Goal: Task Accomplishment & Management: Manage account settings

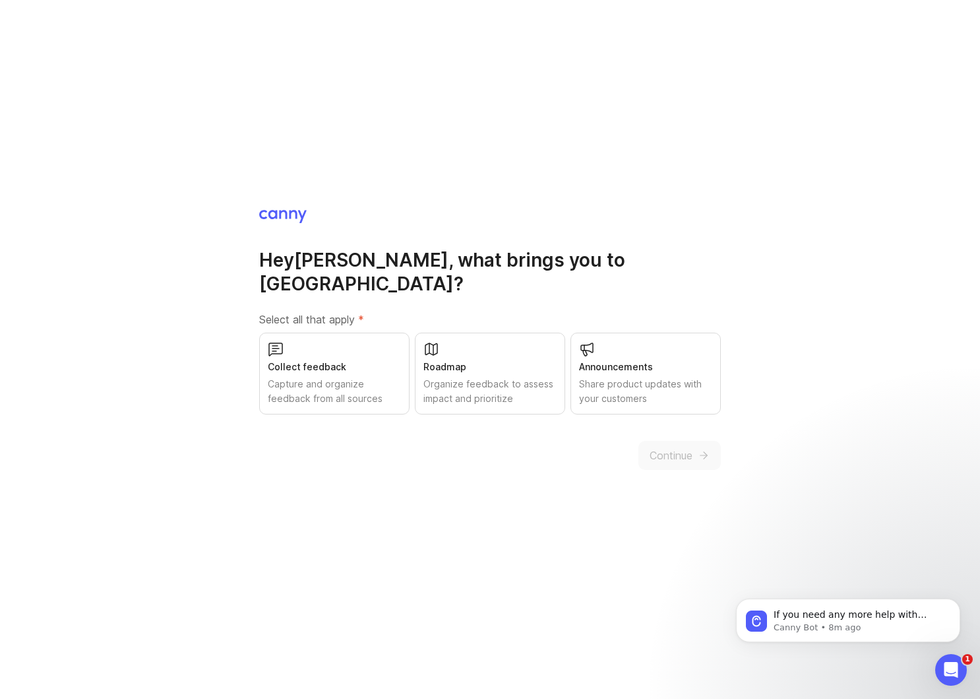
click at [326, 377] on div "Capture and organize feedback from all sources" at bounding box center [334, 391] width 133 height 29
click at [521, 377] on div "Organize feedback to assess impact and prioritize" at bounding box center [490, 391] width 133 height 29
click at [674, 361] on div "Announcements" at bounding box center [645, 367] width 133 height 15
click at [693, 441] on button "Continue" at bounding box center [680, 455] width 82 height 29
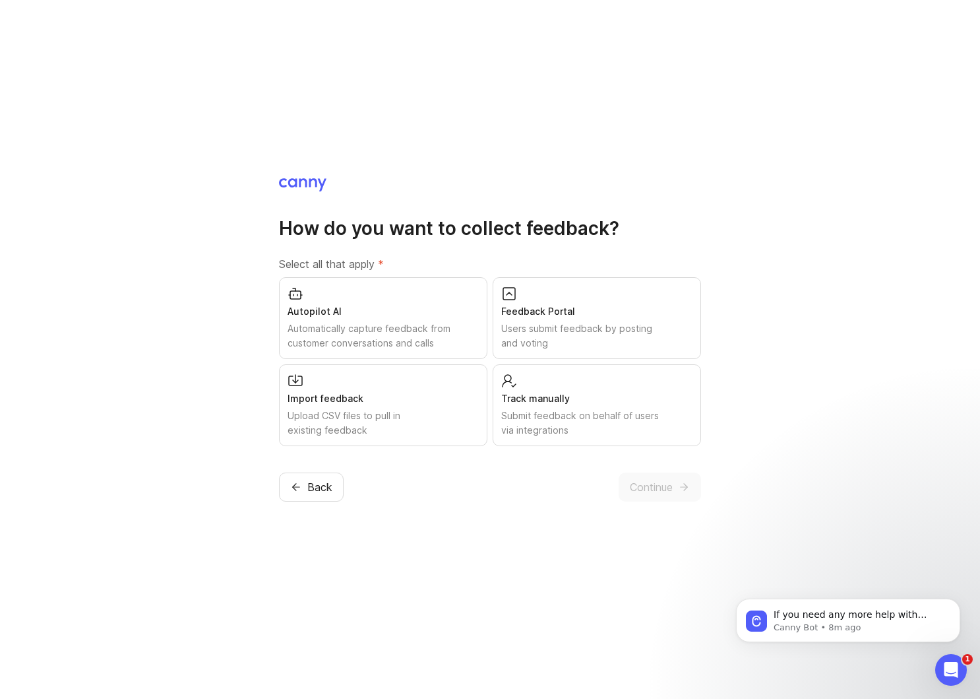
click at [319, 487] on span "Back" at bounding box center [319, 487] width 25 height 16
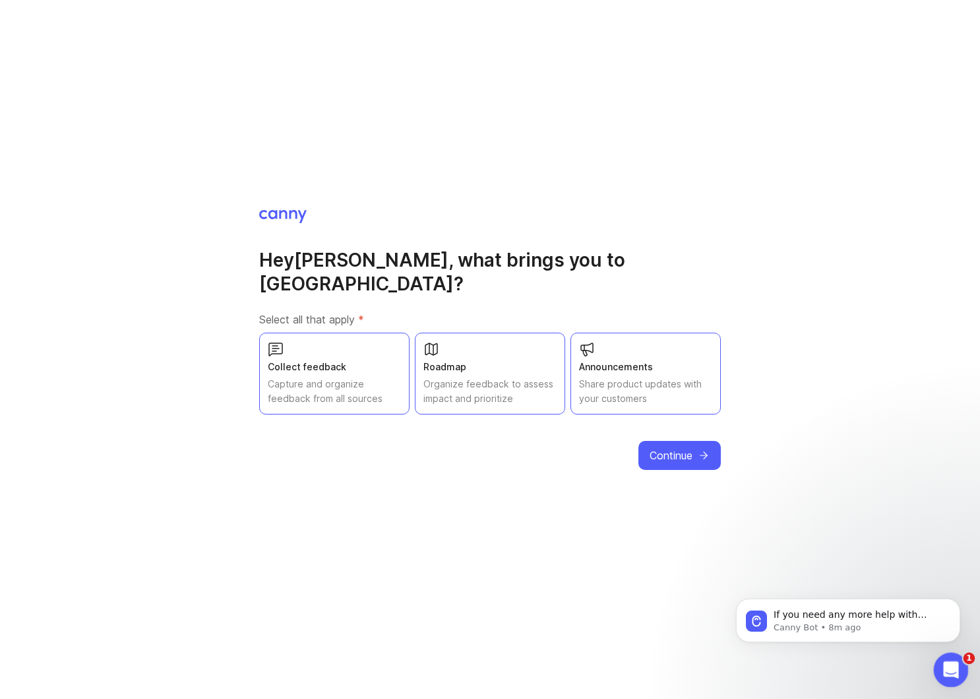
click at [957, 670] on icon "Open Intercom Messenger" at bounding box center [950, 668] width 22 height 22
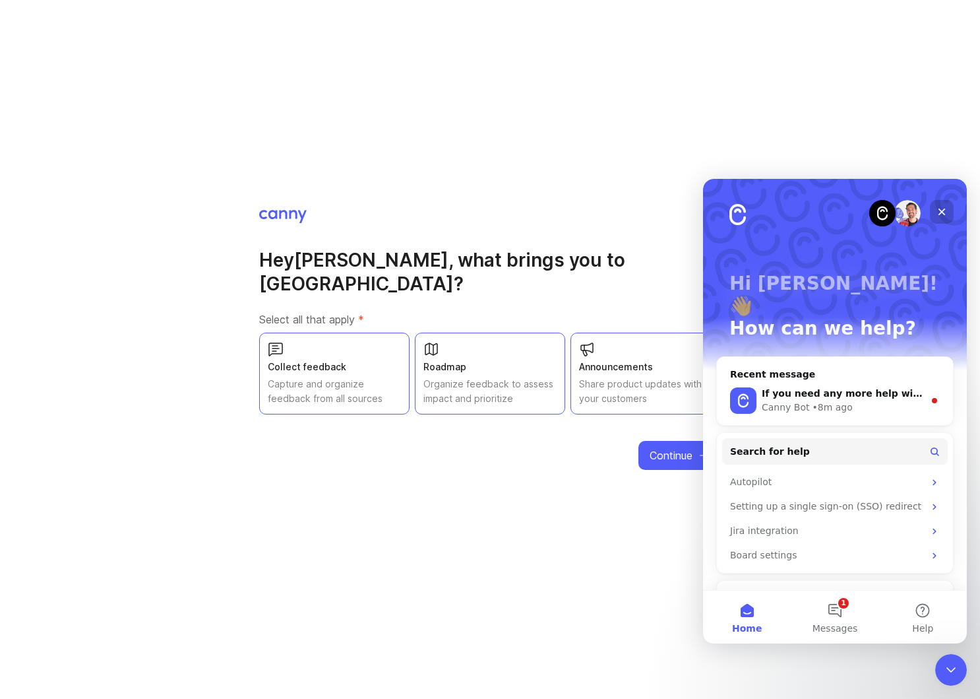
click at [940, 213] on icon "Close" at bounding box center [942, 211] width 7 height 7
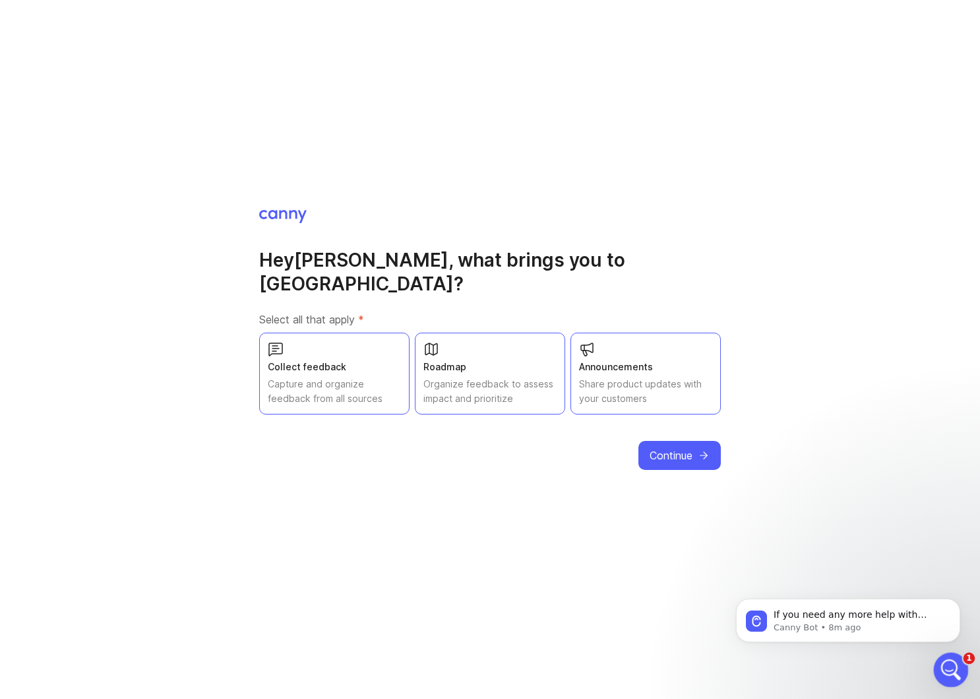
click at [947, 673] on icon "Open Intercom Messenger" at bounding box center [950, 668] width 22 height 22
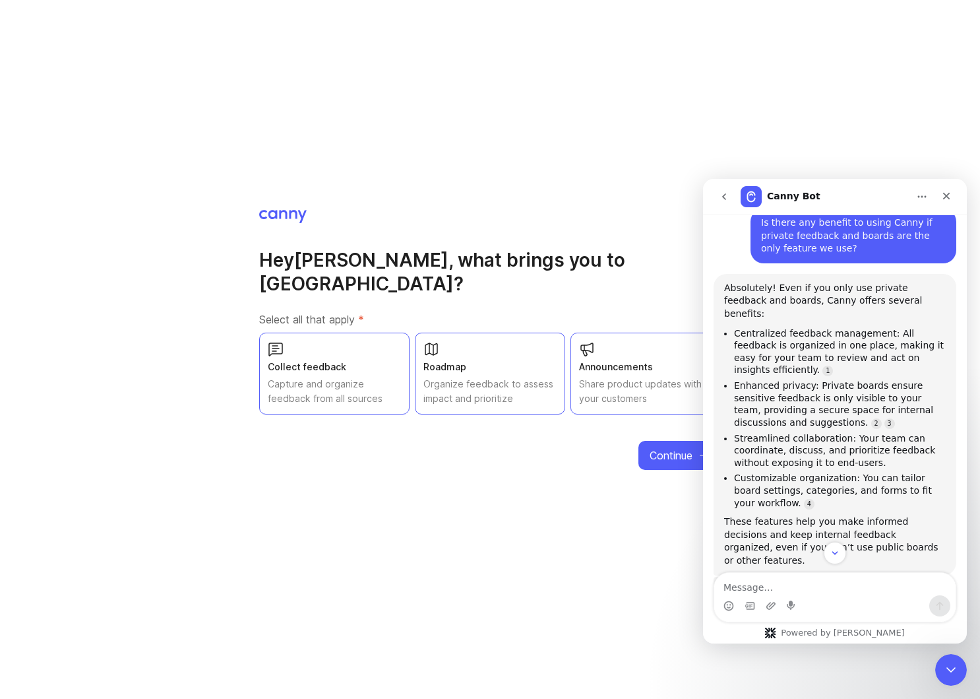
scroll to position [446, 0]
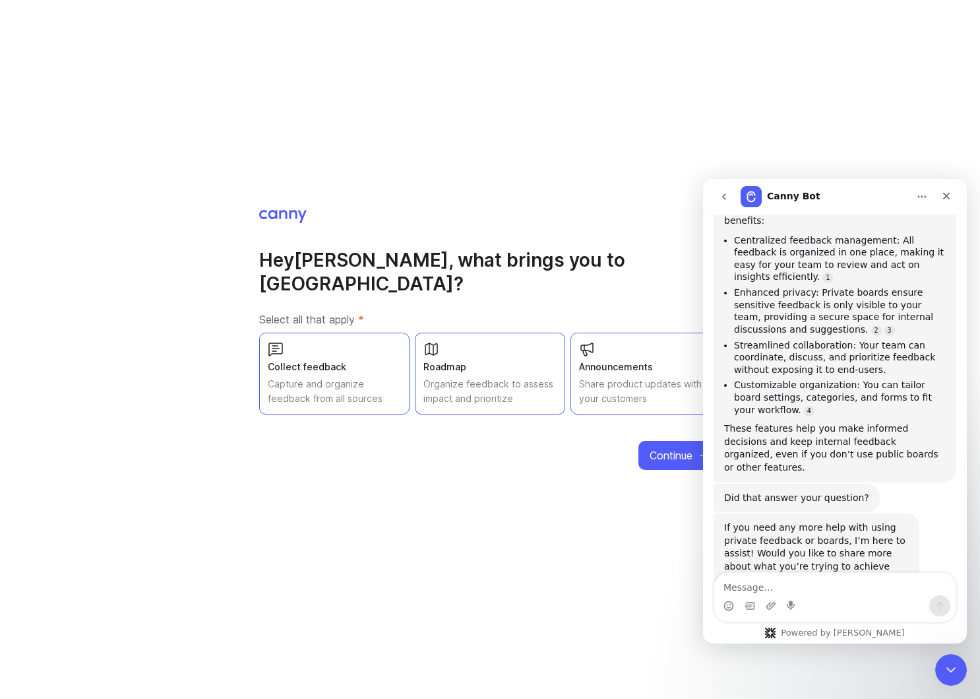
click at [925, 203] on button "Home" at bounding box center [922, 196] width 25 height 25
click at [945, 200] on icon "Close" at bounding box center [947, 196] width 11 height 11
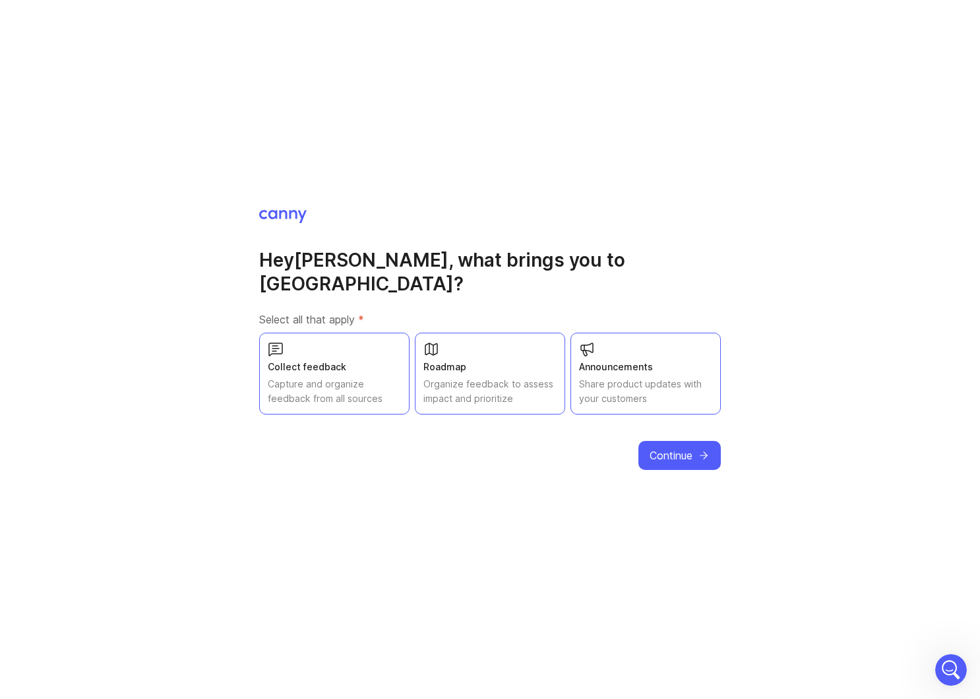
click at [647, 377] on div "Share product updates with your customers" at bounding box center [645, 391] width 133 height 29
click at [639, 377] on div "Share product updates with your customers" at bounding box center [645, 391] width 133 height 29
click at [658, 447] on span "Continue" at bounding box center [671, 455] width 43 height 16
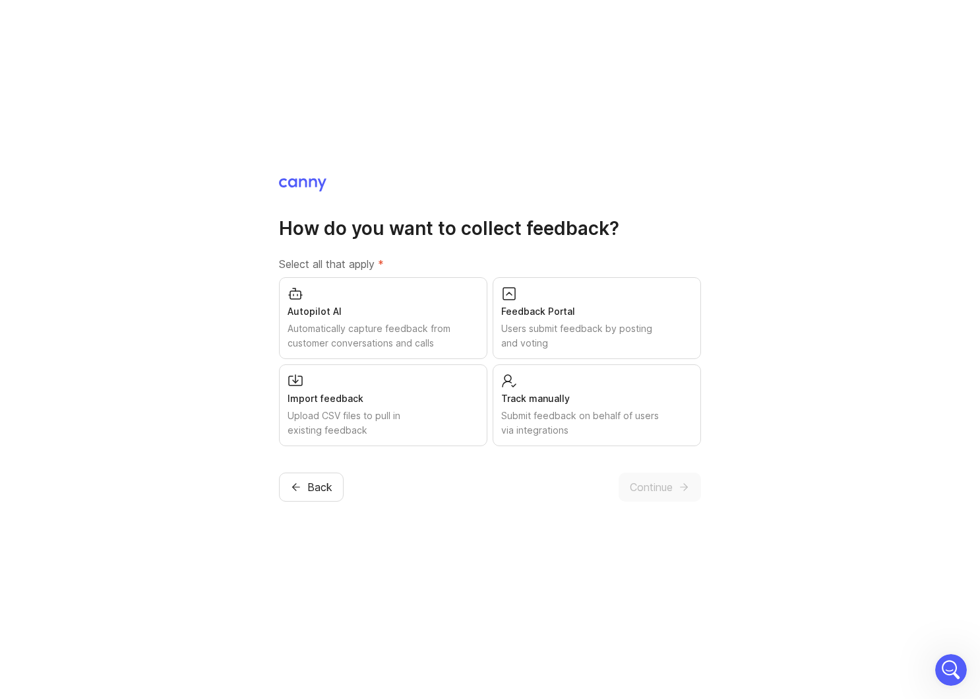
click at [384, 307] on div "Autopilot AI" at bounding box center [383, 311] width 191 height 15
click at [625, 320] on div "Feedback Portal Users submit feedback by posting and voting" at bounding box center [597, 318] width 208 height 82
click at [351, 403] on div "Import feedback" at bounding box center [383, 398] width 191 height 15
click at [621, 401] on div "Track manually" at bounding box center [596, 398] width 191 height 15
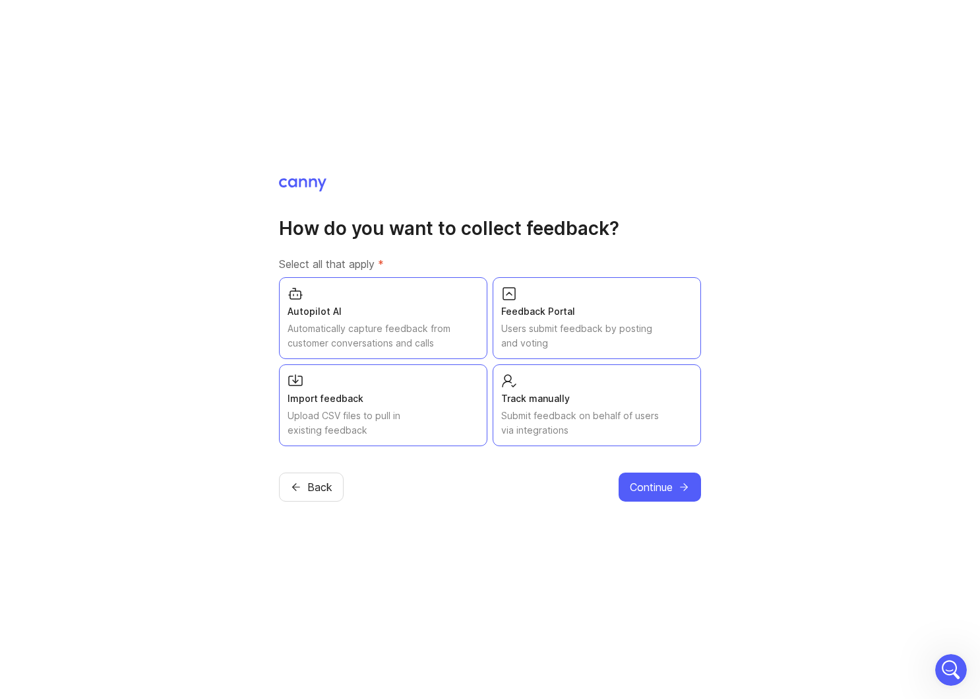
click at [640, 491] on span "Continue" at bounding box center [651, 487] width 43 height 16
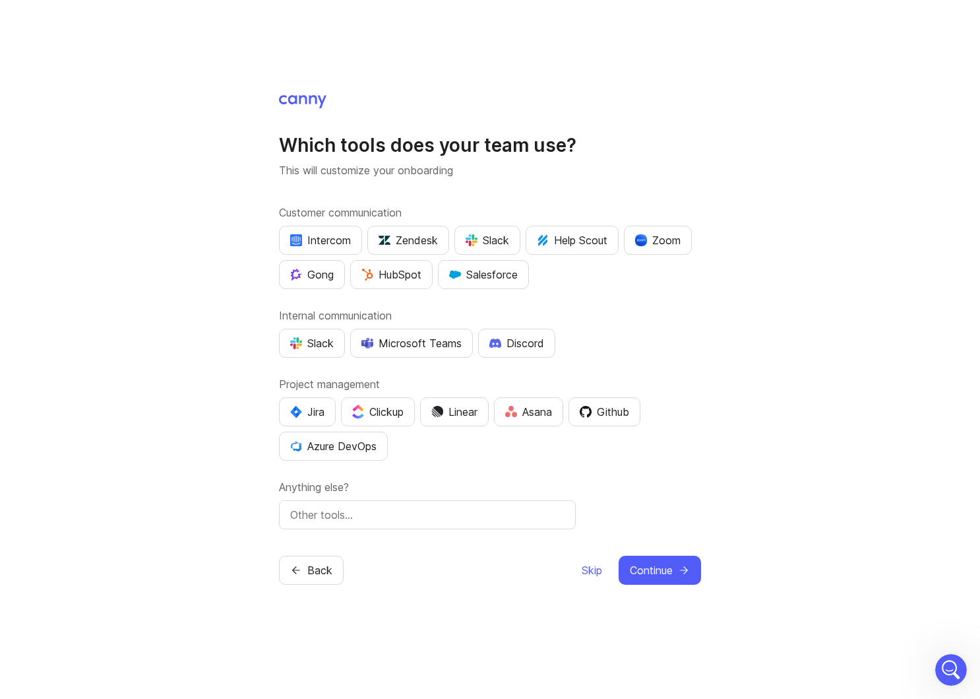
click at [463, 64] on div "Which tools does your team use? This will customize your onboarding Customer co…" at bounding box center [490, 349] width 980 height 699
click at [248, 36] on div "Which tools does your team use? This will customize your onboarding Customer co…" at bounding box center [490, 349] width 980 height 699
click at [343, 238] on div "Intercom" at bounding box center [320, 240] width 61 height 16
click at [494, 237] on div "Slack" at bounding box center [488, 240] width 44 height 16
click at [301, 281] on div "Gong" at bounding box center [312, 275] width 44 height 16
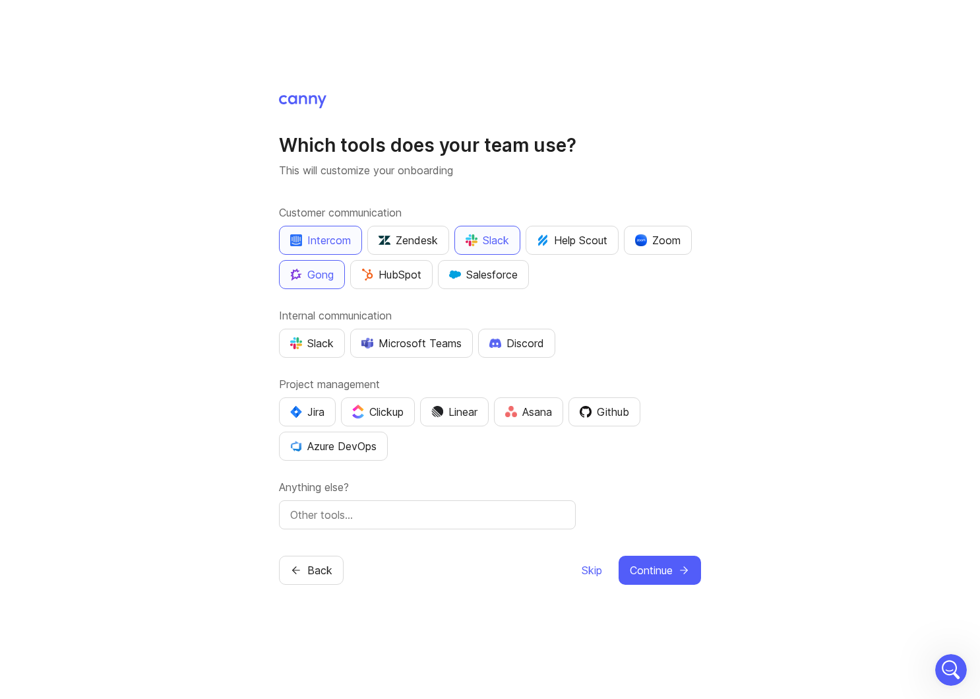
click at [497, 268] on div "Salesforce" at bounding box center [483, 275] width 69 height 16
click at [315, 340] on div "Slack" at bounding box center [312, 343] width 44 height 16
click at [311, 410] on div "Jira" at bounding box center [307, 412] width 34 height 16
click at [330, 521] on input "text" at bounding box center [427, 515] width 274 height 16
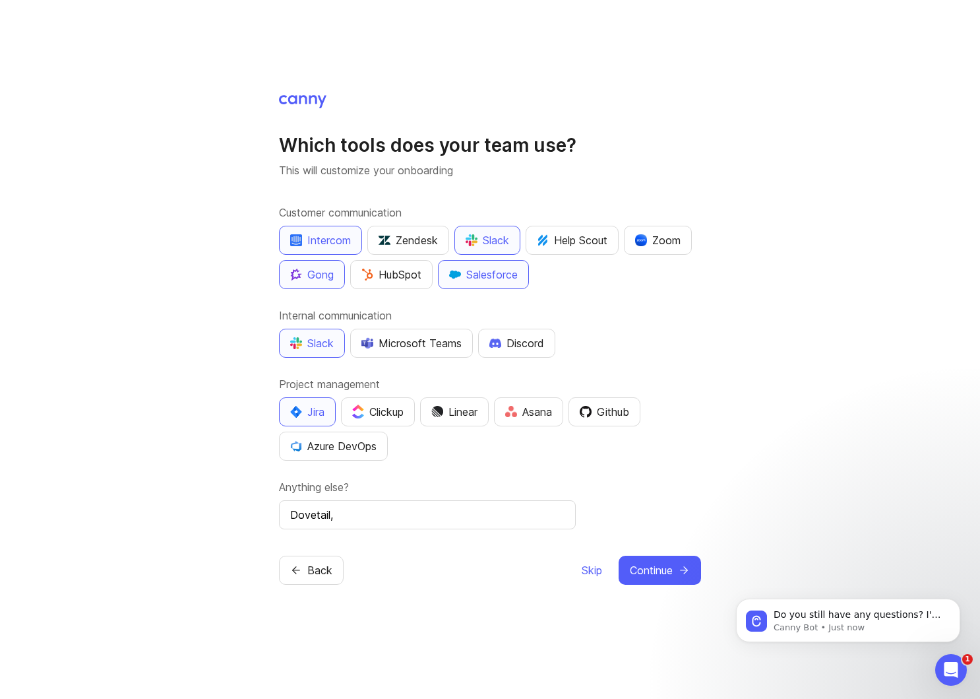
scroll to position [501, 0]
type input "Dovetail, Migrating from ProductBoard"
click at [655, 564] on span "Continue" at bounding box center [651, 570] width 43 height 16
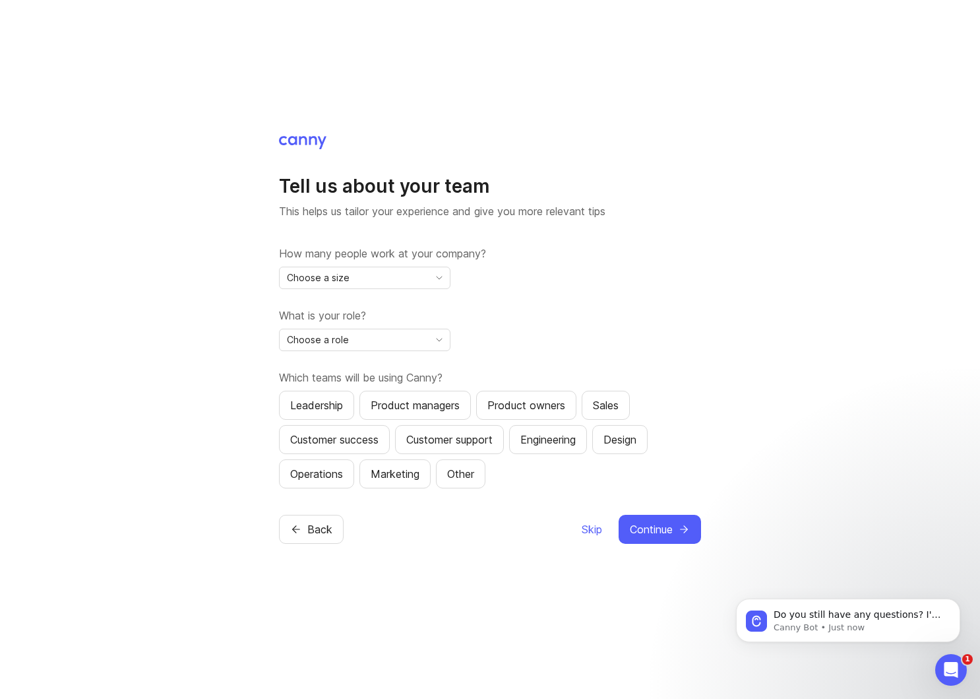
click at [314, 534] on span "Back" at bounding box center [319, 529] width 25 height 16
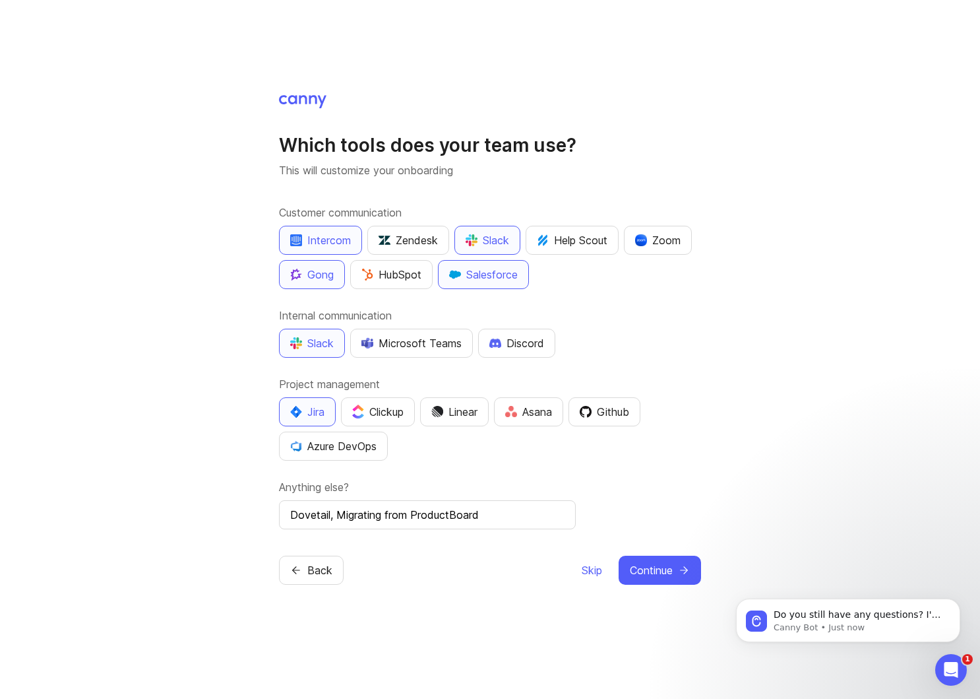
click at [243, 91] on div "Which tools does your team use? This will customize your onboarding Customer co…" at bounding box center [490, 349] width 980 height 699
click at [88, 86] on div "Which tools does your team use? This will customize your onboarding Customer co…" at bounding box center [490, 349] width 981 height 699
click at [106, 88] on div "Which tools does your team use? This will customize your onboarding Customer co…" at bounding box center [490, 349] width 981 height 699
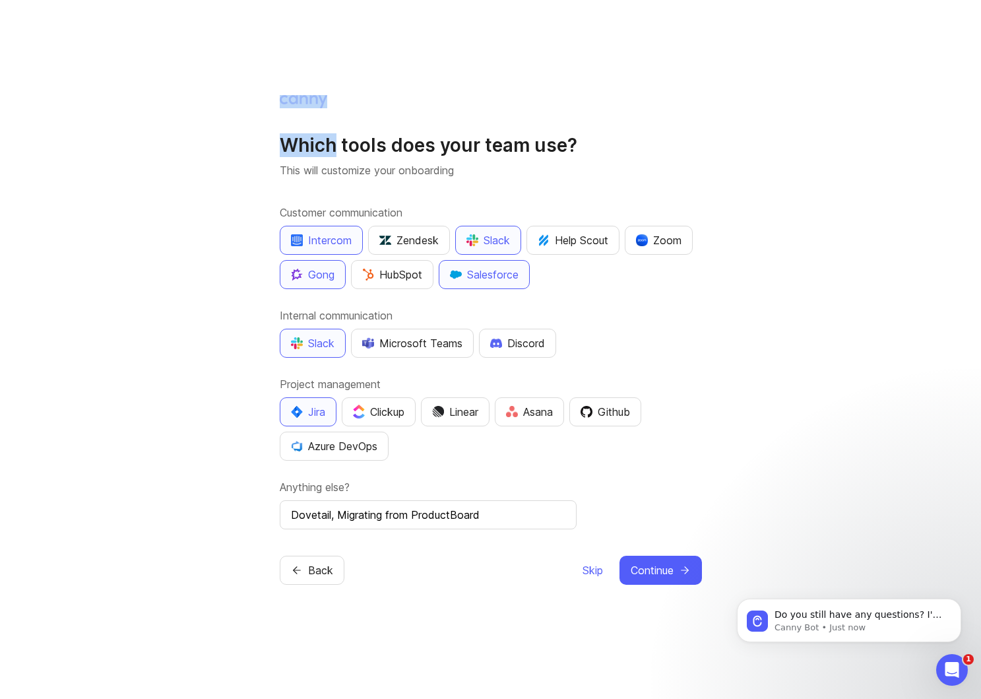
click at [106, 88] on div "Which tools does your team use? This will customize your onboarding Customer co…" at bounding box center [490, 349] width 981 height 699
click at [132, 91] on div "Which tools does your team use? This will customize your onboarding Customer co…" at bounding box center [490, 349] width 981 height 699
click at [955, 665] on icon "Open Intercom Messenger" at bounding box center [951, 668] width 22 height 22
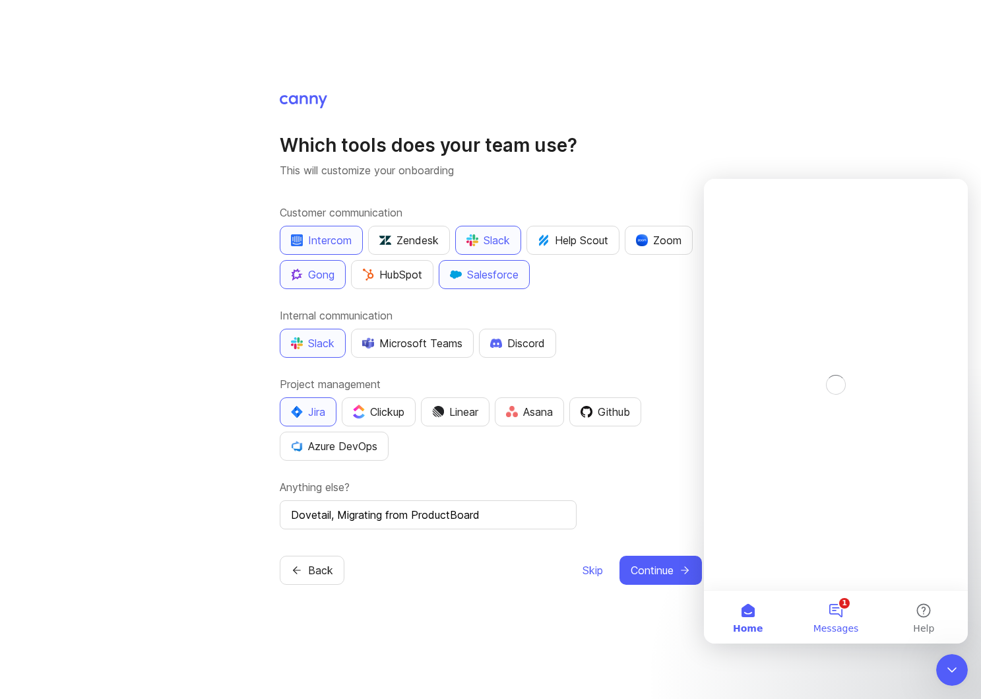
click at [835, 614] on button "1 Messages" at bounding box center [836, 617] width 88 height 53
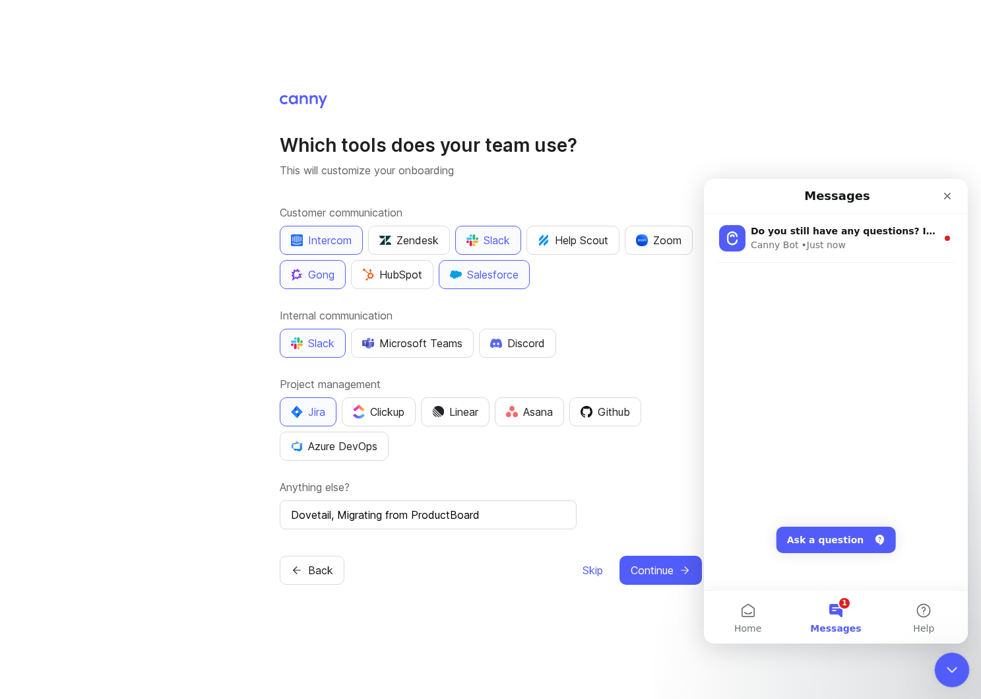
click at [954, 674] on icon "Close Intercom Messenger" at bounding box center [950, 668] width 16 height 16
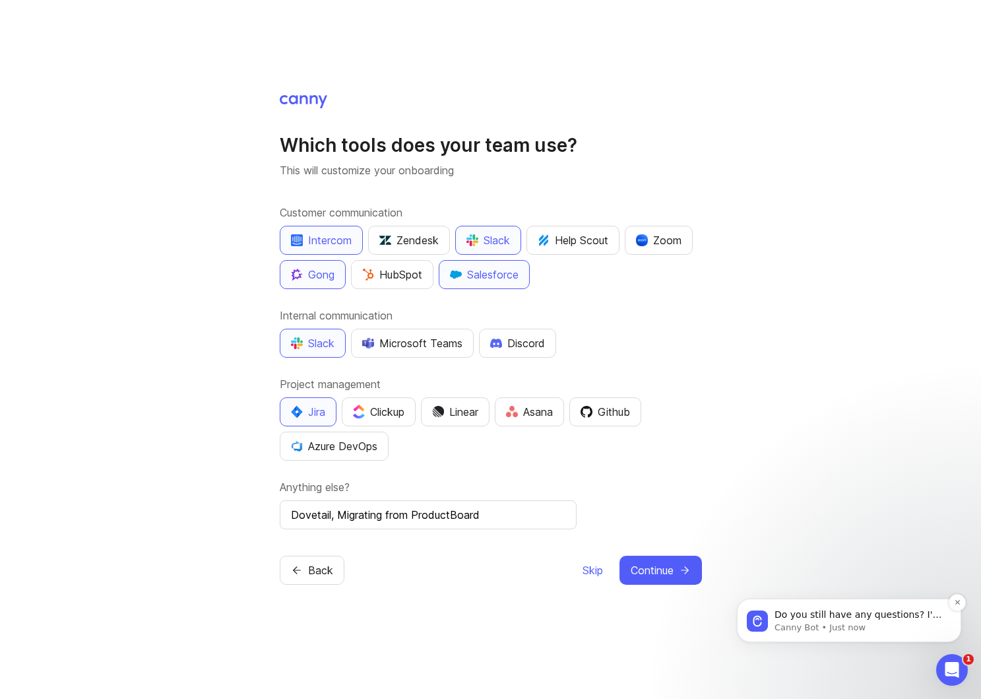
click at [917, 617] on p "Do you still have any questions? I'm also happy to pass you to one of our human…" at bounding box center [860, 614] width 170 height 13
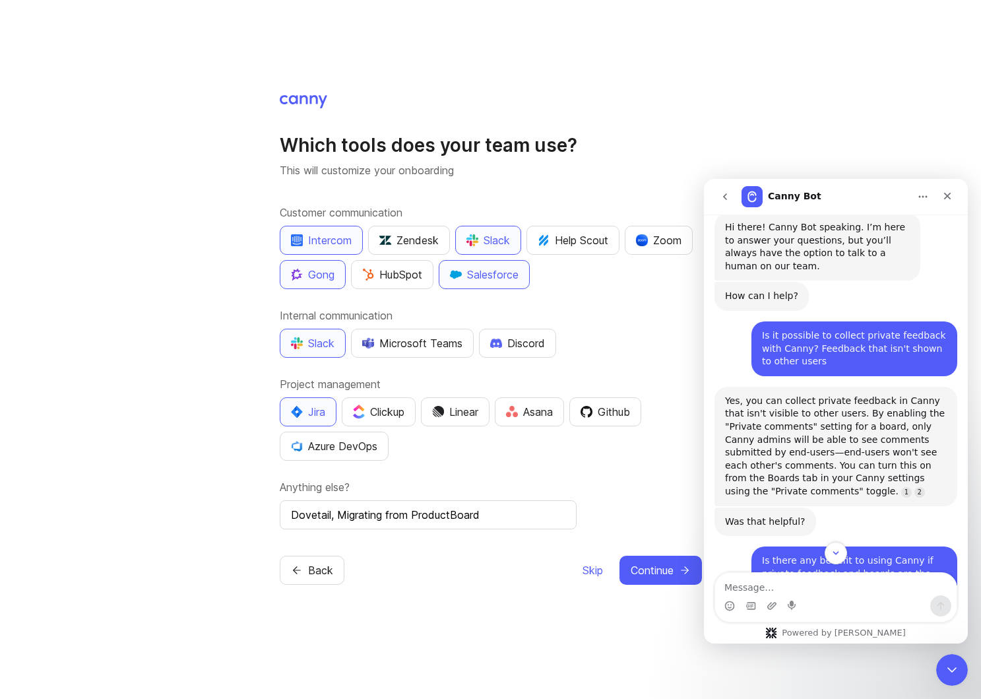
scroll to position [501, 0]
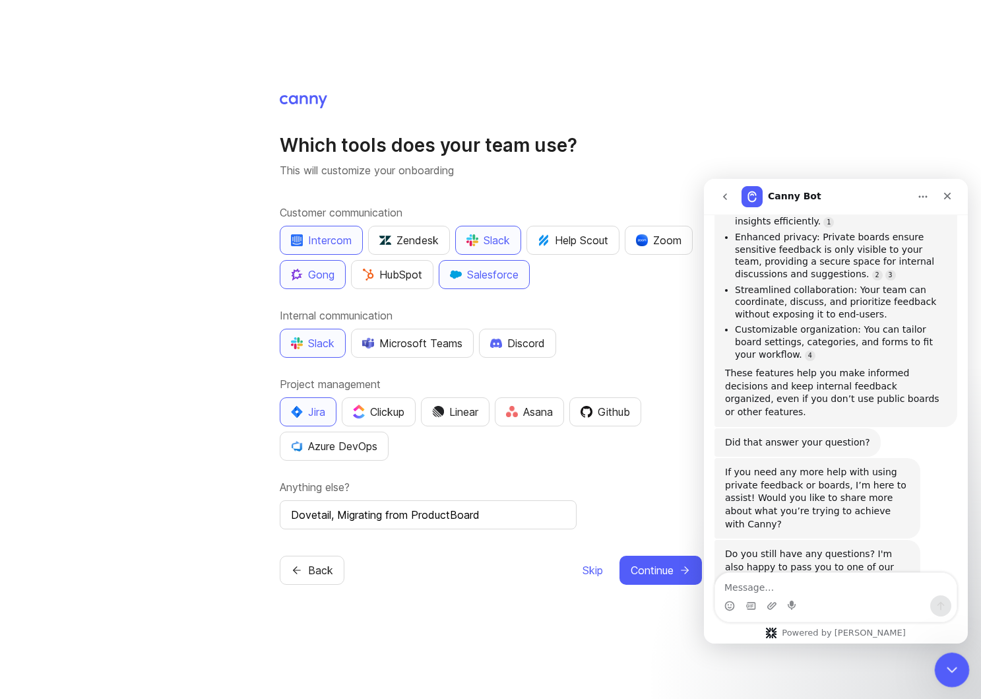
click at [960, 672] on div "Close Intercom Messenger" at bounding box center [950, 668] width 32 height 32
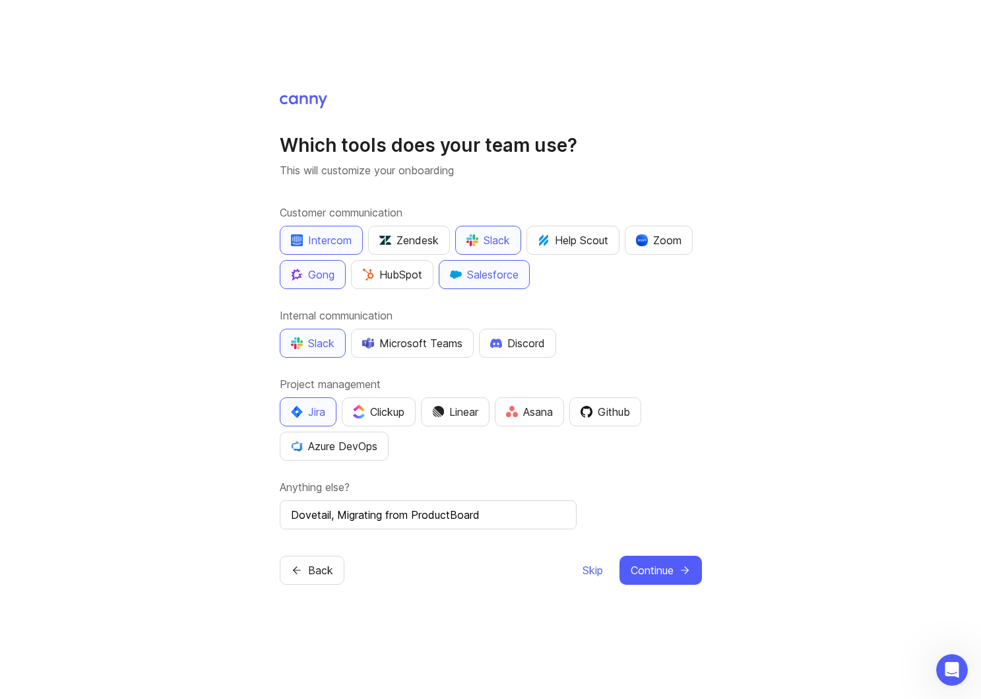
click at [641, 571] on span "Continue" at bounding box center [652, 570] width 43 height 16
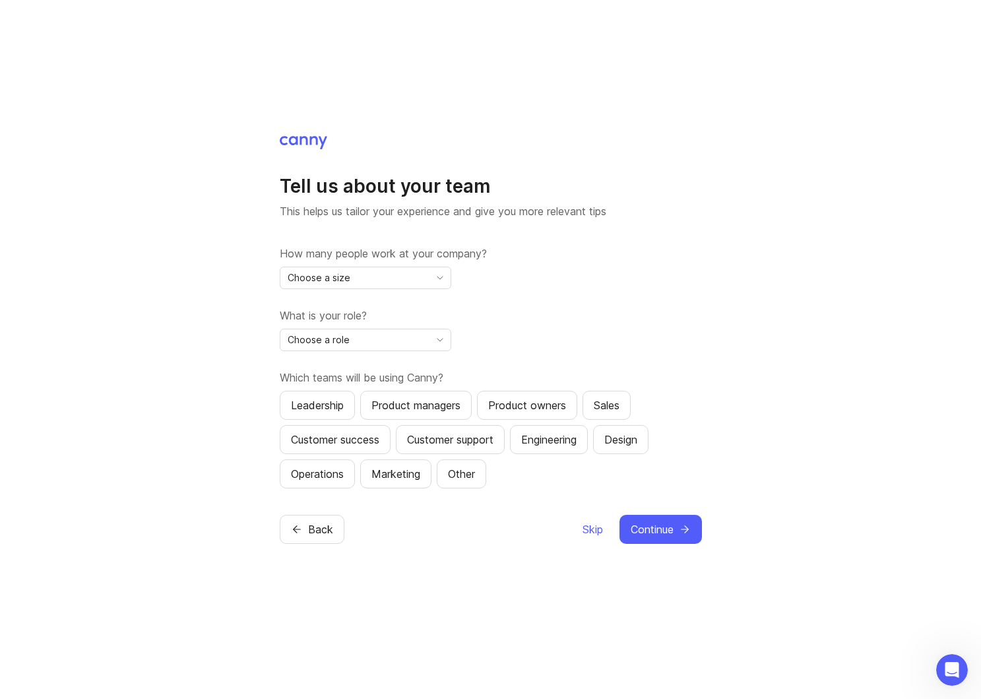
click at [426, 280] on div "Choose a size" at bounding box center [354, 277] width 149 height 21
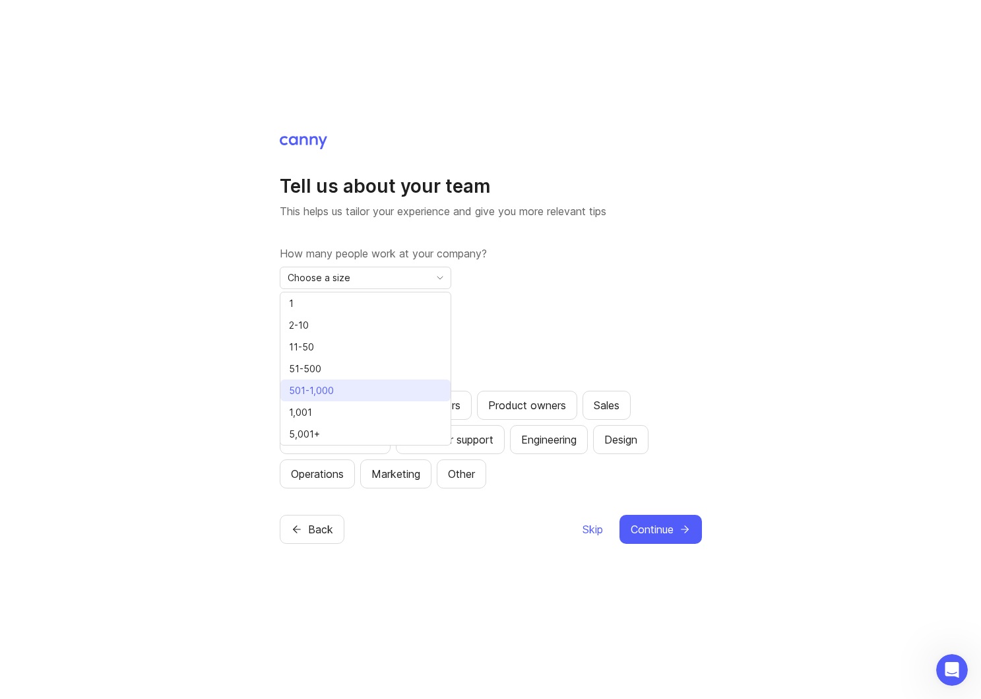
click at [404, 389] on li "501-1,000" at bounding box center [365, 390] width 170 height 22
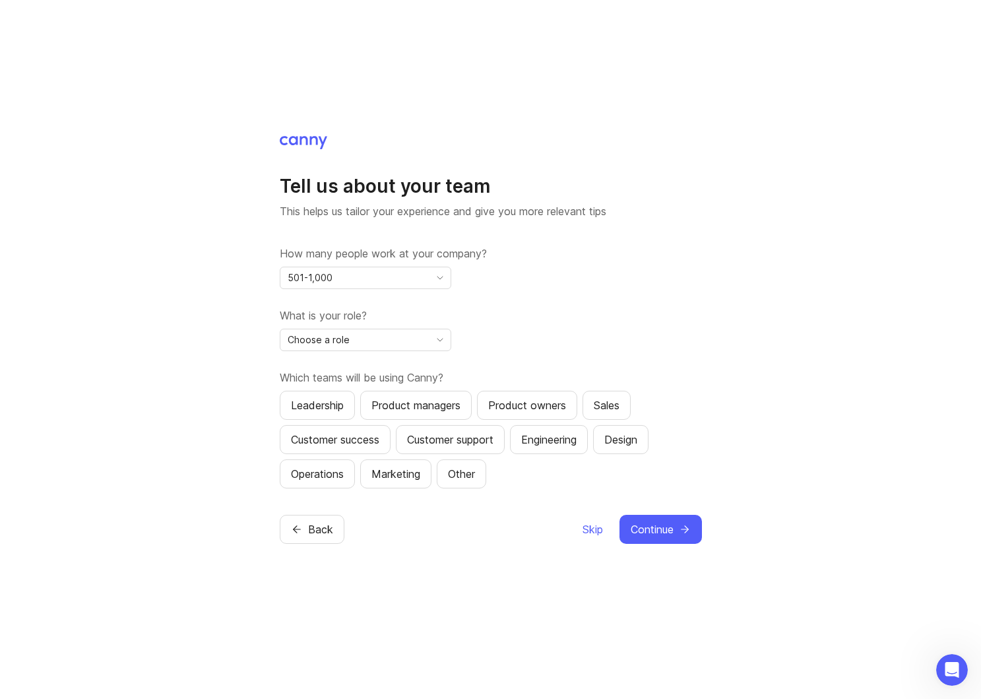
click at [389, 344] on div "Choose a role" at bounding box center [354, 339] width 149 height 21
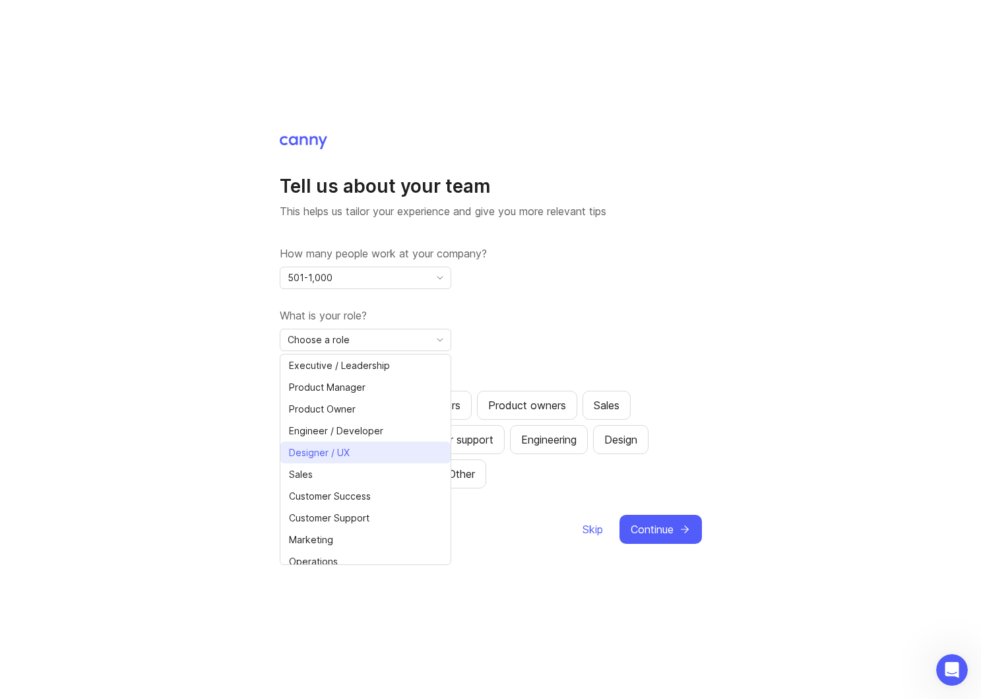
click at [363, 452] on li "Designer / UX" at bounding box center [365, 452] width 170 height 22
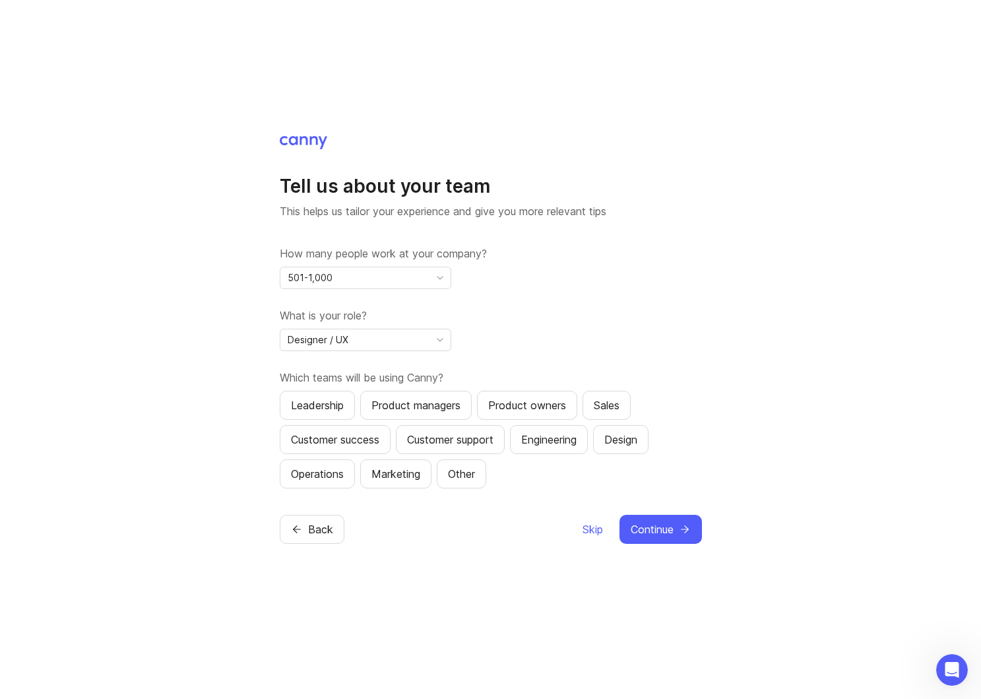
click at [377, 342] on div "Designer / UX" at bounding box center [354, 339] width 149 height 21
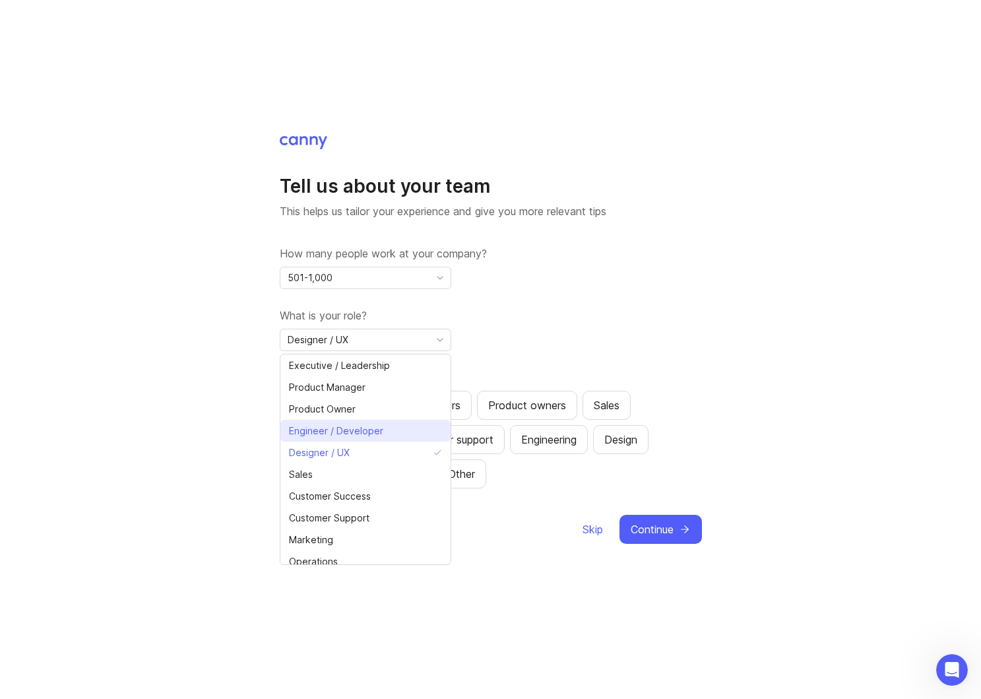
scroll to position [30, 0]
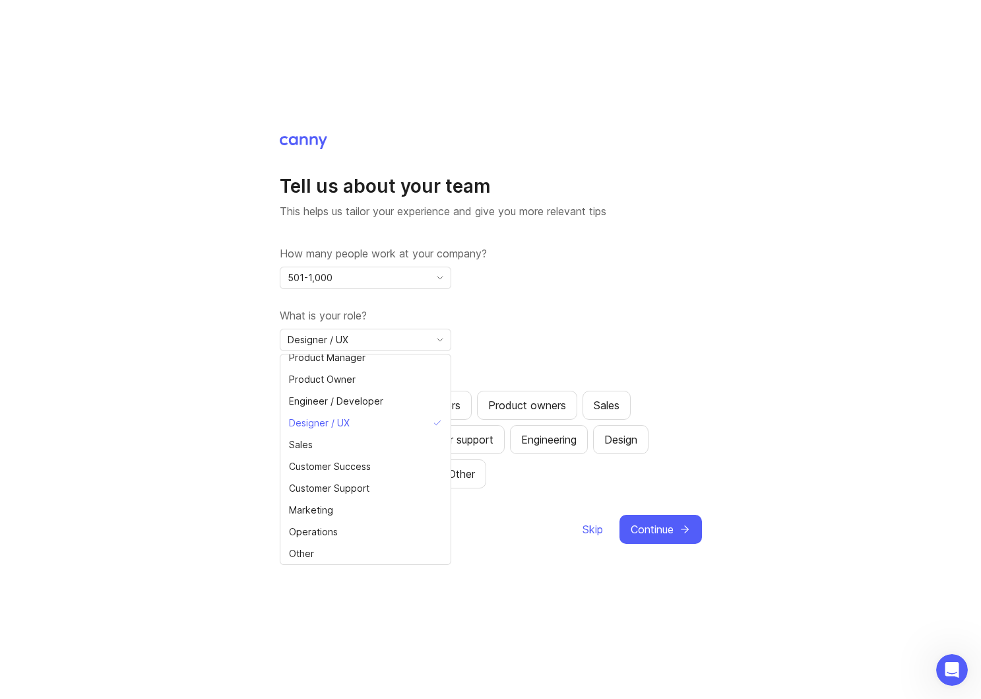
click at [594, 311] on label "What is your role?" at bounding box center [491, 315] width 422 height 16
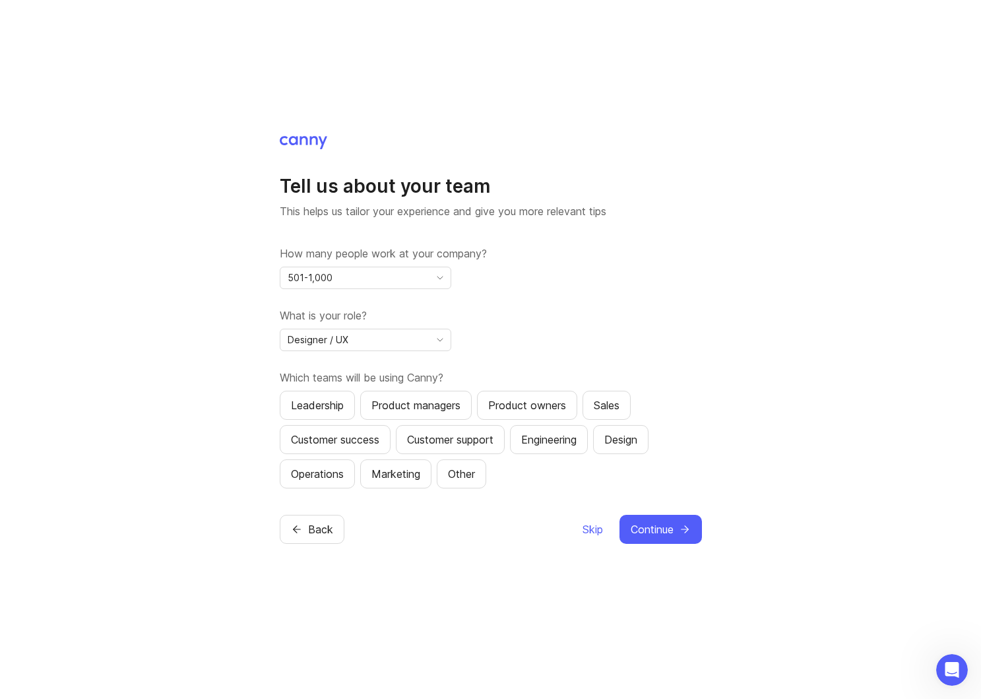
click at [305, 409] on div "Leadership" at bounding box center [317, 405] width 53 height 16
click at [420, 409] on div "Product managers" at bounding box center [415, 405] width 89 height 16
click at [546, 408] on div "Product owners" at bounding box center [527, 405] width 78 height 16
click at [604, 408] on div "Sales" at bounding box center [607, 405] width 26 height 16
click at [631, 437] on div "Design" at bounding box center [620, 440] width 33 height 16
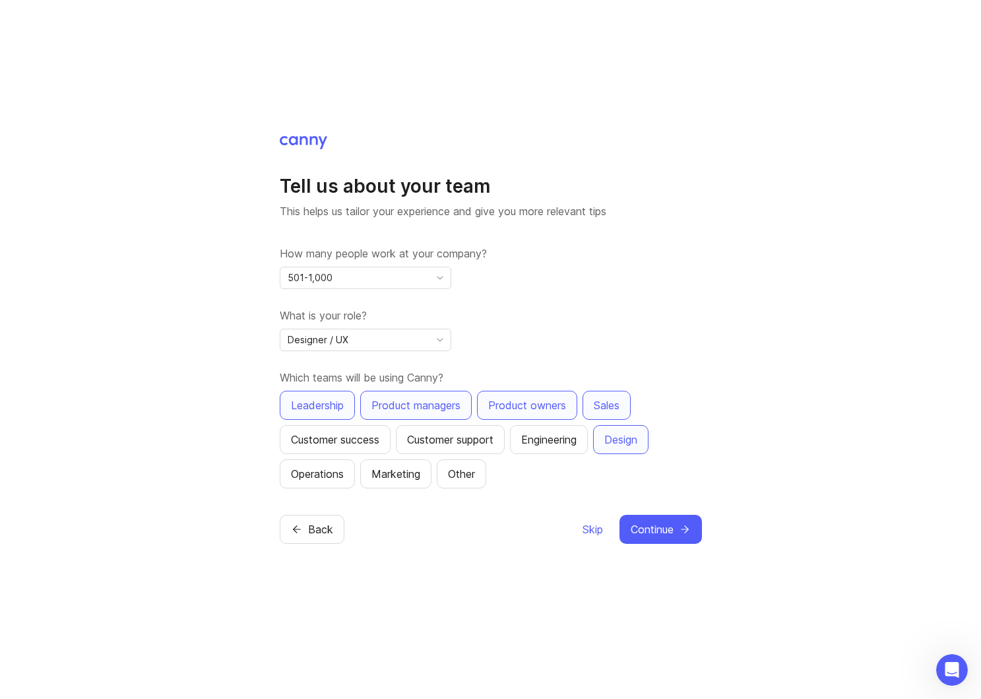
click at [561, 438] on div "Engineering" at bounding box center [548, 440] width 55 height 16
click at [459, 441] on div "Customer support" at bounding box center [450, 440] width 86 height 16
click at [344, 439] on div "Customer success" at bounding box center [335, 440] width 88 height 16
click at [330, 468] on div "Operations" at bounding box center [317, 474] width 53 height 16
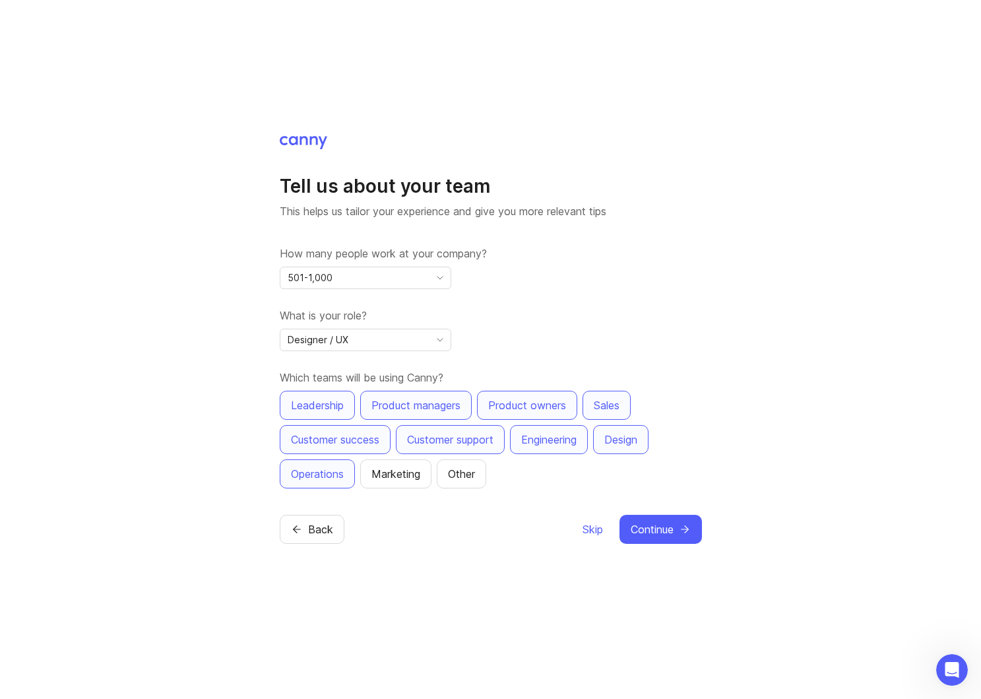
click at [418, 480] on div "Marketing" at bounding box center [395, 474] width 49 height 16
click at [657, 525] on span "Continue" at bounding box center [652, 529] width 43 height 16
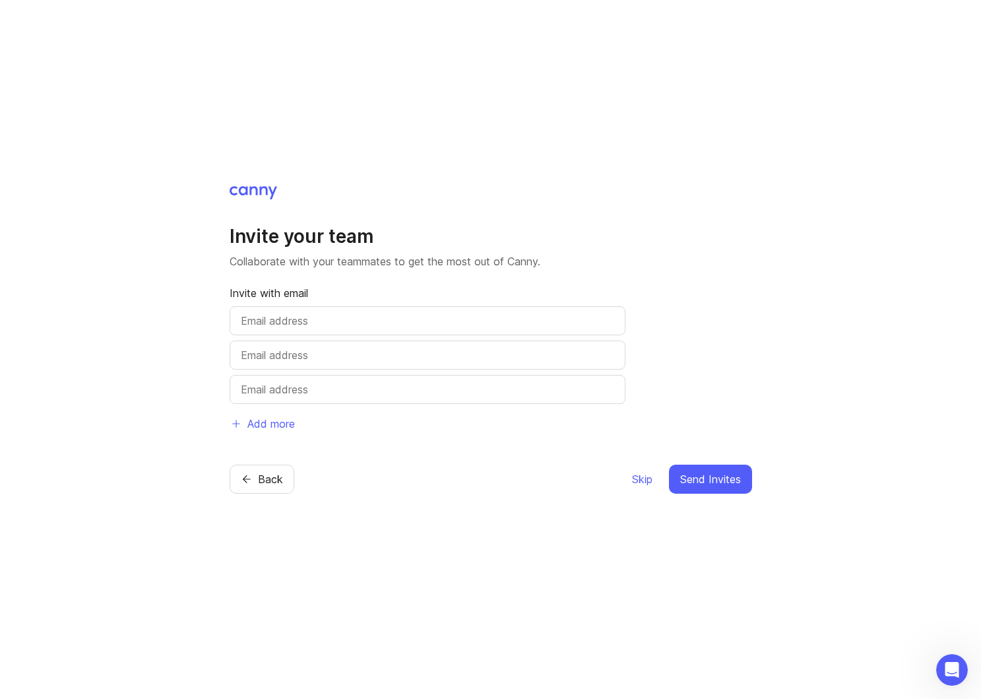
click at [378, 317] on input "text" at bounding box center [427, 321] width 373 height 16
type input "[PERSON_NAME][EMAIL_ADDRESS][DOMAIN_NAME]"
click at [828, 350] on div "Invite your team Collaborate with your teammates to get the most out of Canny. …" at bounding box center [490, 349] width 981 height 699
click at [725, 482] on span "Send Invites" at bounding box center [710, 479] width 61 height 16
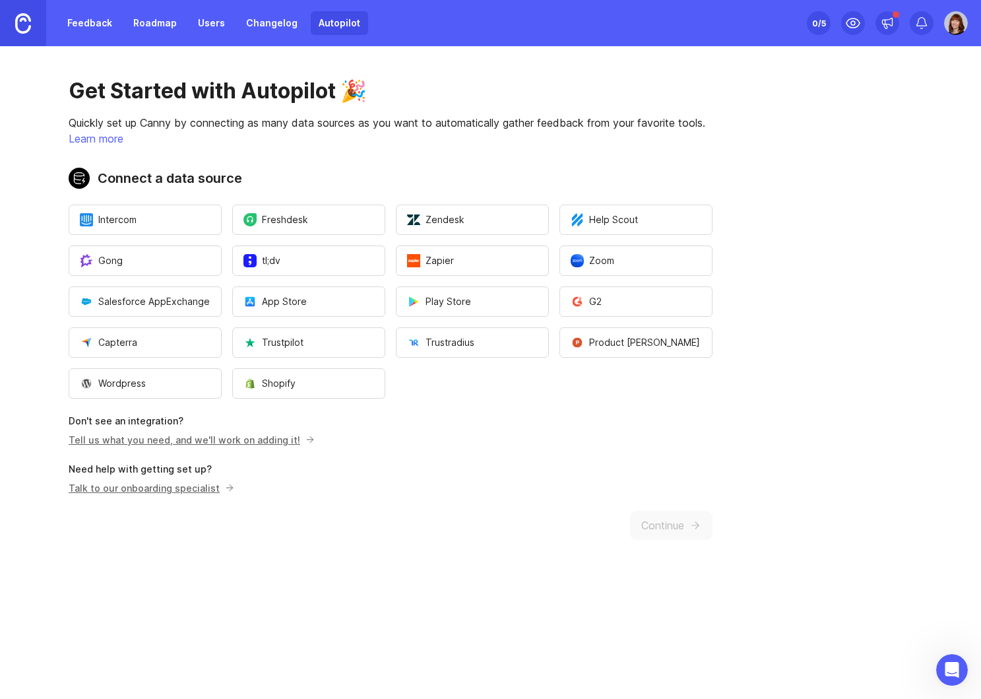
click at [144, 492] on p "Talk to our onboarding specialist" at bounding box center [150, 488] width 162 height 14
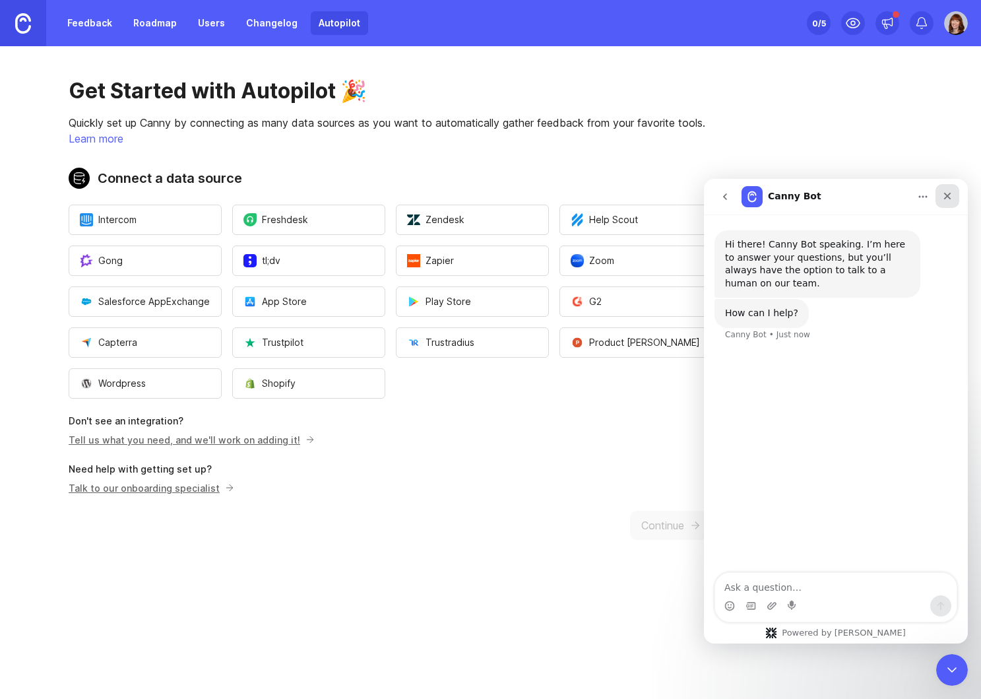
click at [946, 195] on icon "Close" at bounding box center [947, 196] width 11 height 11
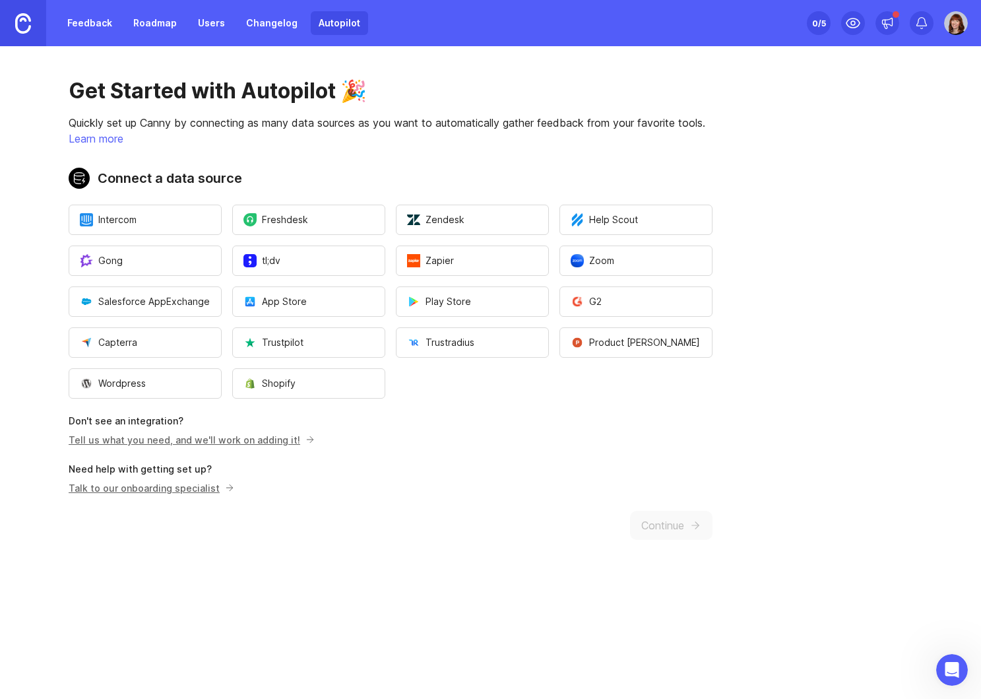
click at [164, 218] on button "Intercom" at bounding box center [145, 220] width 153 height 30
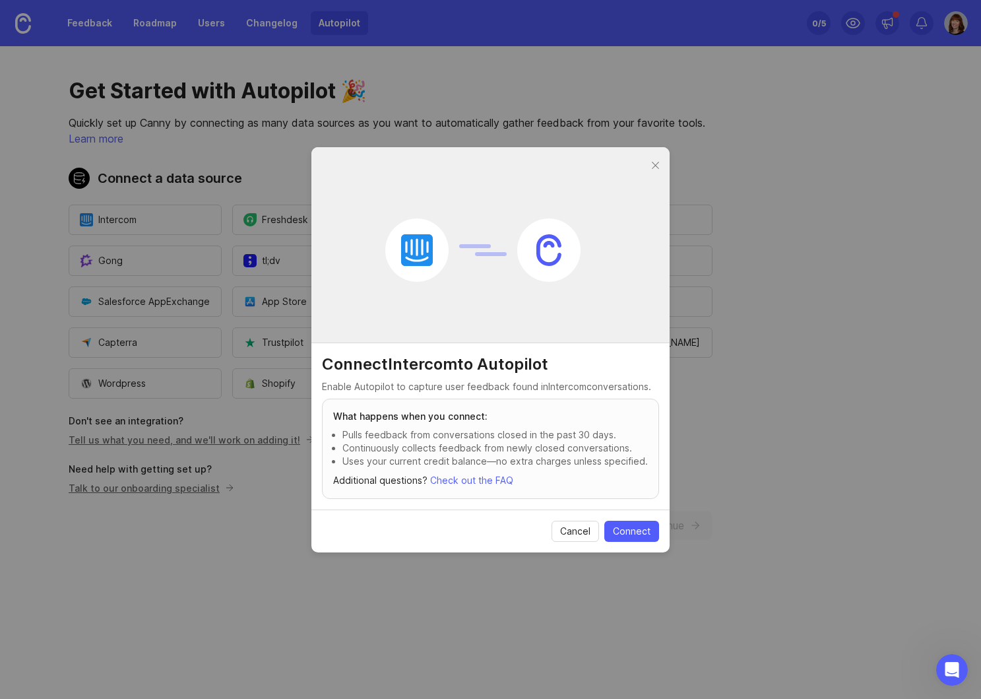
click at [635, 530] on span "Connect" at bounding box center [632, 531] width 38 height 13
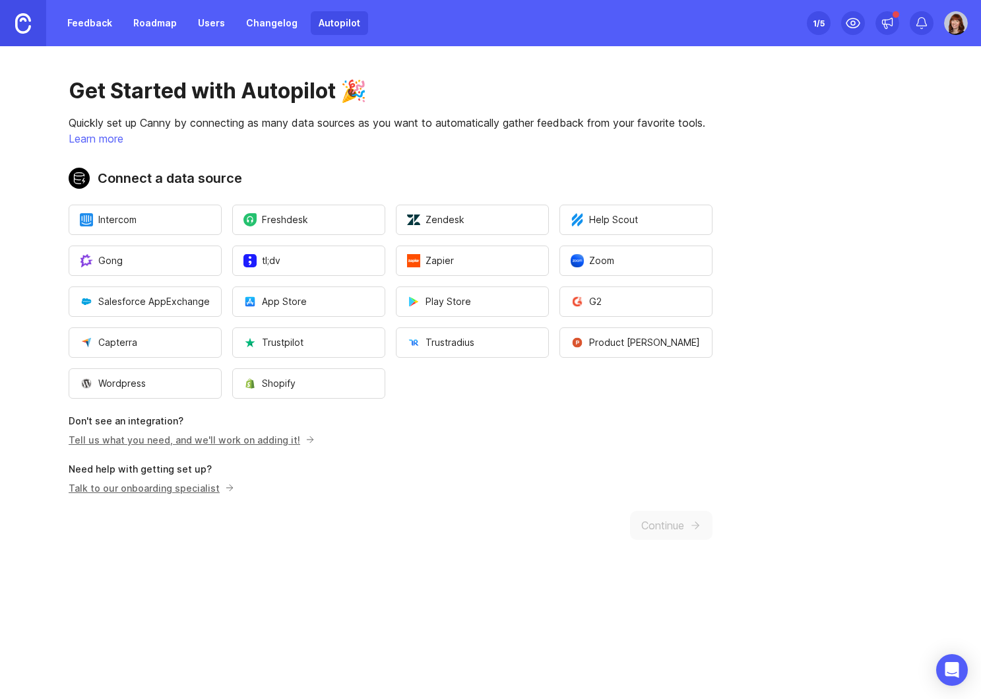
click at [665, 507] on div "Get Started with Autopilot 🎉 Quickly set up Canny by connecting as many data so…" at bounding box center [390, 308] width 781 height 525
click at [665, 518] on div "Get Started with Autopilot 🎉 Quickly set up Canny by connecting as many data so…" at bounding box center [390, 308] width 781 height 525
click at [387, 461] on div "Get Started with Autopilot 🎉 Quickly set up Canny by connecting as many data so…" at bounding box center [390, 308] width 781 height 525
click at [88, 26] on link "Feedback" at bounding box center [89, 23] width 61 height 24
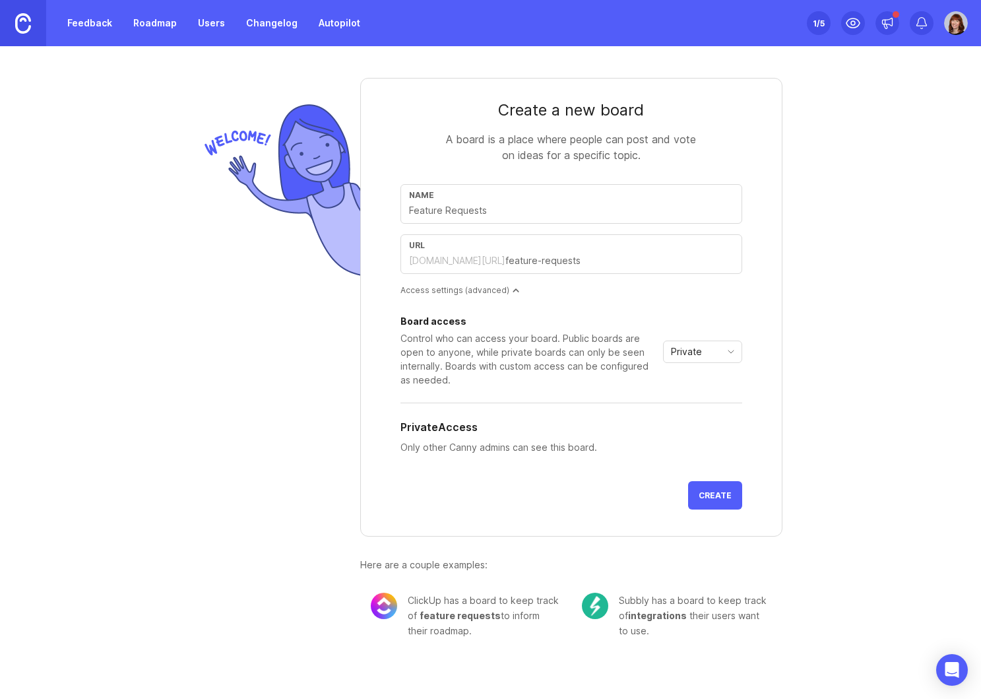
click at [816, 216] on div "Create a new board A board is a place where people can post and vote on ideas f…" at bounding box center [490, 352] width 981 height 613
click at [888, 18] on icon at bounding box center [887, 22] width 13 height 13
click at [936, 123] on div "Create a new board A board is a place where people can post and vote on ideas f…" at bounding box center [490, 352] width 981 height 613
click at [497, 210] on input "text" at bounding box center [571, 210] width 325 height 15
type input "C"
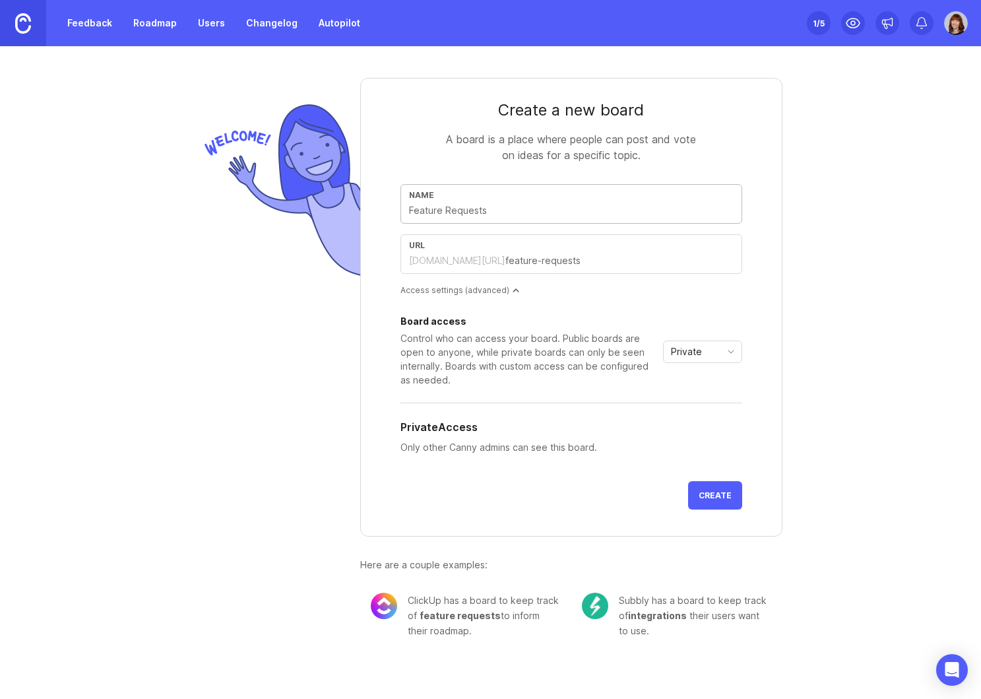
type input "c"
type input "Cu"
type input "cu"
type input "Cus"
type input "cus"
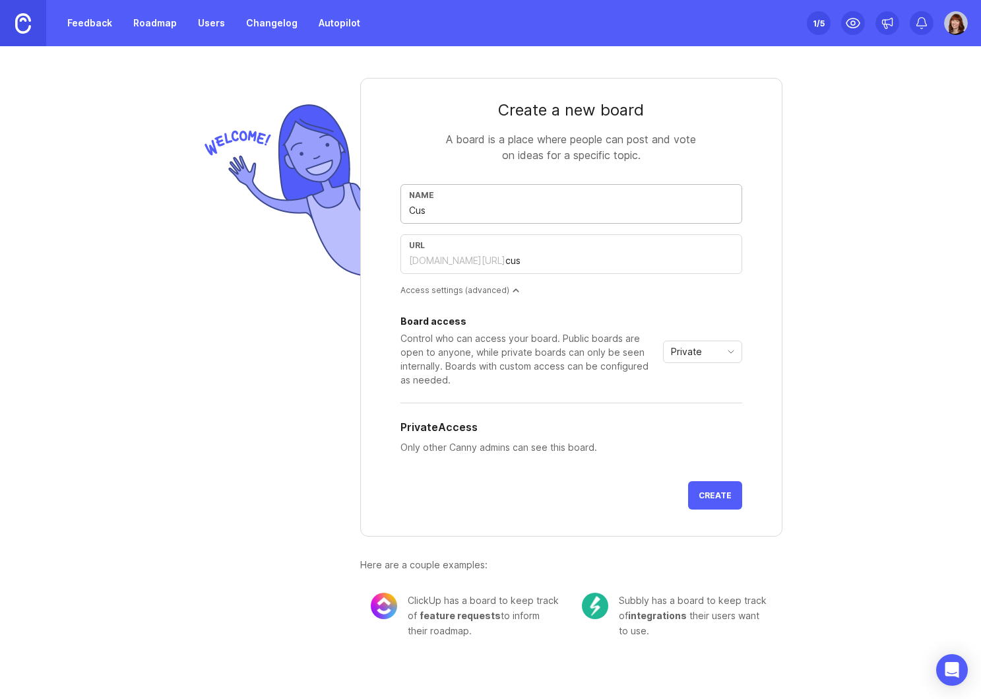
type input "Cu"
type input "cu"
type input "C"
type input "c"
type input "Cu"
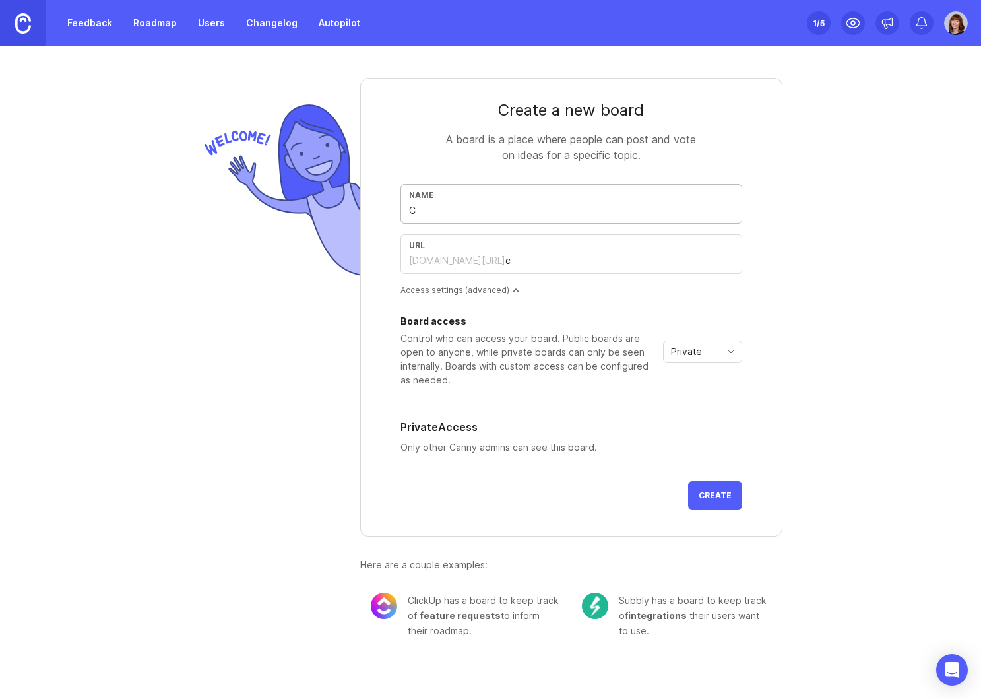
type input "cu"
type input "Cus"
type input "cus"
type input "Cust"
type input "cust"
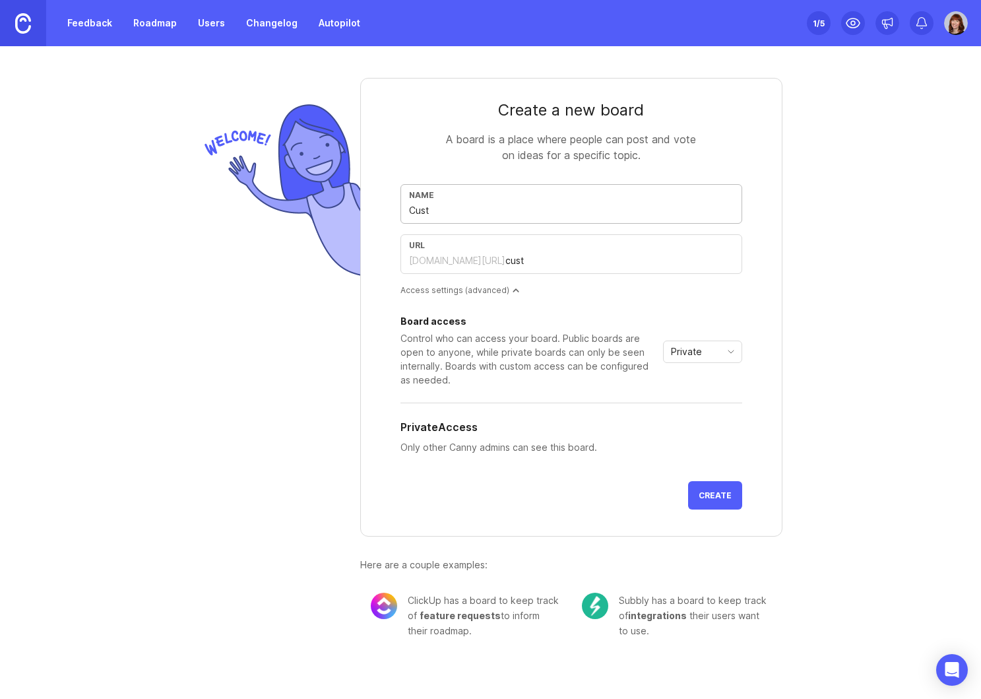
type input "Custe"
type input "custe"
type input "Custer"
type input "custer"
type input "Custe"
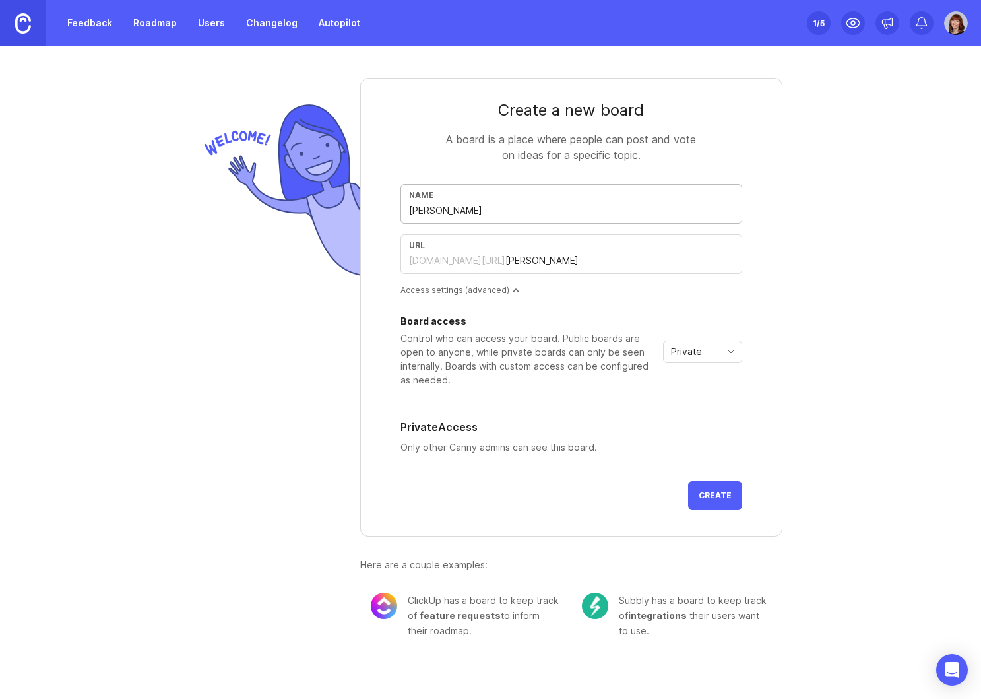
type input "custe"
type input "Cust"
type input "cust"
type input "Custo"
type input "custo"
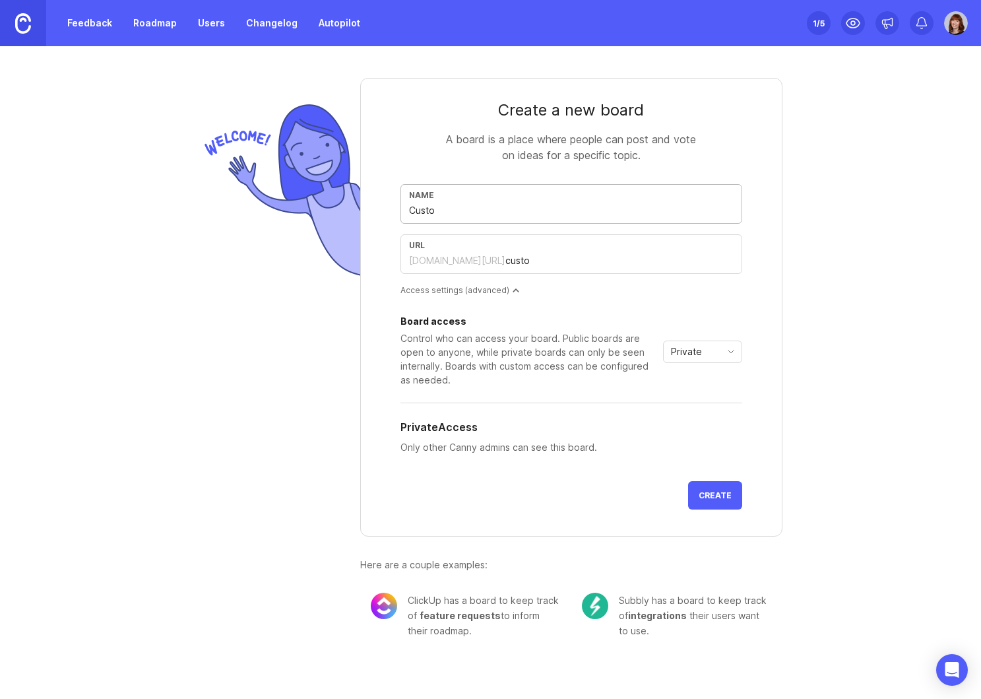
type input "Custom"
type input "custom"
type input "Custome"
type input "custome"
type input "Customer"
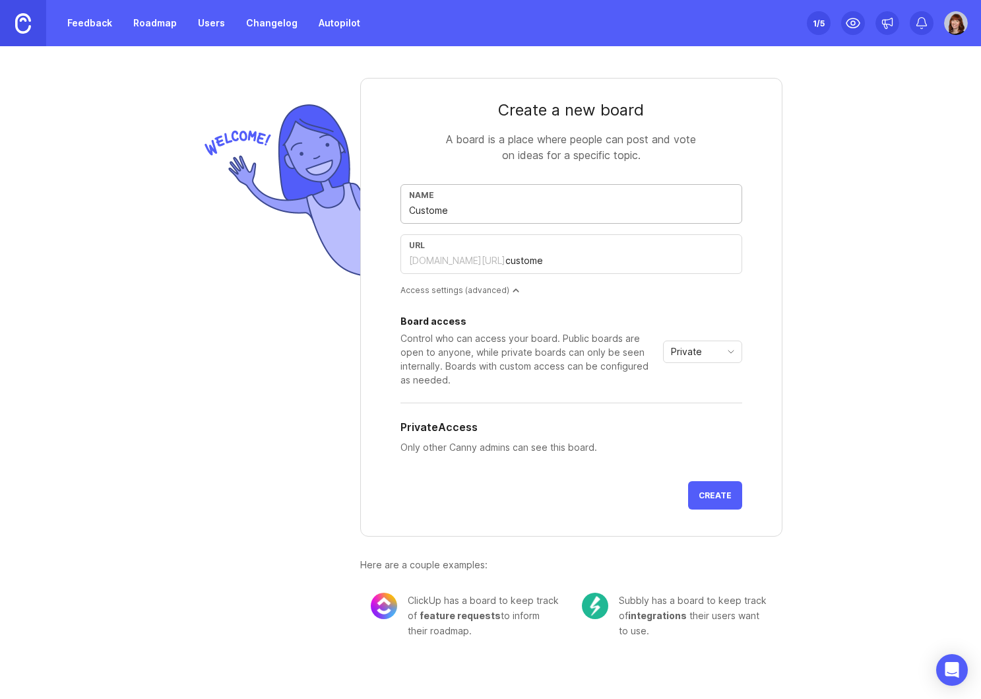
type input "customer"
type input "Customer f"
type input "customer-f"
type input "Customer fe"
type input "customer-fe"
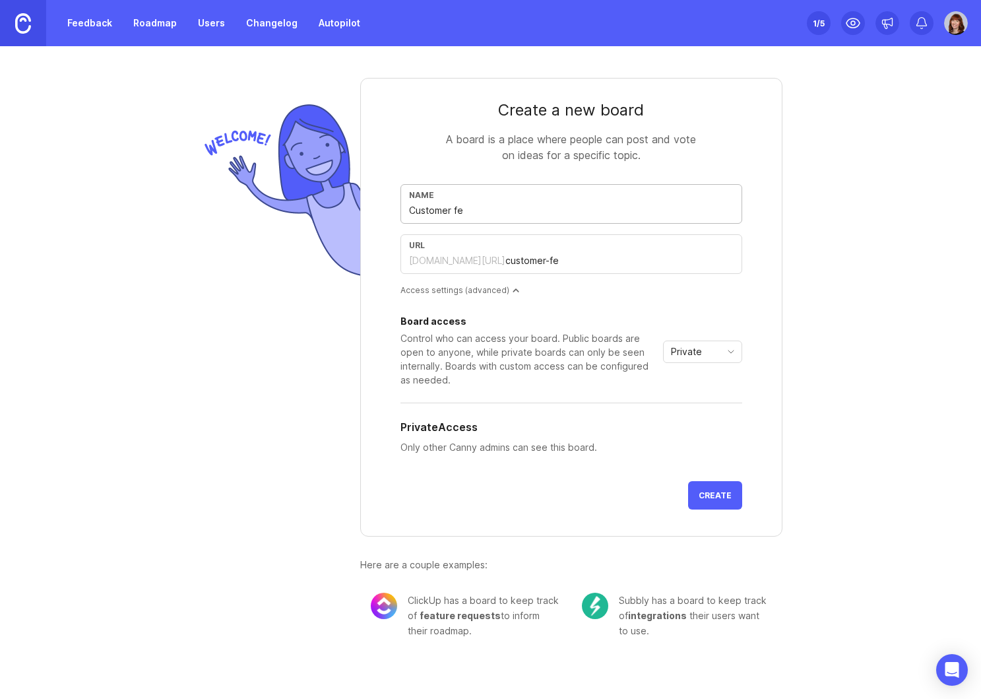
type input "Customer fee"
type input "customer-fee"
type input "Customer feed"
type input "customer-feed"
type input "Customer feedb"
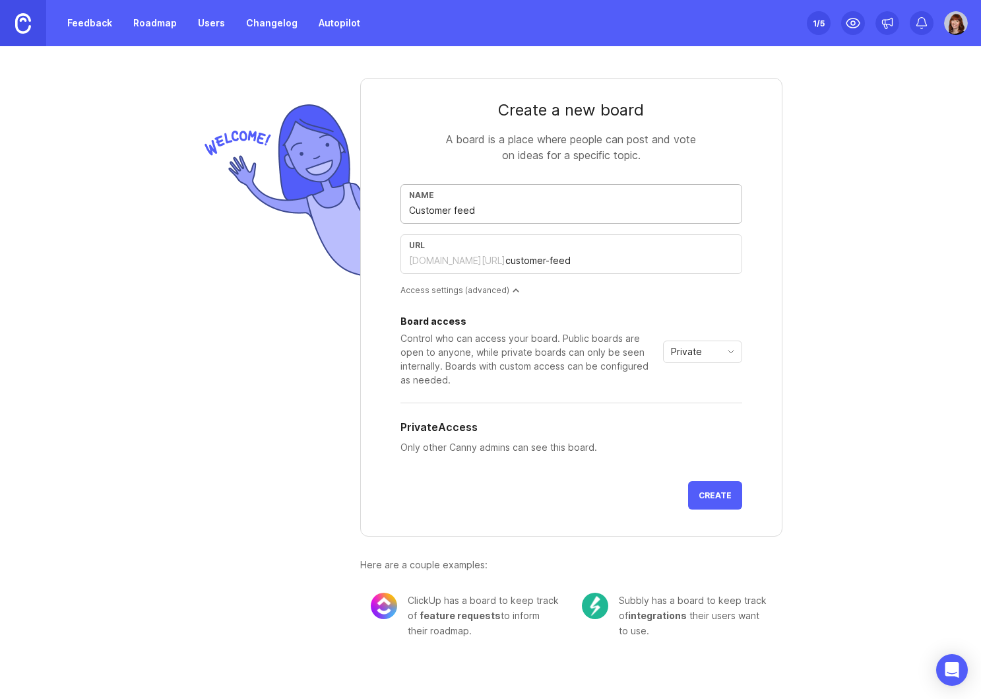
type input "customer-feedb"
type input "Customer feedba"
type input "customer-feedba"
type input "Customer feedbac"
type input "customer-feedbac"
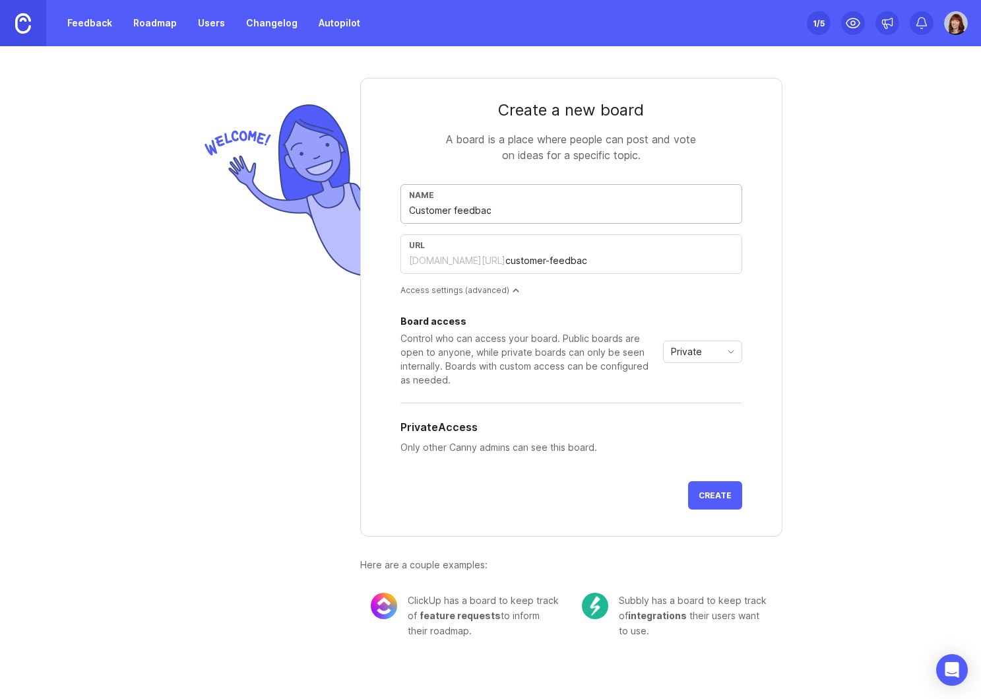
type input "Customer feedback"
type input "customer-feedback"
type input "Customer feedback"
click at [735, 354] on icon "toggle icon" at bounding box center [731, 351] width 21 height 11
click at [706, 418] on span "Custom" at bounding box center [691, 421] width 38 height 15
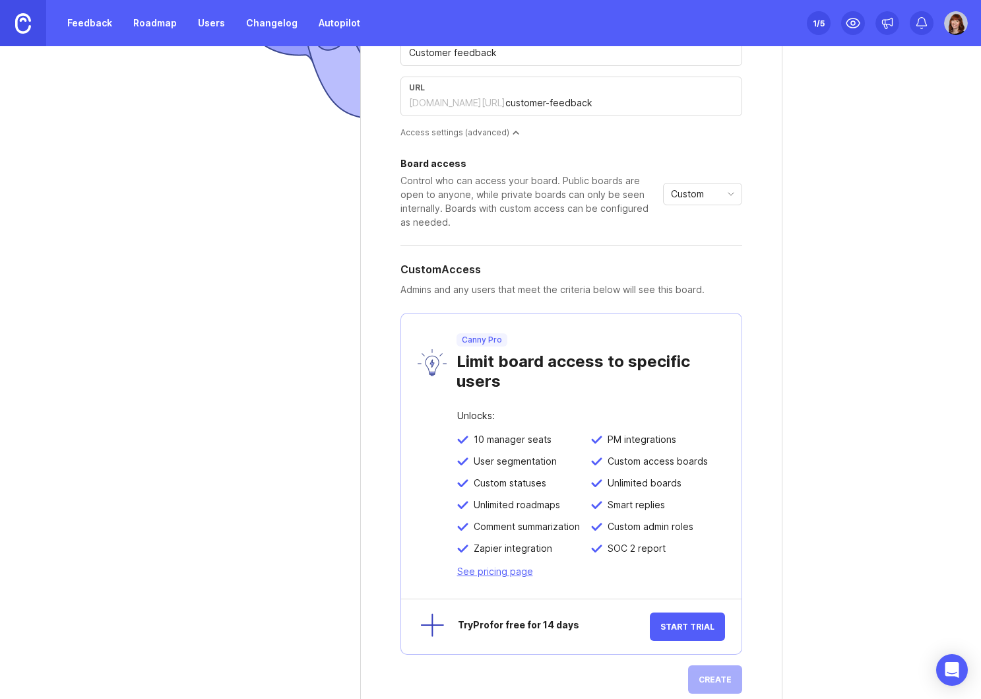
scroll to position [155, 0]
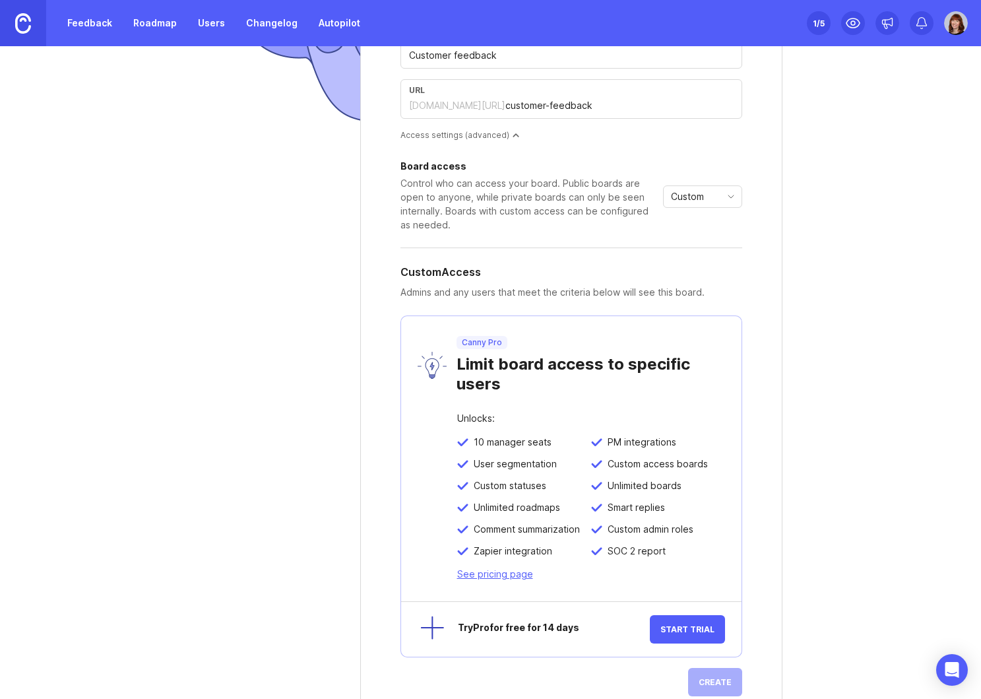
click at [724, 194] on icon "toggle icon" at bounding box center [731, 196] width 21 height 11
click at [691, 219] on span "Private" at bounding box center [687, 222] width 31 height 15
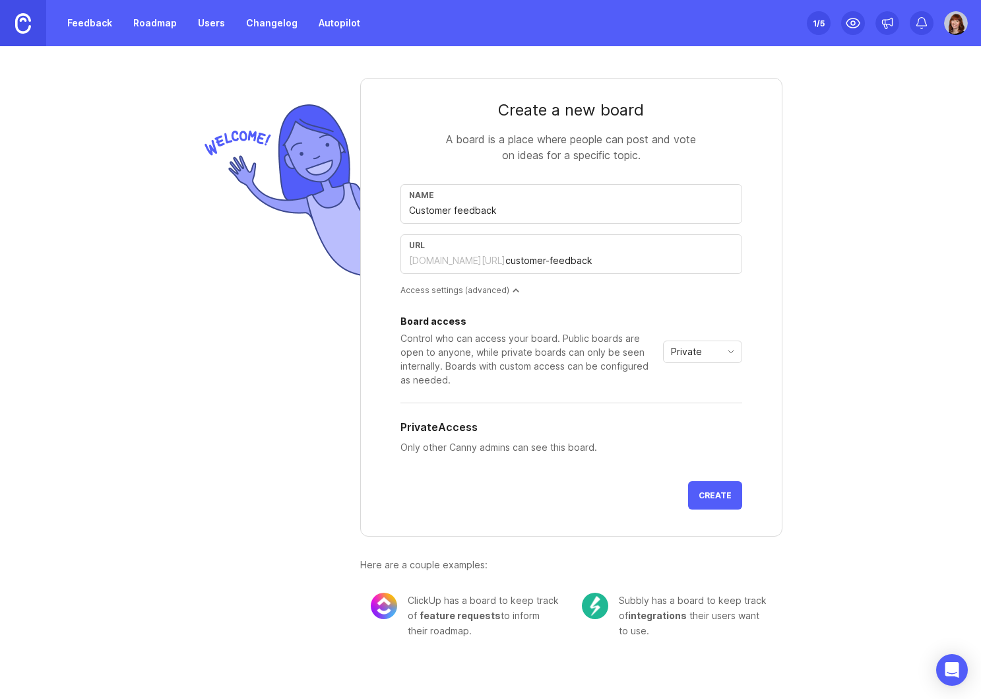
scroll to position [0, 0]
click at [717, 491] on span "Create" at bounding box center [715, 495] width 33 height 10
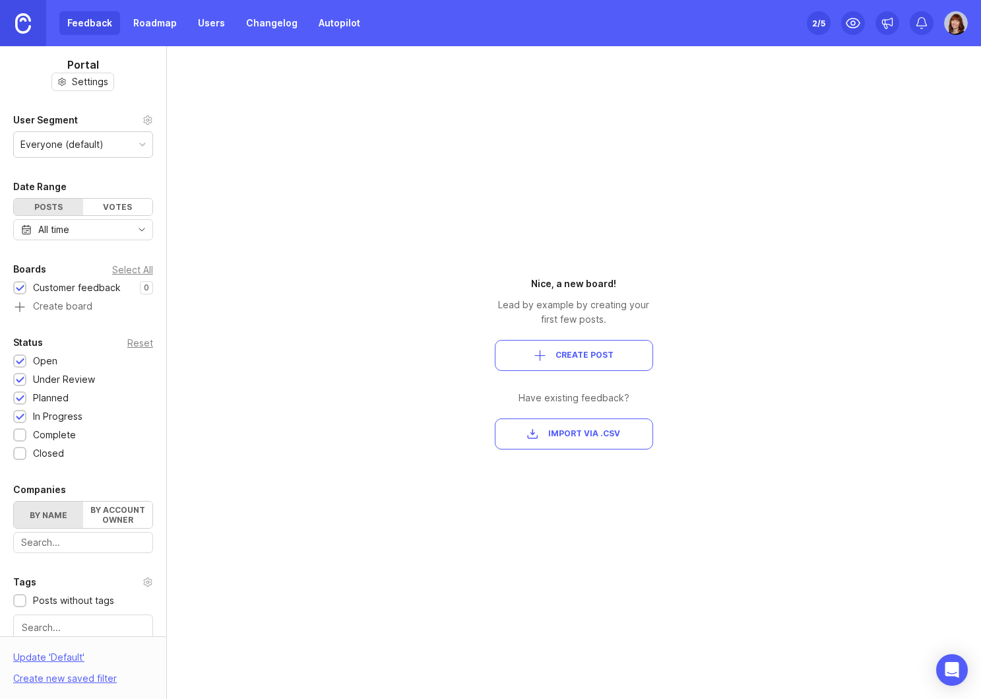
click at [144, 148] on div "Everyone (default)" at bounding box center [83, 144] width 139 height 25
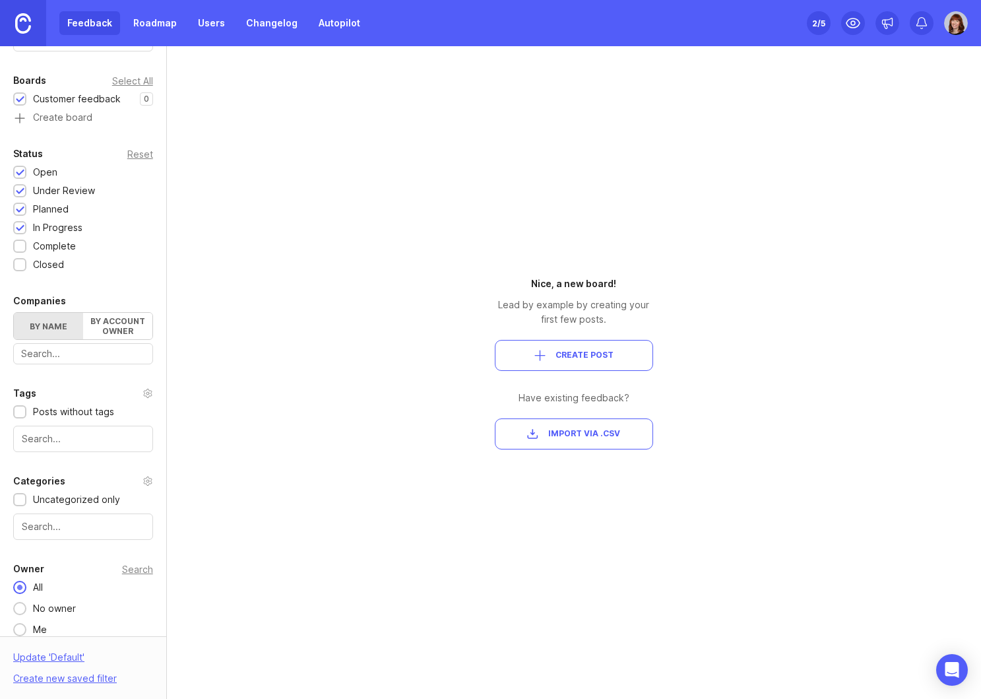
scroll to position [189, 0]
click at [118, 319] on label "By account owner" at bounding box center [117, 325] width 69 height 26
click at [14, 312] on input "By account owner" at bounding box center [14, 312] width 0 height 0
click at [52, 327] on label "By name" at bounding box center [48, 325] width 69 height 26
click at [14, 312] on input "By name" at bounding box center [14, 312] width 0 height 0
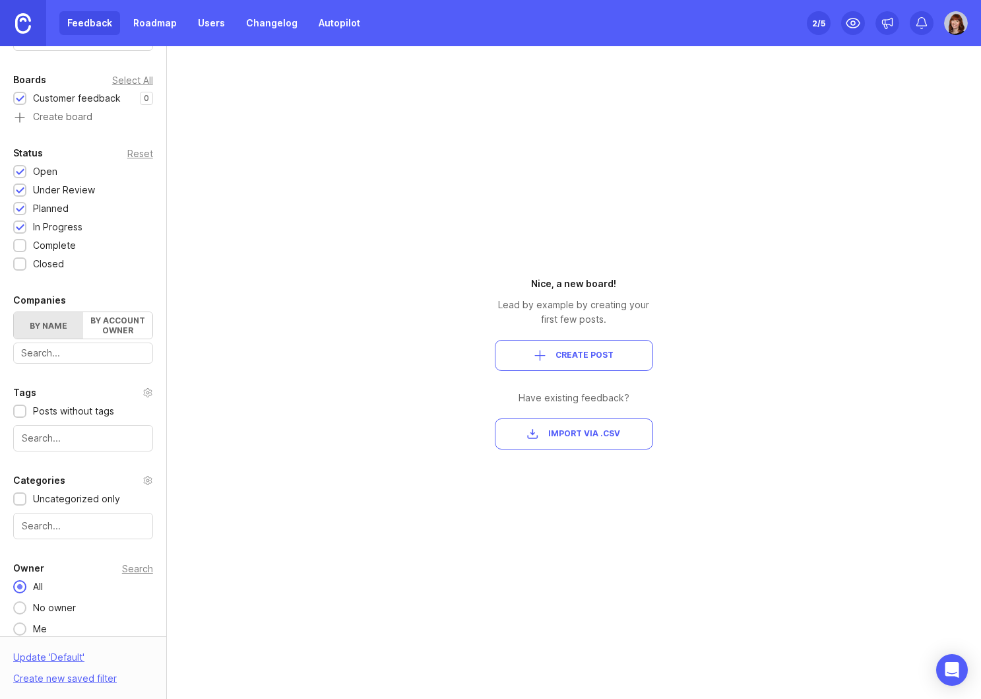
scroll to position [200, 0]
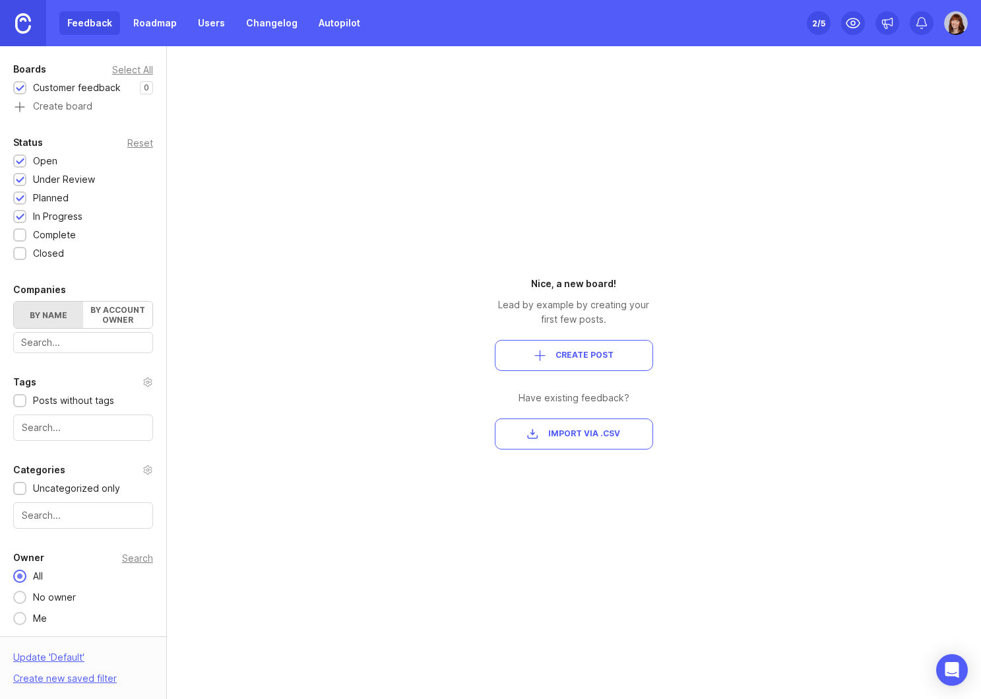
click at [579, 429] on span "Import via .csv" at bounding box center [584, 433] width 72 height 11
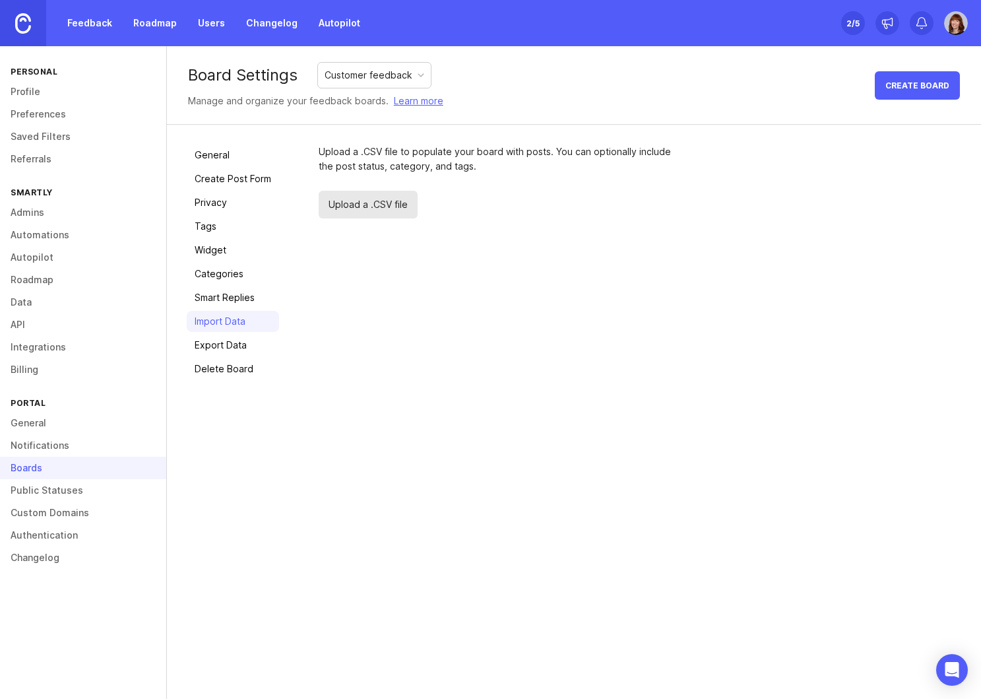
click at [367, 207] on span "Upload a .CSV file" at bounding box center [368, 205] width 99 height 28
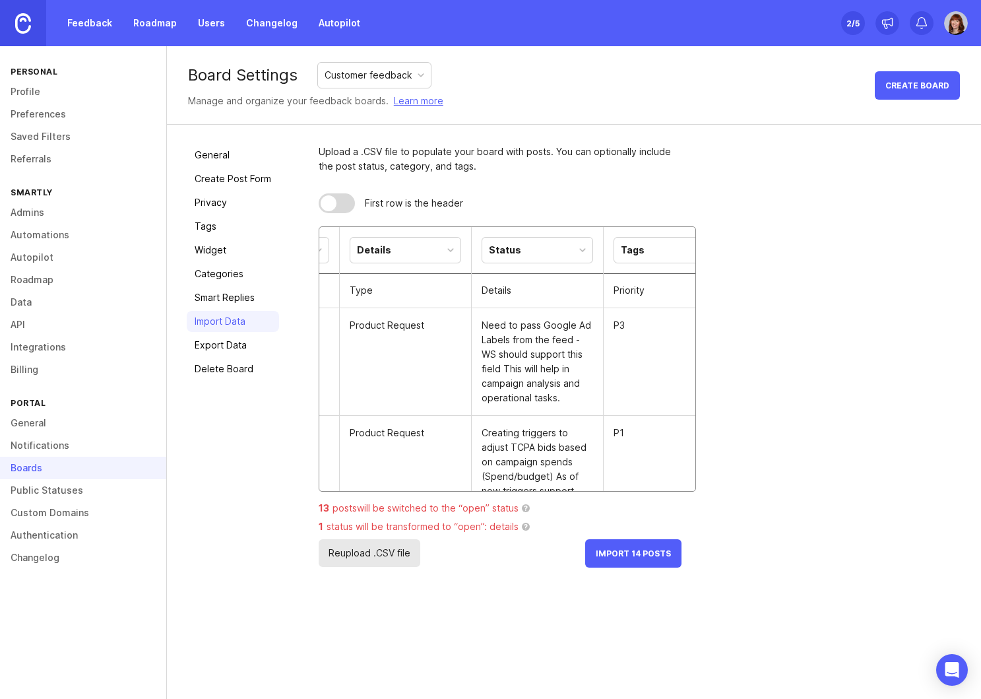
scroll to position [0, 133]
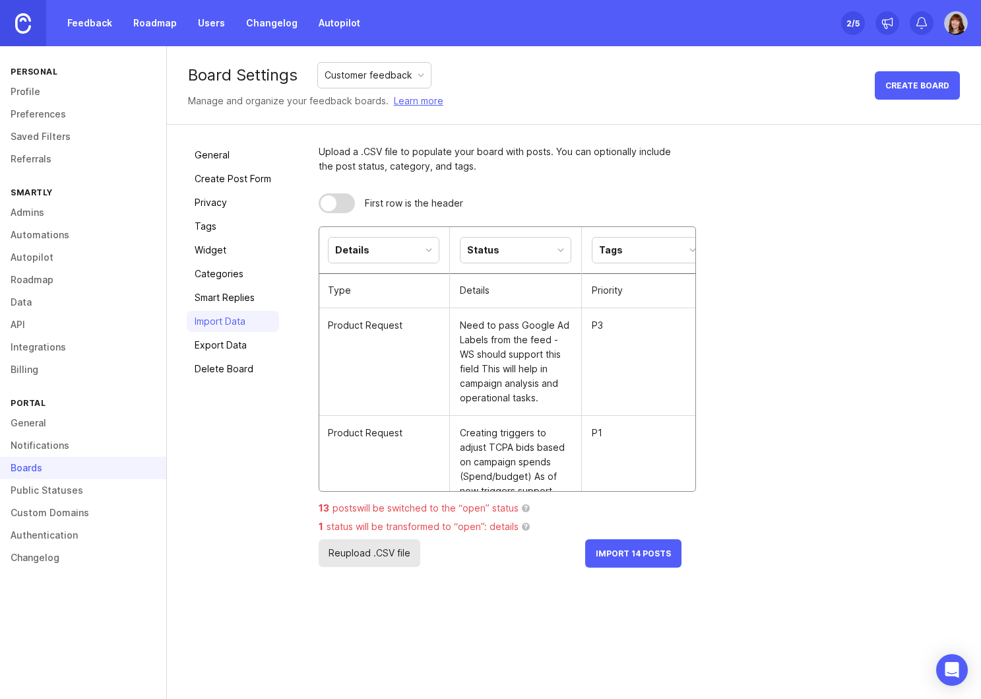
click at [550, 246] on div "Status" at bounding box center [516, 250] width 110 height 25
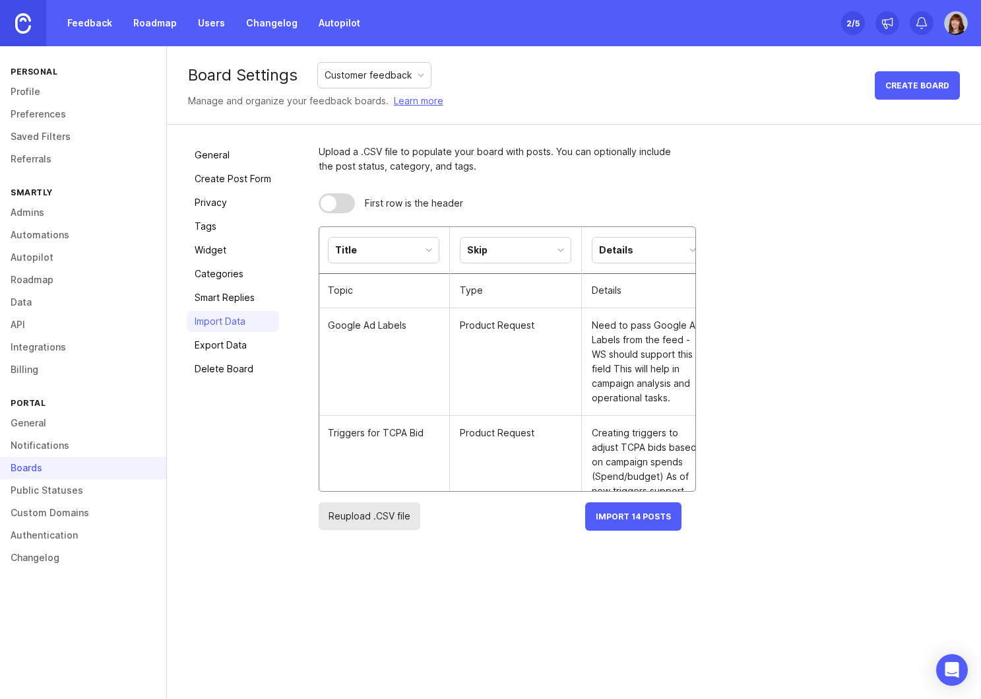
scroll to position [0, 0]
click at [556, 255] on div "Skip" at bounding box center [517, 250] width 110 height 25
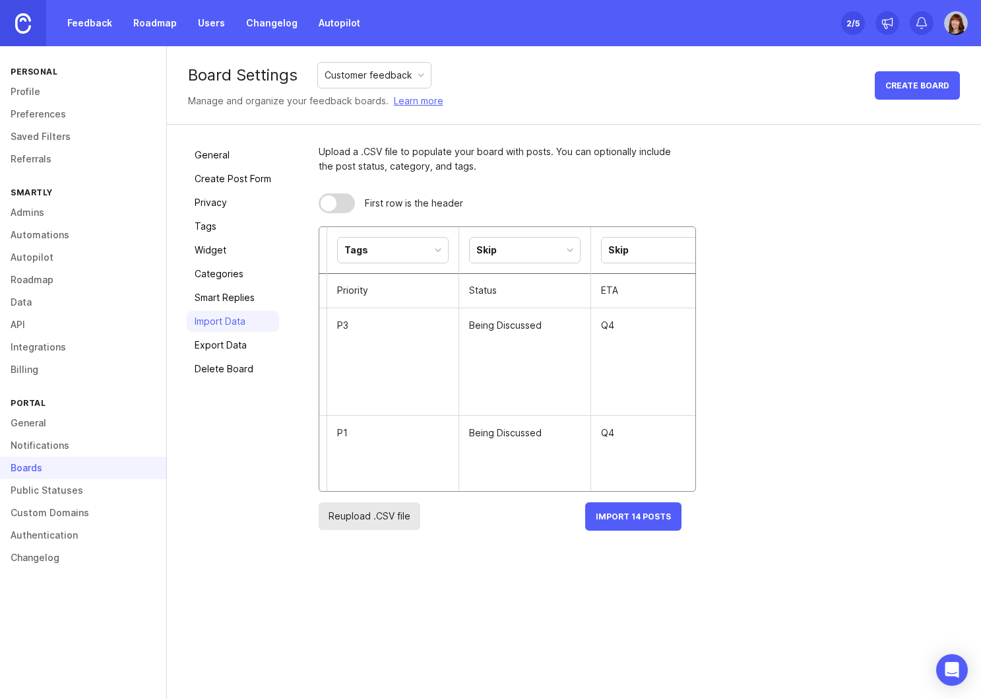
scroll to position [0, 381]
click at [437, 247] on div "Tags" at bounding box center [399, 250] width 110 height 25
click at [578, 244] on div "Skip" at bounding box center [531, 250] width 110 height 25
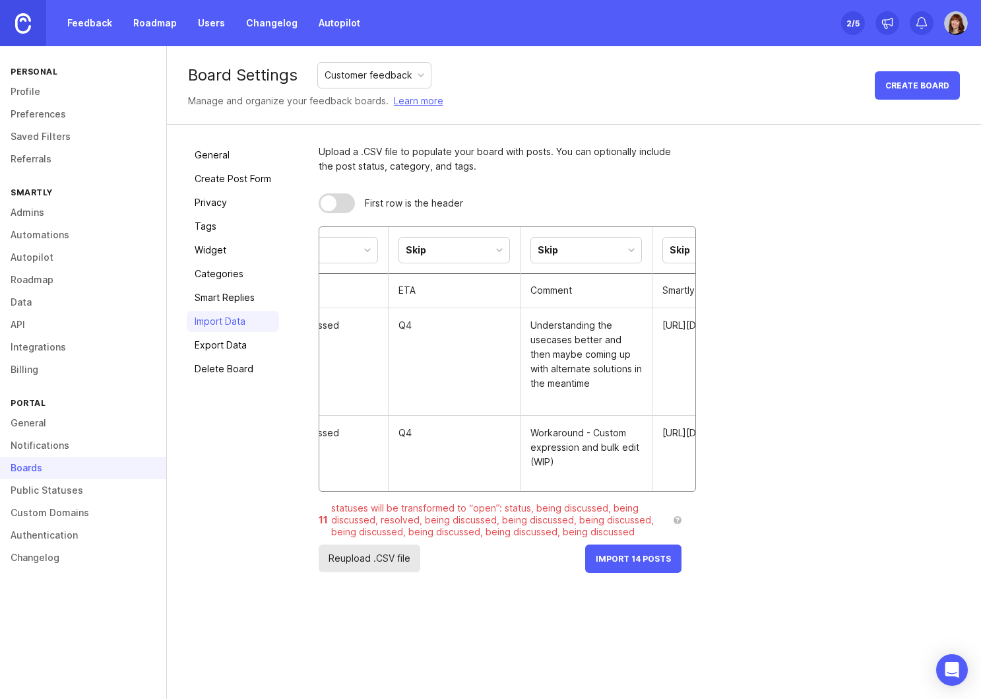
scroll to position [0, 597]
click at [490, 250] on div at bounding box center [493, 250] width 7 height 7
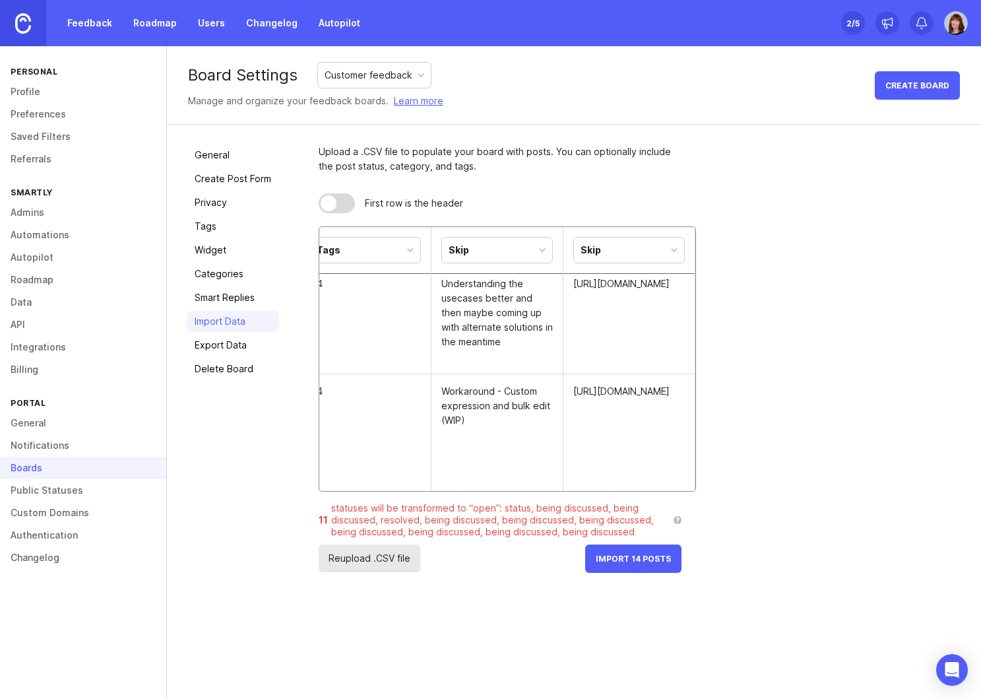
scroll to position [0, 0]
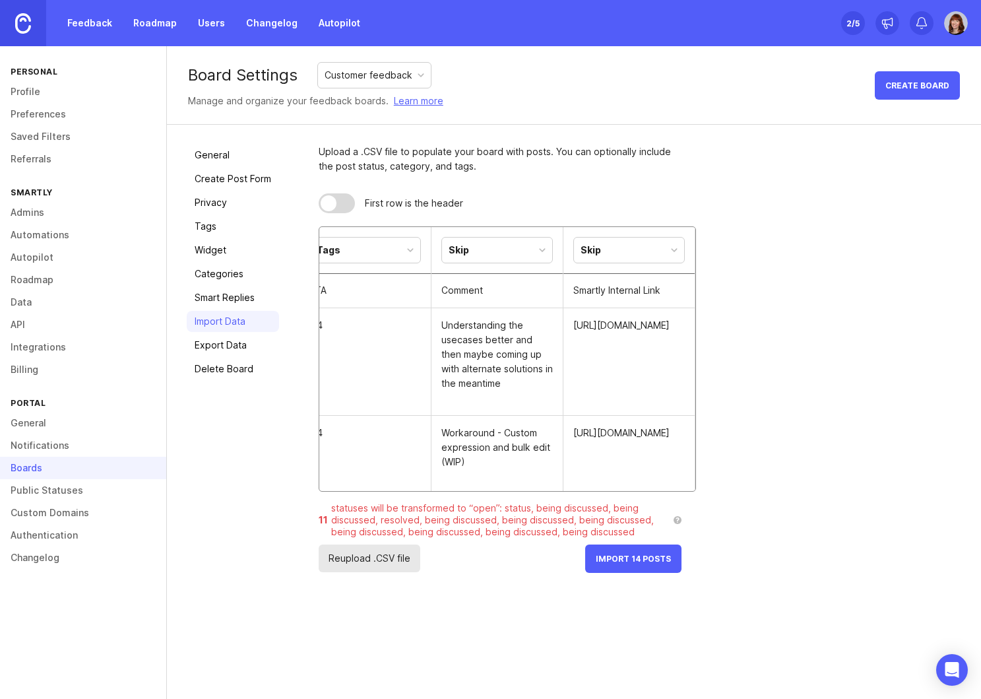
click at [545, 253] on div "Skip" at bounding box center [497, 250] width 110 height 25
click at [660, 255] on div "Skip" at bounding box center [629, 250] width 110 height 25
click at [640, 558] on span "Import 14 Posts" at bounding box center [633, 559] width 75 height 10
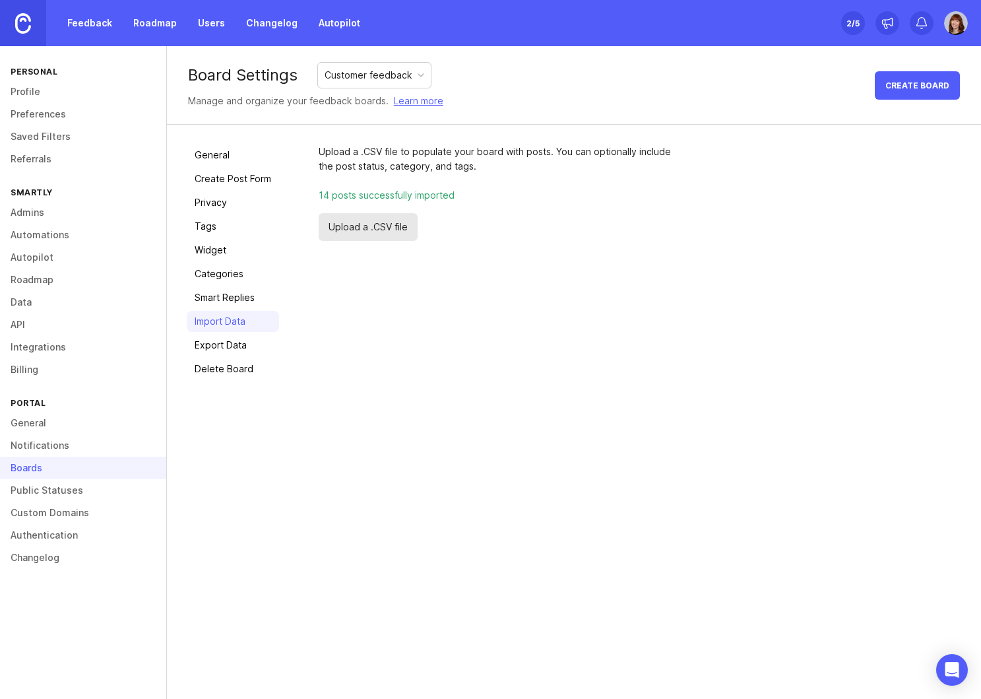
click at [221, 155] on link "General" at bounding box center [233, 154] width 92 height 21
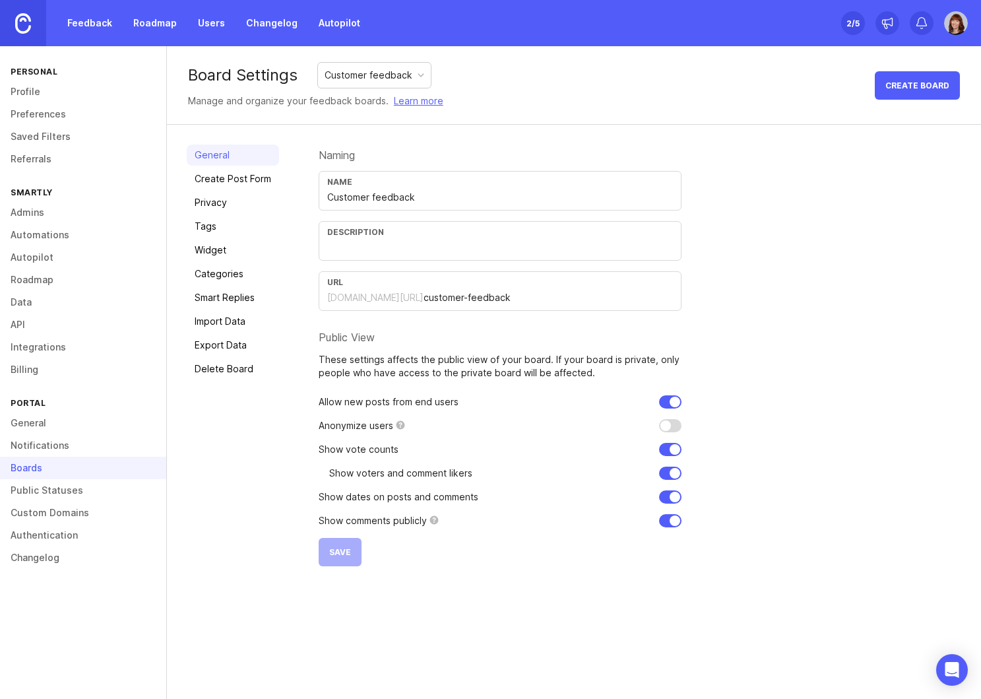
click at [664, 521] on input "checkbox" at bounding box center [670, 520] width 22 height 13
click at [664, 517] on input "checkbox" at bounding box center [670, 520] width 22 height 13
checkbox input "true"
click at [36, 420] on link "General" at bounding box center [83, 423] width 166 height 22
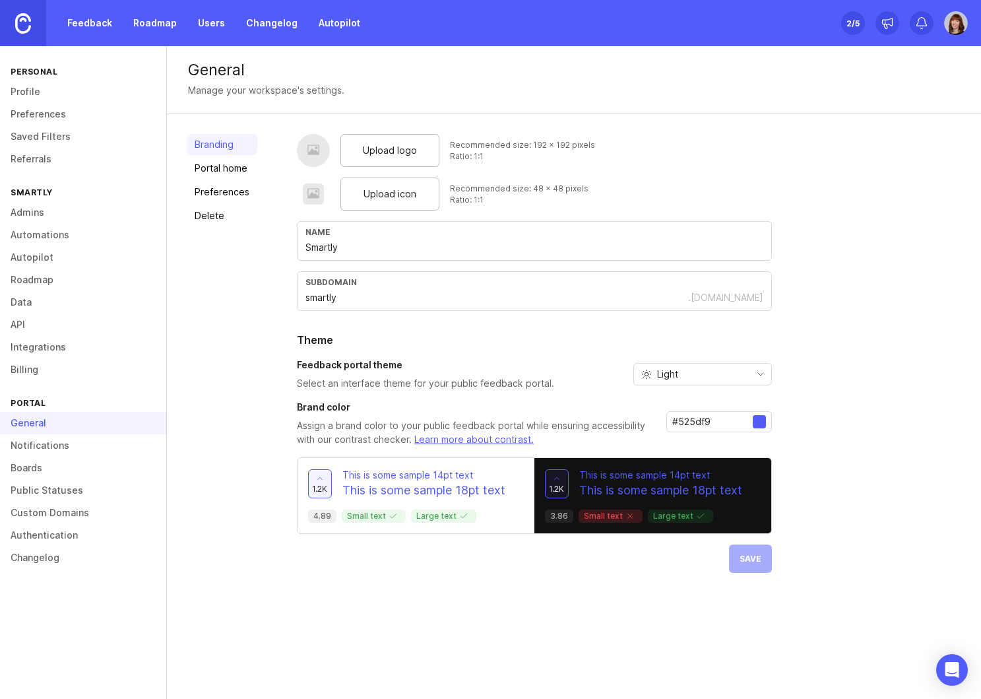
click at [44, 489] on link "Public Statuses" at bounding box center [83, 490] width 166 height 22
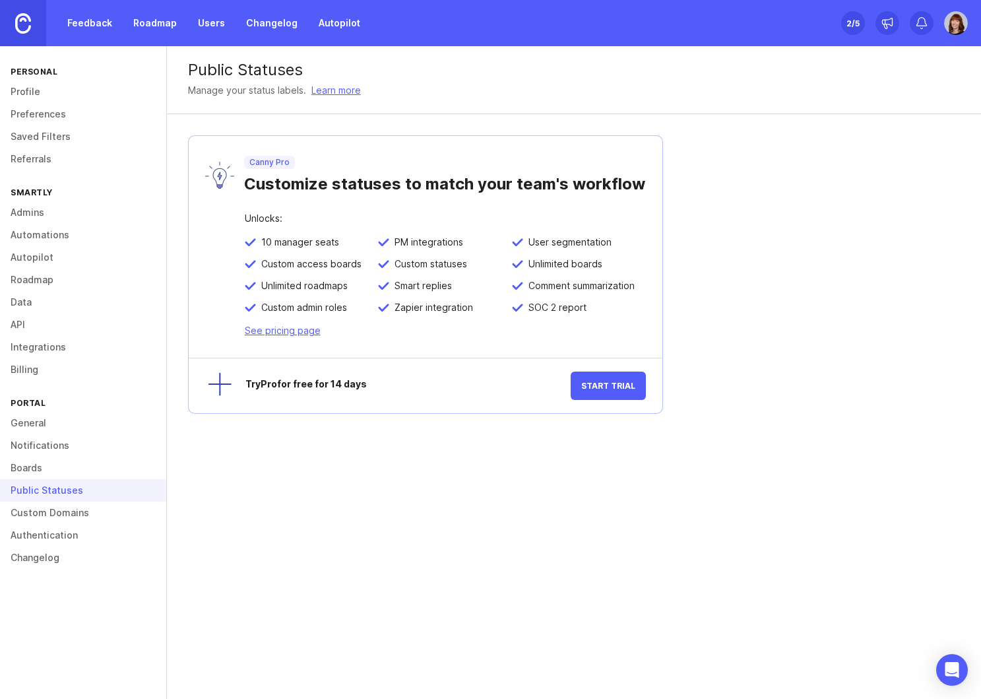
click at [56, 513] on link "Custom Domains" at bounding box center [83, 512] width 166 height 22
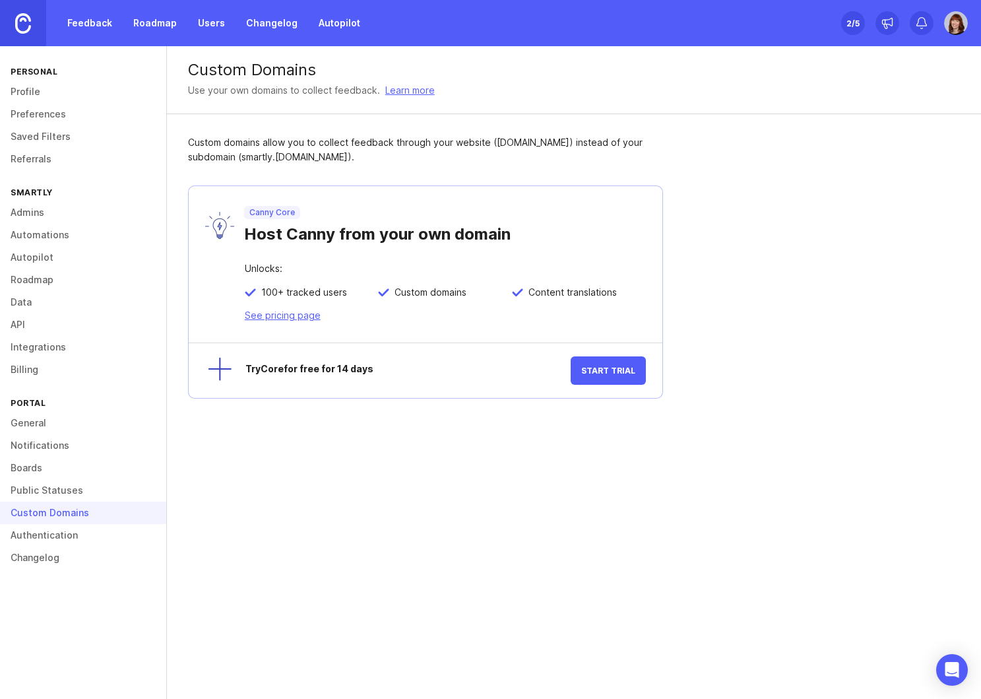
click at [57, 537] on link "Authentication" at bounding box center [83, 535] width 166 height 22
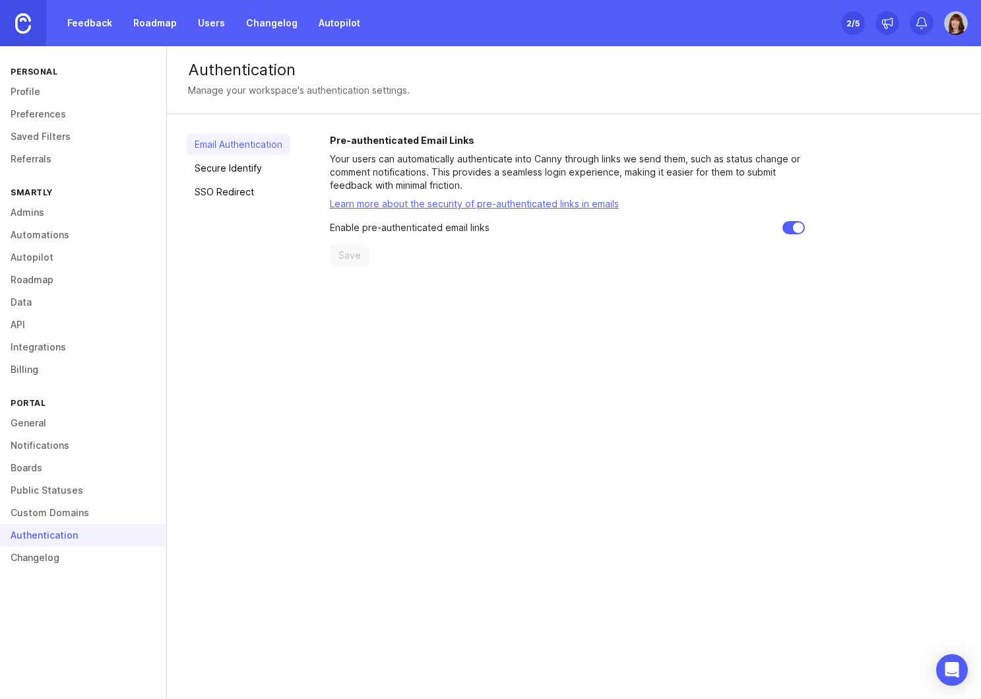
click at [27, 560] on link "Changelog" at bounding box center [83, 557] width 166 height 22
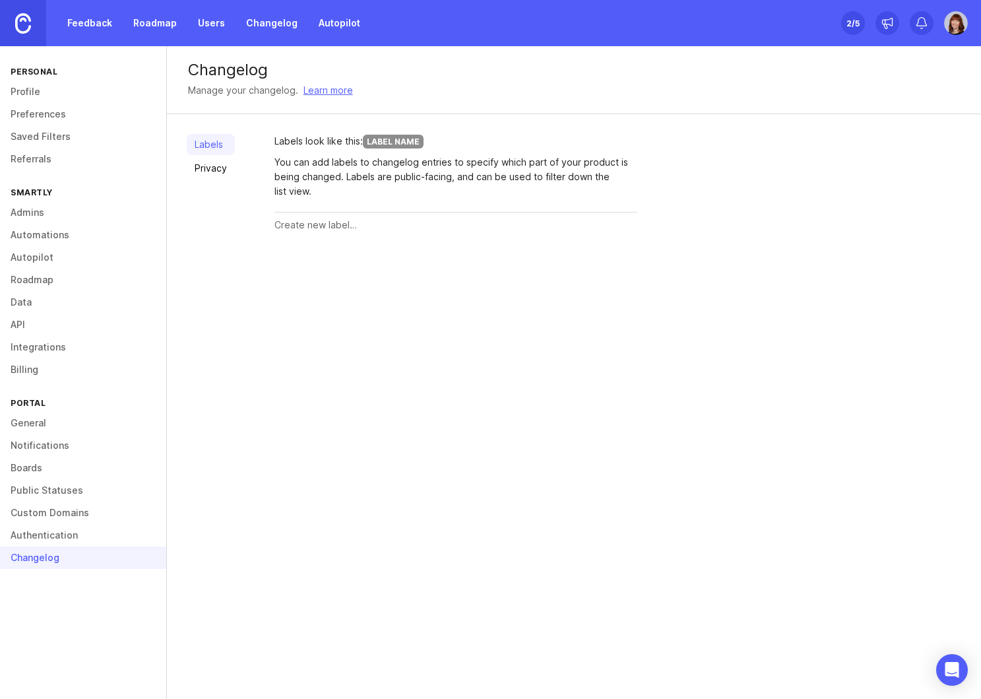
click at [38, 214] on link "Admins" at bounding box center [83, 212] width 166 height 22
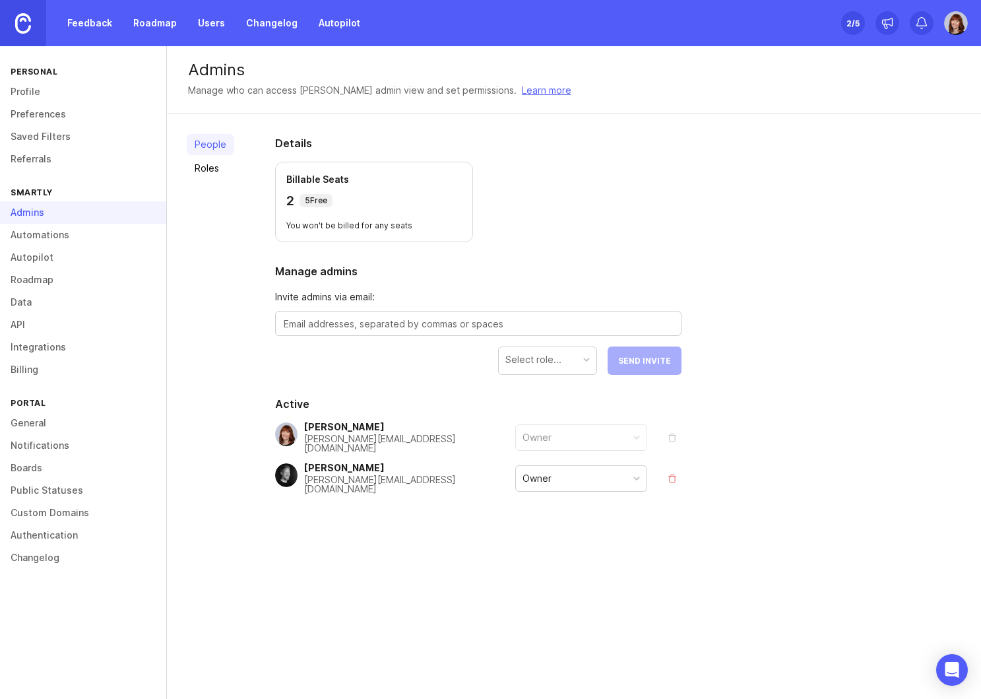
click at [632, 482] on div "Owner" at bounding box center [581, 478] width 131 height 25
click at [721, 571] on div "Admins Manage who can access Canny's admin view and set permissions. Learn more…" at bounding box center [574, 372] width 814 height 653
click at [204, 168] on link "Roles" at bounding box center [211, 168] width 48 height 21
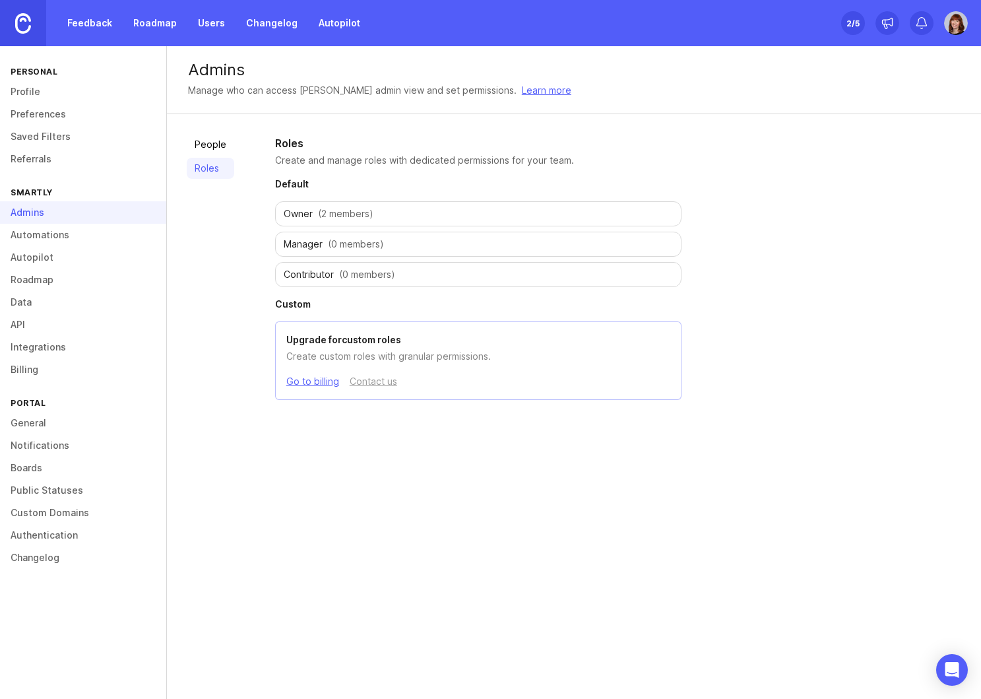
click at [57, 232] on link "Automations" at bounding box center [83, 235] width 166 height 22
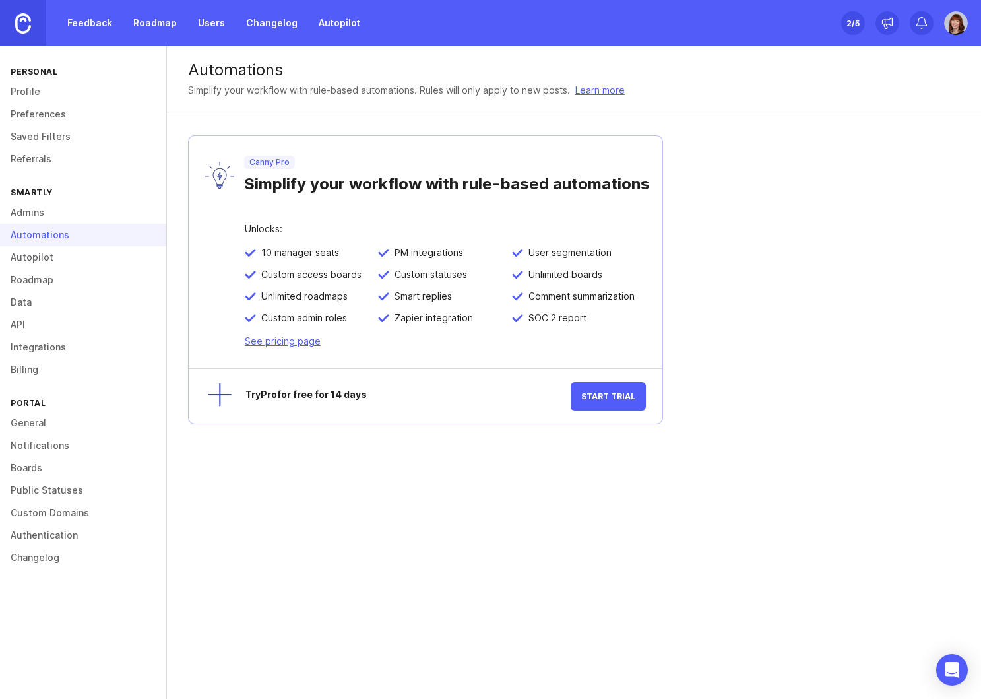
click at [40, 258] on link "Autopilot" at bounding box center [83, 257] width 166 height 22
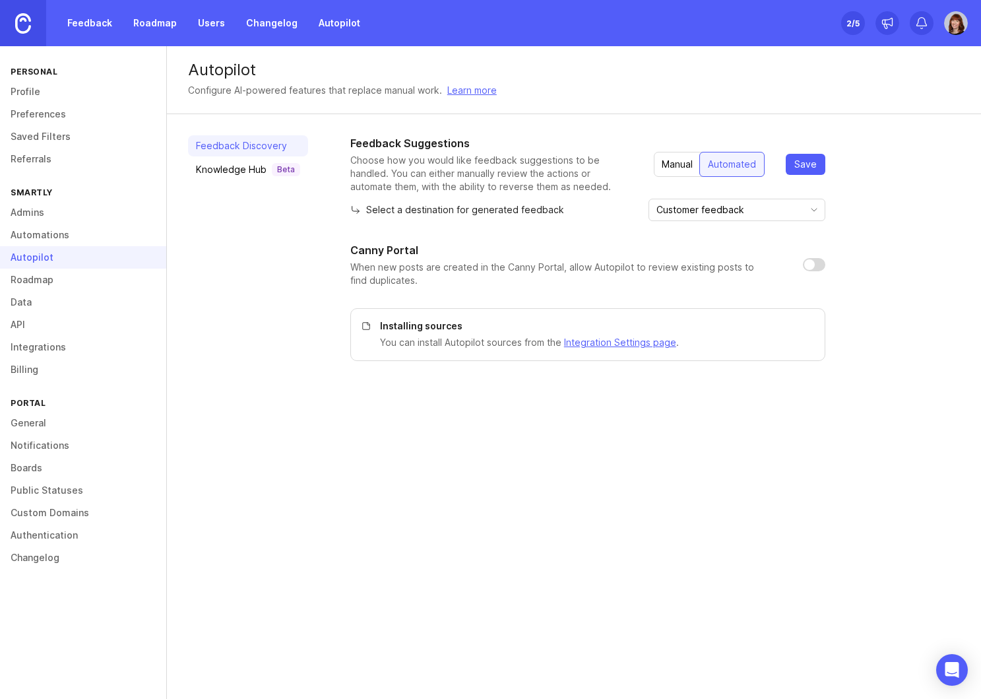
click at [809, 267] on input "checkbox" at bounding box center [814, 264] width 22 height 13
checkbox input "true"
click at [222, 160] on link "Knowledge Hub Beta" at bounding box center [248, 169] width 120 height 21
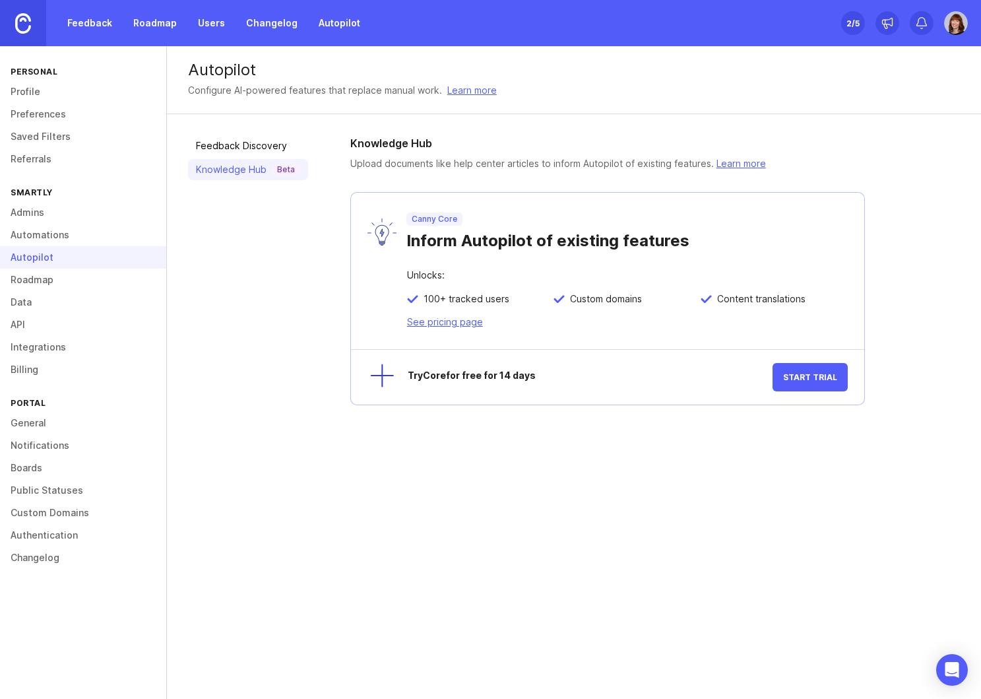
click at [42, 283] on link "Roadmap" at bounding box center [83, 280] width 166 height 22
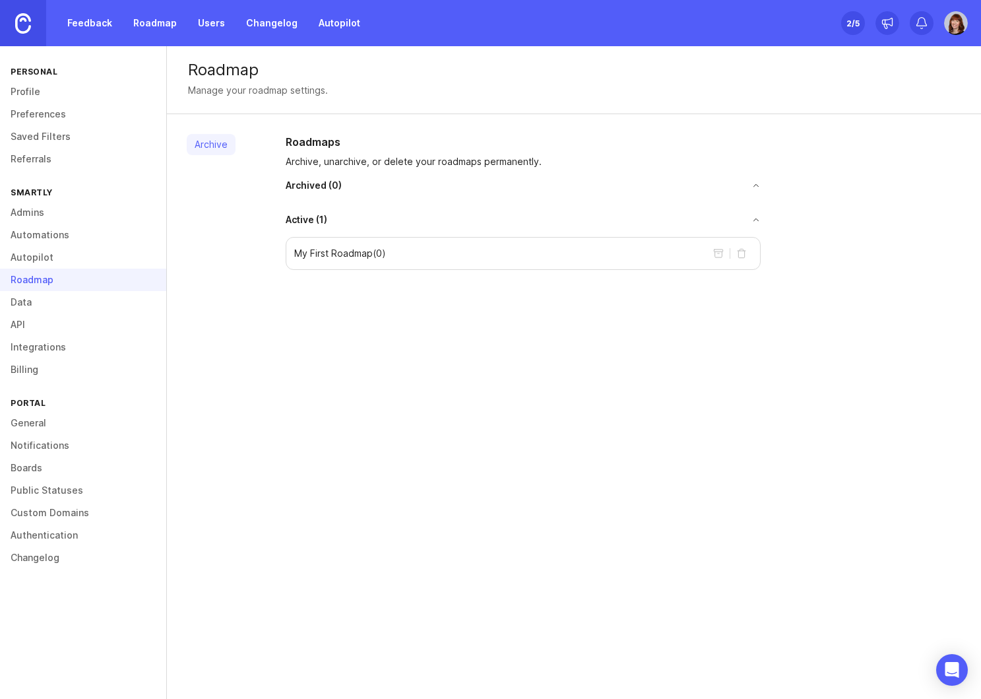
click at [334, 251] on p "My First Roadmap ( 0 )" at bounding box center [340, 253] width 92 height 13
click at [26, 309] on link "Data" at bounding box center [83, 302] width 166 height 22
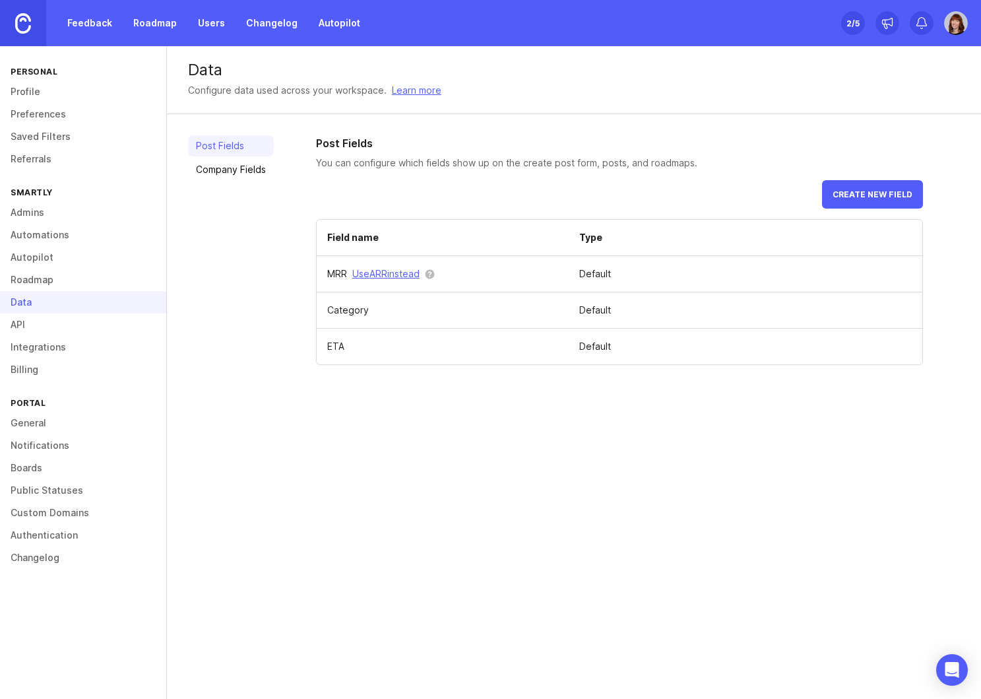
click at [895, 189] on span "Create new field" at bounding box center [873, 194] width 80 height 10
click at [230, 172] on link "Company Fields" at bounding box center [231, 169] width 86 height 21
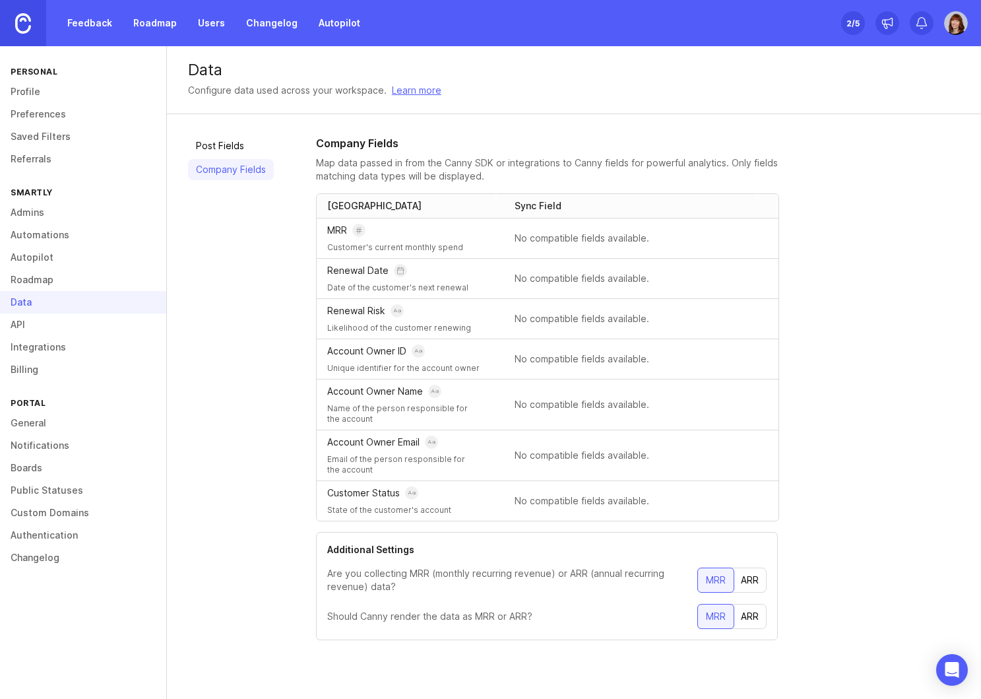
click at [220, 145] on link "Post Fields" at bounding box center [231, 145] width 86 height 21
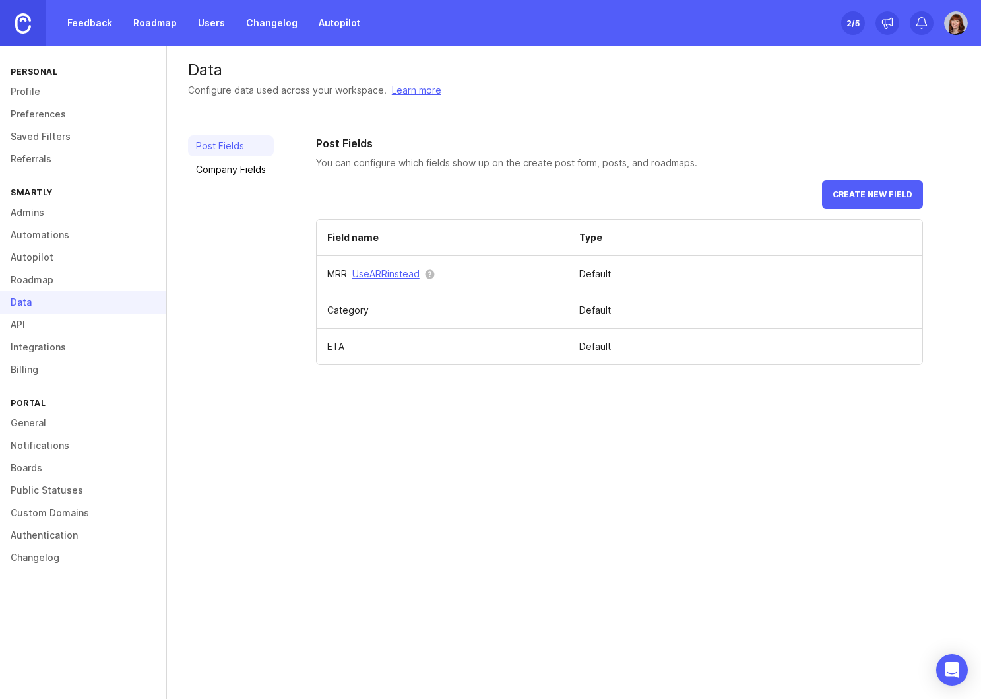
click at [225, 166] on link "Company Fields" at bounding box center [231, 169] width 86 height 21
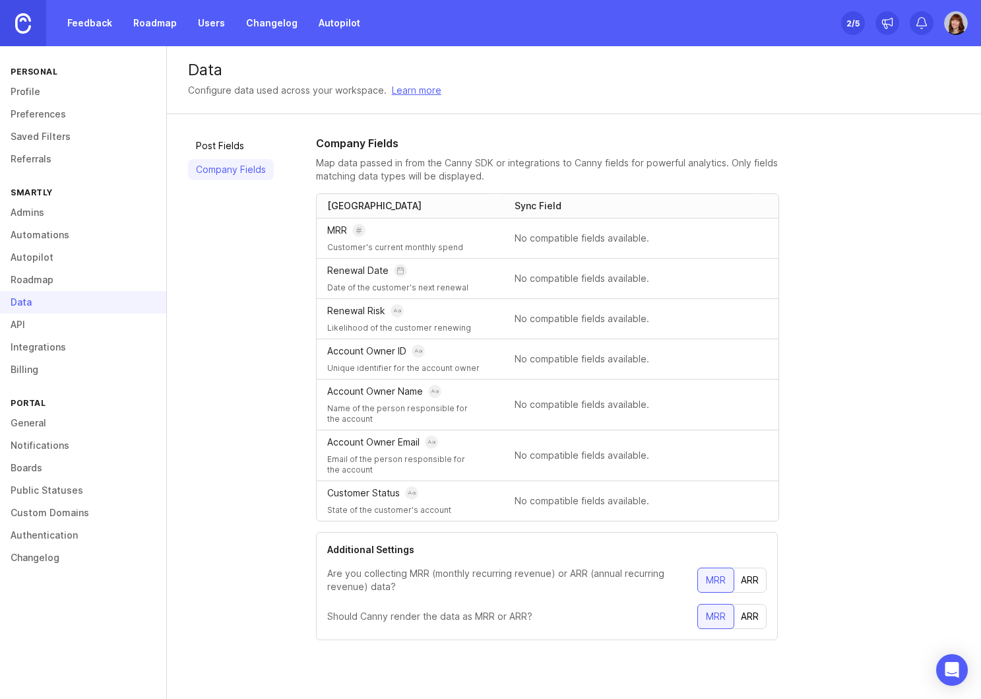
click at [49, 319] on link "API" at bounding box center [83, 324] width 166 height 22
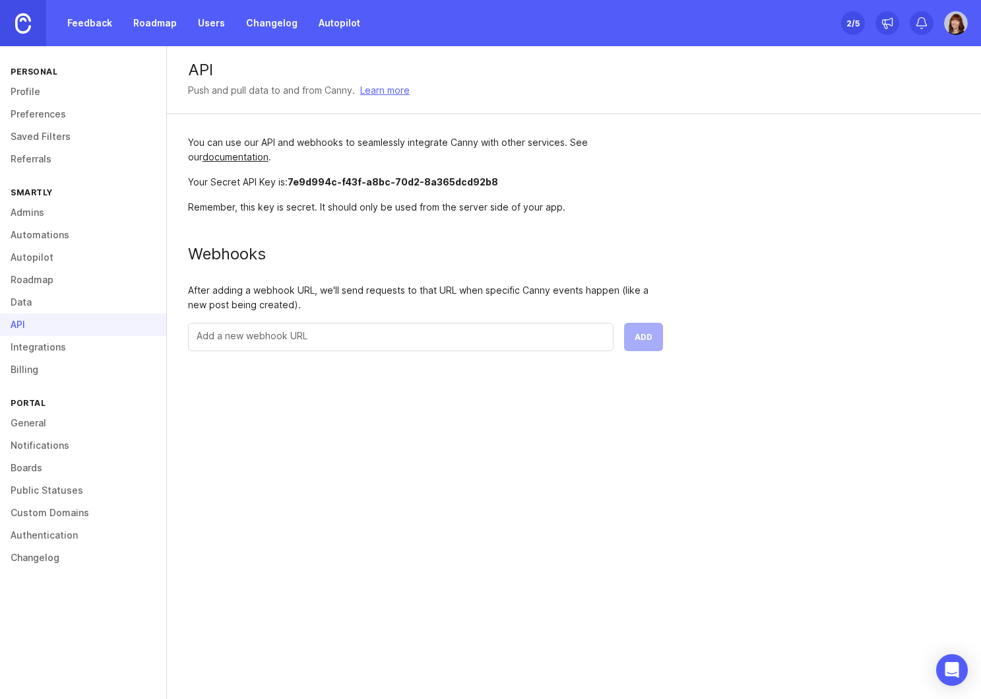
click at [49, 349] on link "Integrations" at bounding box center [83, 347] width 166 height 22
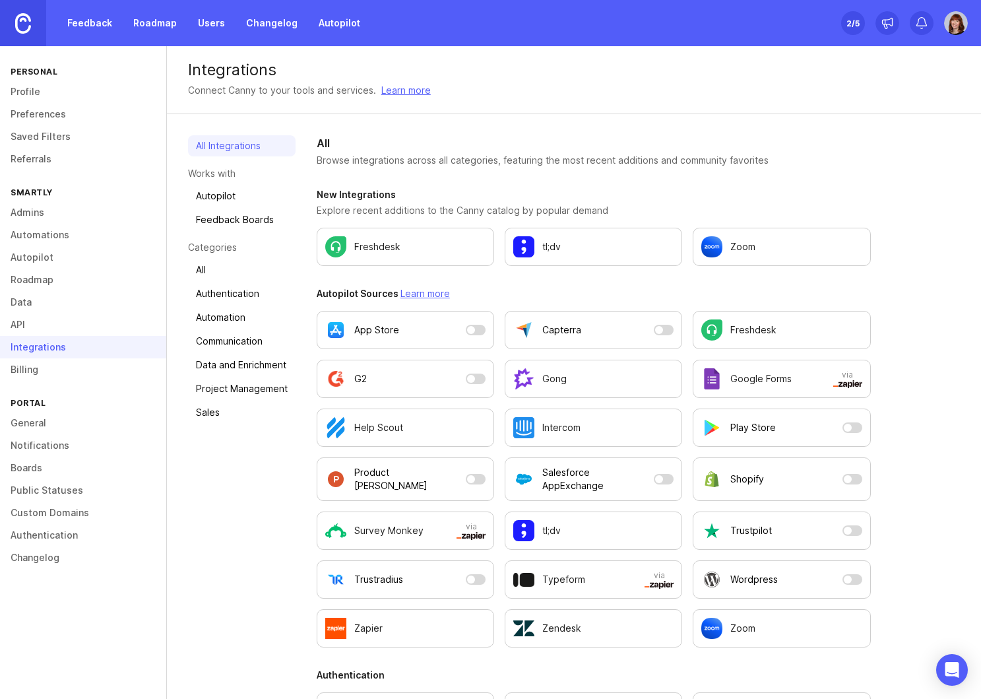
click at [34, 366] on link "Billing" at bounding box center [83, 369] width 166 height 22
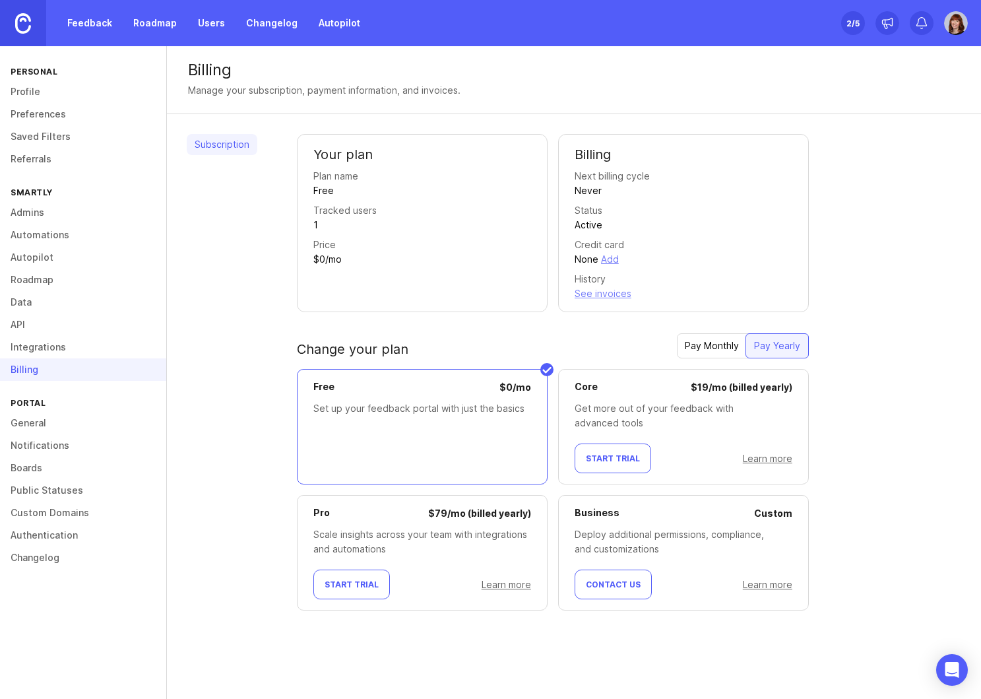
click at [95, 25] on link "Feedback" at bounding box center [89, 23] width 61 height 24
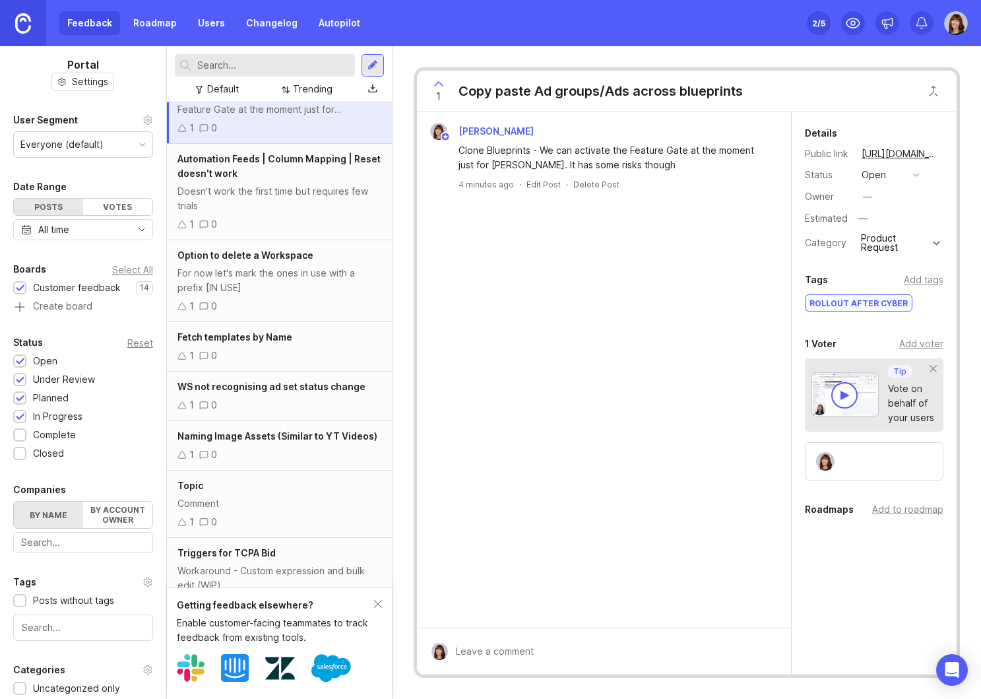
scroll to position [96, 0]
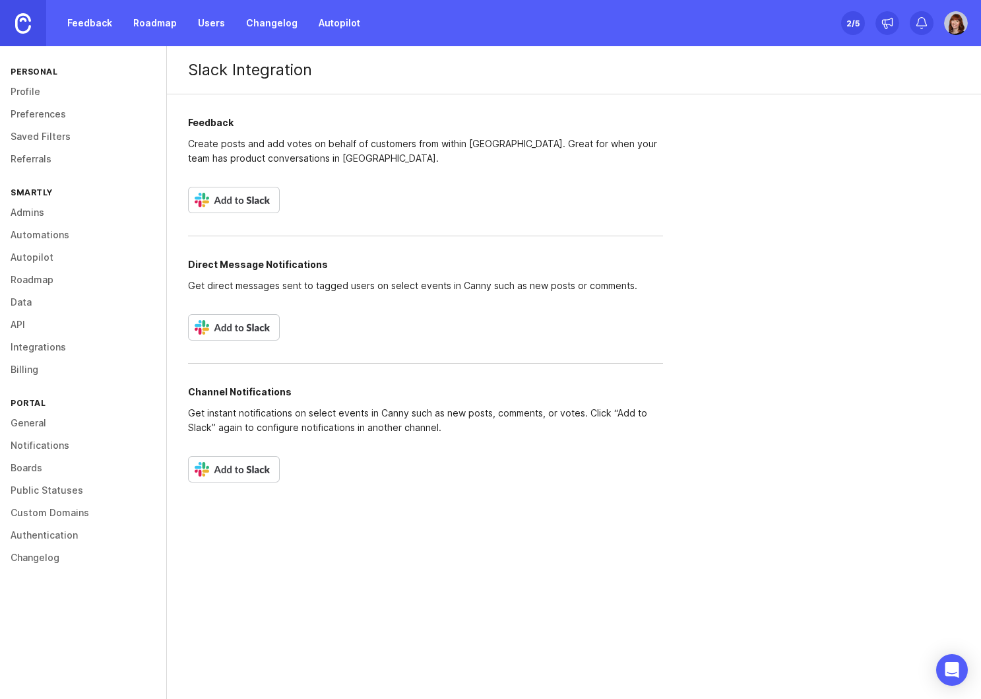
click at [33, 423] on link "General" at bounding box center [83, 423] width 166 height 22
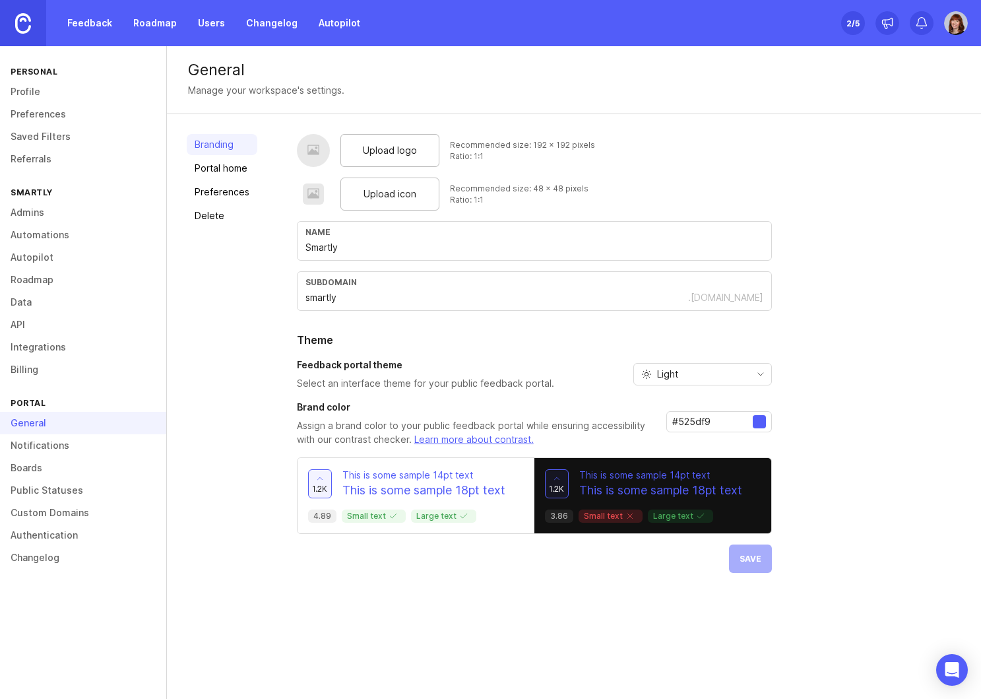
click at [162, 24] on link "Roadmap" at bounding box center [154, 23] width 59 height 24
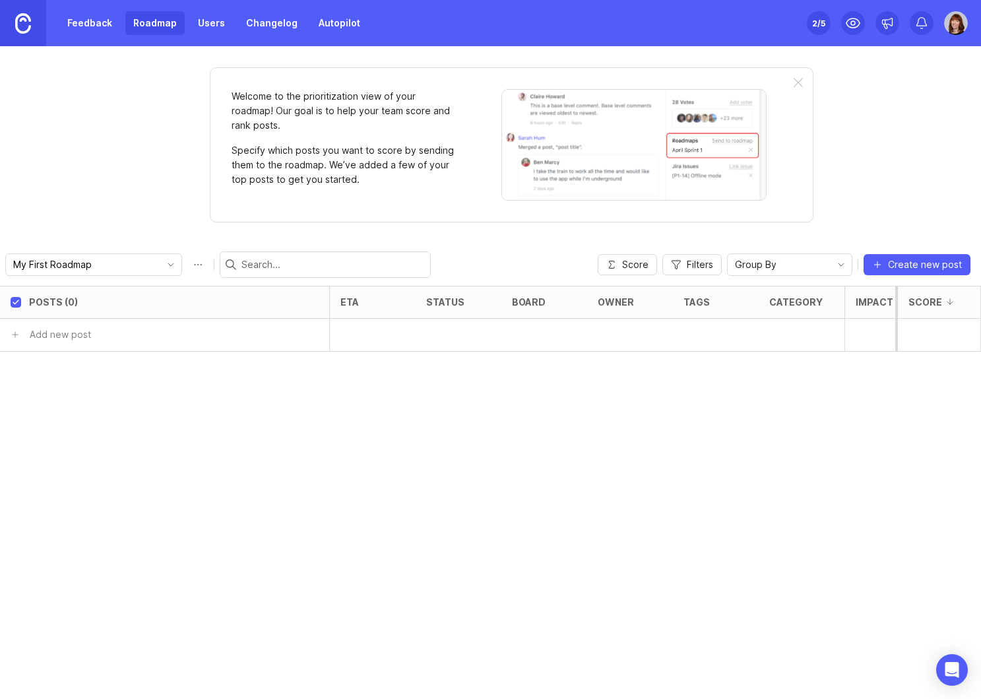
click at [96, 28] on link "Feedback" at bounding box center [89, 23] width 61 height 24
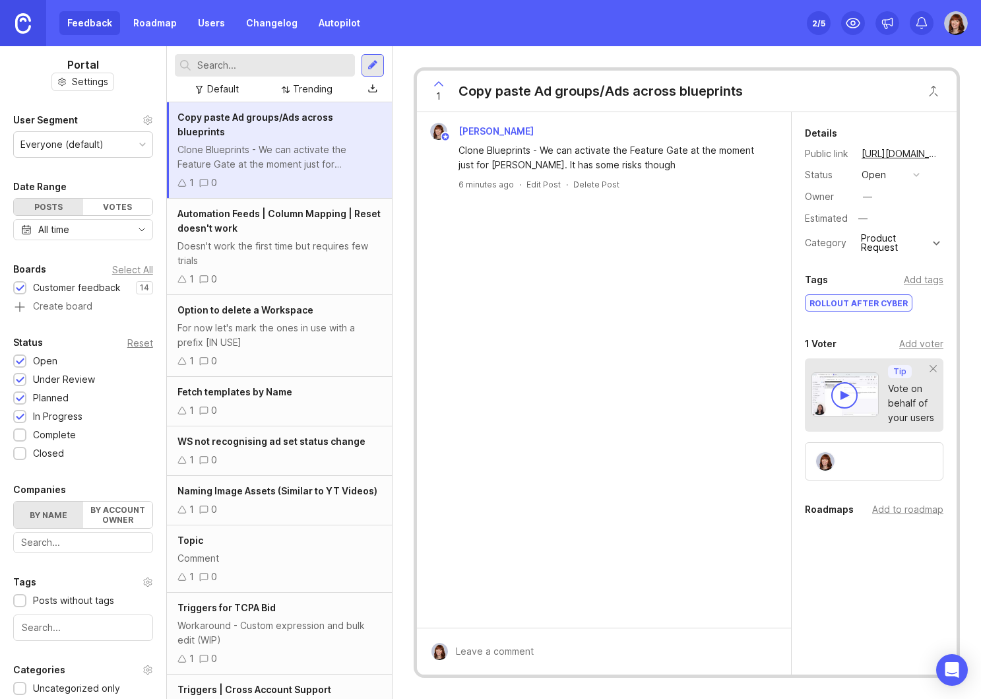
click at [265, 551] on div "Comment" at bounding box center [279, 558] width 204 height 15
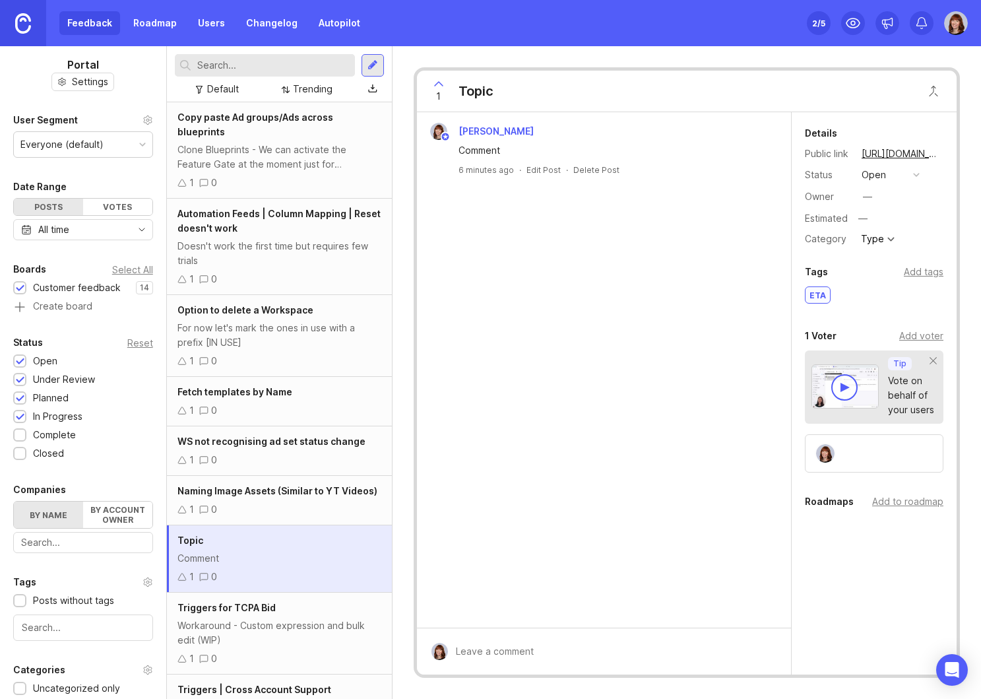
click at [263, 551] on div "Comment" at bounding box center [279, 558] width 204 height 15
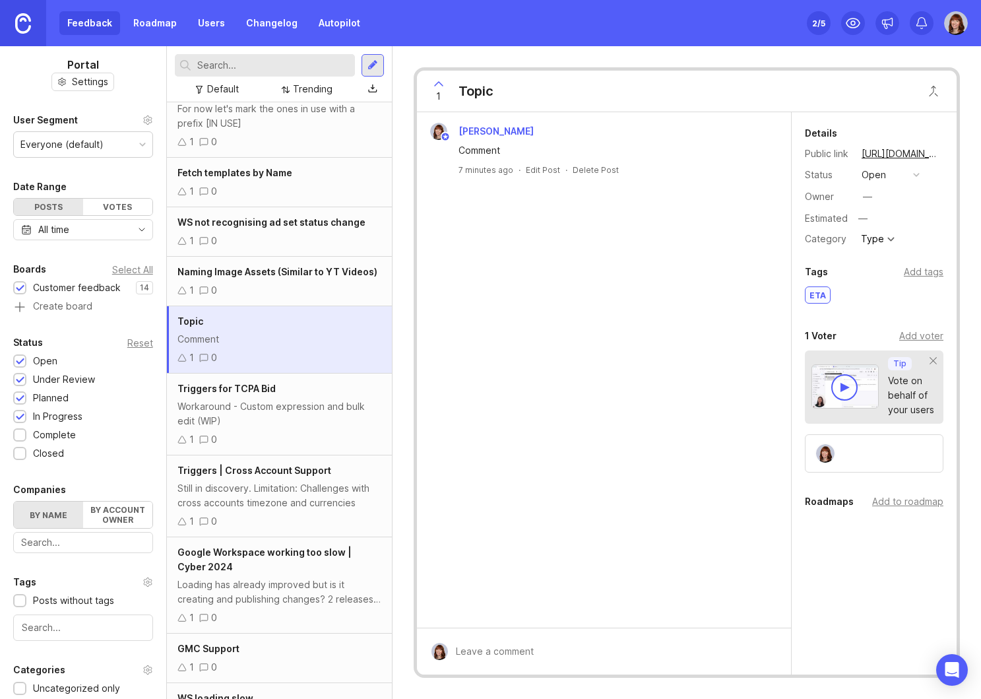
scroll to position [402, 0]
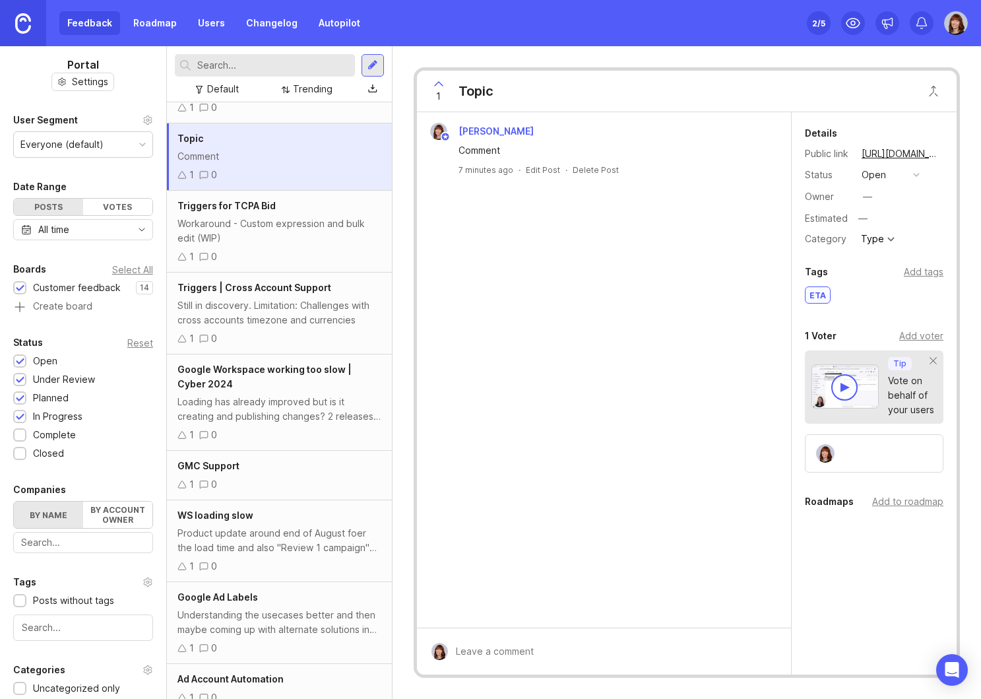
click at [324, 690] on div "1 0" at bounding box center [279, 697] width 204 height 15
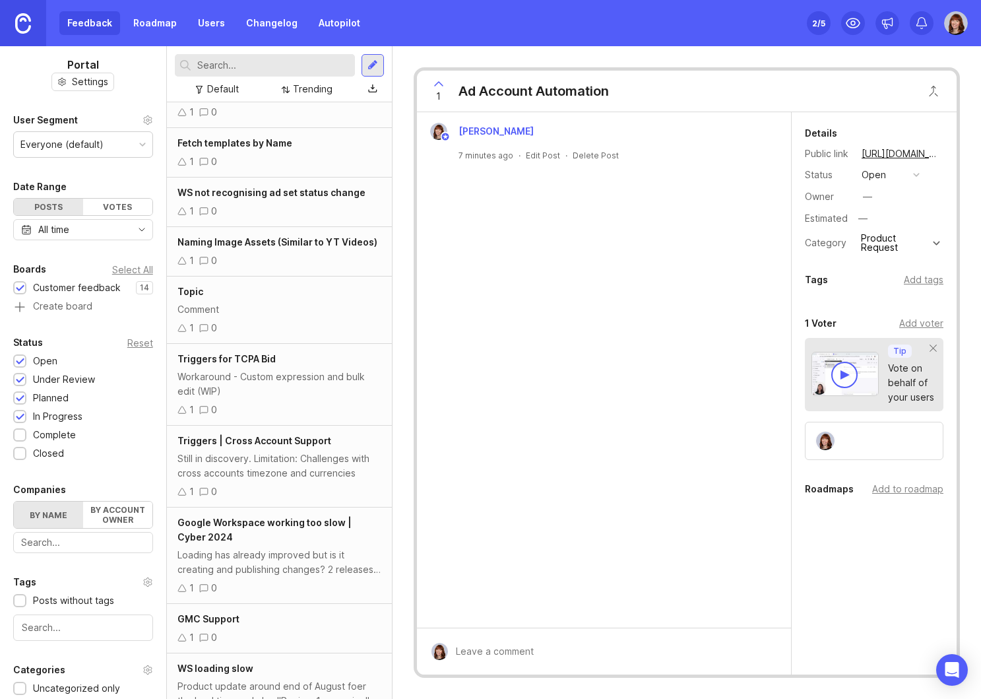
scroll to position [228, 0]
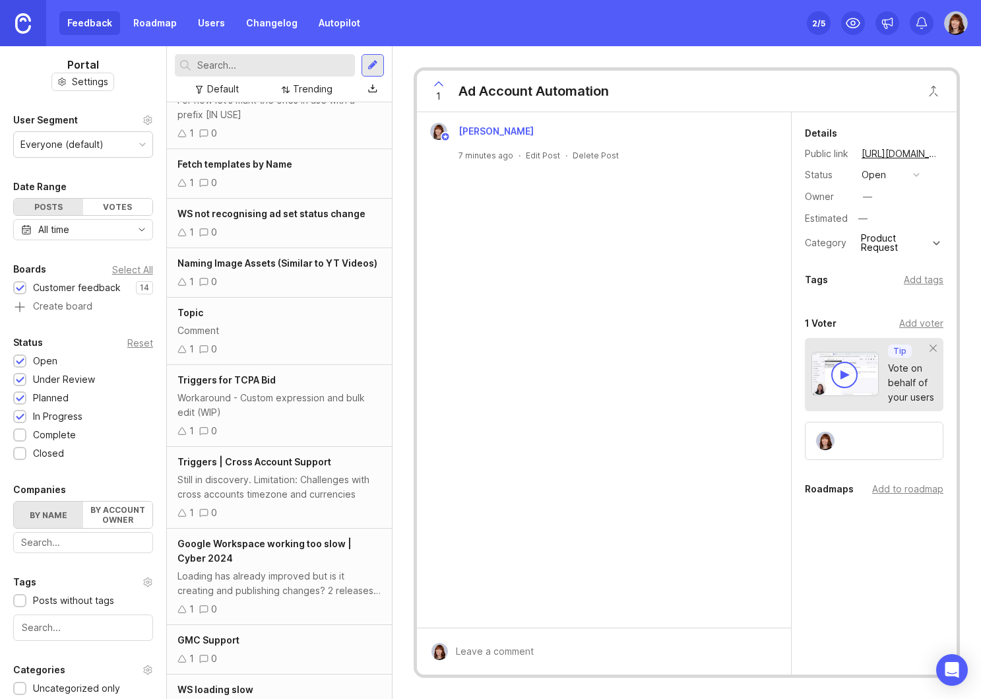
click at [276, 323] on div "Comment" at bounding box center [279, 330] width 204 height 15
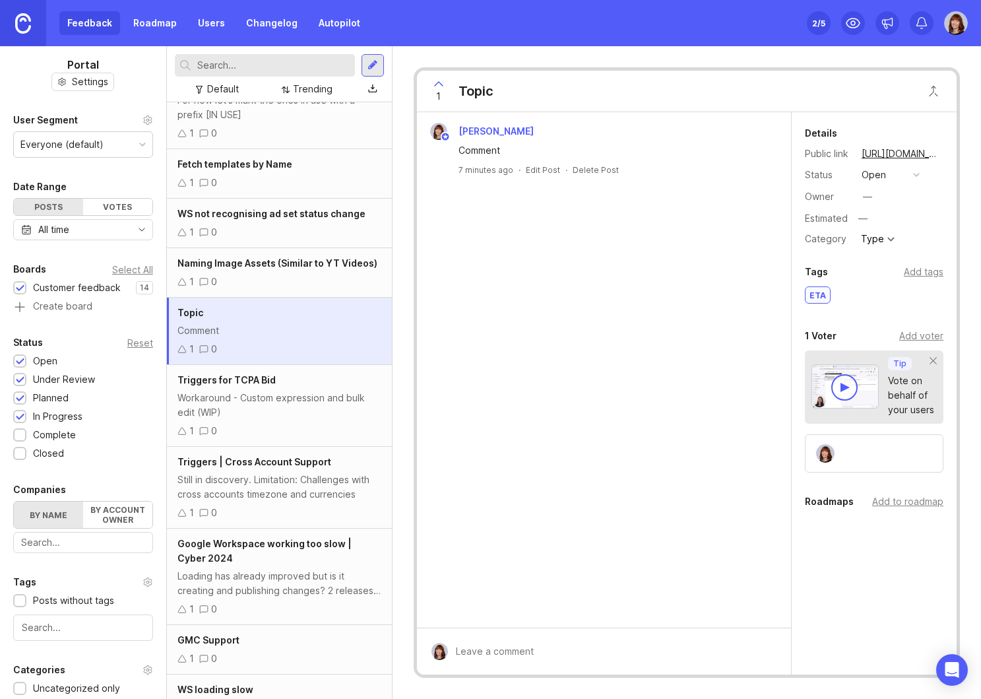
click at [594, 168] on div "Delete Post" at bounding box center [596, 169] width 46 height 11
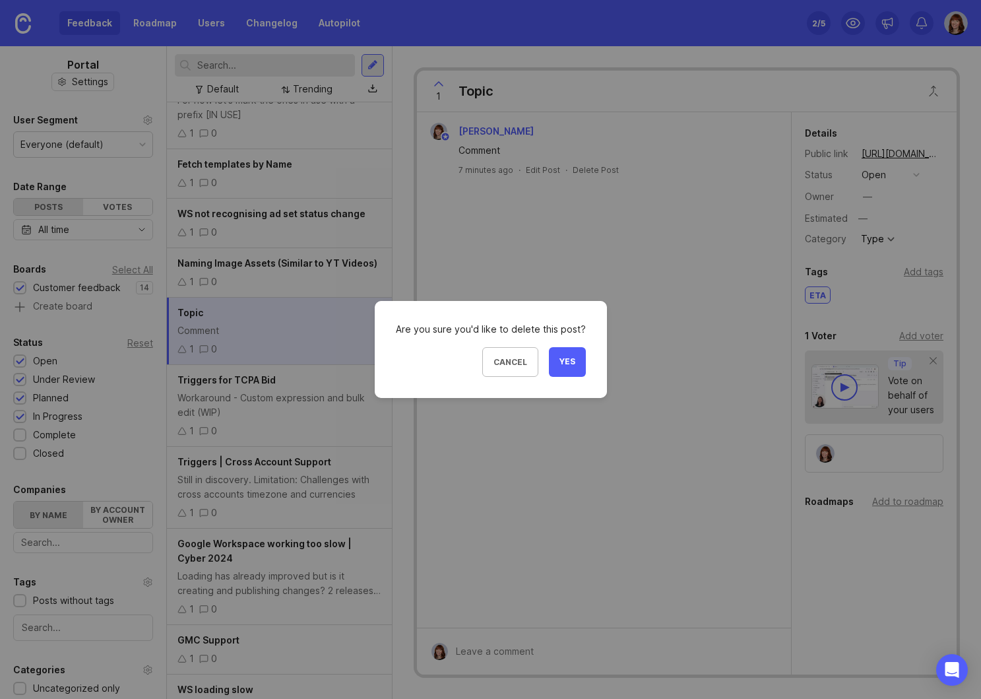
click at [568, 359] on span "Yes" at bounding box center [568, 361] width 16 height 11
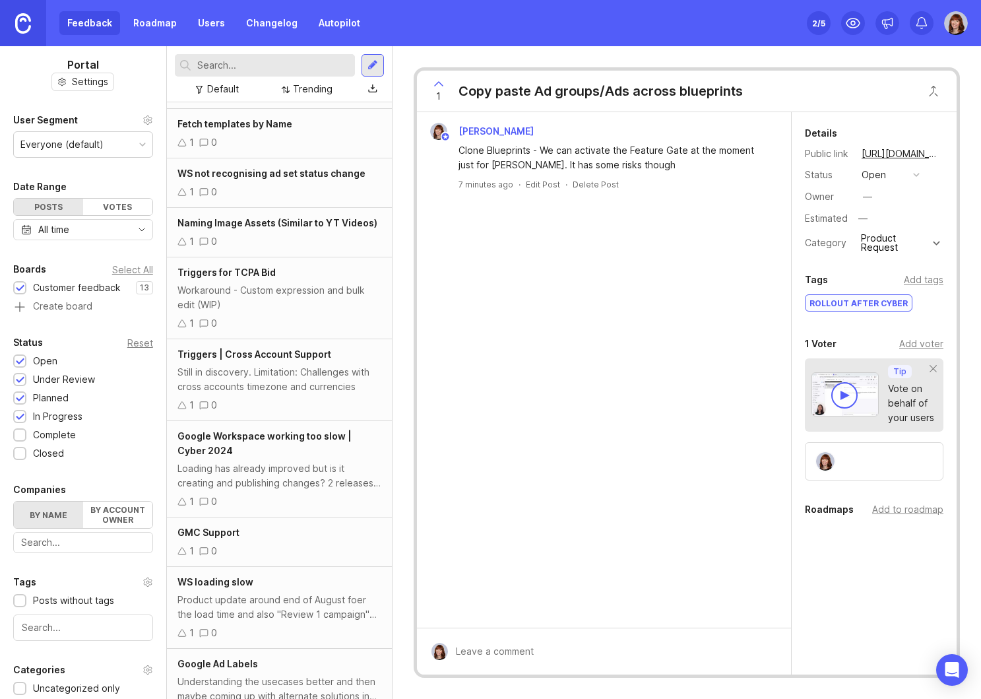
scroll to position [335, 0]
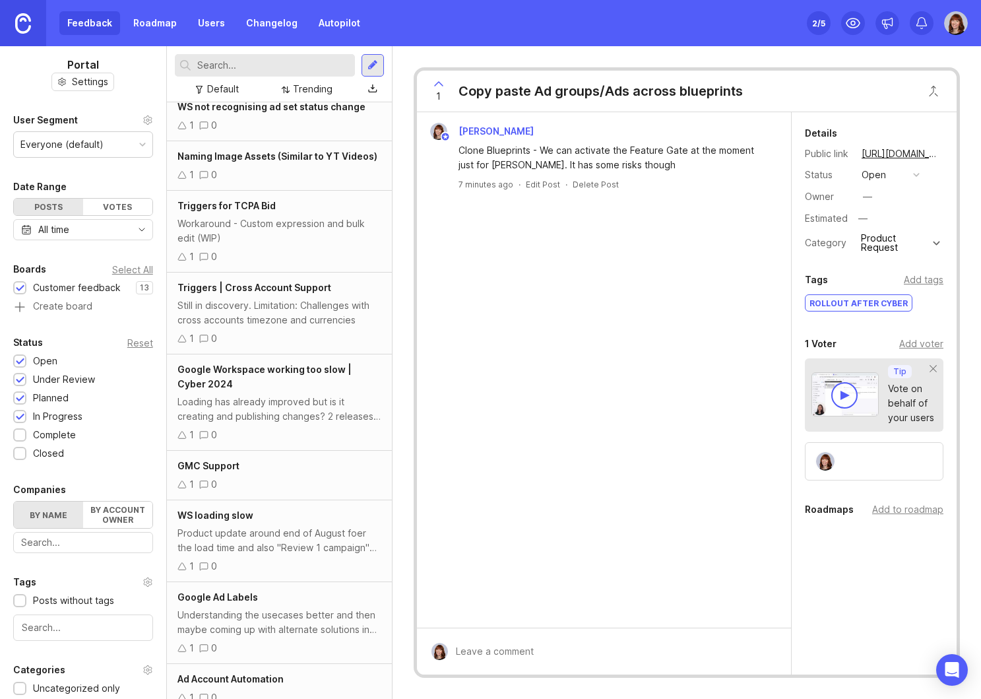
click at [870, 198] on div "—" at bounding box center [867, 196] width 9 height 15
click at [955, 23] on img at bounding box center [956, 23] width 24 height 24
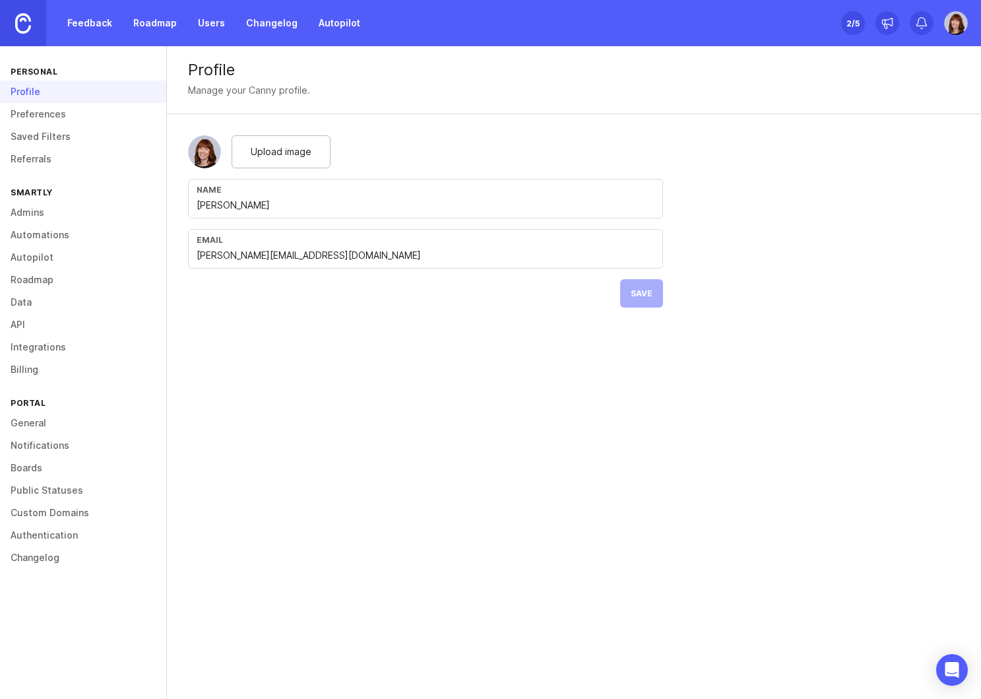
click at [33, 211] on link "Admins" at bounding box center [83, 212] width 166 height 22
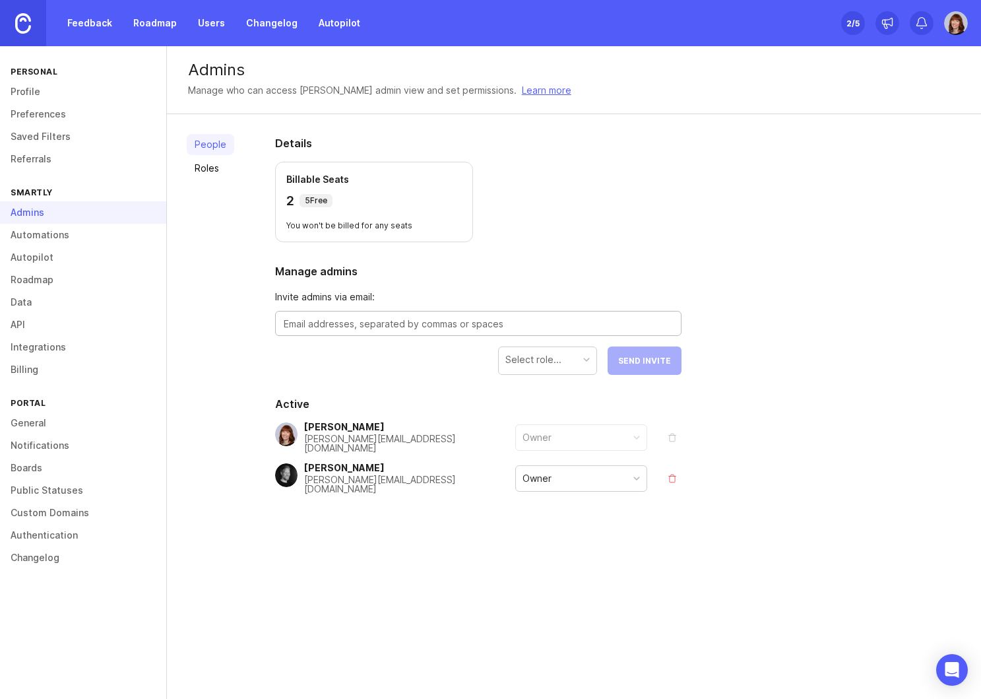
click at [323, 328] on textarea at bounding box center [478, 324] width 389 height 15
click at [324, 326] on textarea "fred" at bounding box center [478, 324] width 389 height 15
paste textarea "eric.calvez@smartly.io"
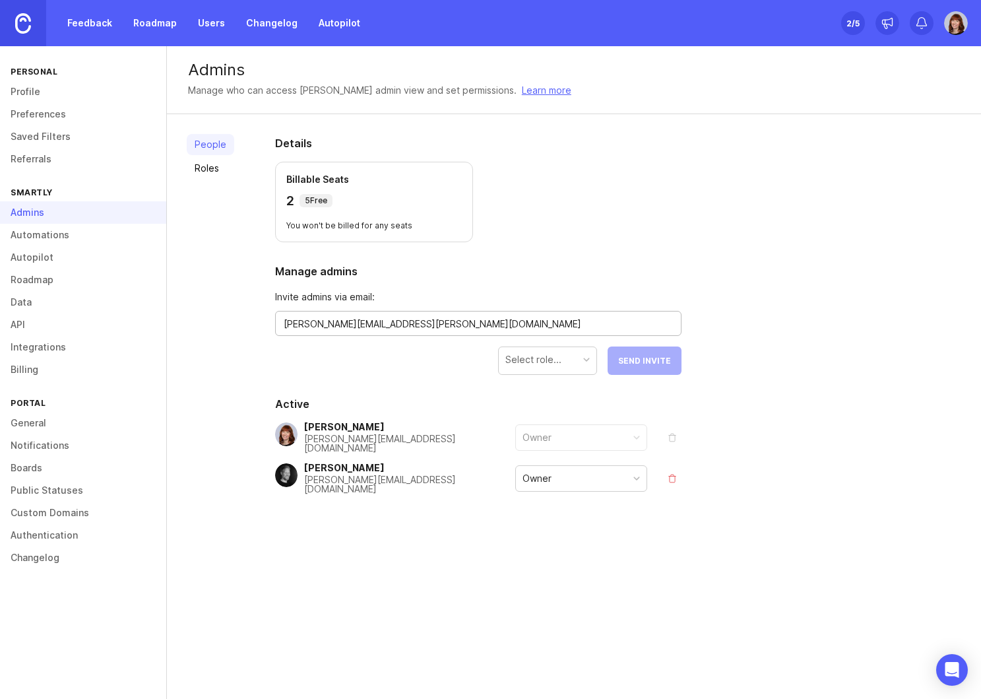
type textarea "frederic.calvez@smartly.io"
click at [558, 373] on div "Select role..." at bounding box center [547, 360] width 99 height 28
click at [556, 366] on div "Select role..." at bounding box center [533, 359] width 56 height 15
click at [567, 358] on div "Owner" at bounding box center [548, 359] width 98 height 25
click at [658, 362] on span "Send Invite" at bounding box center [644, 361] width 53 height 10
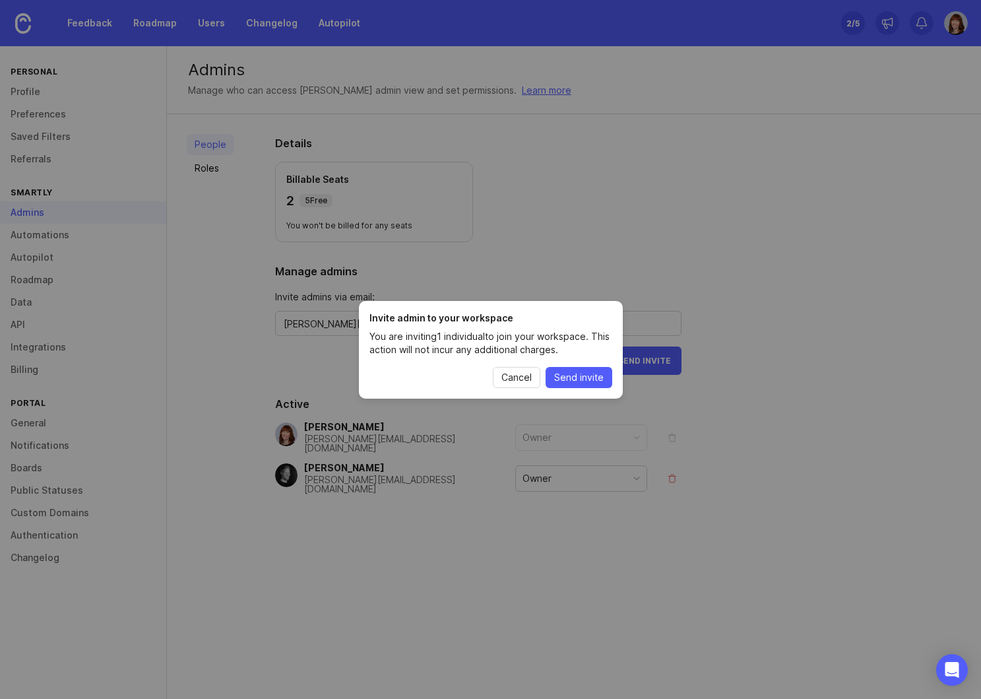
click at [569, 381] on span "Send invite" at bounding box center [578, 377] width 49 height 13
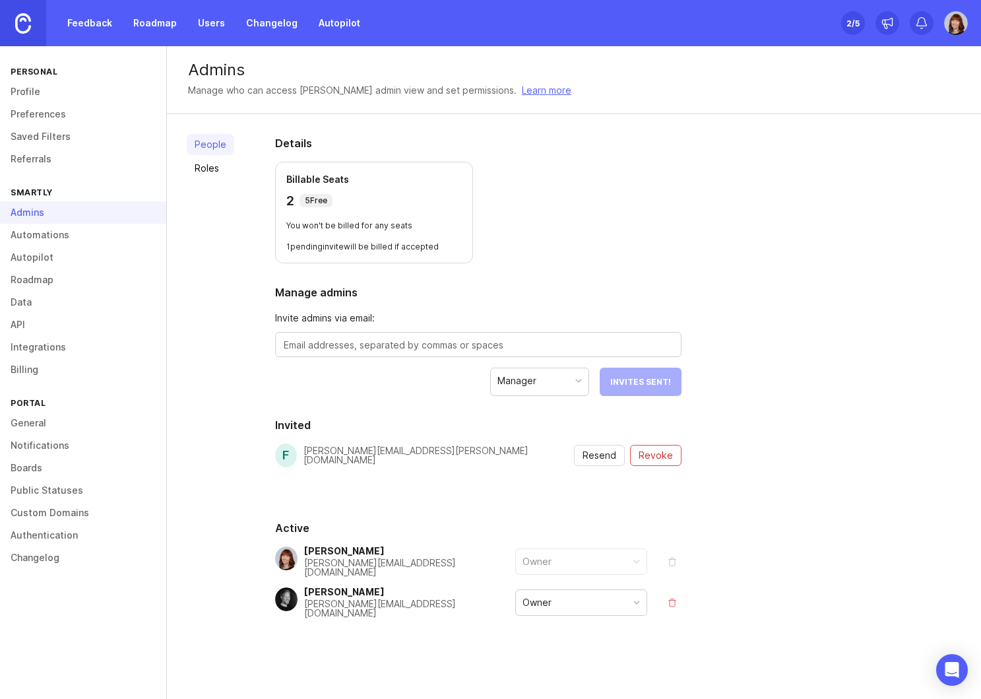
click at [24, 94] on link "Profile" at bounding box center [83, 91] width 166 height 22
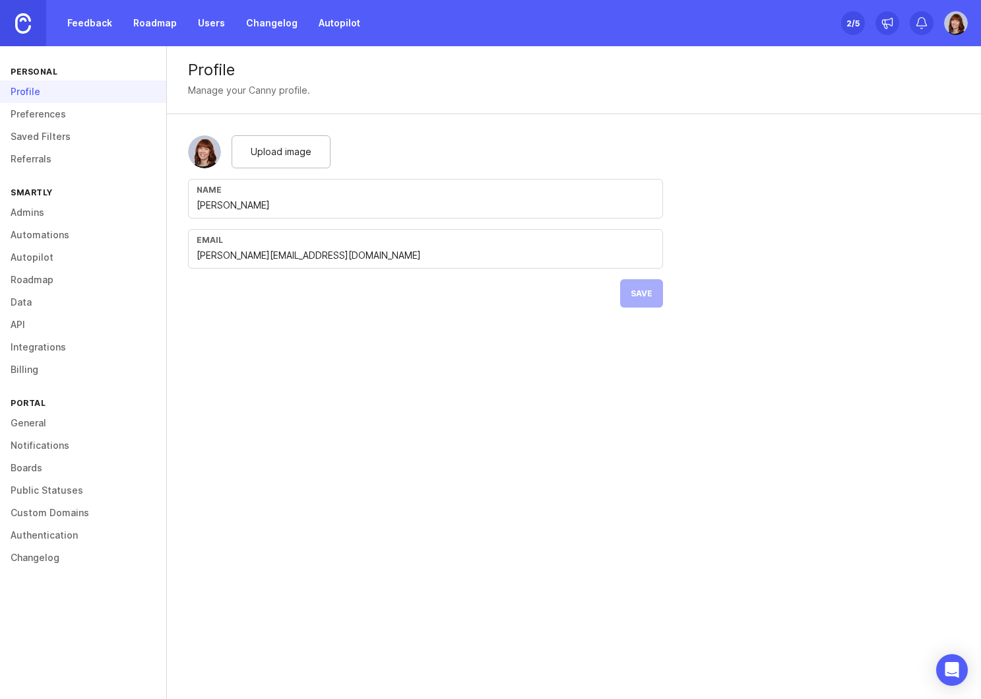
click at [40, 122] on link "Preferences" at bounding box center [83, 114] width 166 height 22
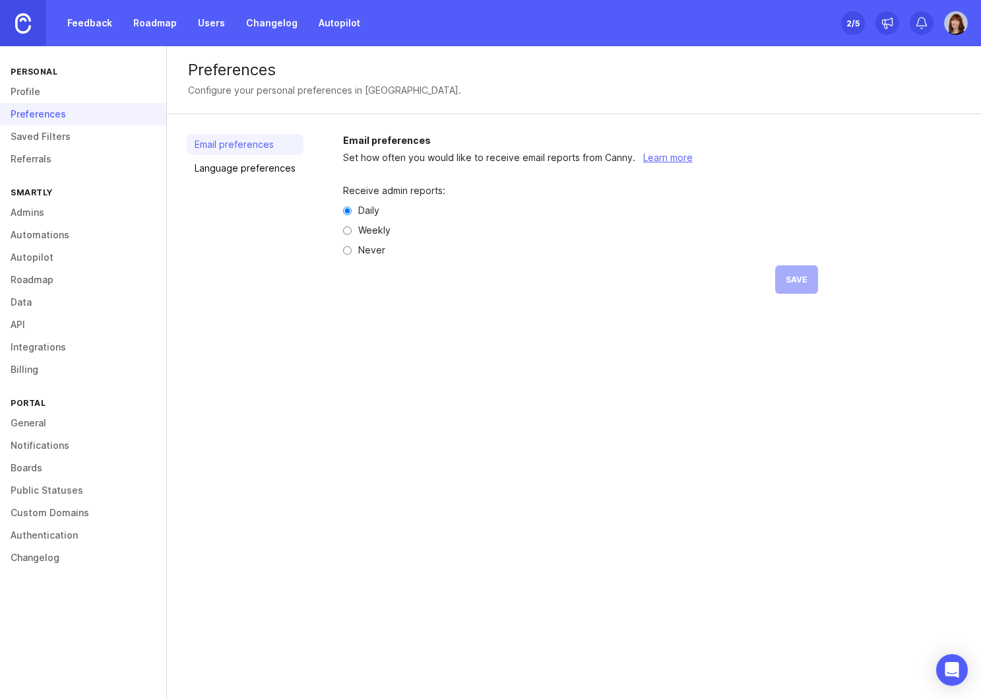
click at [216, 27] on link "Users" at bounding box center [211, 23] width 43 height 24
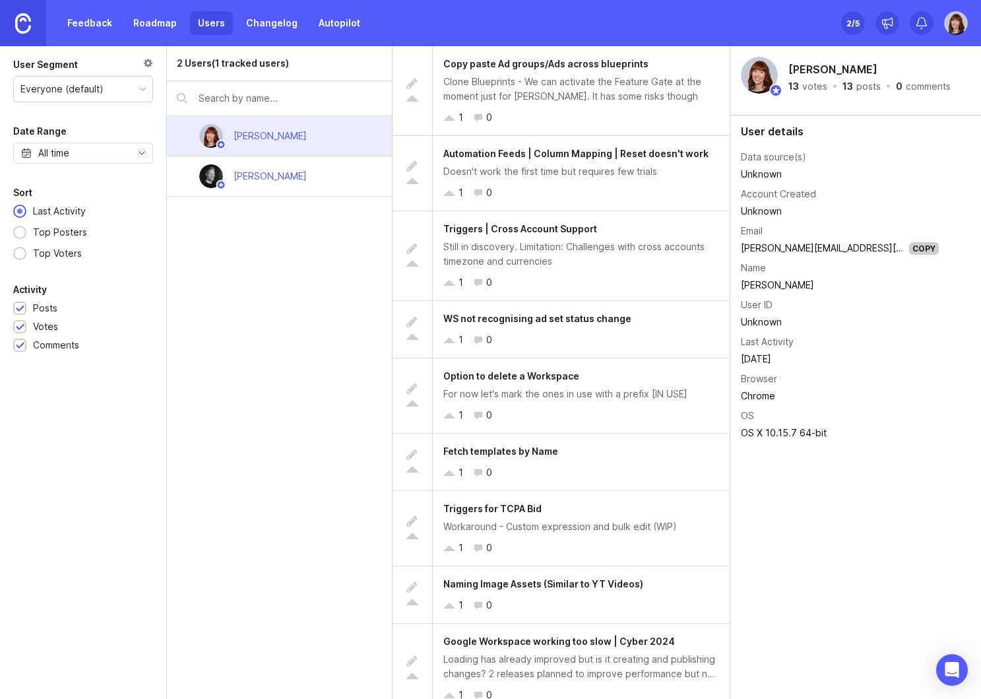
click at [574, 463] on div "Fetch templates by Name 1 0" at bounding box center [581, 461] width 297 height 57
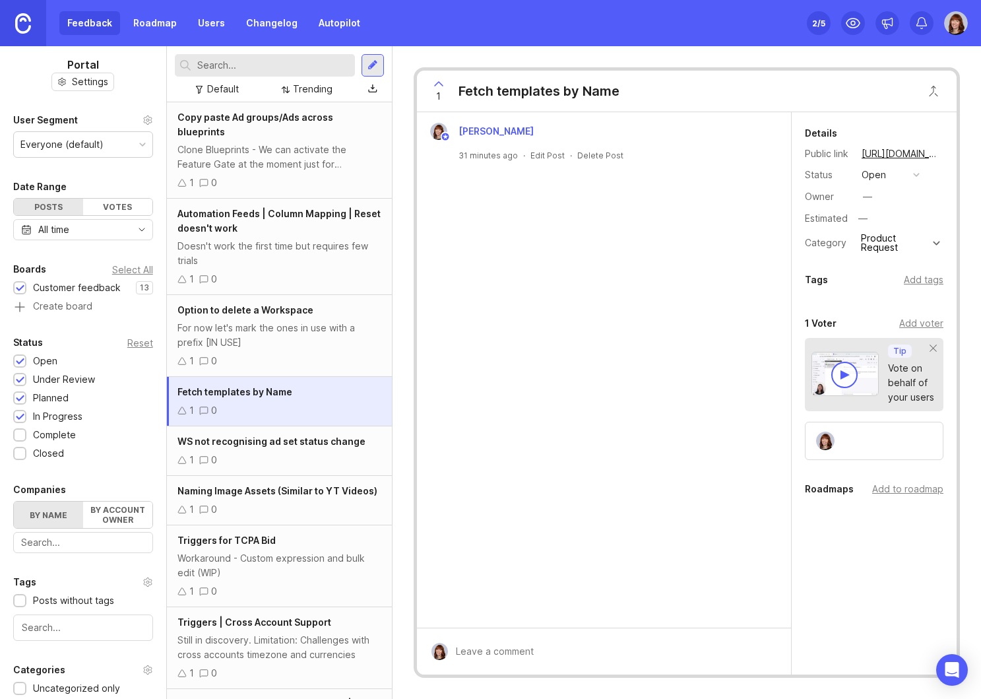
click at [210, 31] on link "Users" at bounding box center [211, 23] width 43 height 24
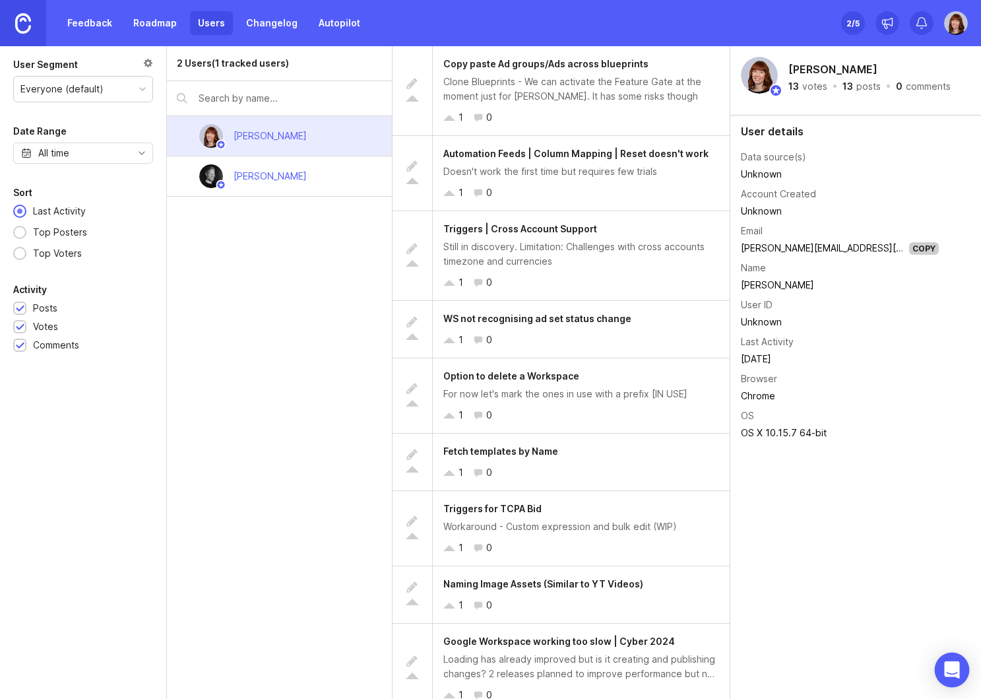
click at [946, 670] on icon "Open Intercom Messenger" at bounding box center [951, 669] width 15 height 17
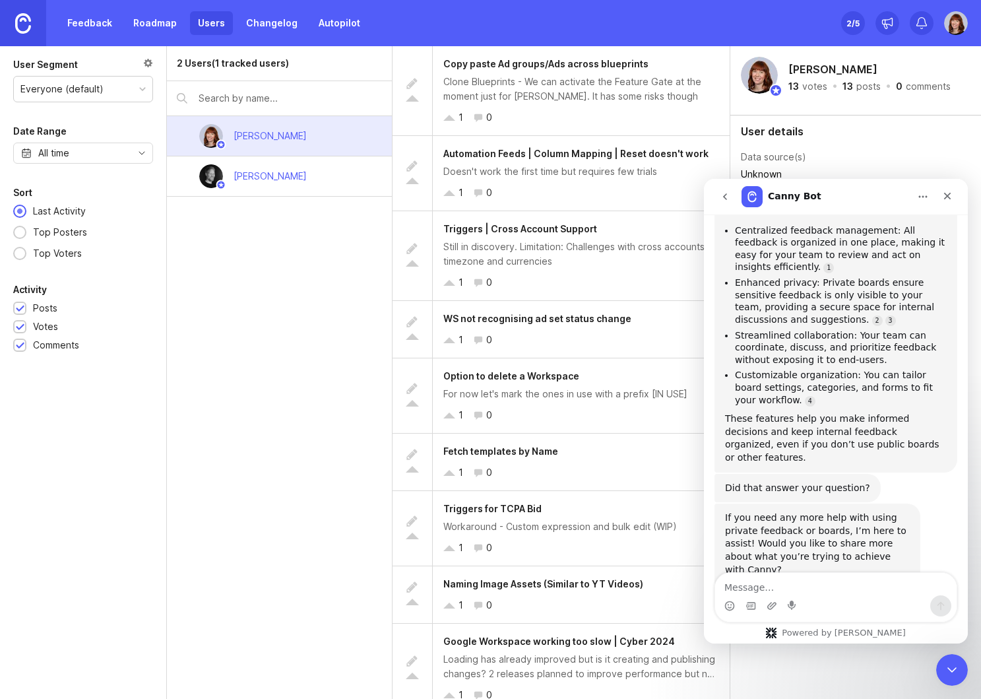
scroll to position [501, 0]
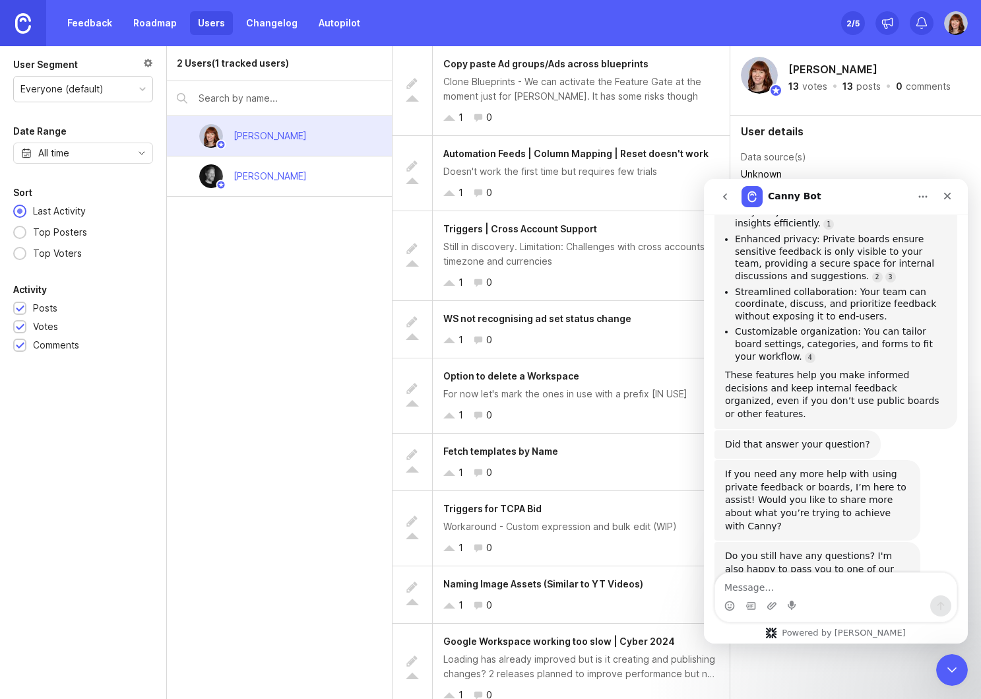
click at [883, 586] on textarea "Message…" at bounding box center [835, 584] width 241 height 22
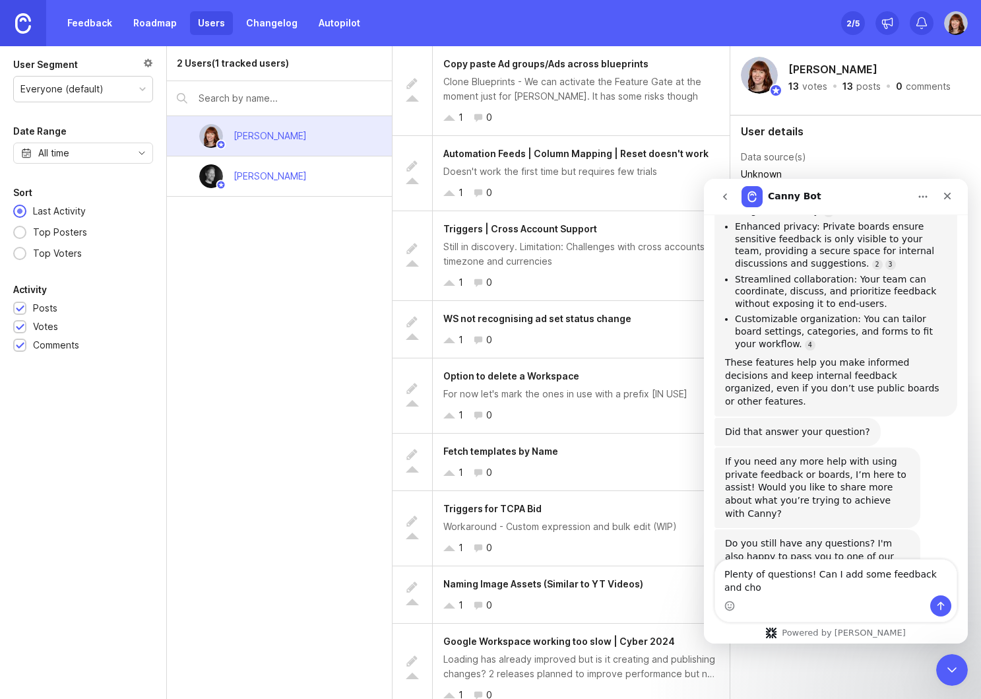
scroll to position [515, 0]
type textarea "Plenty of questions! Can I add some feedback and choose a user or company that …"
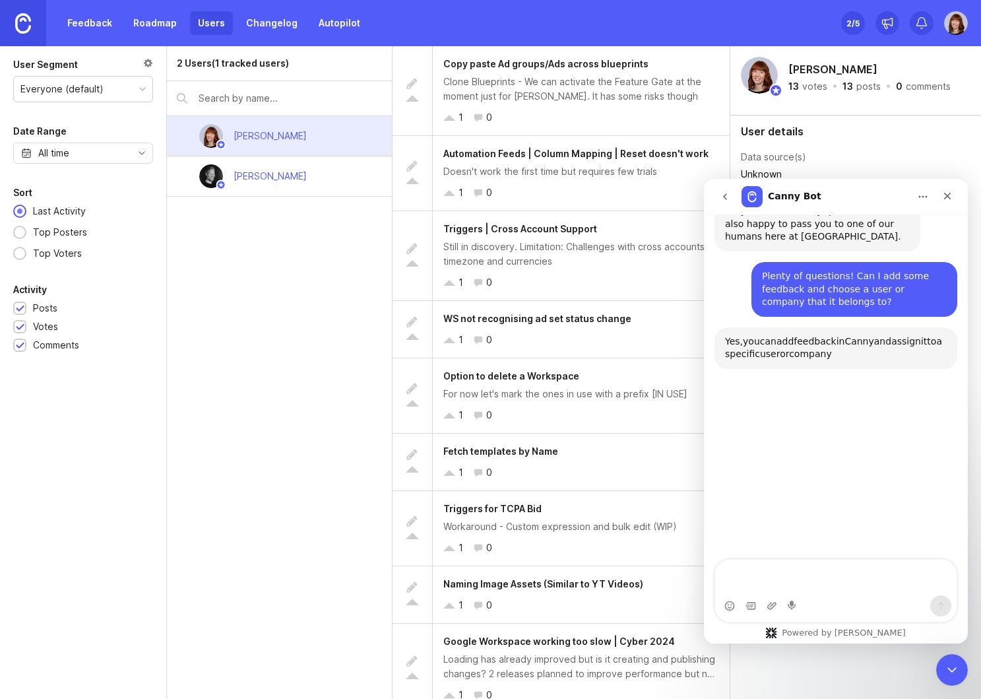
scroll to position [846, 0]
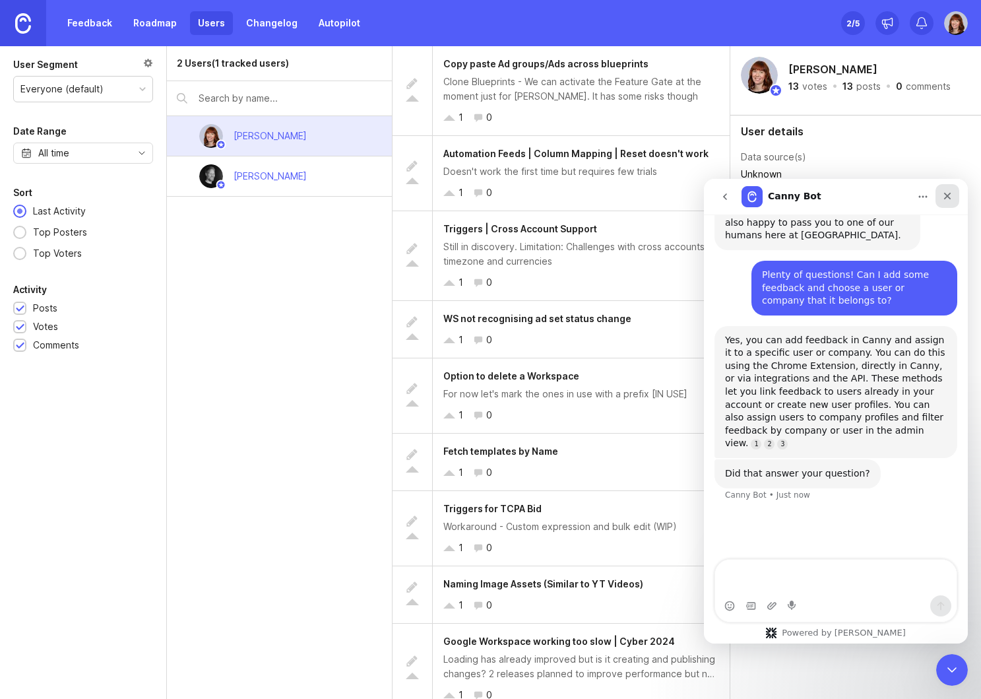
click at [949, 189] on div "Close" at bounding box center [948, 196] width 24 height 24
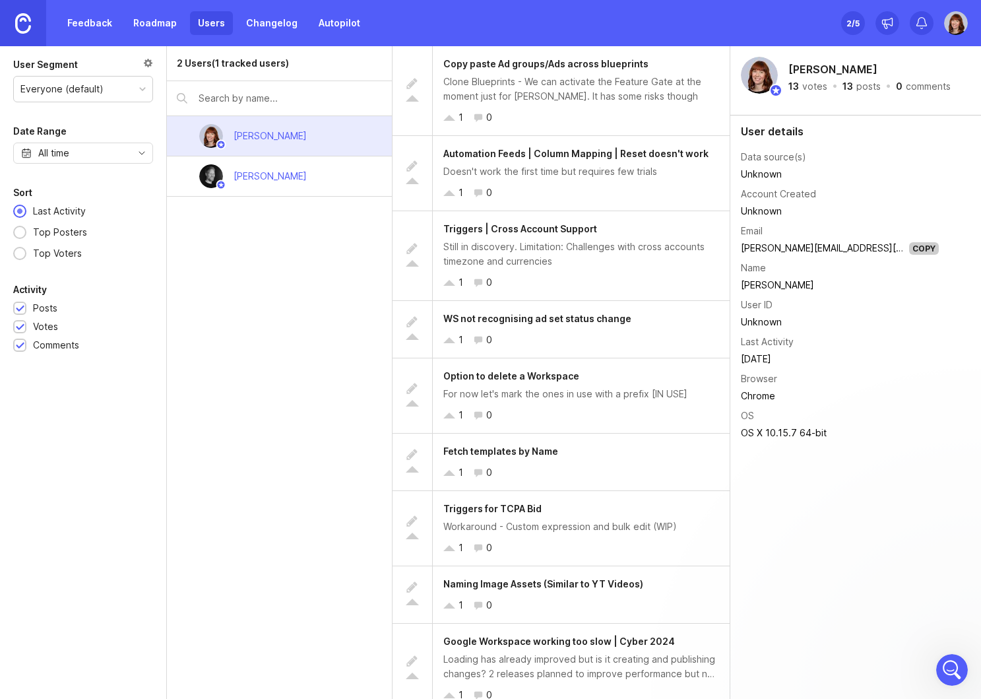
scroll to position [740, 0]
click at [849, 24] on div "2 /5" at bounding box center [853, 23] width 13 height 18
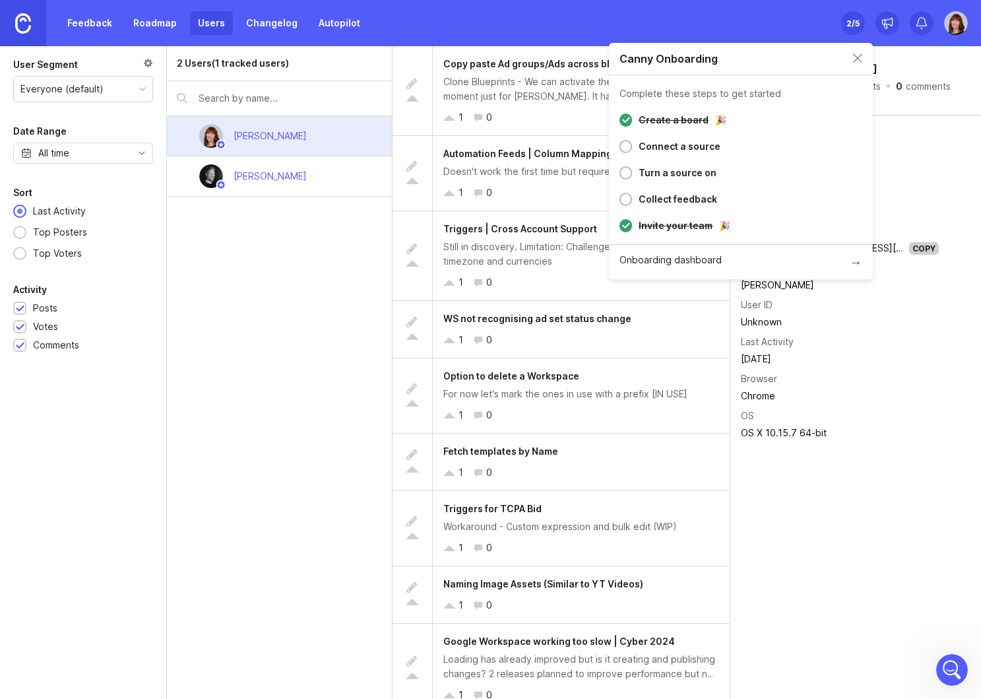
click at [658, 199] on div "Collect feedback" at bounding box center [678, 199] width 79 height 16
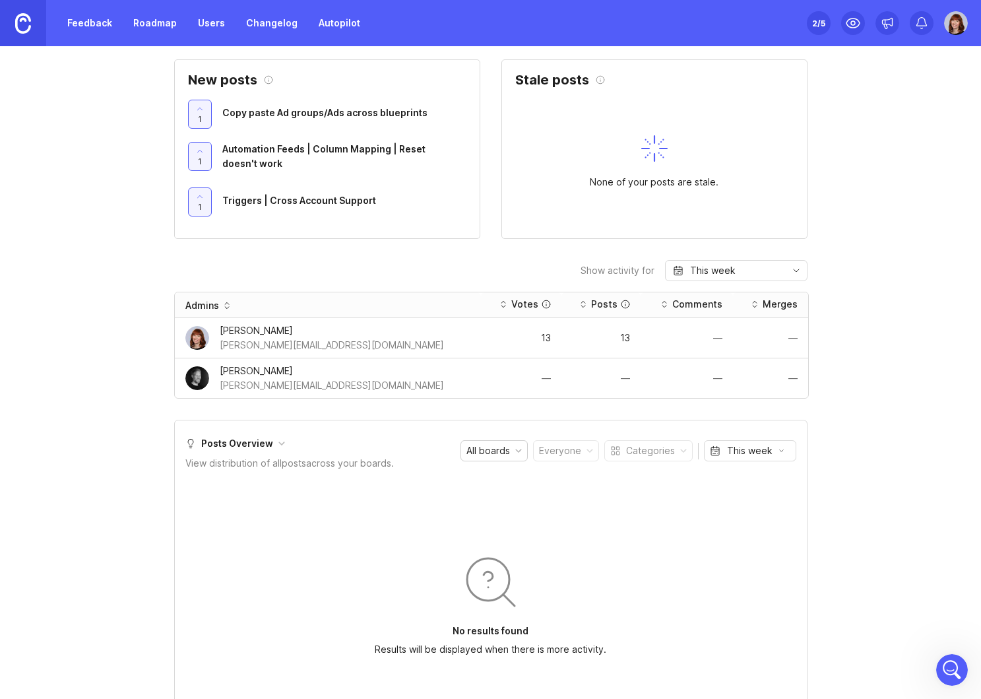
scroll to position [539, 0]
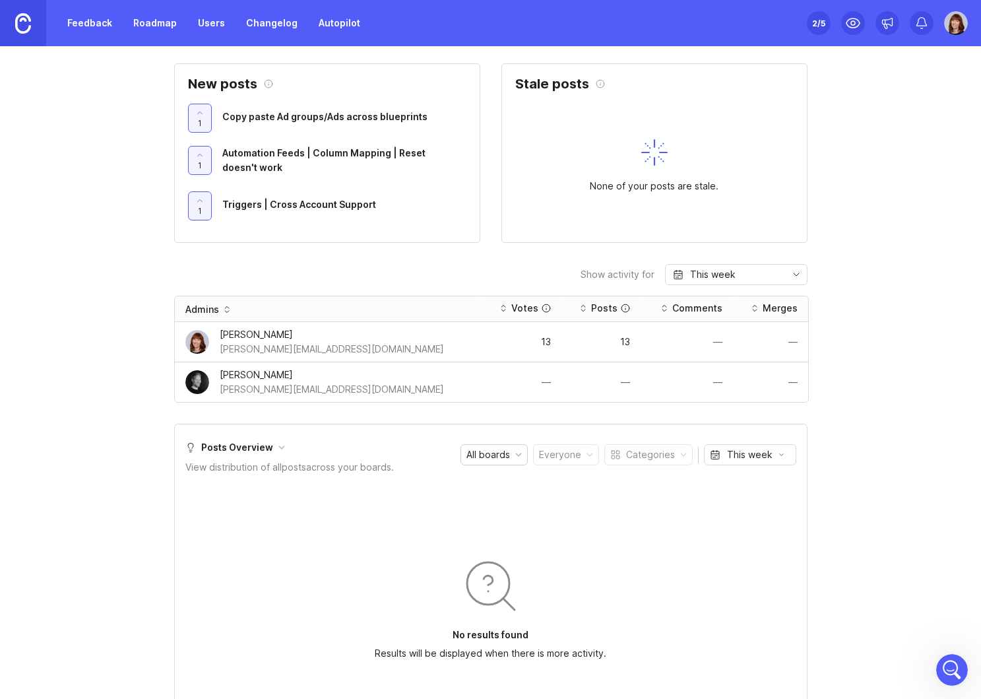
click at [89, 22] on link "Feedback" at bounding box center [89, 23] width 61 height 24
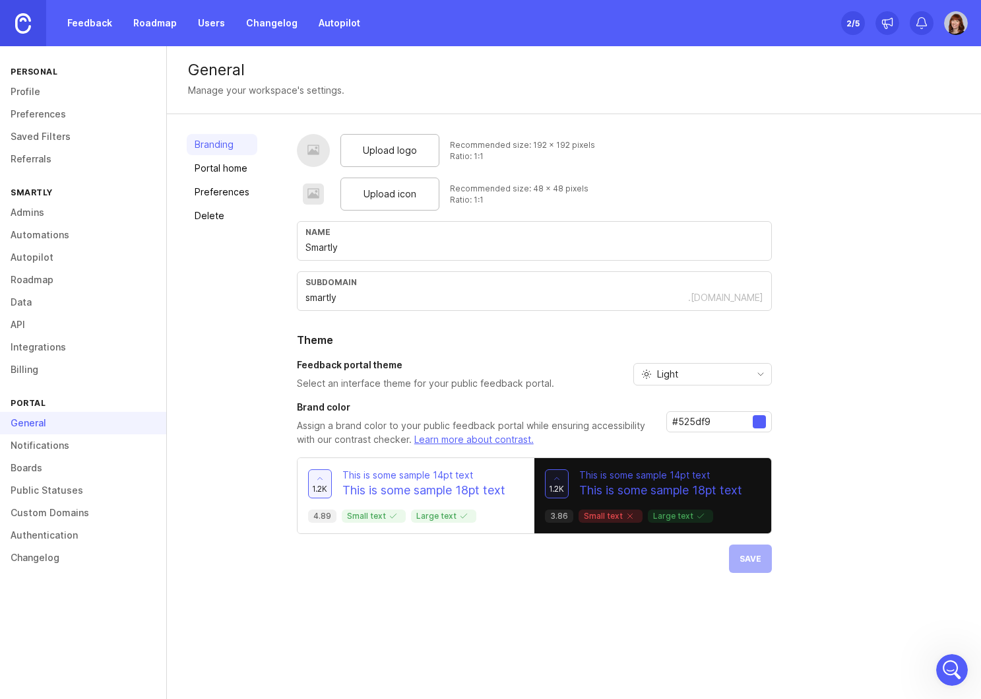
click at [55, 468] on link "Boards" at bounding box center [83, 468] width 166 height 22
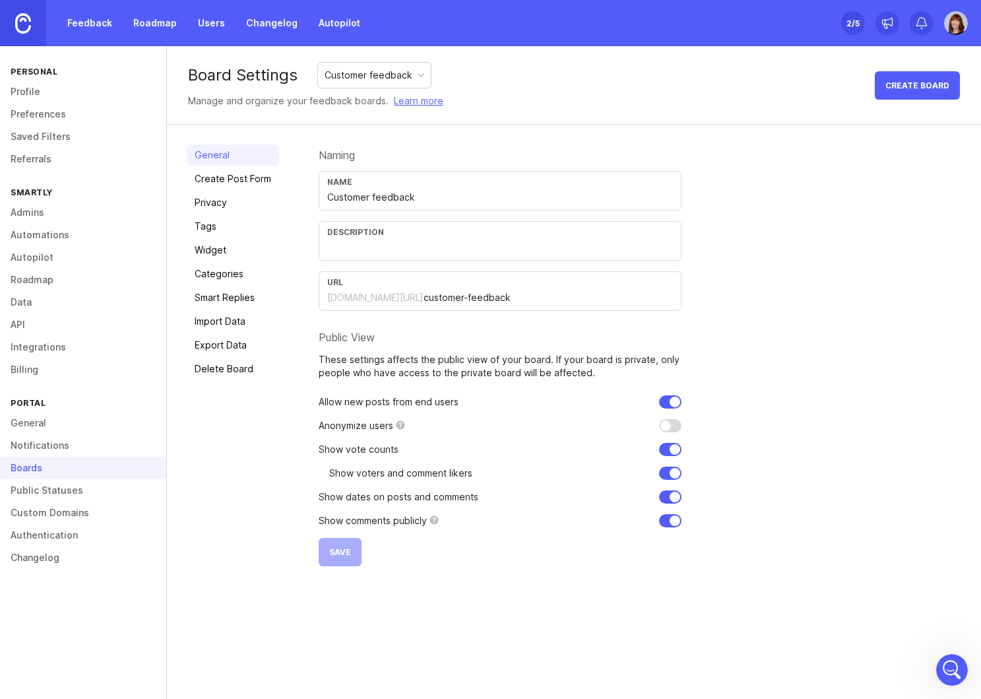
click at [212, 177] on link "Create Post Form" at bounding box center [233, 178] width 92 height 21
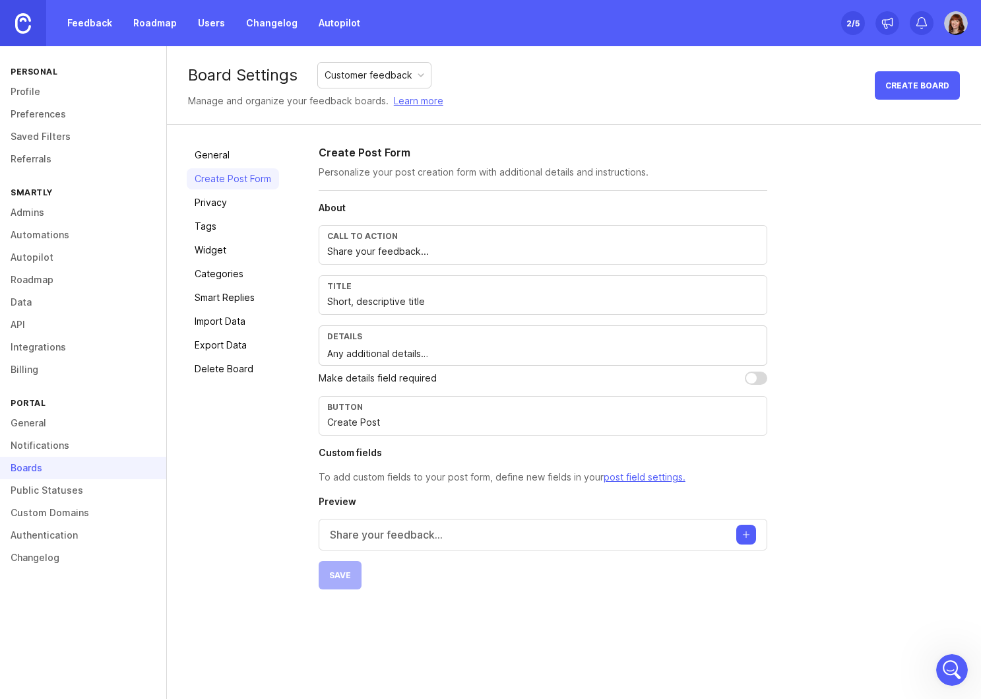
click at [428, 75] on div "Customer feedback" at bounding box center [374, 75] width 113 height 25
click at [212, 204] on link "Privacy" at bounding box center [233, 202] width 92 height 21
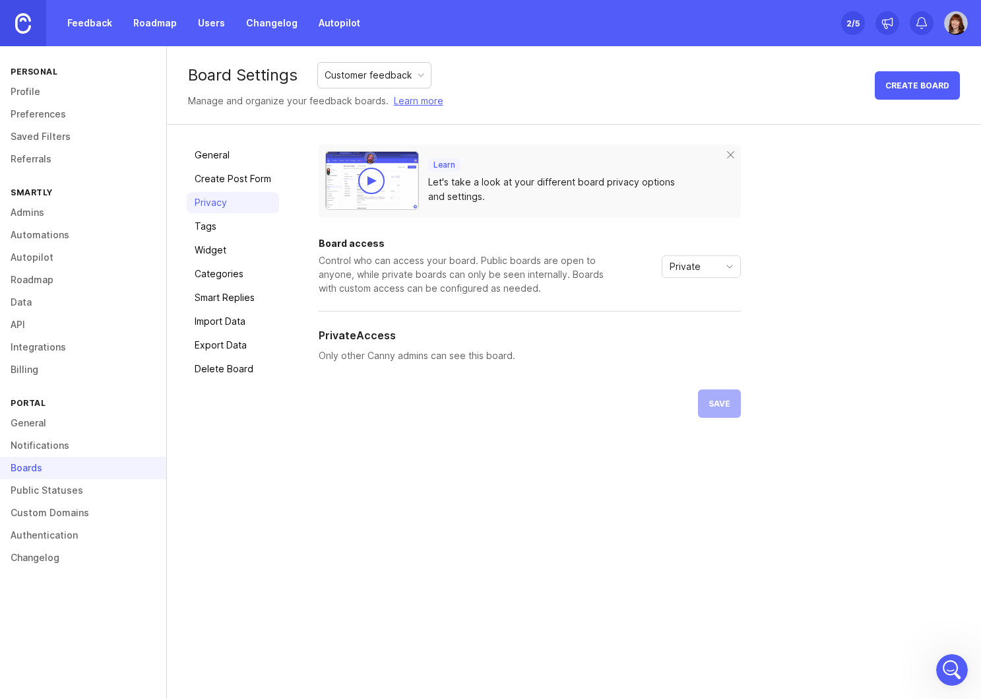
click at [226, 298] on link "Smart Replies" at bounding box center [233, 297] width 92 height 21
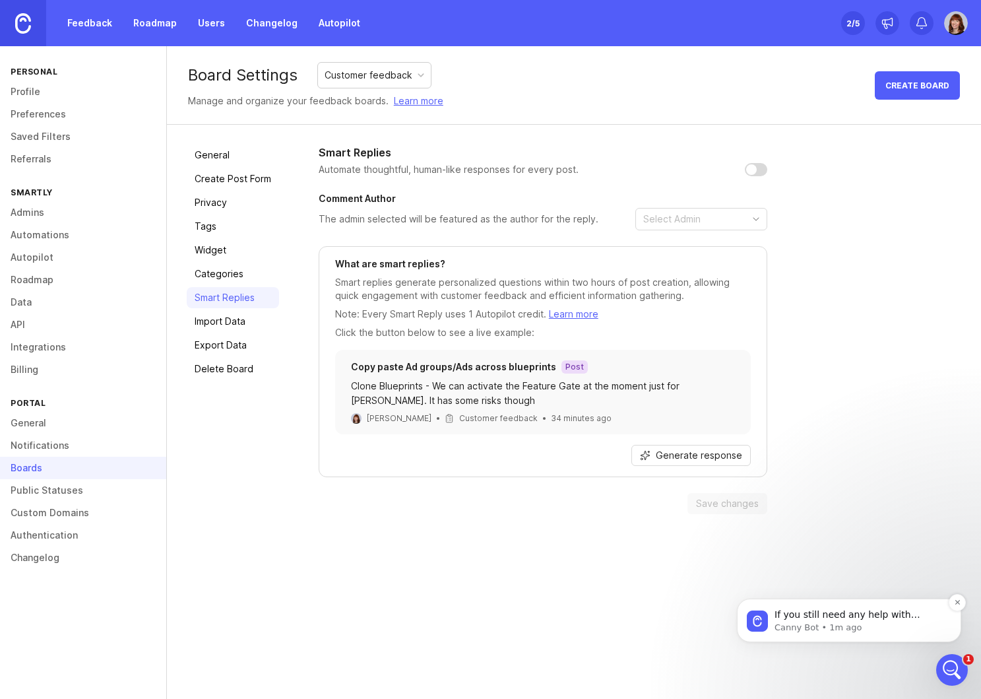
click at [895, 608] on p "If you still need any help with adding feedback or assigning it to users or com…" at bounding box center [860, 614] width 170 height 13
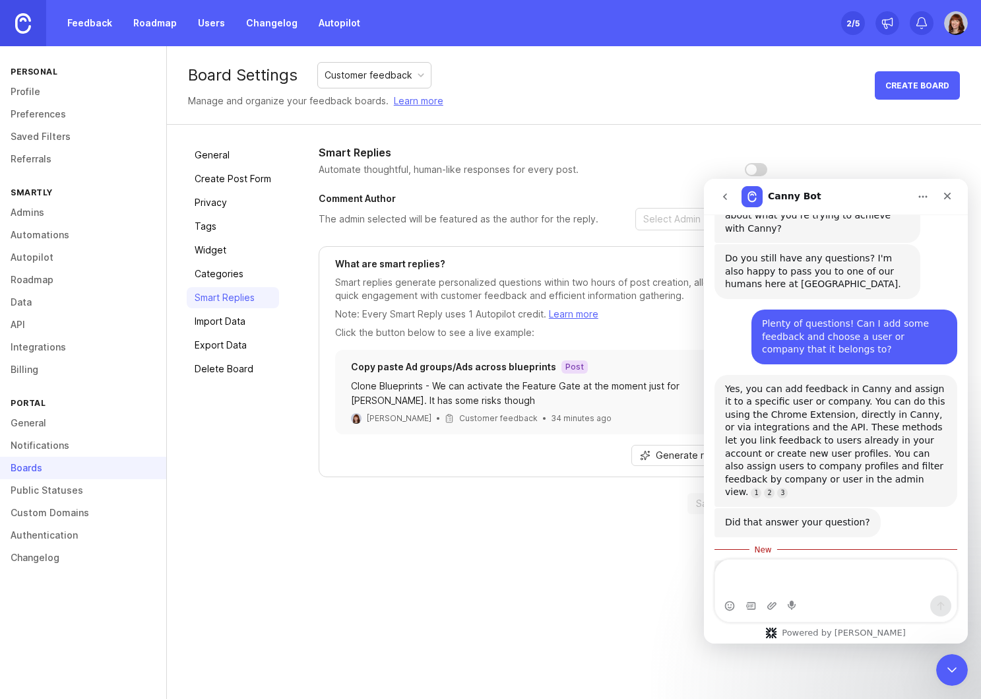
scroll to position [843, 0]
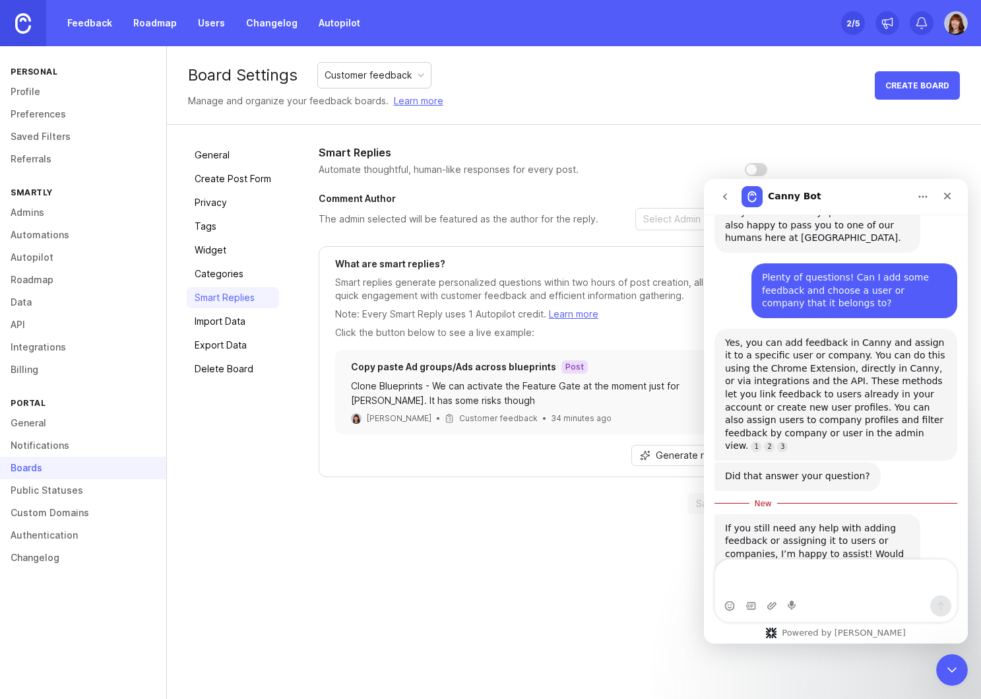
click at [800, 569] on textarea "Message…" at bounding box center [835, 578] width 241 height 36
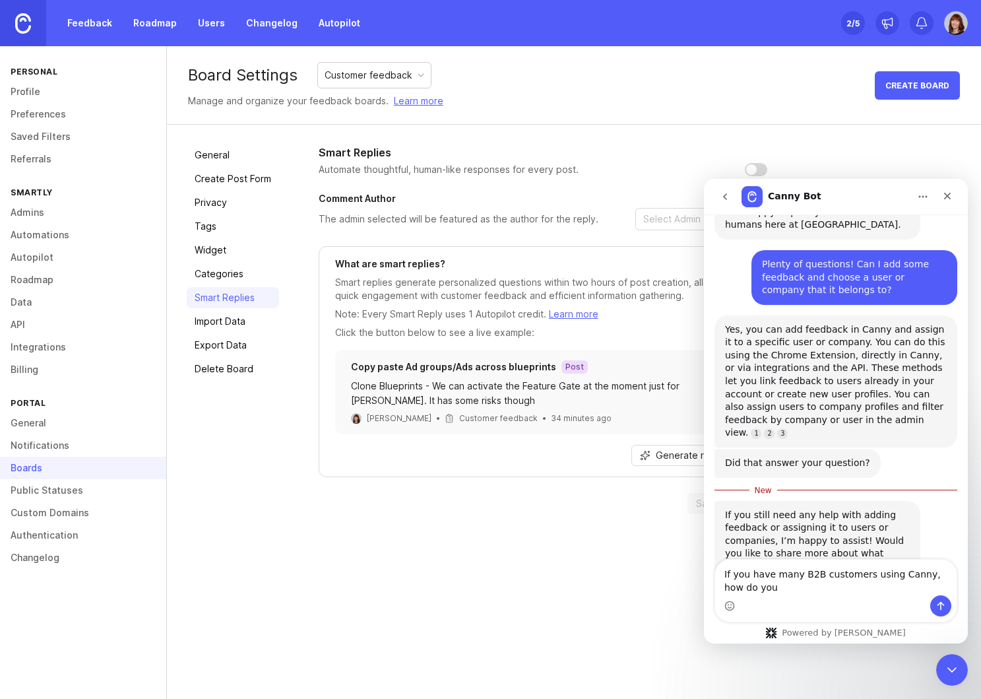
click at [785, 561] on textarea "If you have many B2B customers using Canny, how do you" at bounding box center [835, 578] width 241 height 36
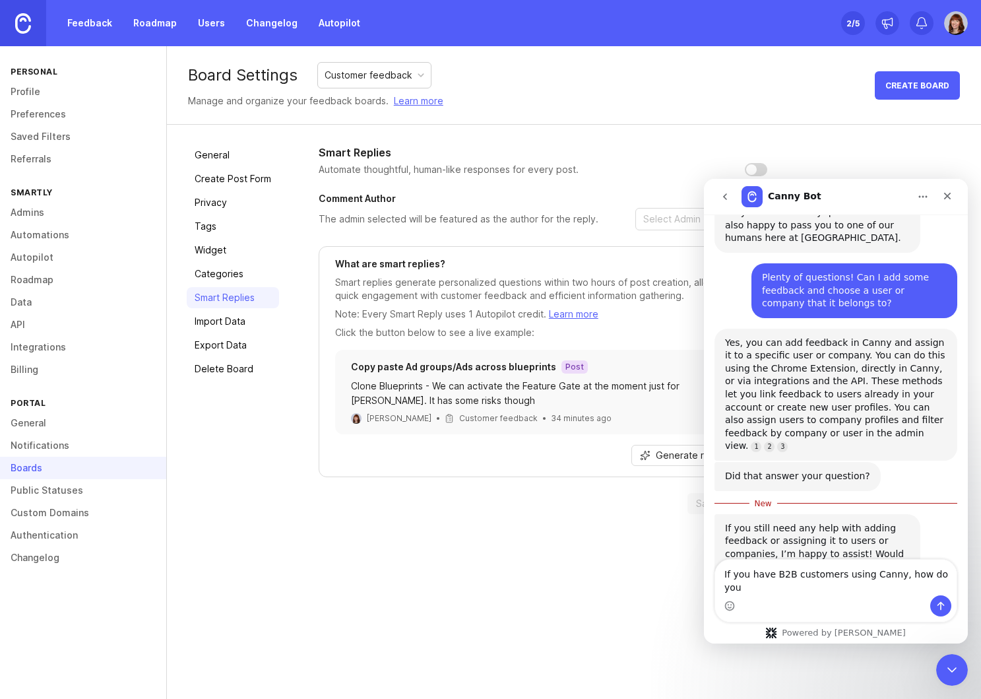
click at [854, 587] on textarea "If you have B2B customers using Canny, how do you" at bounding box center [835, 578] width 241 height 36
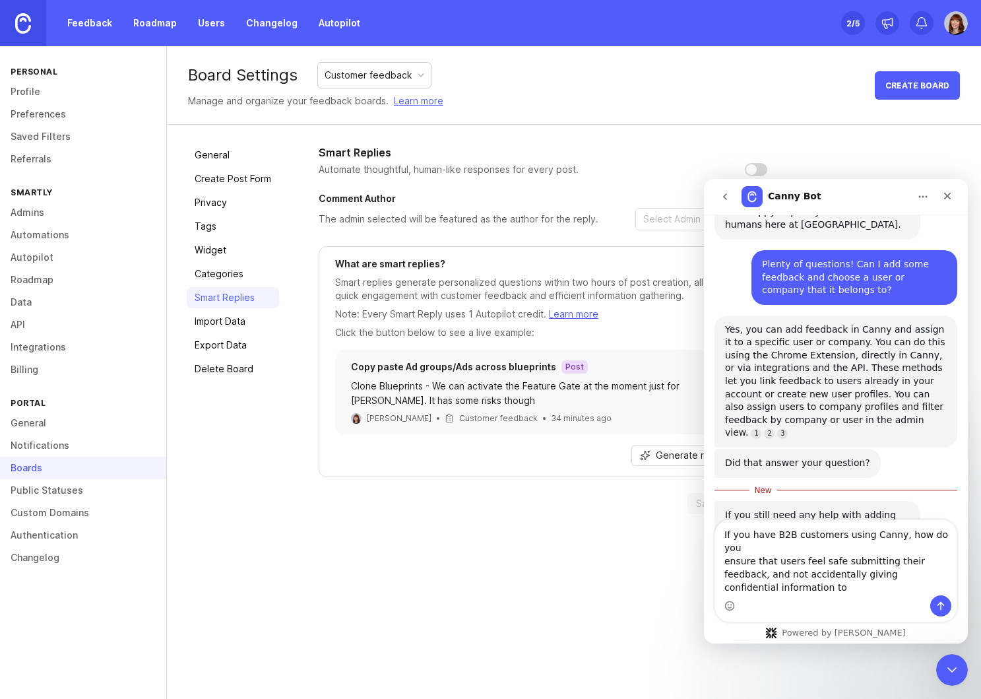
scroll to position [870, 0]
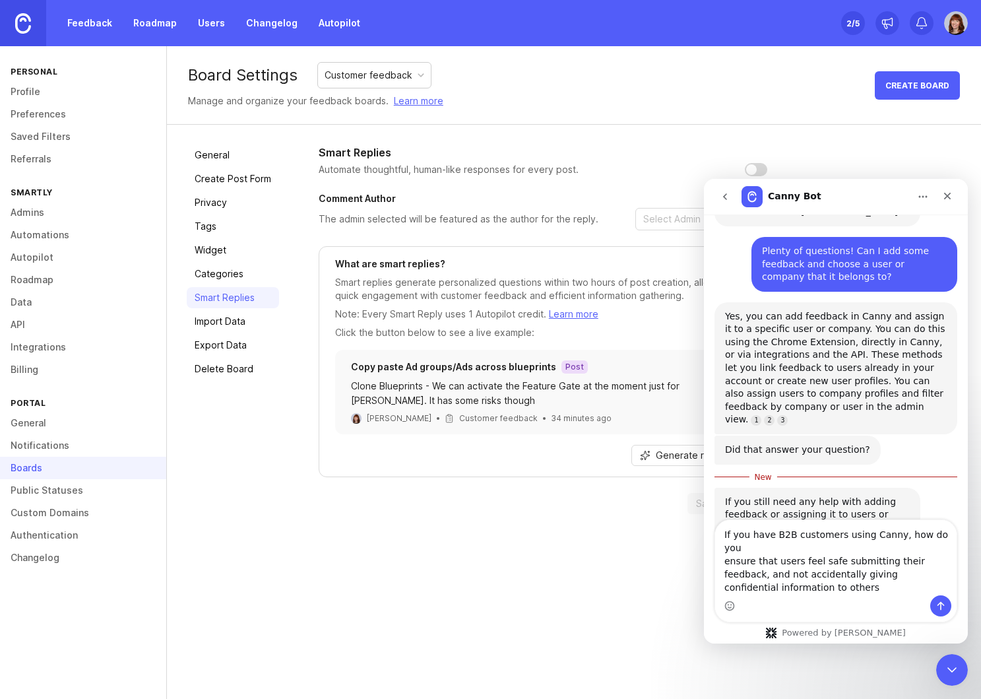
type textarea "If you have B2B customers using Canny, how do you ensure that users feel safe s…"
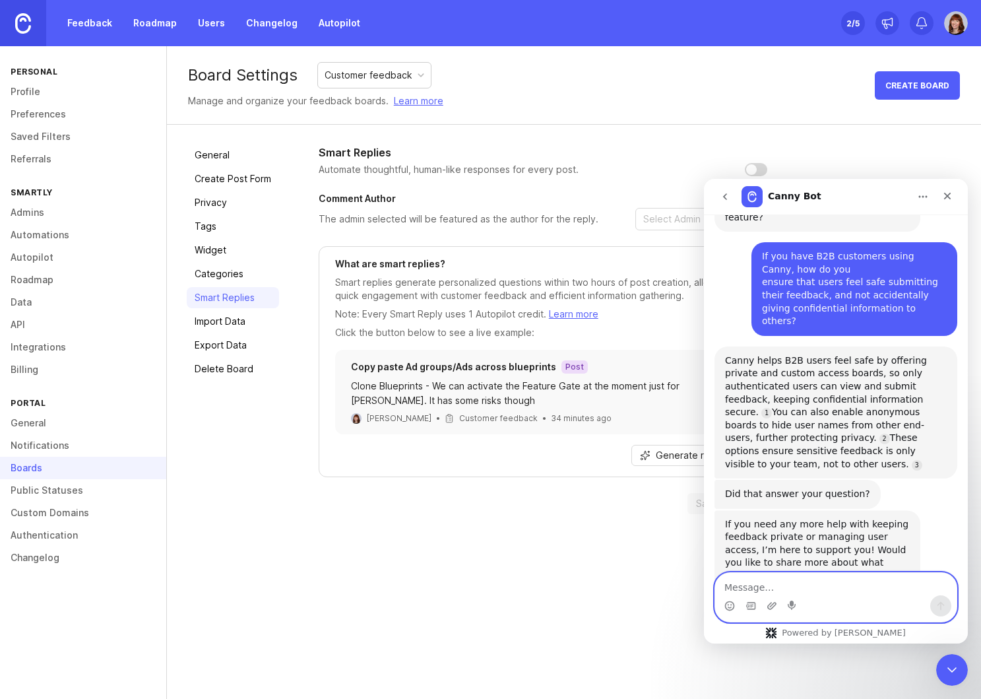
scroll to position [1198, 0]
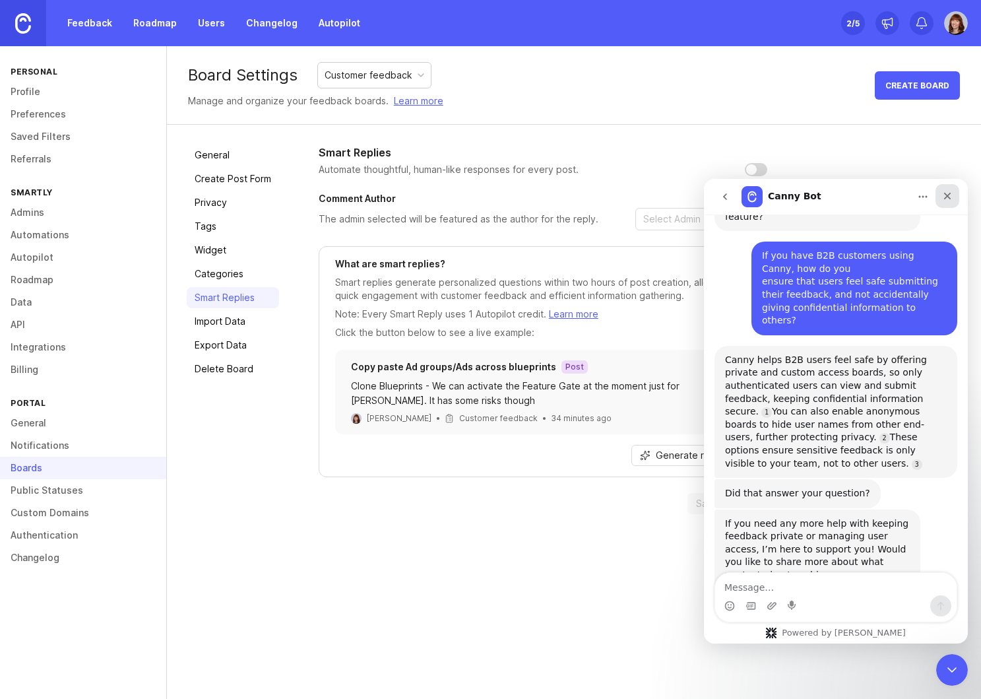
click at [951, 195] on icon "Close" at bounding box center [947, 196] width 11 height 11
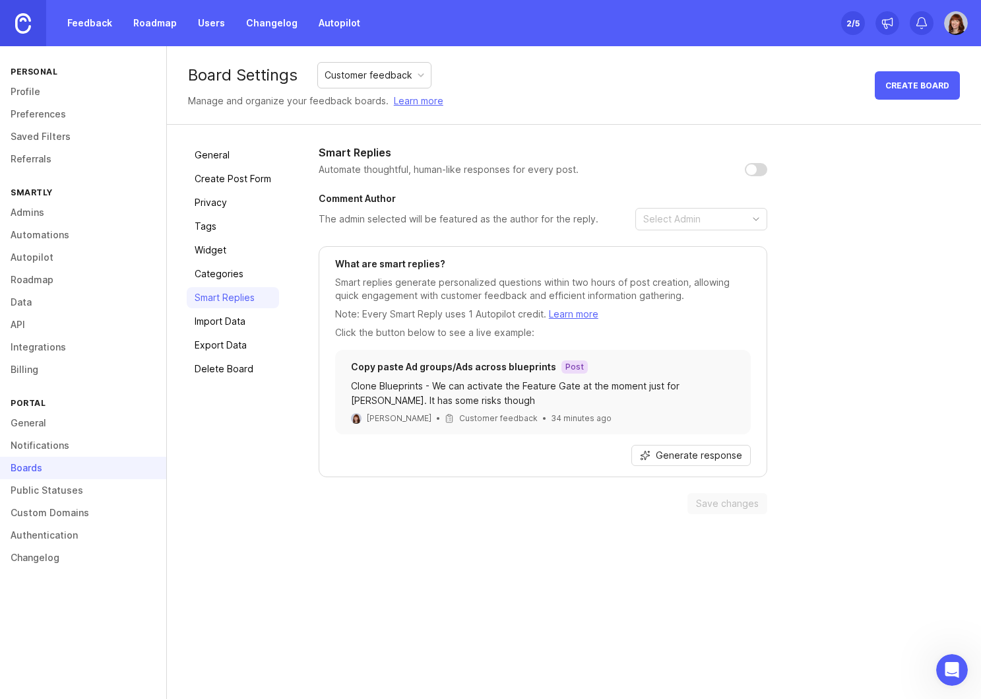
click at [212, 199] on link "Privacy" at bounding box center [233, 202] width 92 height 21
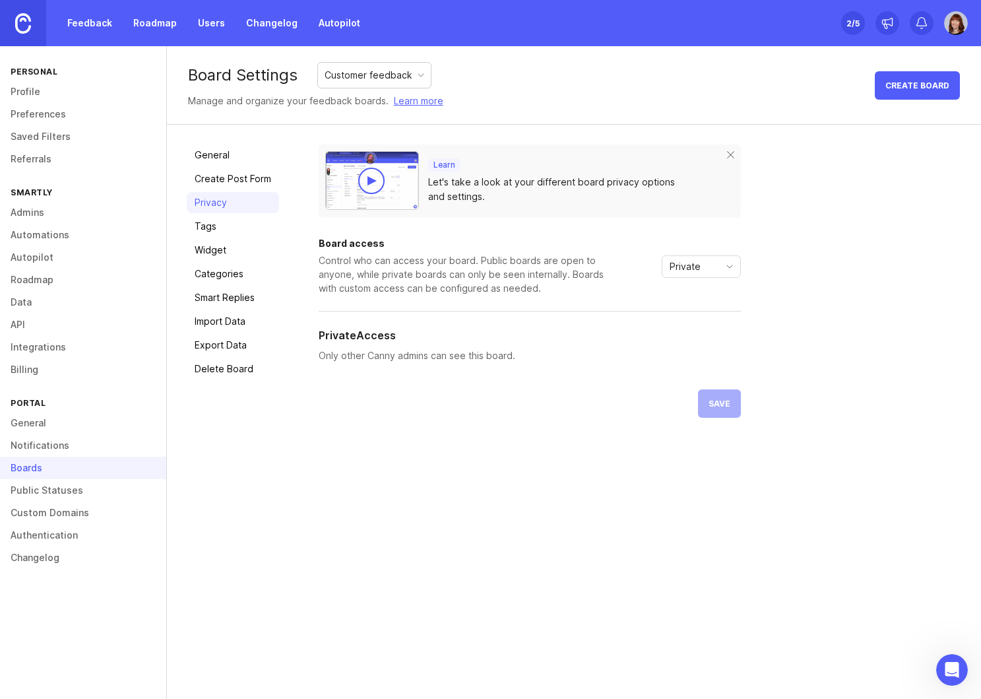
click at [48, 494] on link "Public Statuses" at bounding box center [83, 490] width 166 height 22
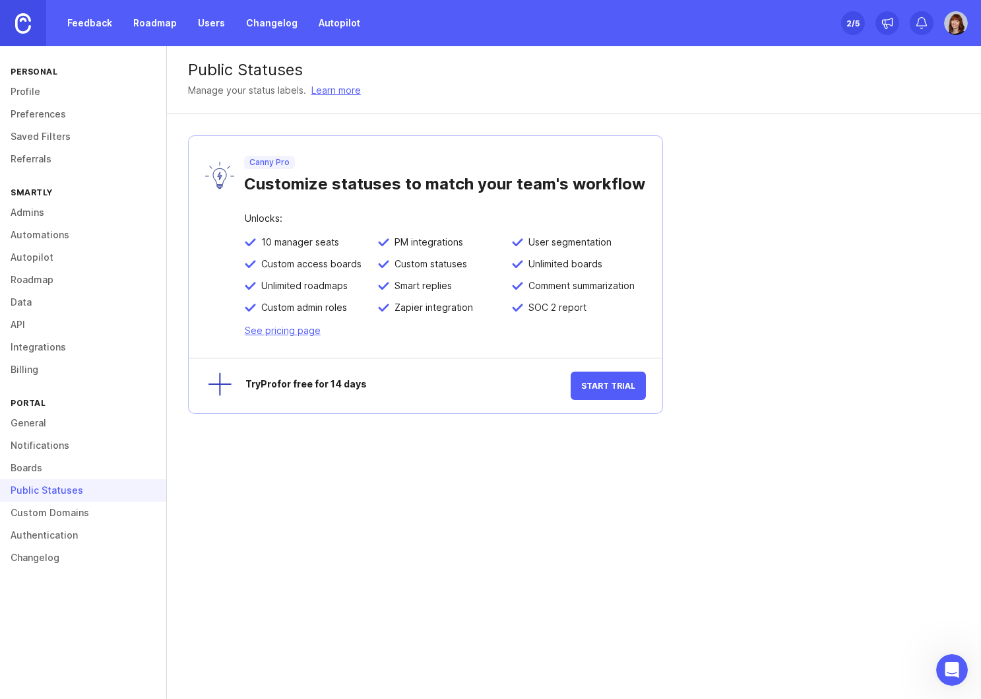
click at [67, 513] on link "Custom Domains" at bounding box center [83, 512] width 166 height 22
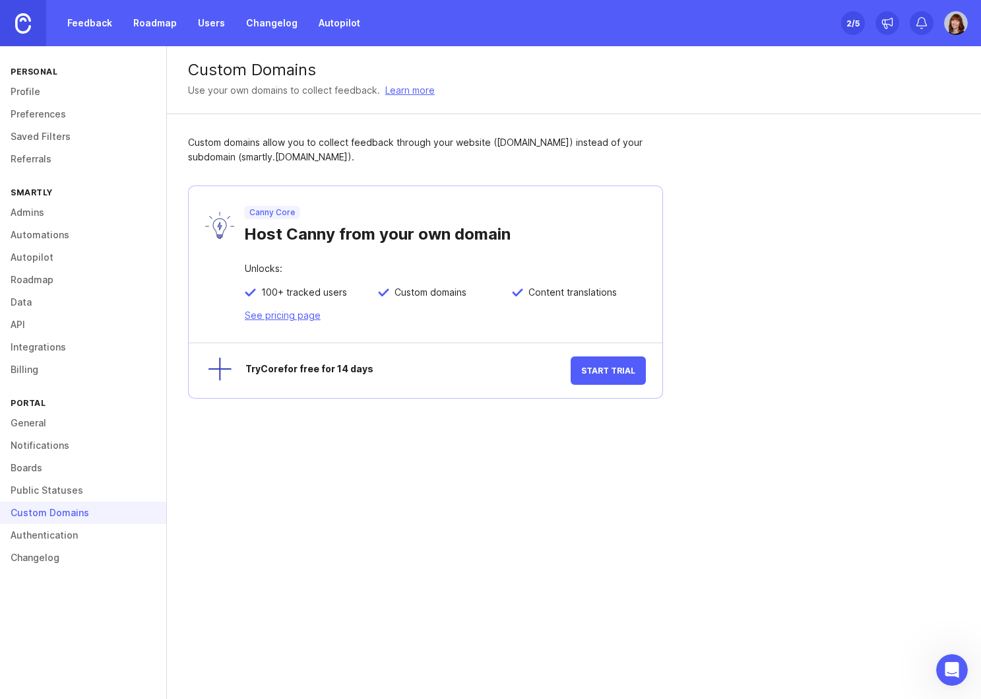
click at [49, 538] on link "Authentication" at bounding box center [83, 535] width 166 height 22
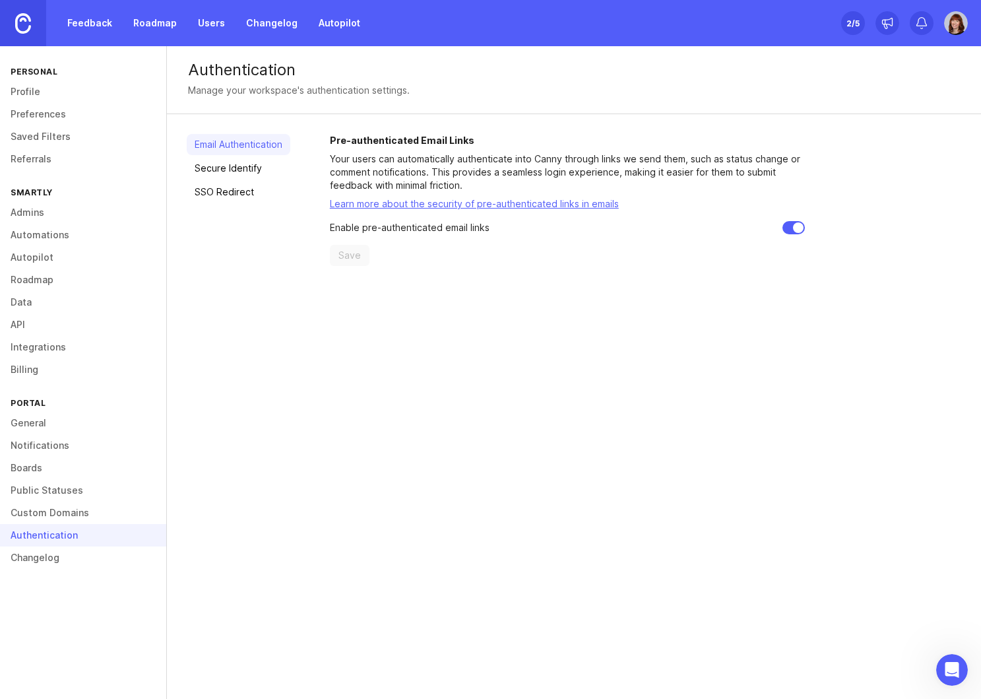
click at [36, 558] on link "Changelog" at bounding box center [83, 557] width 166 height 22
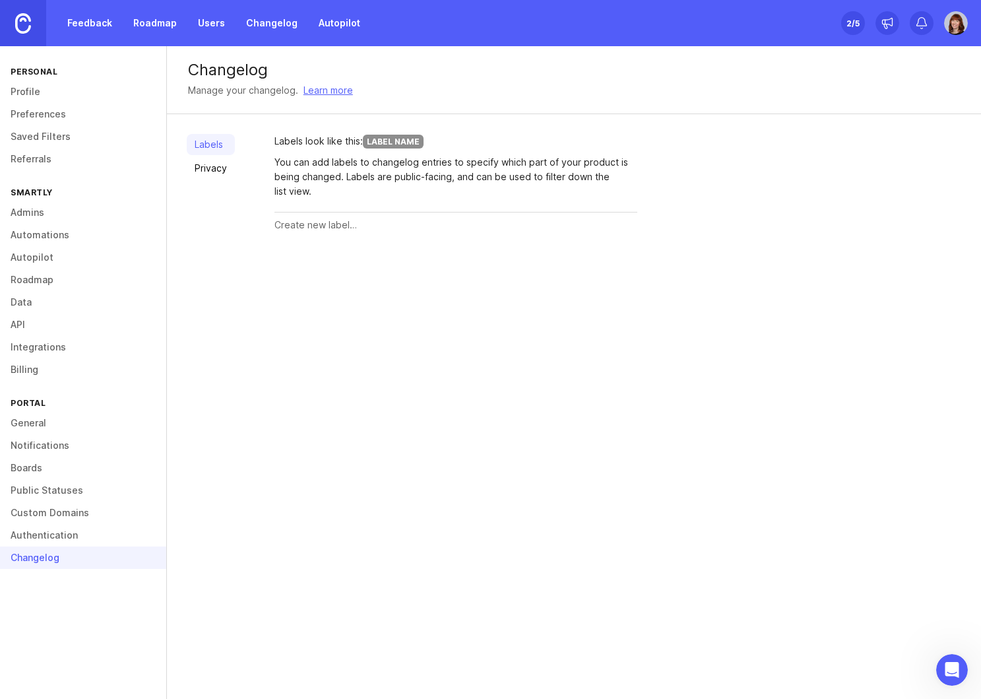
click at [36, 422] on link "General" at bounding box center [83, 423] width 166 height 22
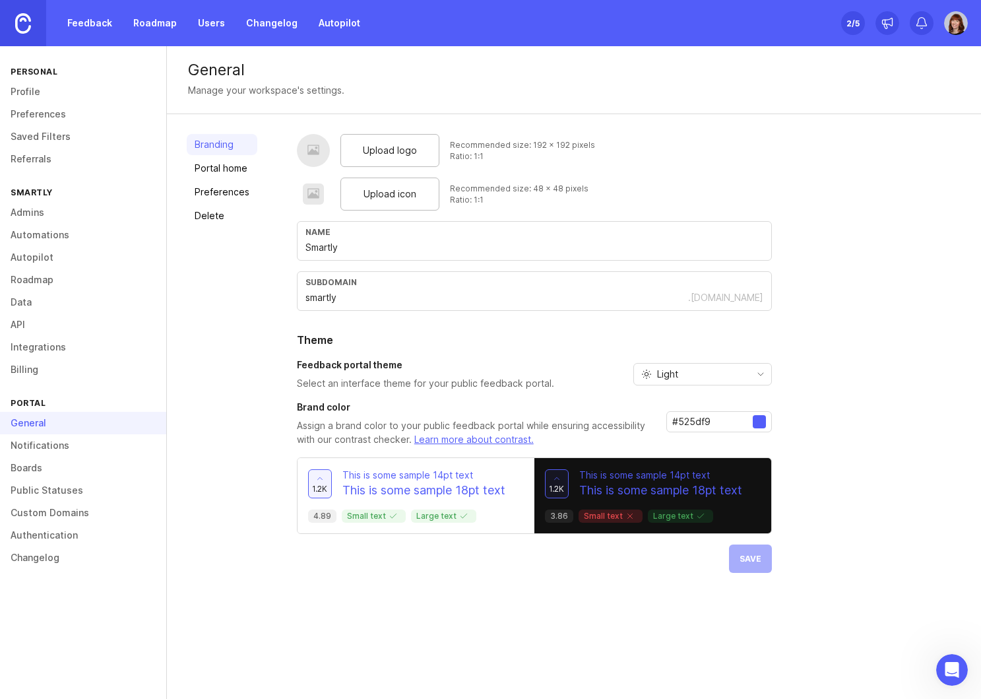
click at [39, 442] on link "Notifications" at bounding box center [83, 445] width 166 height 22
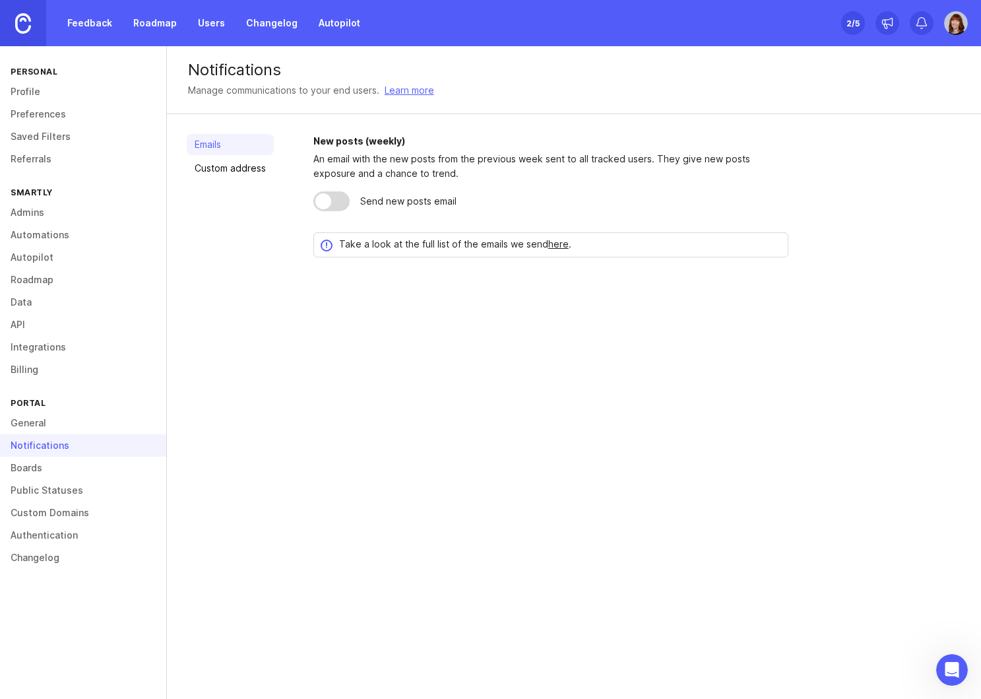
click at [28, 472] on link "Boards" at bounding box center [83, 468] width 166 height 22
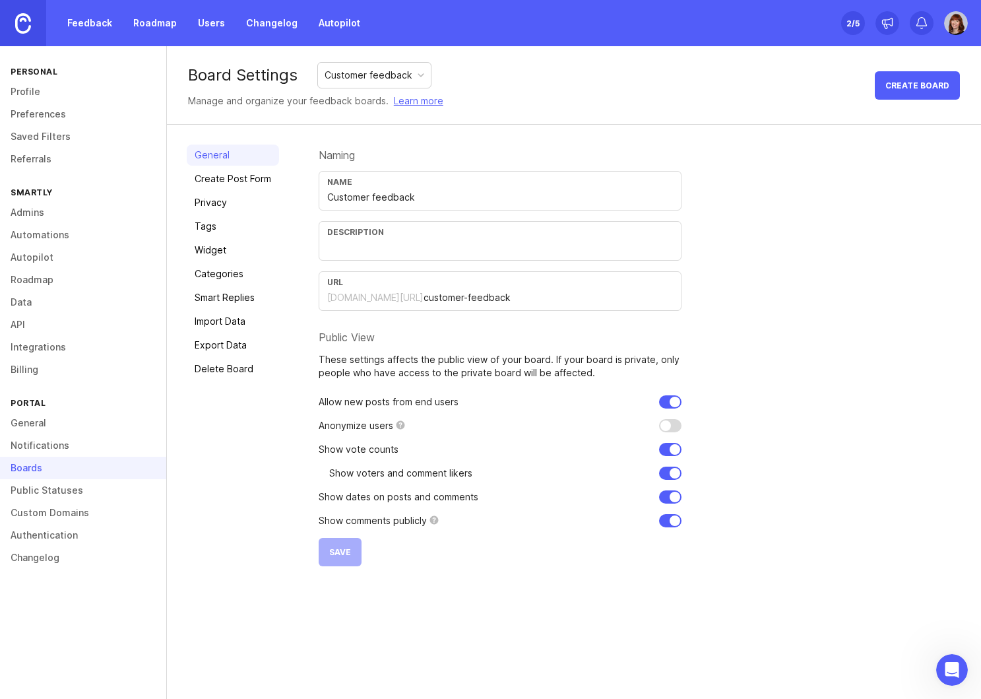
click at [666, 425] on input "checkbox" at bounding box center [670, 425] width 22 height 13
checkbox input "false"
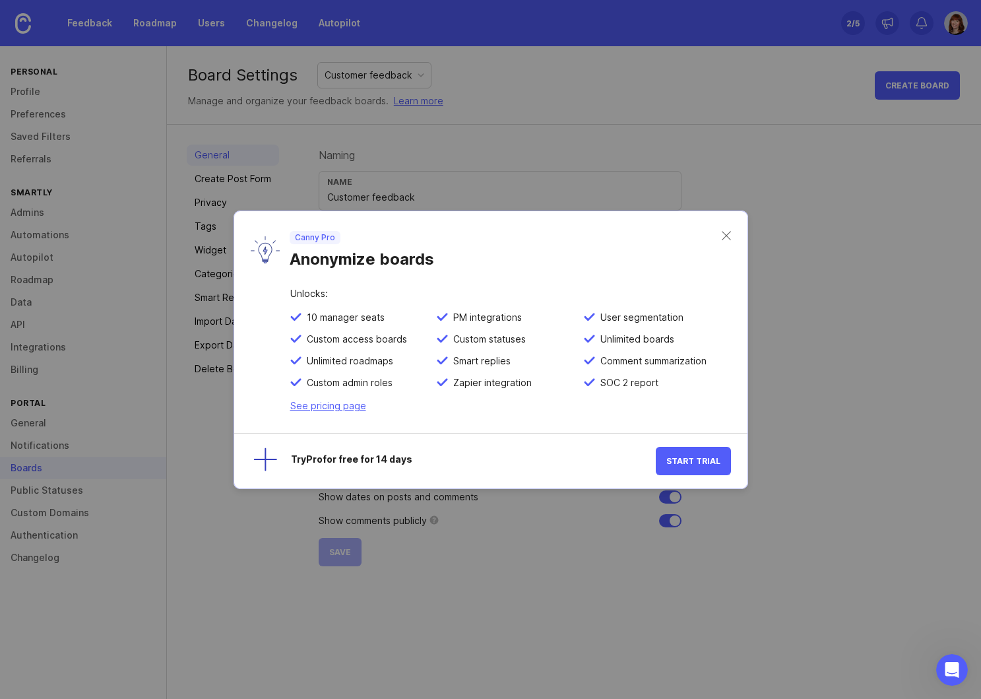
click at [724, 226] on div "Canny Pro Anonymize boards" at bounding box center [490, 250] width 513 height 78
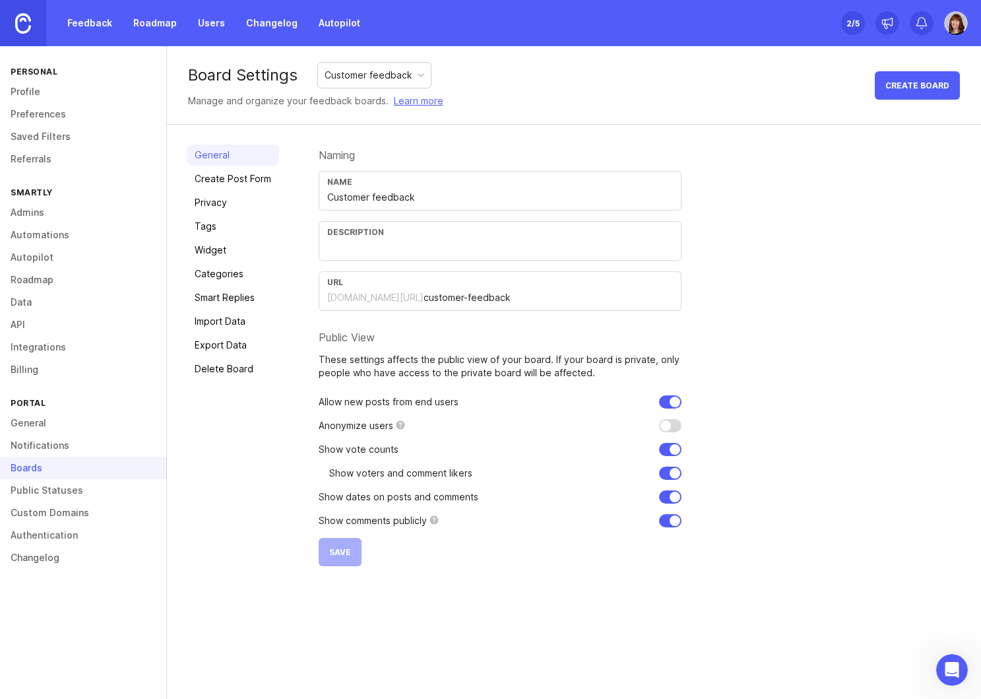
click at [145, 23] on link "Roadmap" at bounding box center [154, 23] width 59 height 24
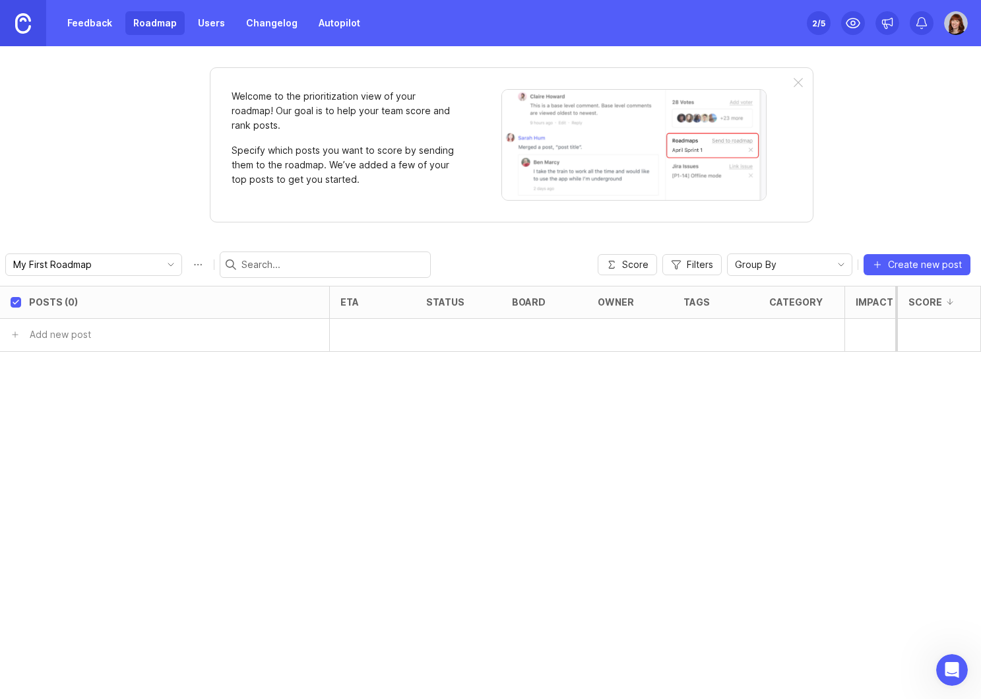
click at [160, 262] on icon "toggle icon" at bounding box center [170, 264] width 21 height 11
click at [145, 289] on li "My First Roadmap" at bounding box center [137, 290] width 263 height 22
click at [798, 84] on div at bounding box center [798, 83] width 9 height 11
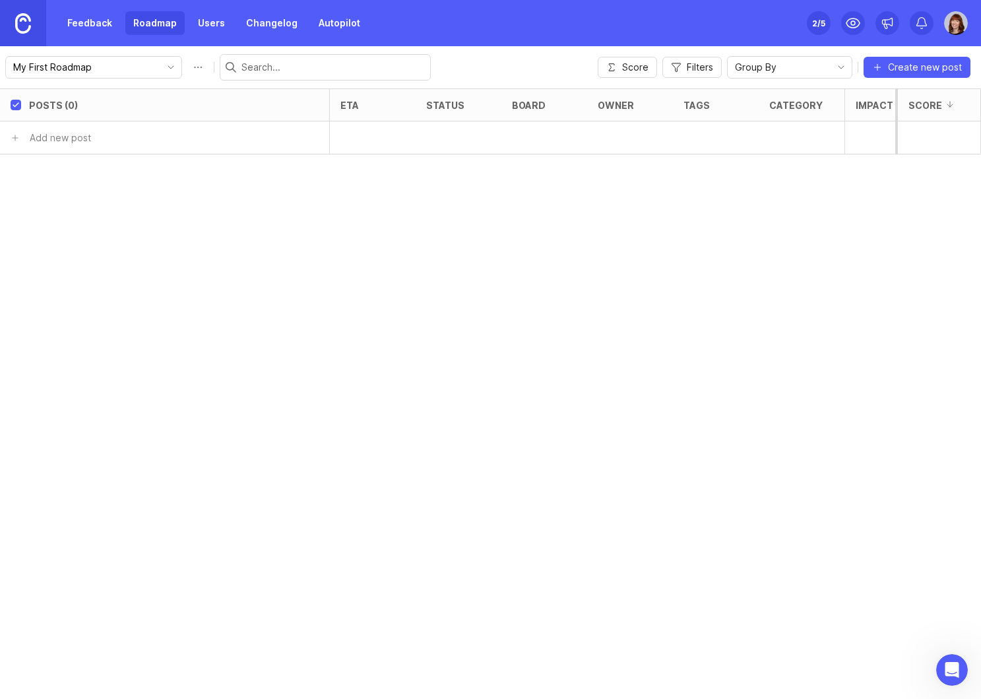
click at [99, 25] on link "Feedback" at bounding box center [89, 23] width 61 height 24
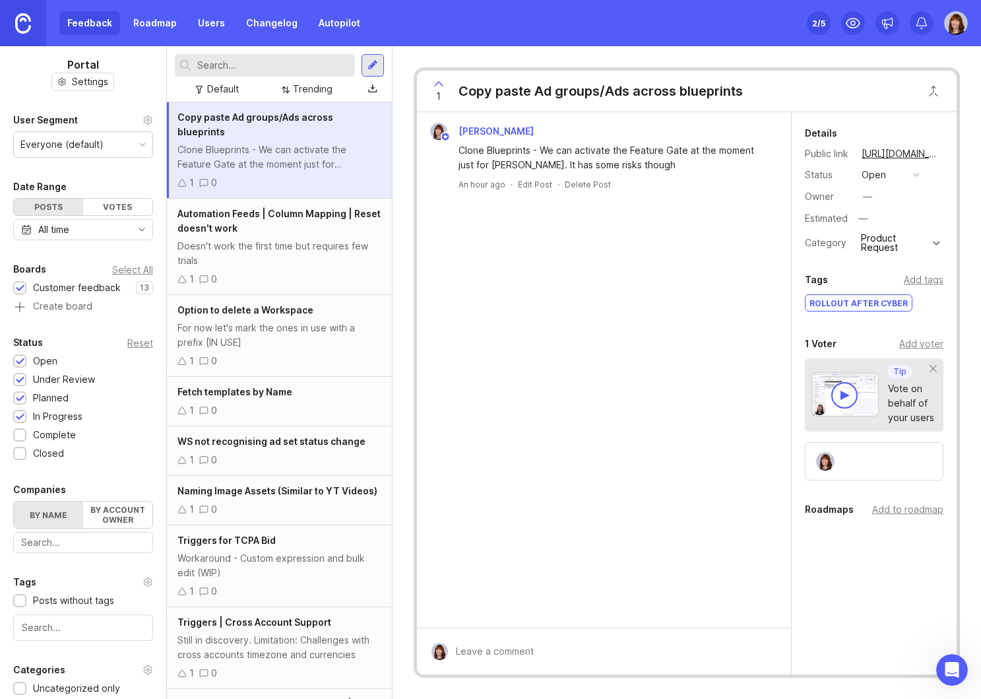
click at [905, 507] on div "Add to roadmap" at bounding box center [907, 509] width 71 height 15
click at [152, 26] on link "Roadmap" at bounding box center [154, 23] width 59 height 24
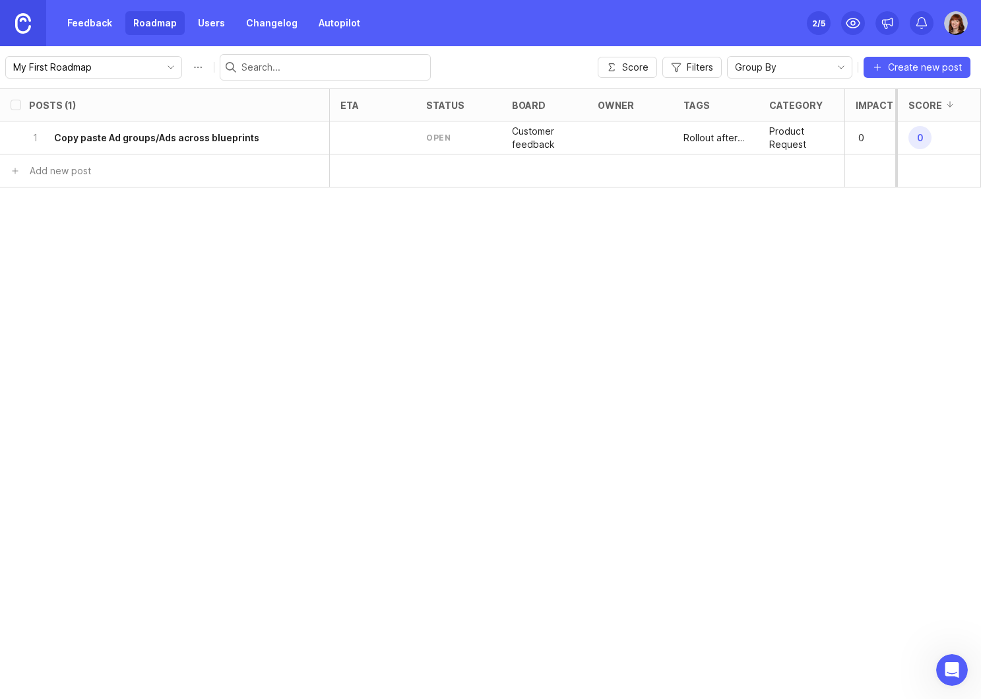
click at [117, 65] on div "My First Roadmap" at bounding box center [83, 67] width 154 height 21
click at [88, 116] on span "Create new roadmap" at bounding box center [74, 115] width 93 height 13
click at [160, 68] on icon "toggle icon" at bounding box center [170, 67] width 21 height 11
click at [113, 342] on div "Posts (1) eta status board owner tags category Impact Votes Effort Score 1 Copy…" at bounding box center [490, 393] width 981 height 610
click at [187, 69] on button "Roadmap options" at bounding box center [197, 67] width 21 height 21
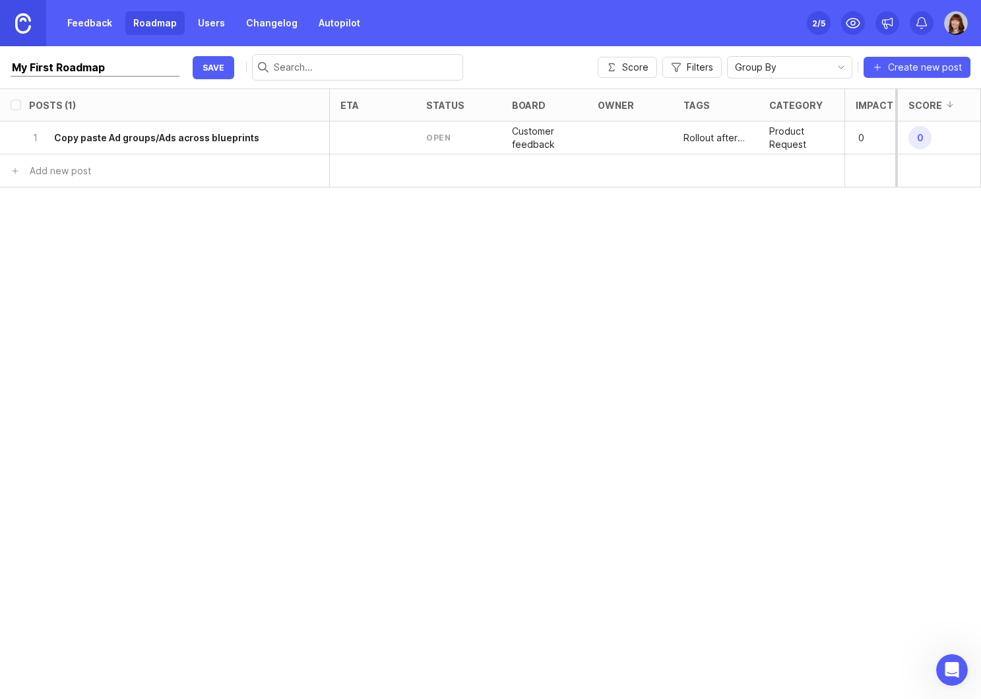
drag, startPoint x: 53, startPoint y: 68, endPoint x: 13, endPoint y: 68, distance: 40.2
click at [13, 68] on input "My First Roadmap" at bounding box center [95, 68] width 169 height 18
type input "Smartly Internal Roadmap"
click button "save" at bounding box center [214, 67] width 42 height 23
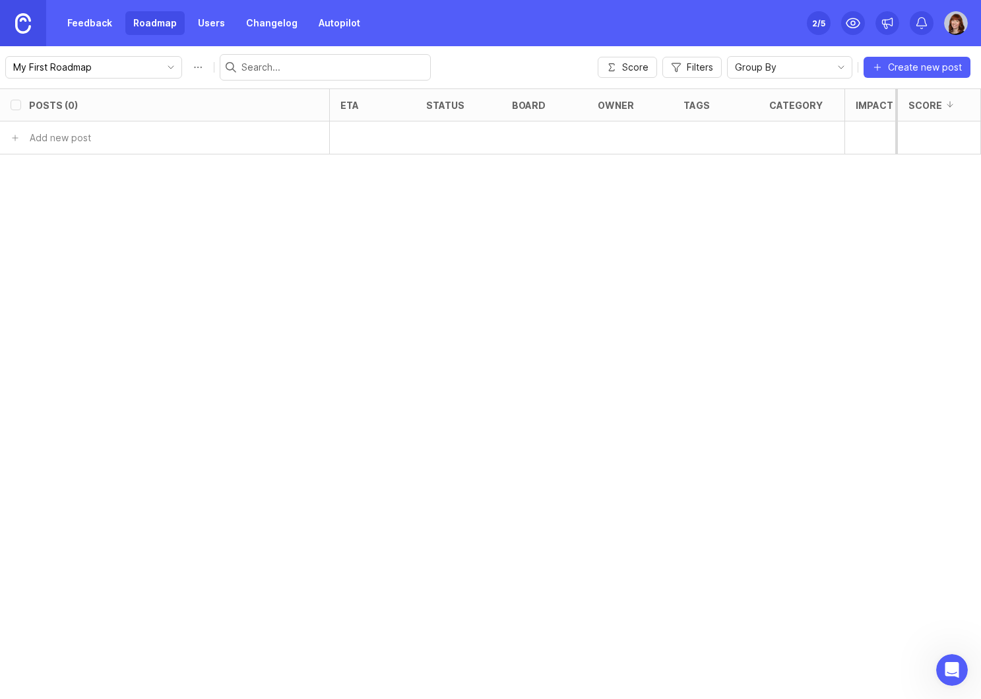
checkbox input "false"
type input "Smartly Internal Roadmap"
click at [622, 142] on div at bounding box center [630, 137] width 86 height 33
click at [84, 18] on link "Feedback" at bounding box center [89, 23] width 61 height 24
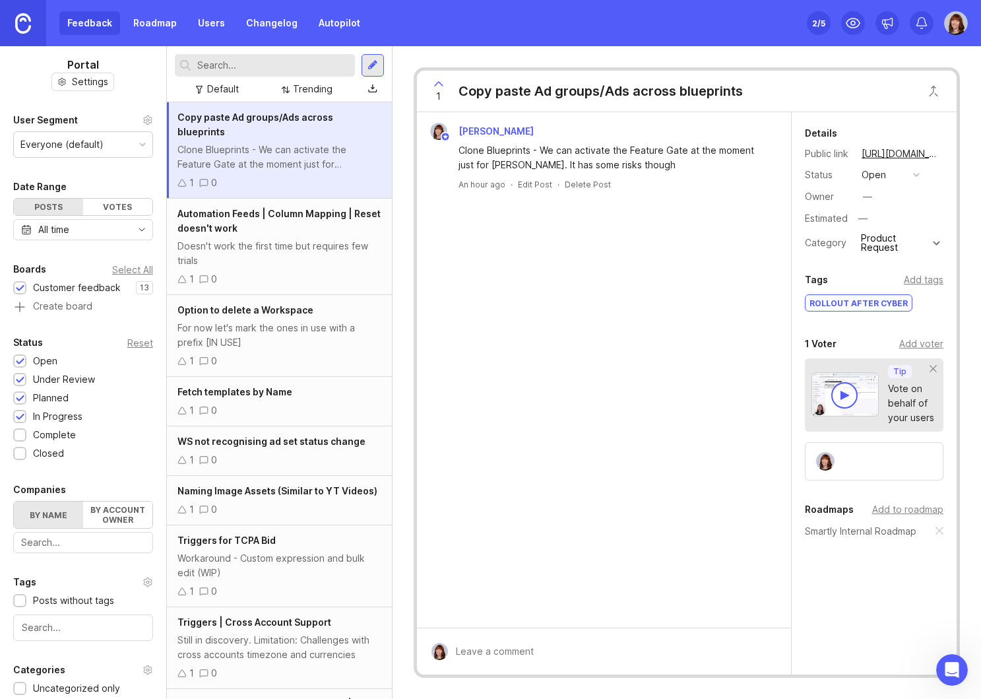
click at [490, 648] on div at bounding box center [613, 651] width 331 height 25
click at [472, 653] on div at bounding box center [476, 652] width 11 height 11
click at [487, 622] on textarea at bounding box center [602, 620] width 309 height 25
click at [605, 621] on textarea "My customer (Customer X) is also awaiting this feature." at bounding box center [602, 620] width 309 height 25
type textarea "My customer (Customer X) is also eagerly awaiting this feature."
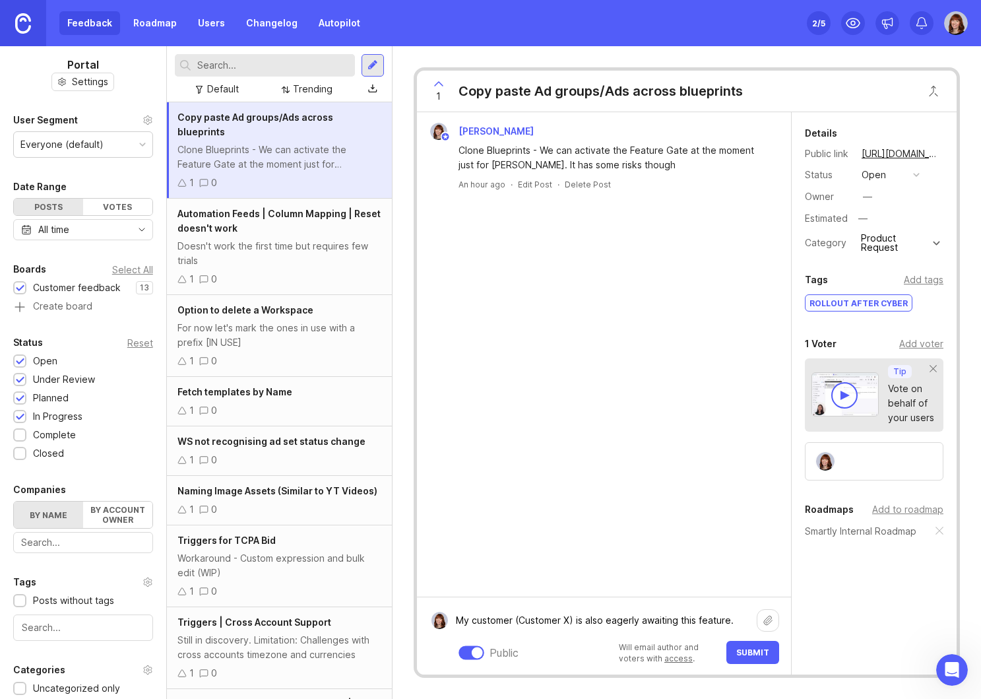
click at [680, 657] on link "access" at bounding box center [678, 658] width 28 height 10
click at [755, 647] on span "Submit" at bounding box center [752, 652] width 33 height 10
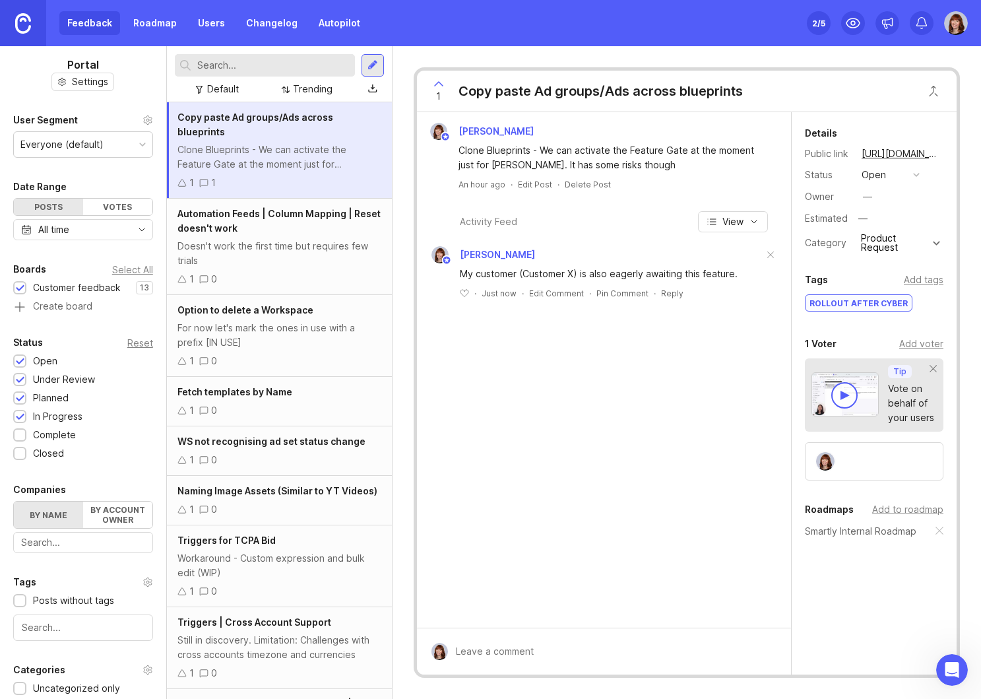
click at [904, 172] on button "open" at bounding box center [891, 174] width 66 height 17
click at [889, 224] on div "under review" at bounding box center [897, 222] width 67 height 11
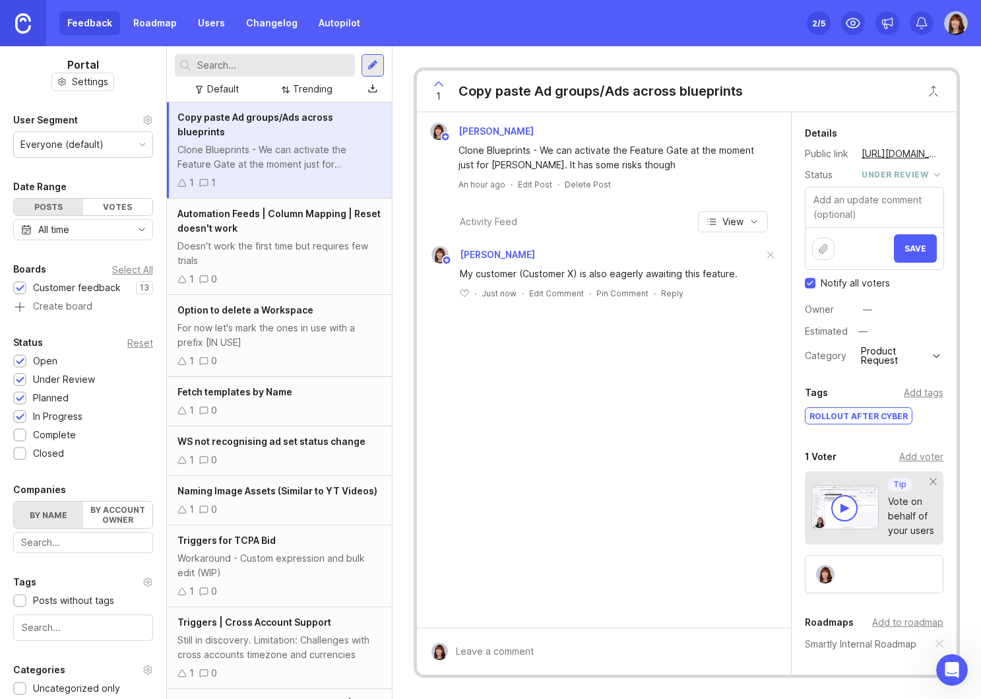
click at [926, 177] on button "under review" at bounding box center [901, 174] width 86 height 17
click at [887, 269] on div "in progress" at bounding box center [893, 271] width 59 height 11
click at [876, 210] on textarea at bounding box center [874, 207] width 137 height 40
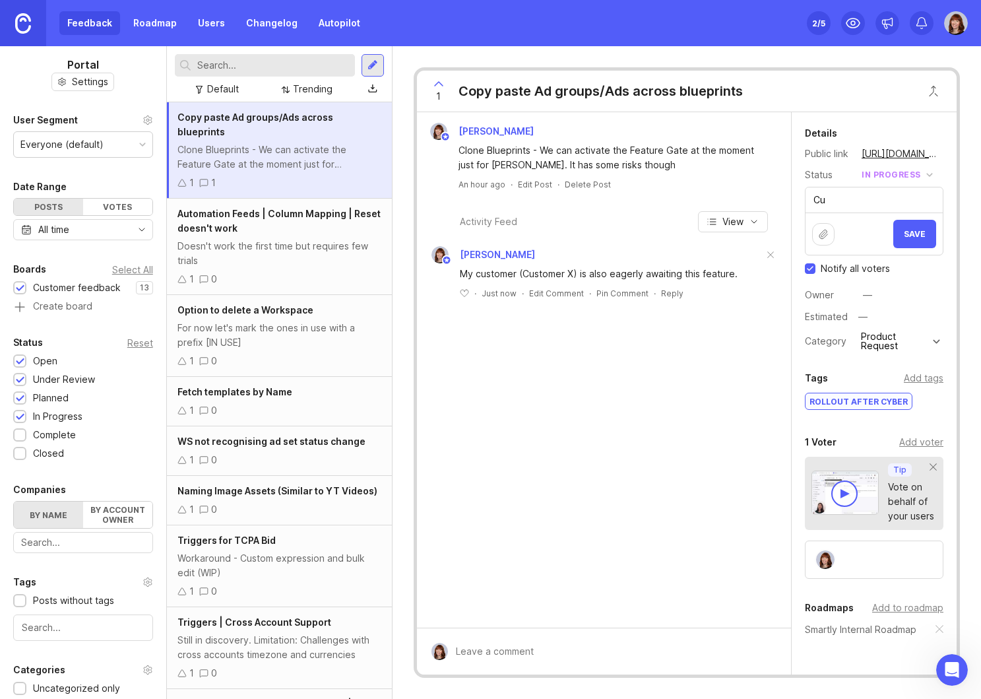
type textarea "C"
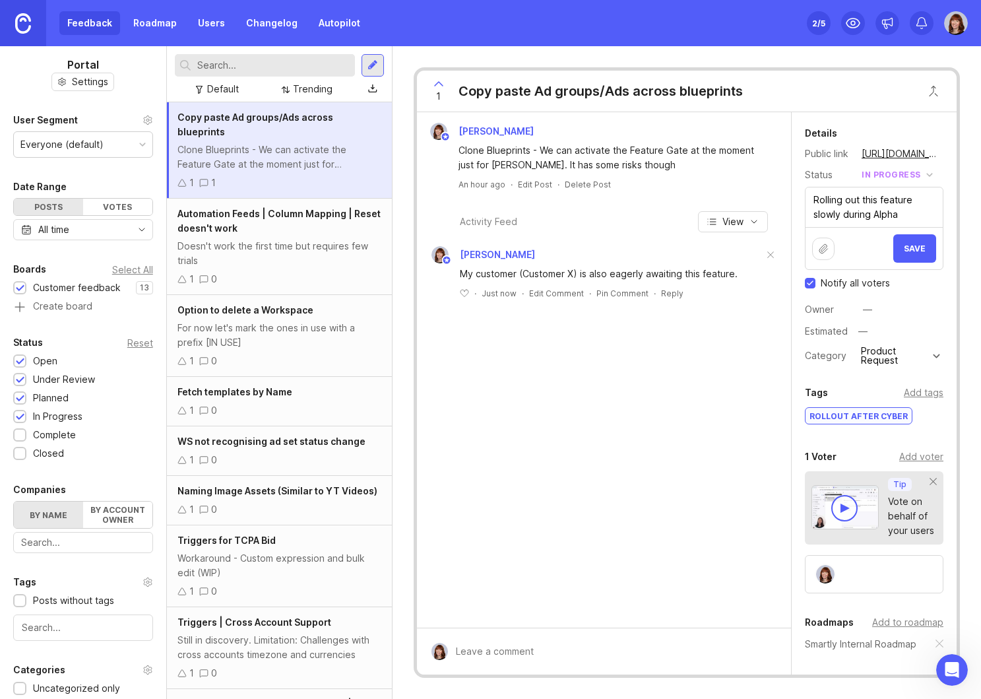
drag, startPoint x: 903, startPoint y: 217, endPoint x: 810, endPoint y: 191, distance: 96.5
click at [810, 191] on textarea "Rolling out this feature slowly during Alpha" at bounding box center [874, 207] width 137 height 40
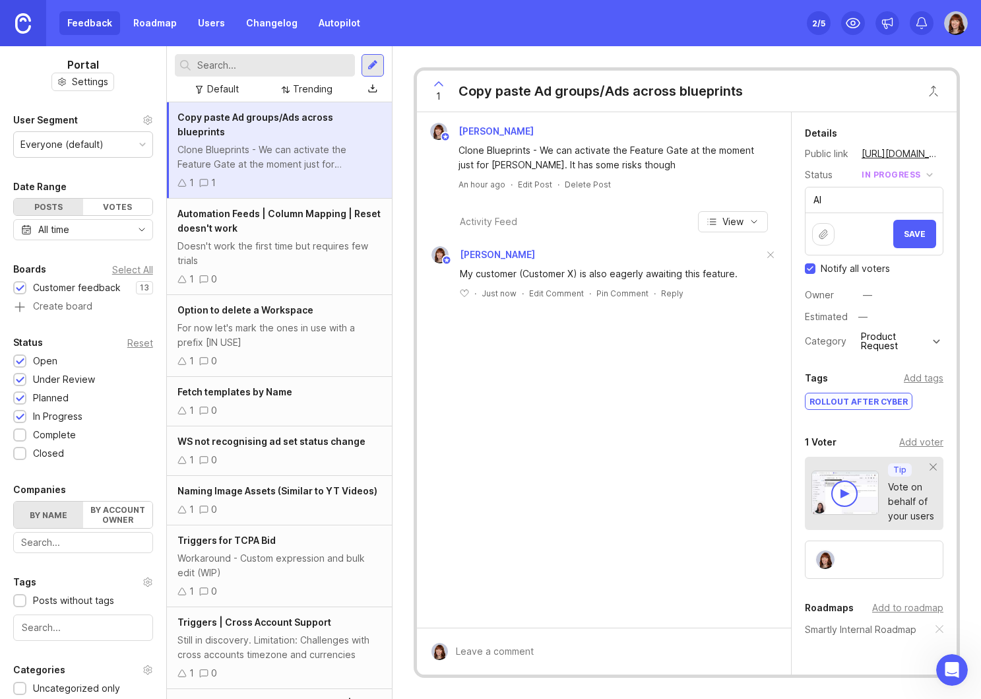
type textarea "A"
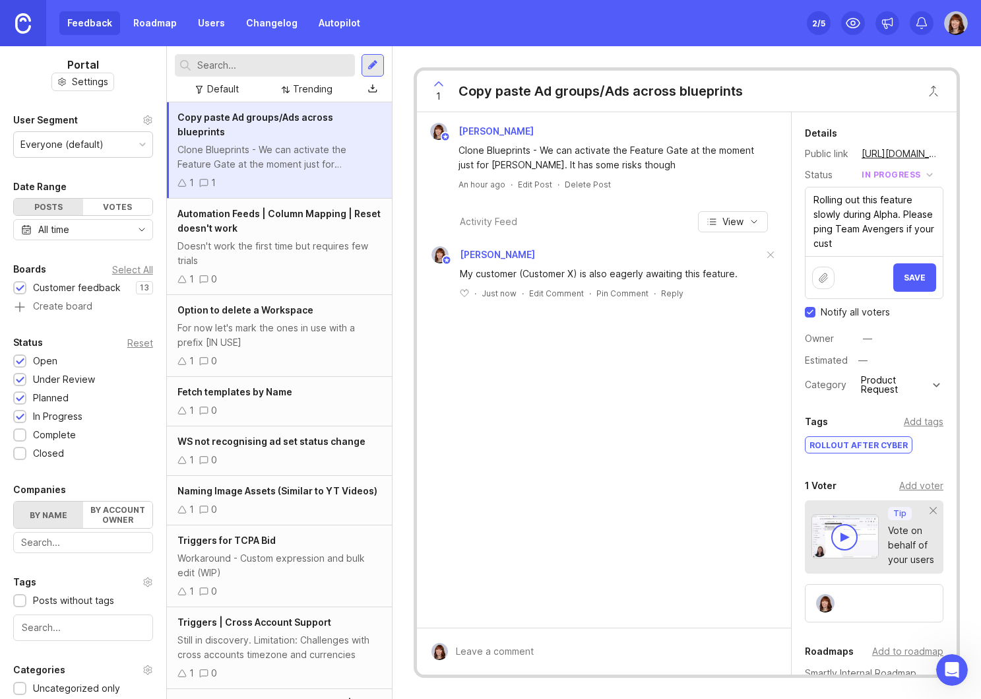
drag, startPoint x: 904, startPoint y: 211, endPoint x: 905, endPoint y: 247, distance: 35.6
click at [905, 247] on textarea "Rolling out this feature slowly during Alpha. Please ping Team Avengers if your…" at bounding box center [874, 221] width 137 height 69
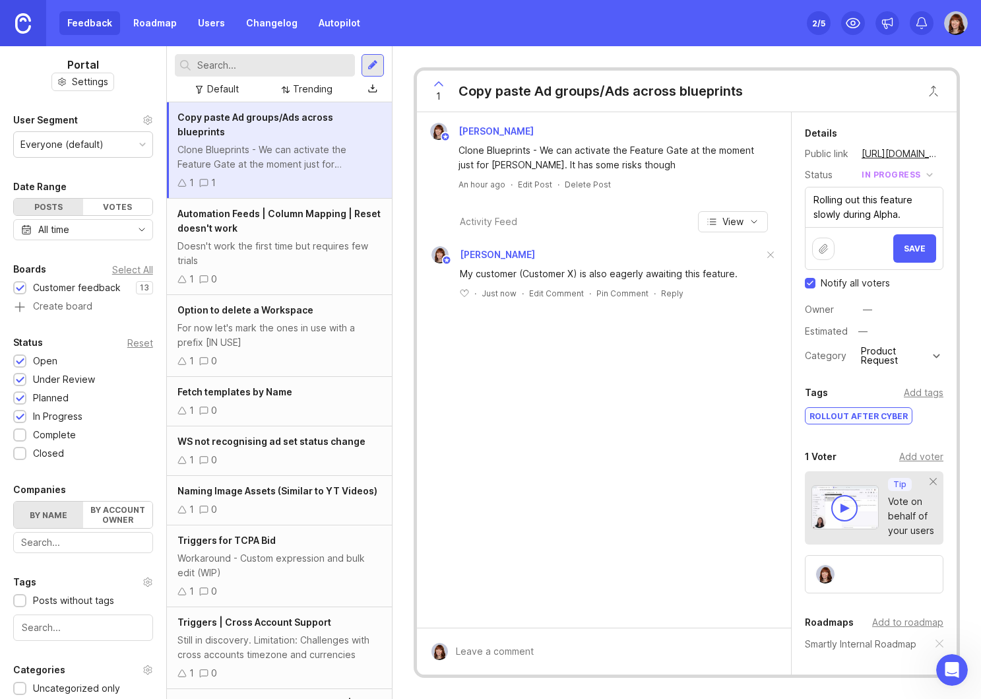
type textarea "Rolling out this feature slowly during Alpha."
click at [812, 282] on input "Notify all voters" at bounding box center [810, 283] width 11 height 11
checkbox input "false"
click at [929, 243] on button "Save" at bounding box center [914, 248] width 43 height 28
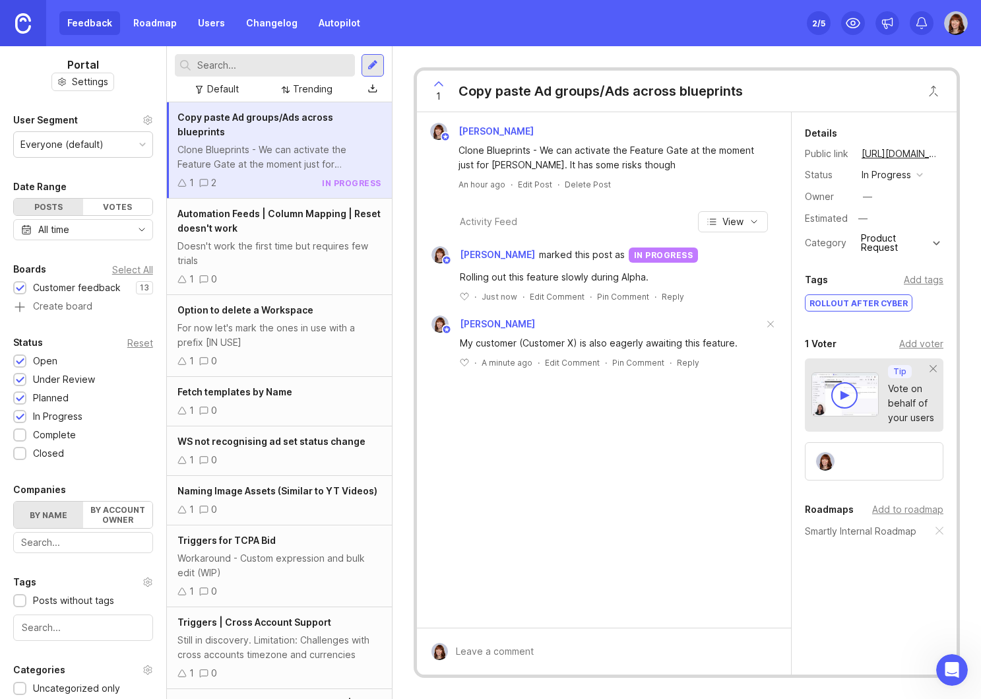
click at [158, 26] on link "Roadmap" at bounding box center [154, 23] width 59 height 24
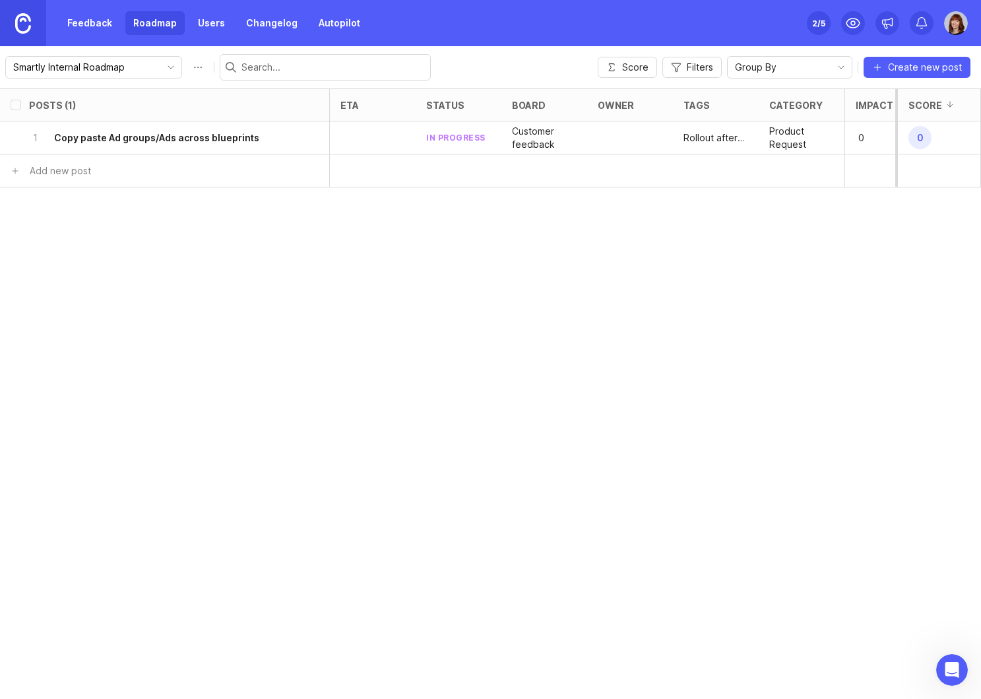
click at [369, 136] on div at bounding box center [373, 137] width 86 height 33
click at [101, 139] on h6 "Copy paste Ad groups/Ads across blueprints" at bounding box center [156, 137] width 205 height 13
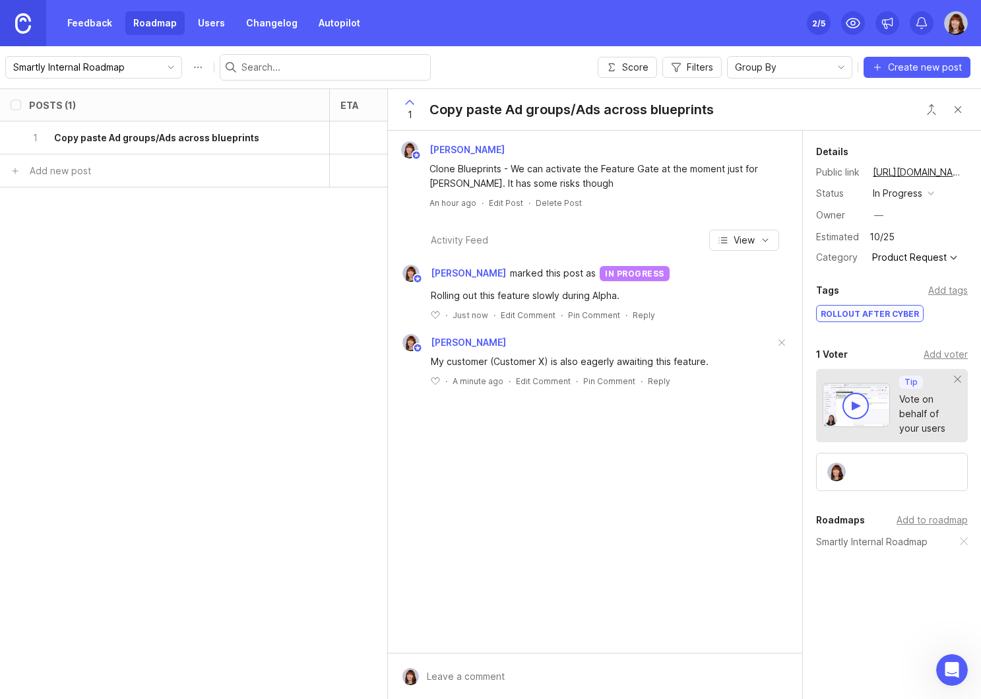
type input "10/25"
click at [754, 532] on div "Danielle Pichlis Clone Blueprints - We can activate the Feature Gate at the mom…" at bounding box center [595, 392] width 414 height 522
click at [914, 239] on input "10/25" at bounding box center [917, 236] width 102 height 17
click at [950, 223] on div "Owner —" at bounding box center [892, 215] width 152 height 20
click at [880, 238] on input "10/25" at bounding box center [917, 236] width 102 height 17
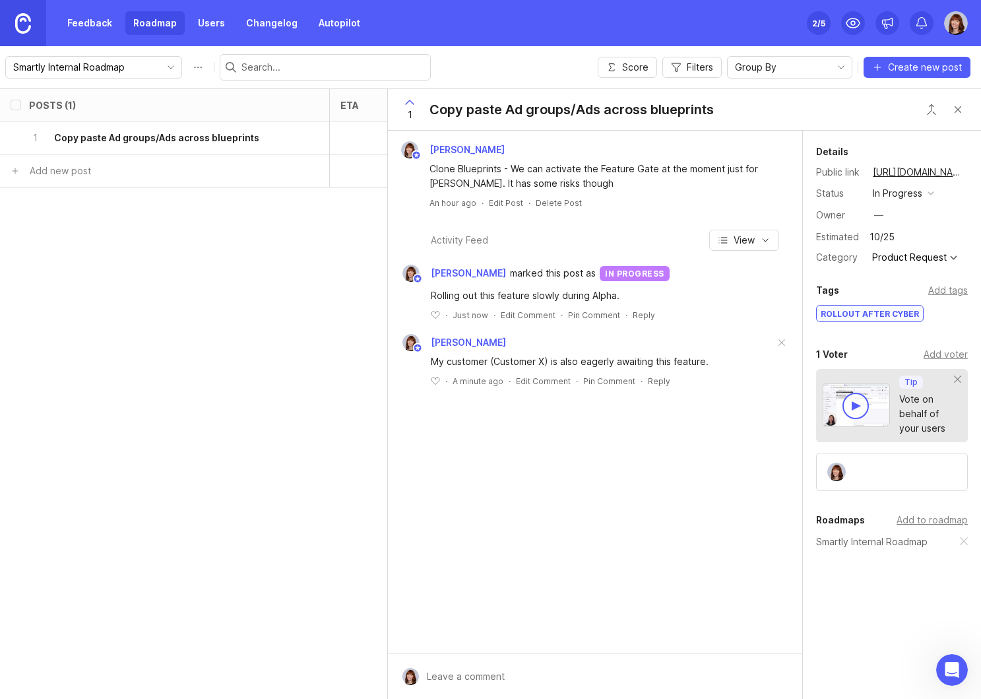
drag, startPoint x: 893, startPoint y: 238, endPoint x: 864, endPoint y: 238, distance: 29.0
click at [864, 238] on div "Estimated 10/25" at bounding box center [892, 236] width 152 height 17
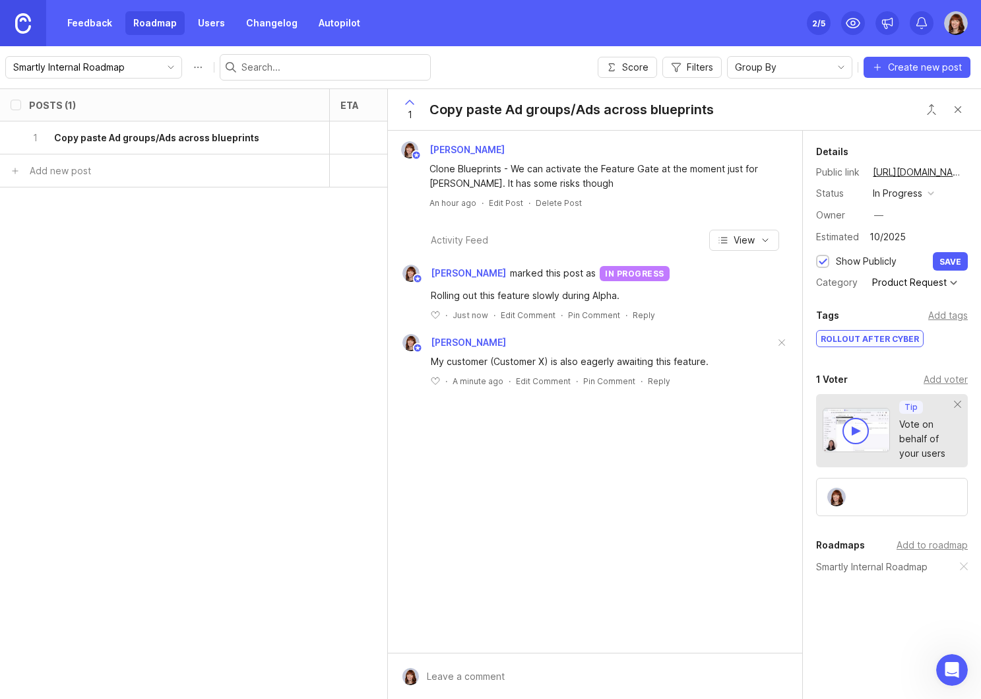
type input "10/2025"
click at [825, 263] on div at bounding box center [823, 262] width 9 height 10
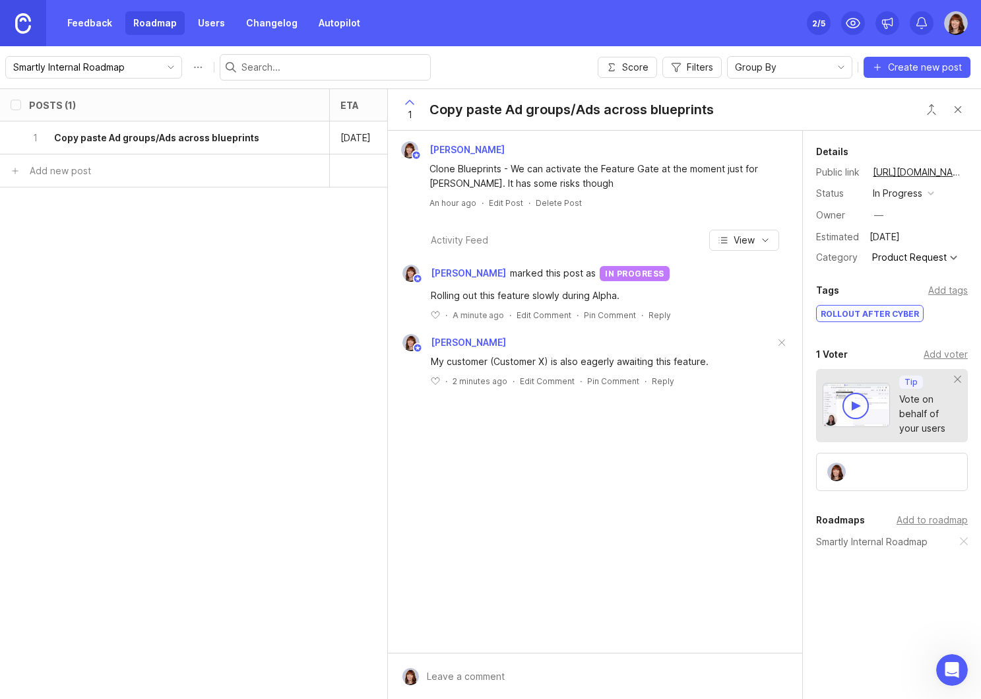
click at [883, 213] on div "—" at bounding box center [878, 215] width 9 height 15
click at [920, 406] on div "Vote on behalf of your users" at bounding box center [926, 415] width 55 height 44
click at [955, 108] on button "Close button" at bounding box center [958, 109] width 26 height 26
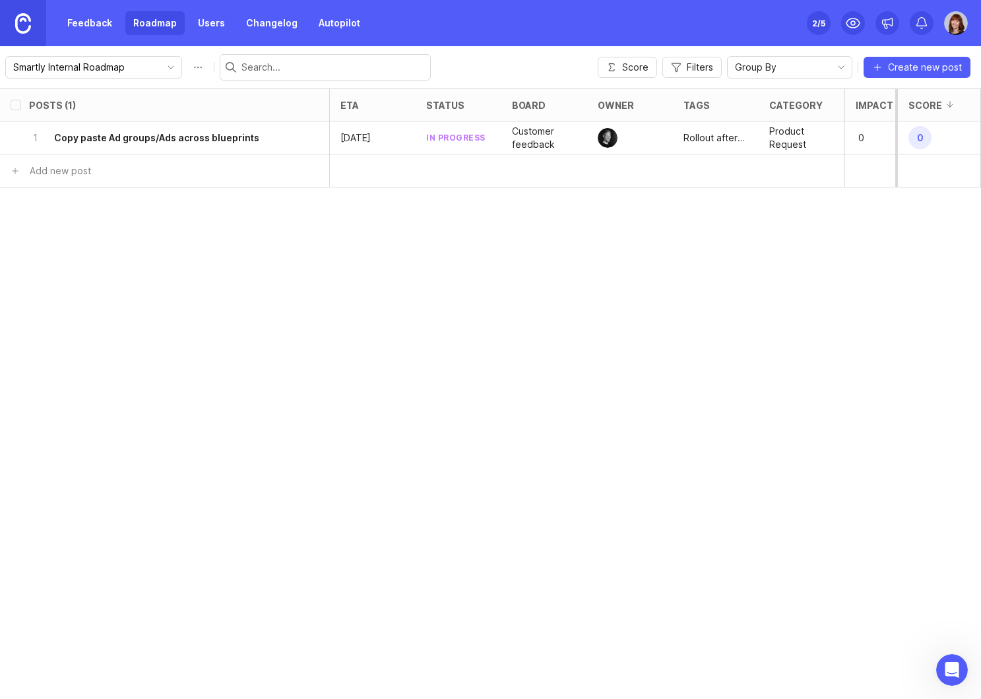
click at [214, 24] on link "Users" at bounding box center [211, 23] width 43 height 24
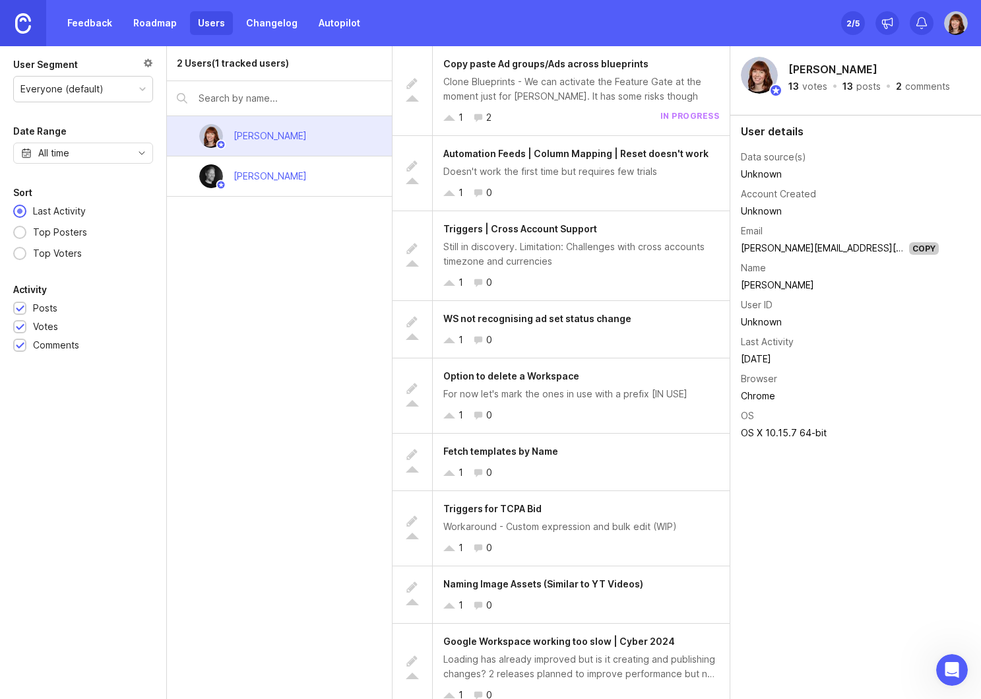
click at [261, 101] on input "text" at bounding box center [290, 98] width 183 height 15
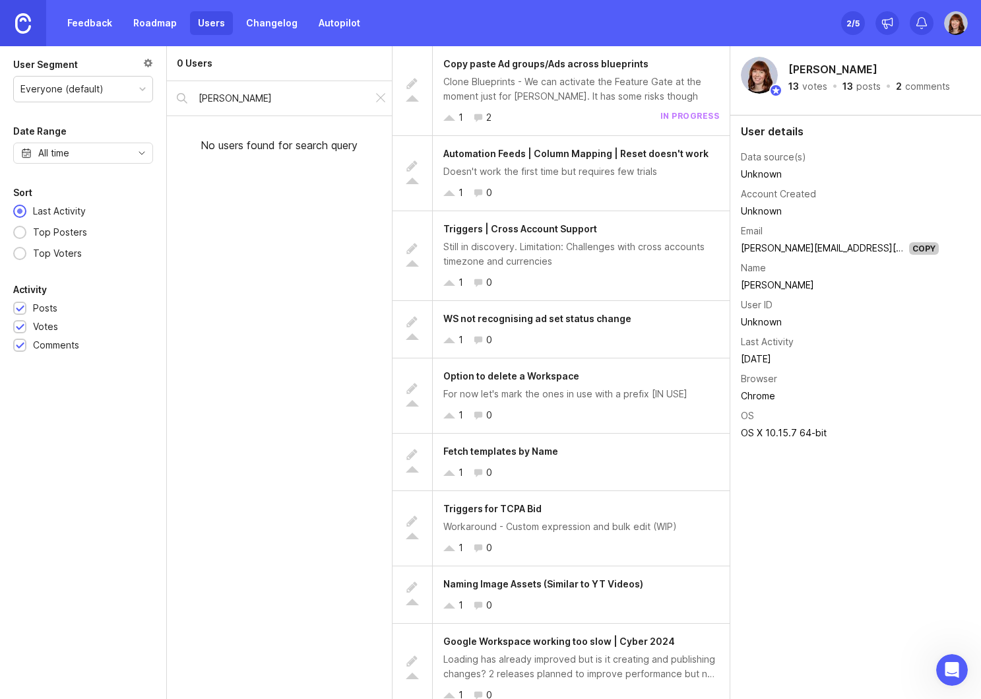
type input "[PERSON_NAME]"
click at [378, 100] on div at bounding box center [381, 98] width 16 height 17
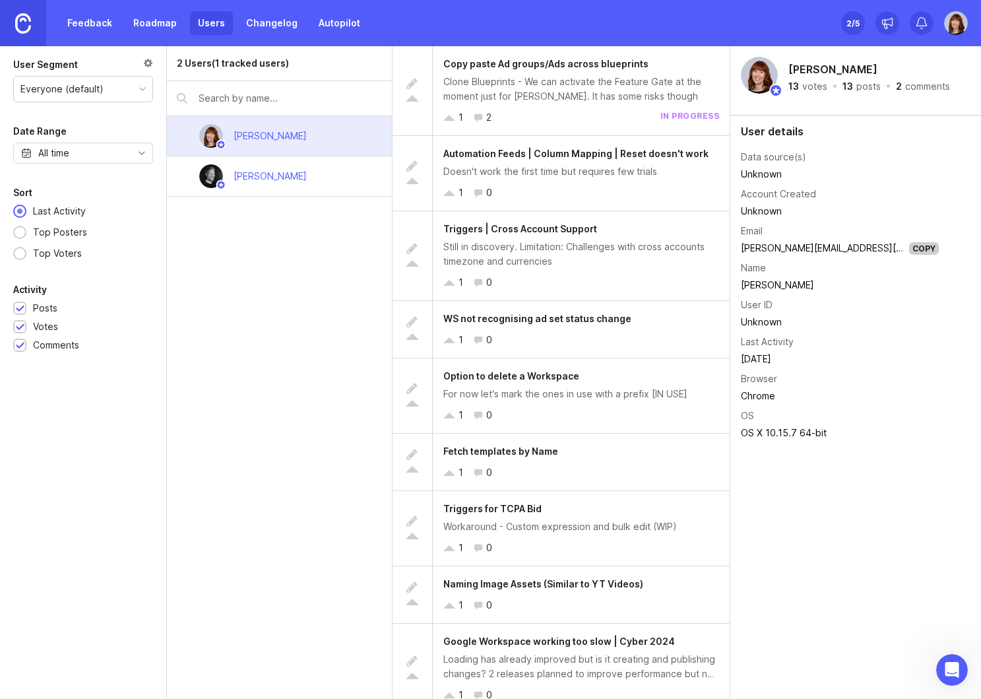
click at [73, 18] on link "Feedback" at bounding box center [89, 23] width 61 height 24
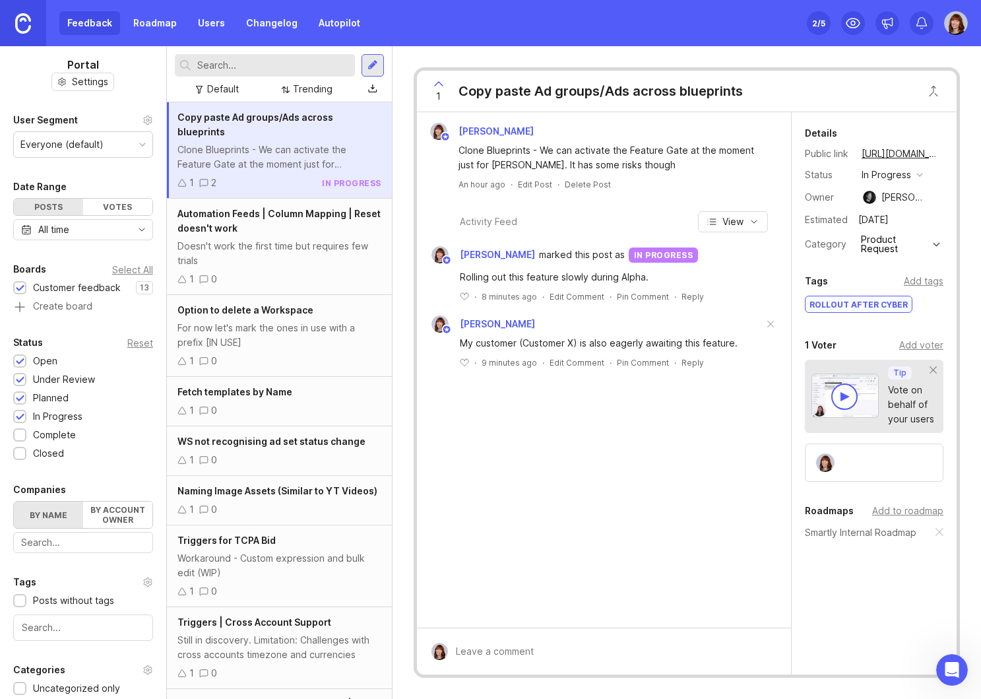
click at [375, 68] on div at bounding box center [373, 65] width 11 height 12
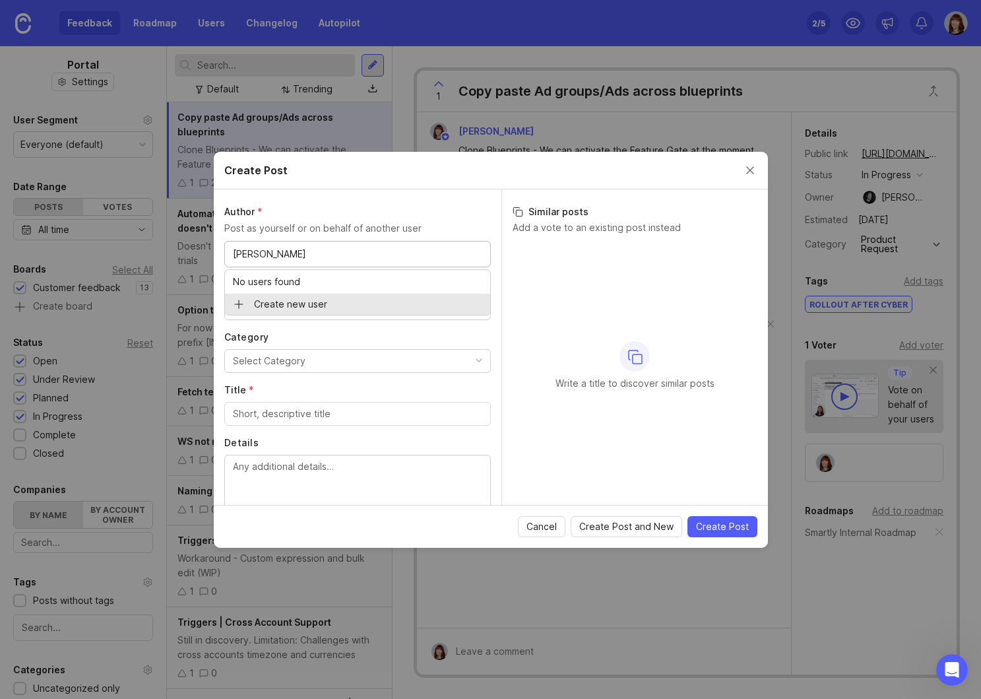
type input "[PERSON_NAME]"
click at [344, 367] on button "Select Category" at bounding box center [357, 361] width 267 height 24
click at [335, 416] on input "Title *" at bounding box center [357, 413] width 249 height 15
click at [319, 418] on input "Title *" at bounding box center [357, 413] width 249 height 15
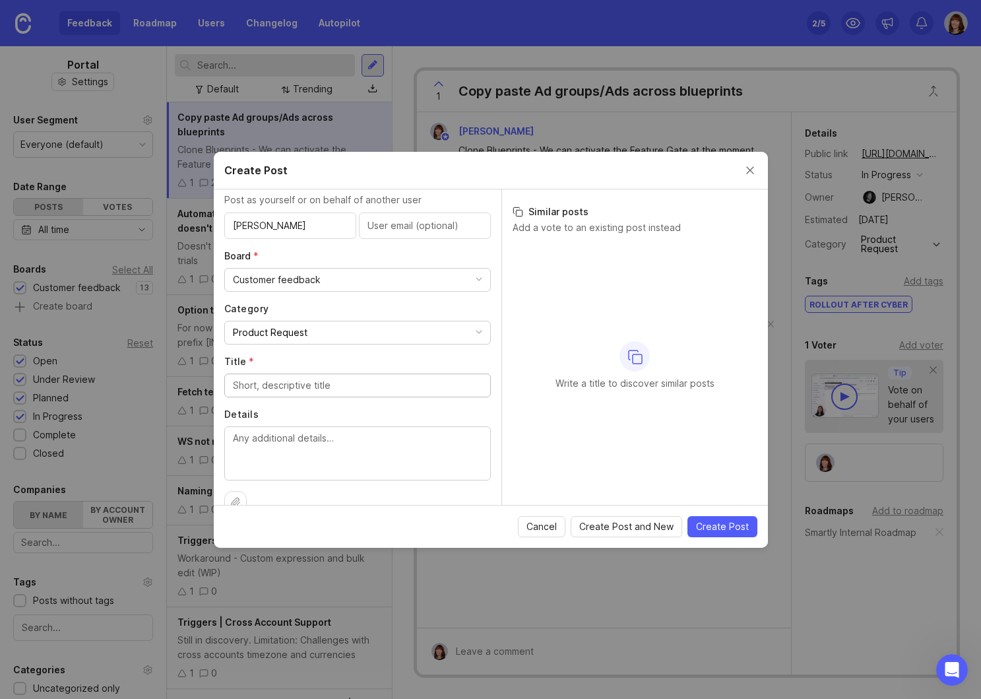
scroll to position [53, 0]
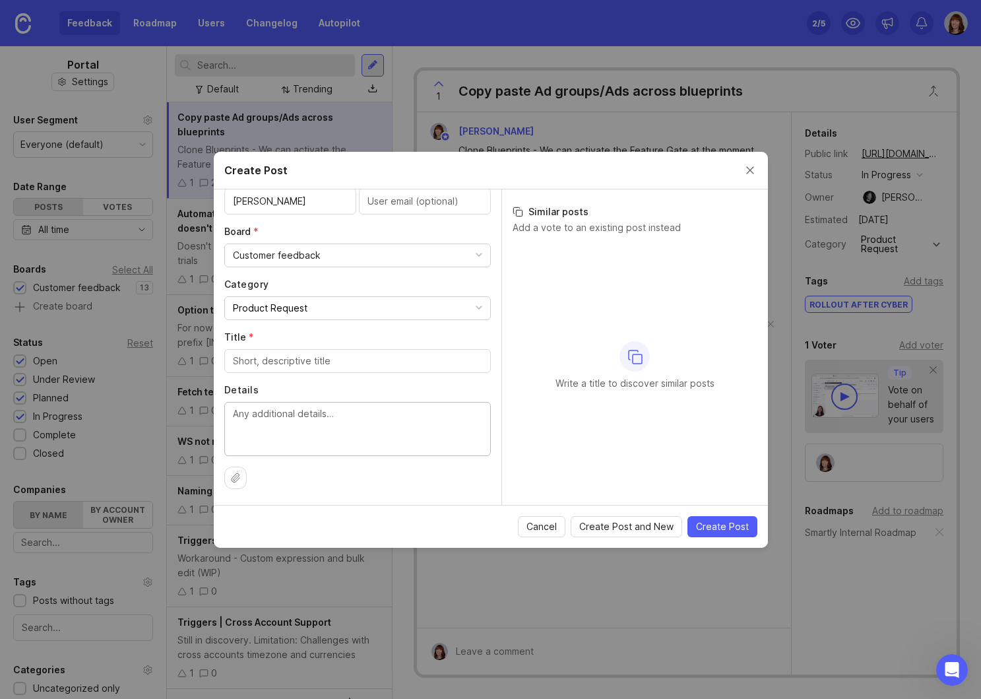
click at [319, 418] on textarea "Details" at bounding box center [357, 428] width 249 height 44
paste textarea "ability to see Target CPA changes in the campaign level. In Google ads native, …"
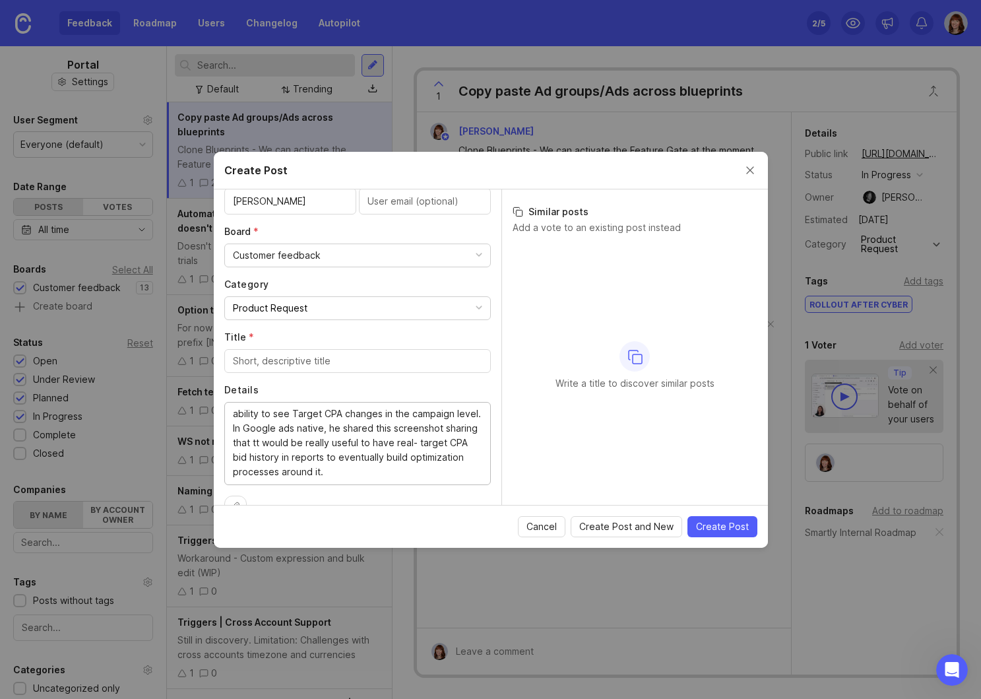
click at [234, 414] on textarea "ability to see Target CPA changes in the campaign level. In Google ads native, …" at bounding box center [357, 442] width 249 height 73
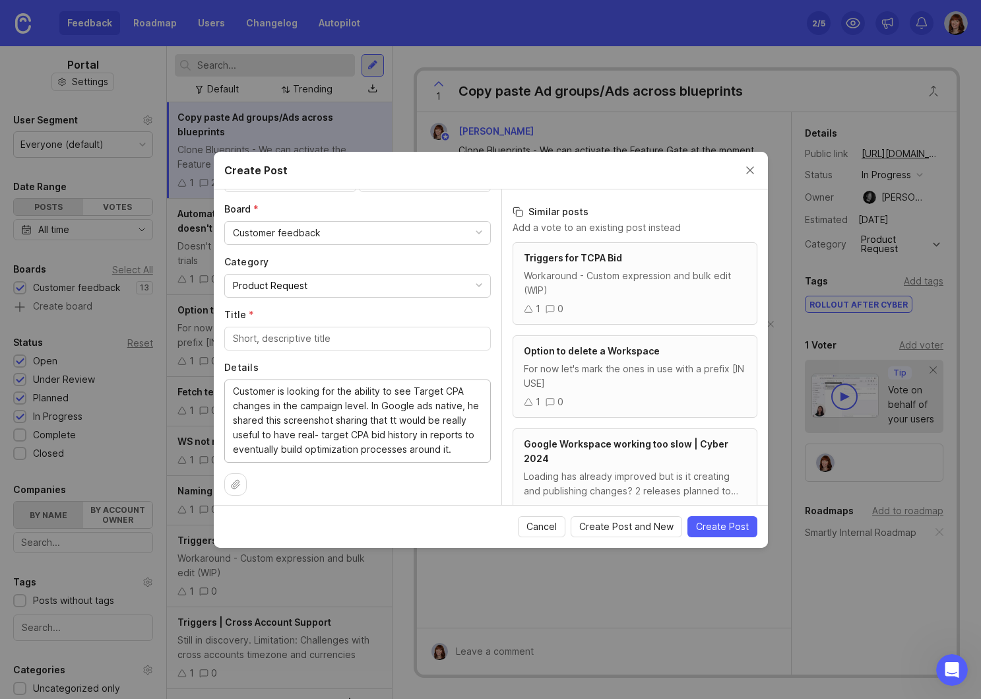
scroll to position [82, 0]
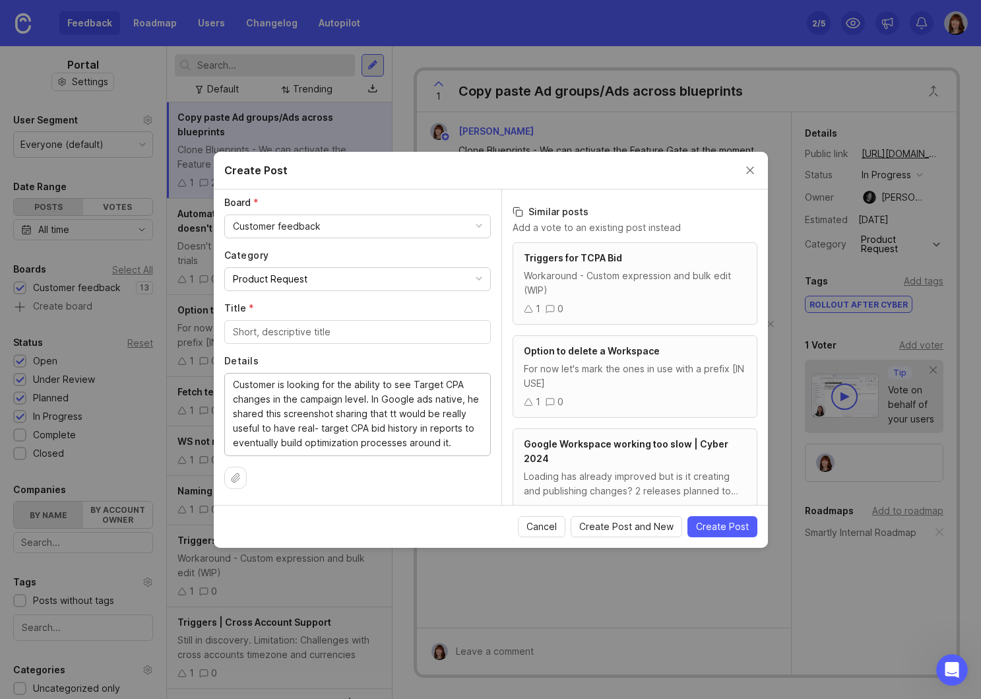
click at [393, 415] on textarea "Customer is looking for the ability to see Target CPA changes in the campaign l…" at bounding box center [357, 413] width 249 height 73
type textarea "Customer is looking for the ability to see Target CPA changes in the campaign l…"
click at [461, 443] on textarea "Customer is looking for the ability to see Target CPA changes in the campaign l…" at bounding box center [357, 413] width 249 height 73
click at [304, 335] on input "Title *" at bounding box center [357, 332] width 249 height 15
type input "S"
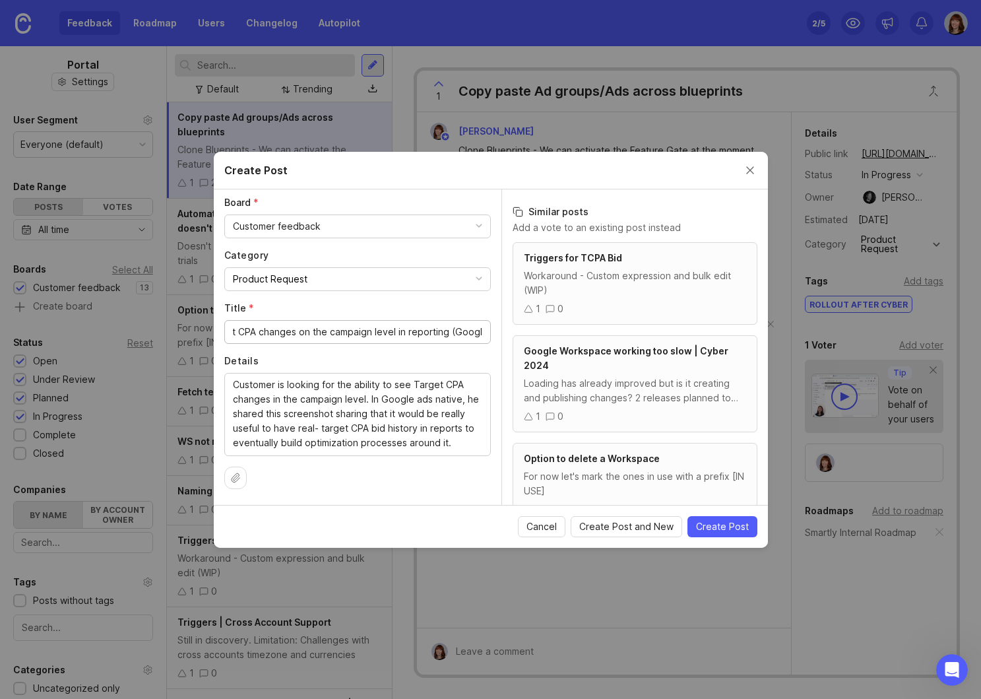
scroll to position [0, 54]
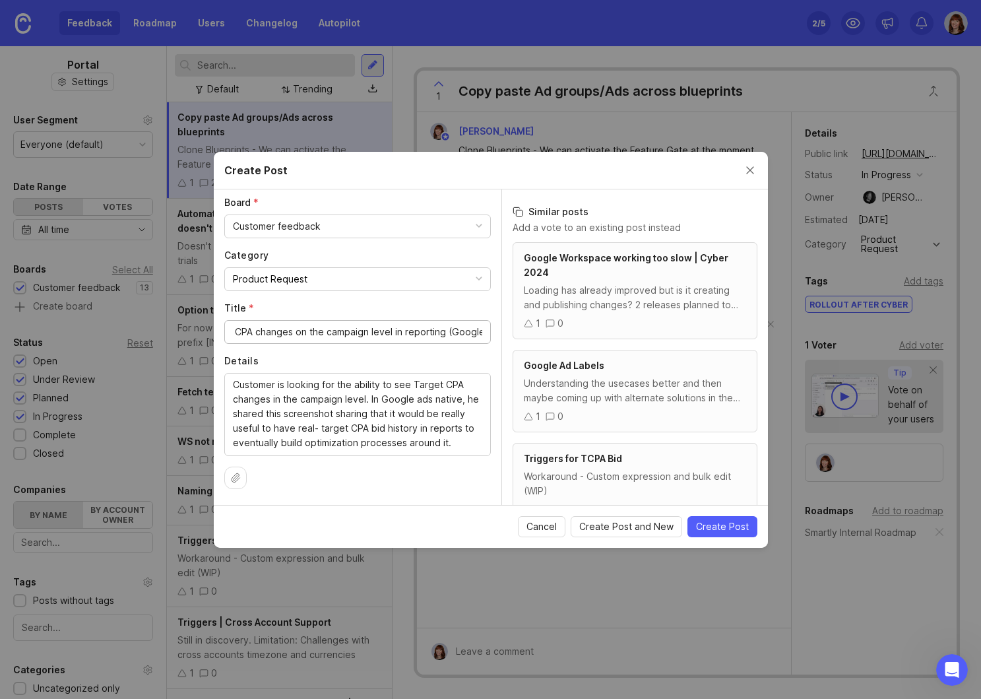
type input "View Target CPA changes on the campaign level in reporting (Google)"
click at [712, 529] on span "Create Post" at bounding box center [722, 526] width 53 height 13
click at [722, 525] on span "Create Post" at bounding box center [722, 526] width 53 height 13
click at [730, 523] on span "Create Post" at bounding box center [722, 526] width 53 height 13
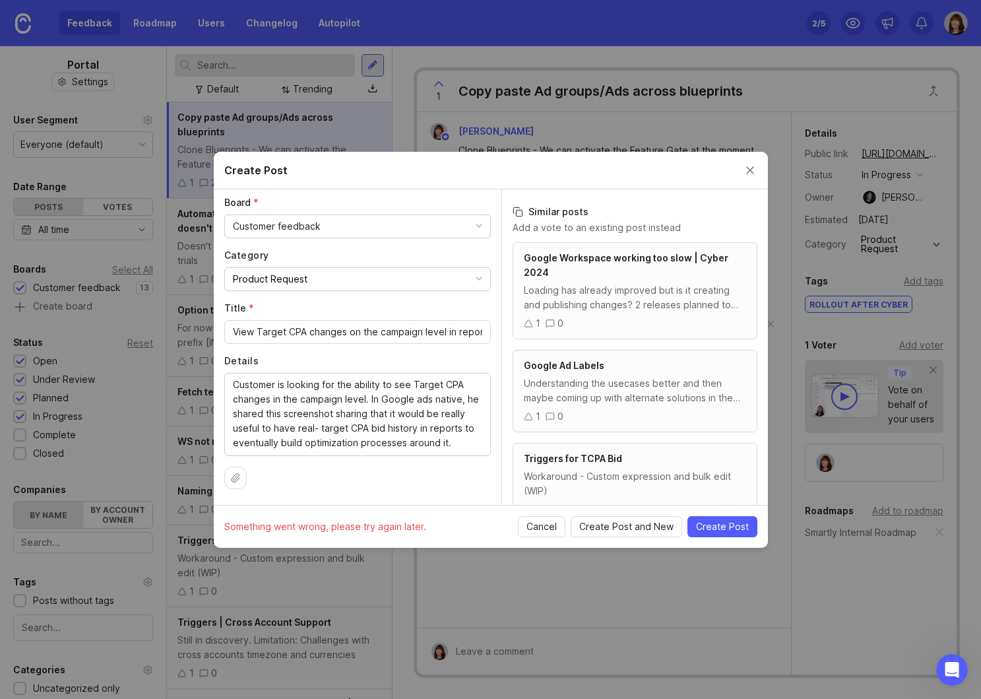
click at [639, 521] on span "Create Post and New" at bounding box center [626, 526] width 94 height 13
click at [350, 425] on textarea "Customer is looking for the ability to see Target CPA changes in the campaign l…" at bounding box center [357, 413] width 249 height 73
click at [322, 334] on input "View Target CPA changes on the campaign level in reporting (Google)" at bounding box center [357, 332] width 249 height 15
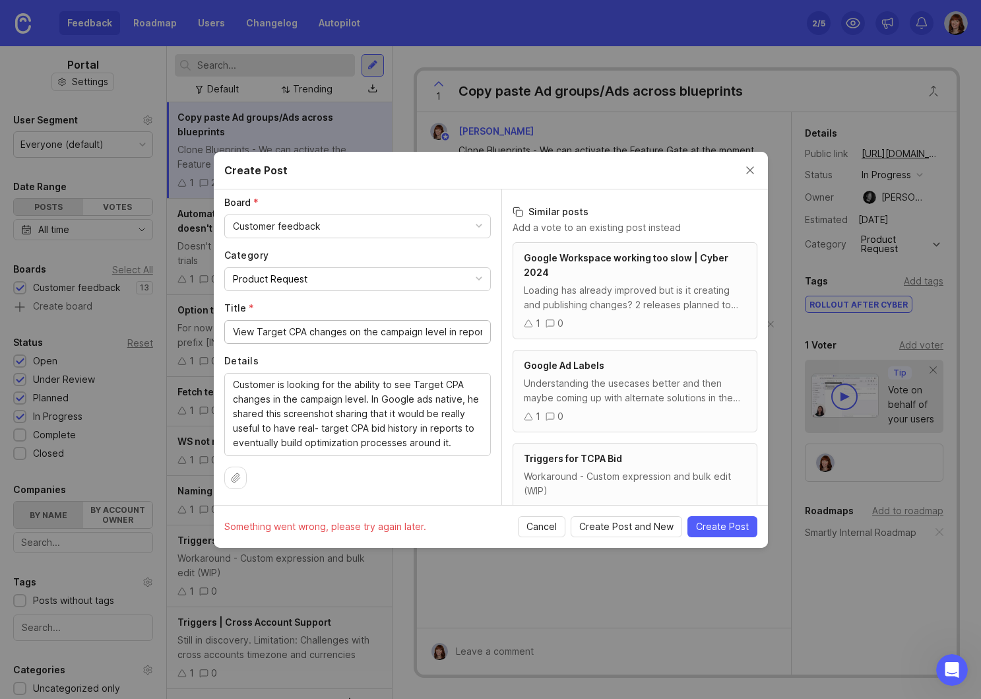
click at [322, 334] on input "View Target CPA changes on the campaign level in reporting (Google)" at bounding box center [357, 332] width 249 height 15
click at [236, 474] on icon at bounding box center [235, 477] width 11 height 11
click at [722, 529] on span "Create Post" at bounding box center [722, 526] width 53 height 13
click at [436, 327] on input "View Target CPA changes on the campaign level in reporting (Google)" at bounding box center [357, 332] width 249 height 15
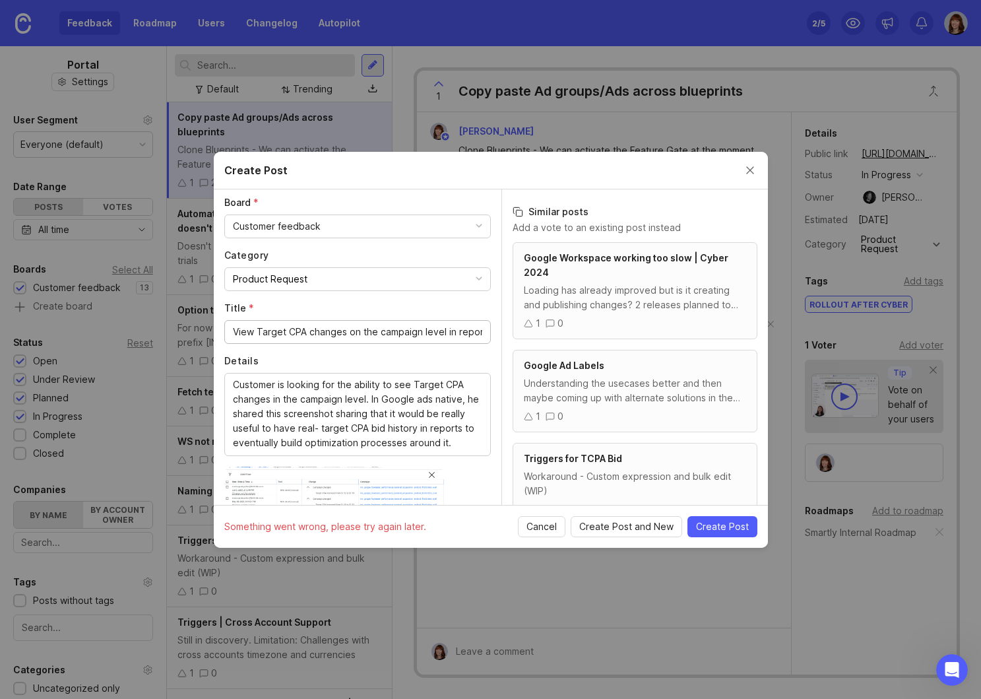
click at [436, 327] on input "View Target CPA changes on the campaign level in reporting (Google)" at bounding box center [357, 332] width 249 height 15
click at [537, 523] on span "Cancel" at bounding box center [542, 526] width 30 height 13
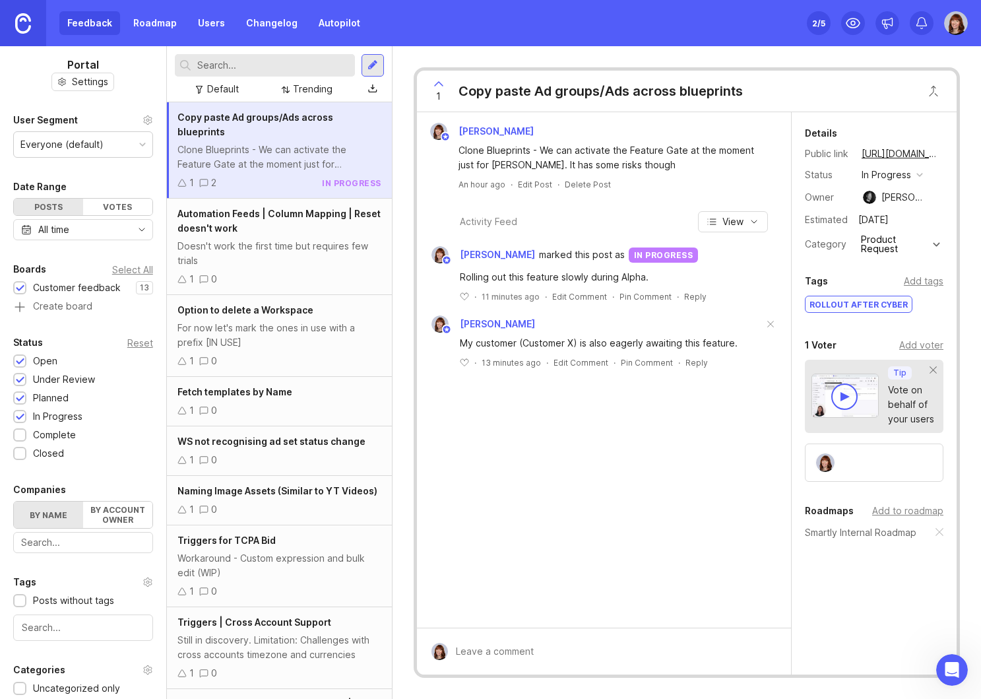
click at [375, 66] on div at bounding box center [373, 65] width 11 height 12
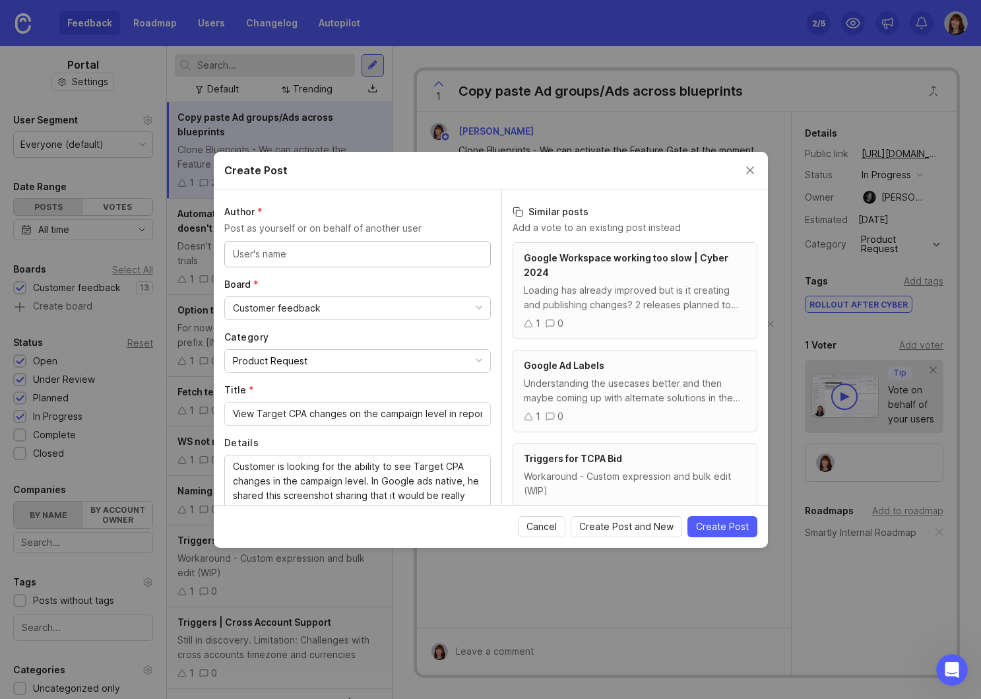
click at [328, 253] on input "text" at bounding box center [357, 254] width 249 height 15
type input "[PERSON_NAME]"
click at [322, 313] on div "Customer feedback" at bounding box center [357, 308] width 265 height 22
click at [295, 357] on div "Select Category" at bounding box center [269, 361] width 73 height 15
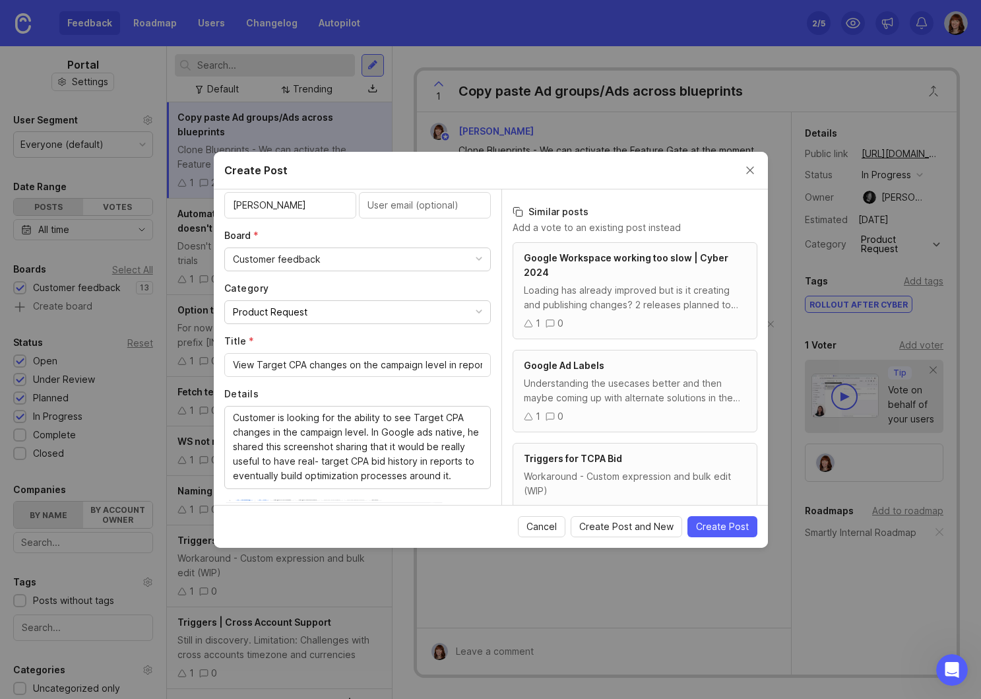
scroll to position [156, 0]
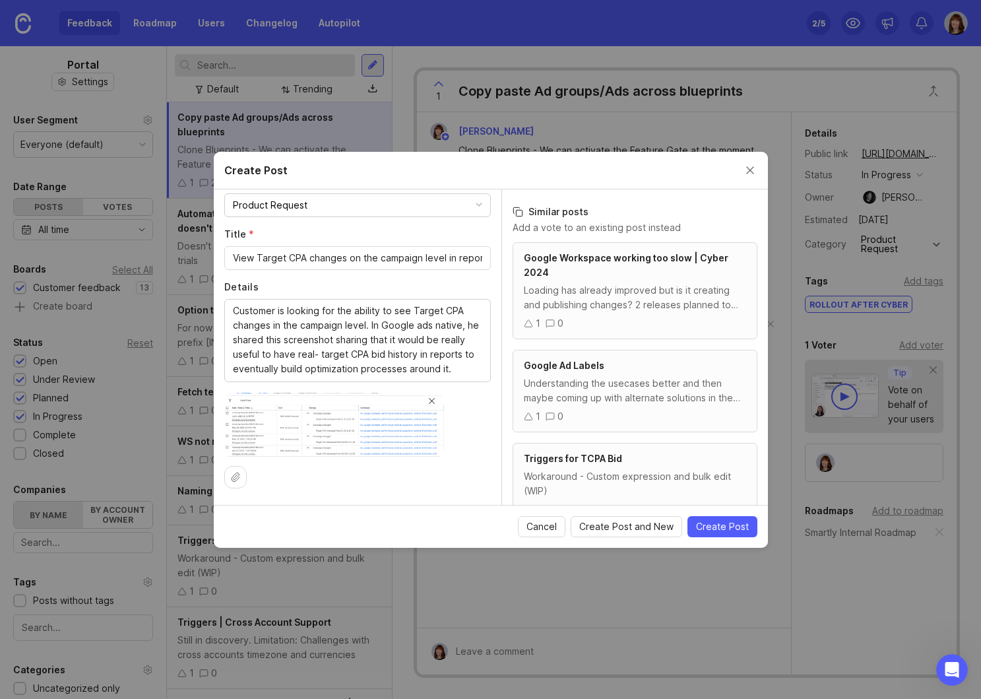
click at [724, 522] on span "Create Post" at bounding box center [722, 526] width 53 height 13
click at [625, 528] on span "Create Post and New" at bounding box center [626, 526] width 94 height 13
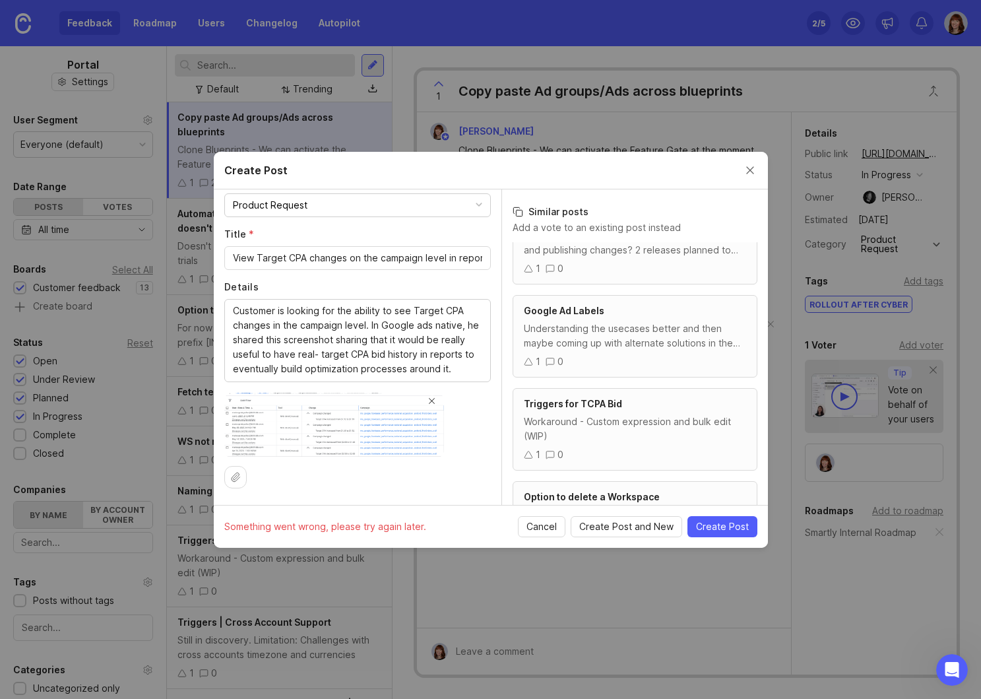
scroll to position [49, 0]
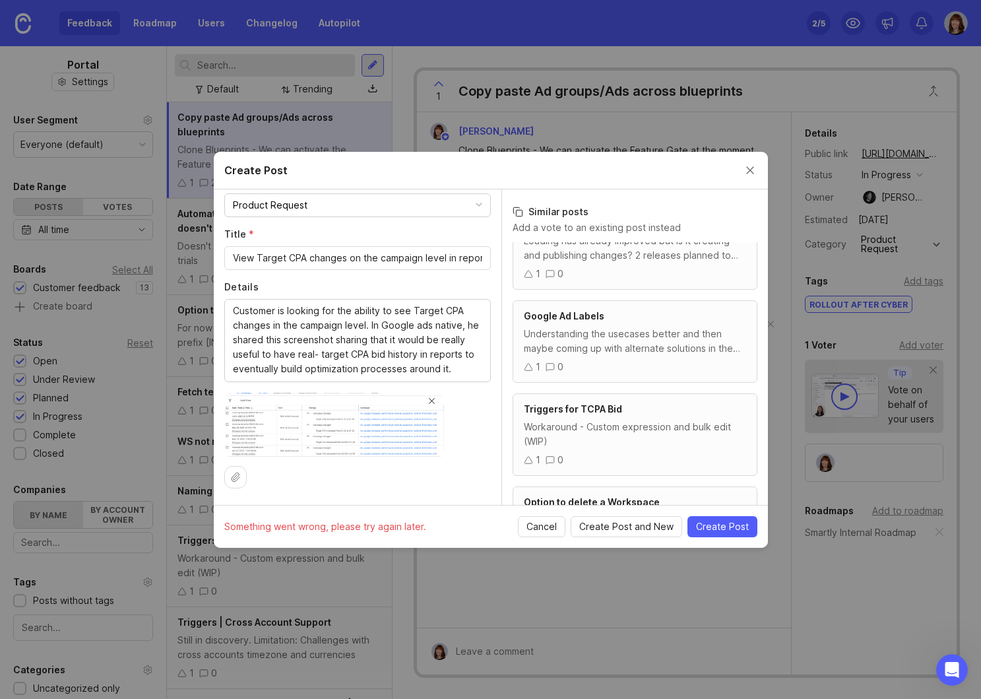
click at [750, 169] on button "Close create post modal" at bounding box center [750, 170] width 15 height 15
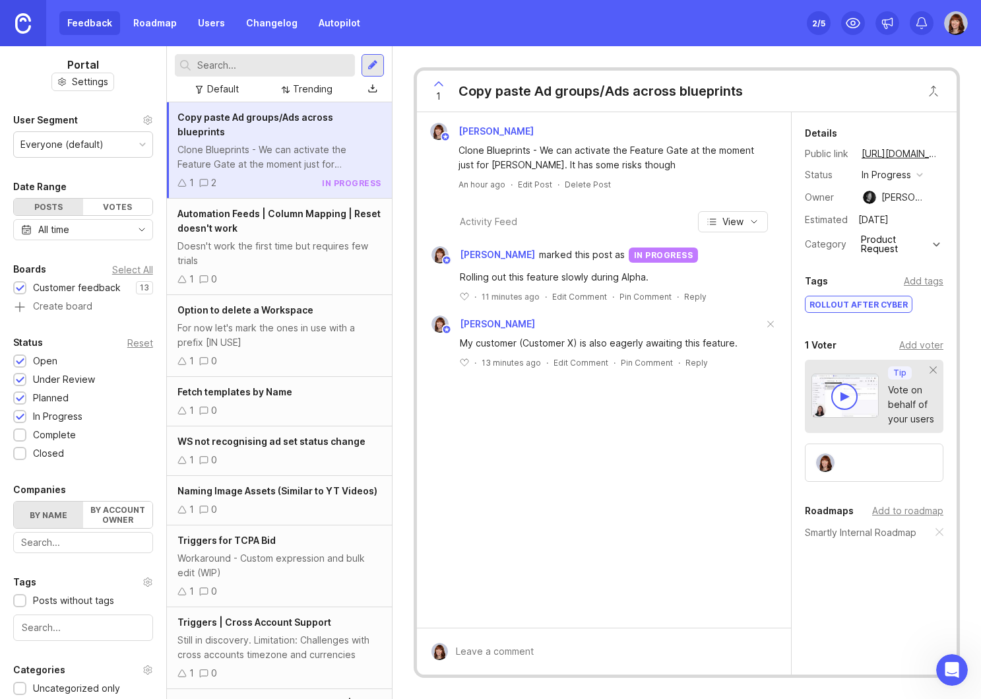
click at [110, 521] on label "By account owner" at bounding box center [117, 514] width 69 height 26
click at [14, 501] on input "By account owner" at bounding box center [14, 501] width 0 height 0
click at [144, 542] on icon "toggle icon" at bounding box center [141, 543] width 5 height 3
click at [372, 88] on div at bounding box center [372, 89] width 9 height 11
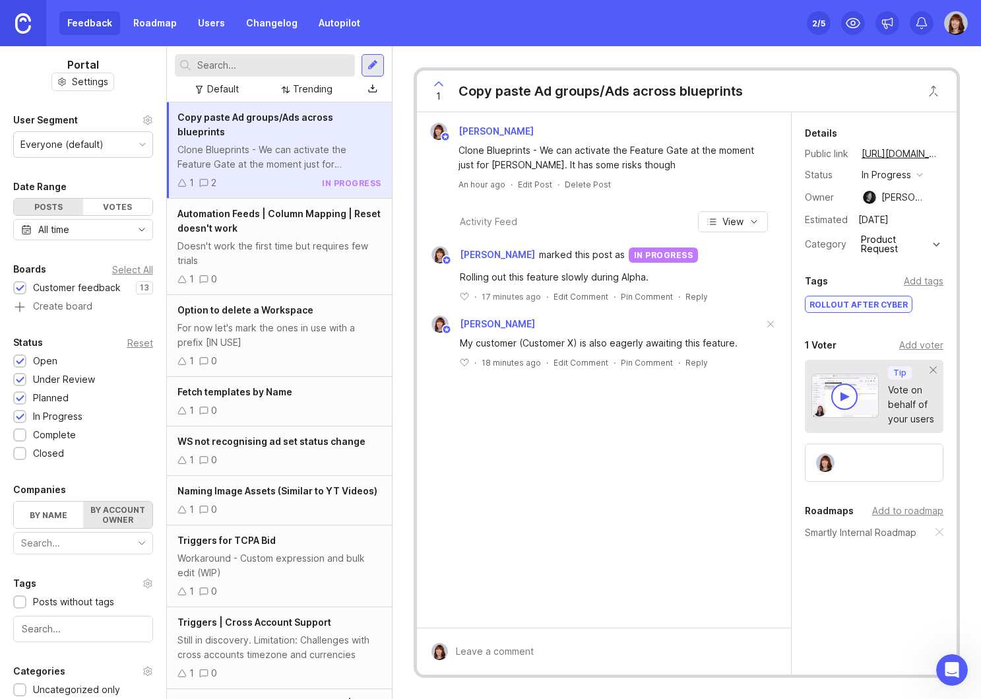
click at [119, 205] on div "Votes" at bounding box center [117, 207] width 69 height 16
click at [59, 205] on div "Posts" at bounding box center [48, 207] width 69 height 16
click at [108, 226] on div "All time" at bounding box center [83, 229] width 140 height 21
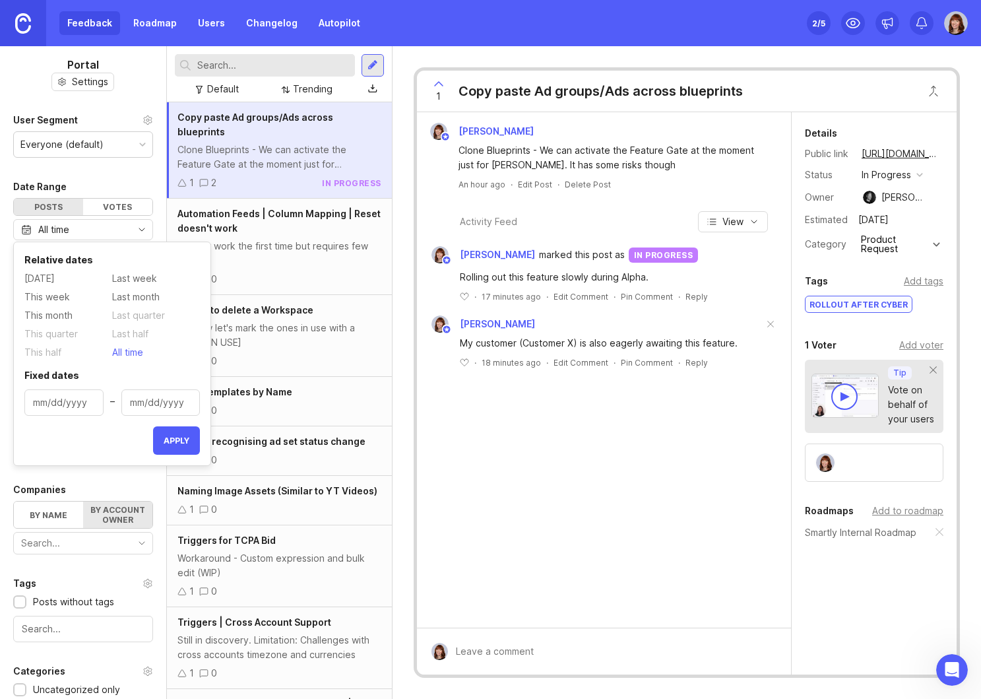
click at [108, 226] on div "All time" at bounding box center [83, 229] width 140 height 21
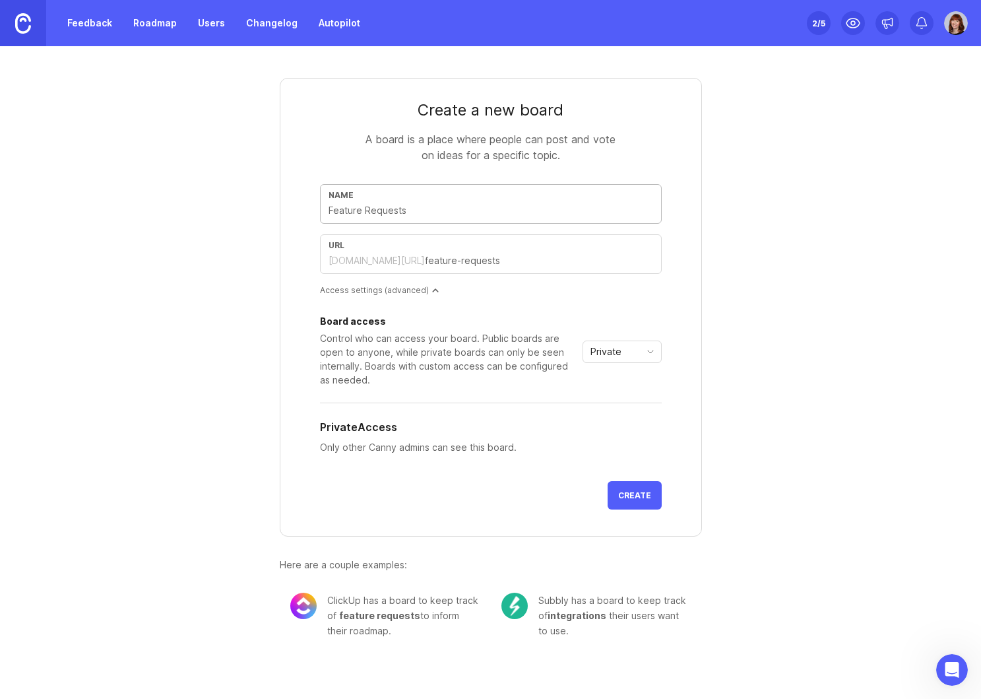
type input "I"
type input "i"
type input "In"
type input "in"
type input "Int"
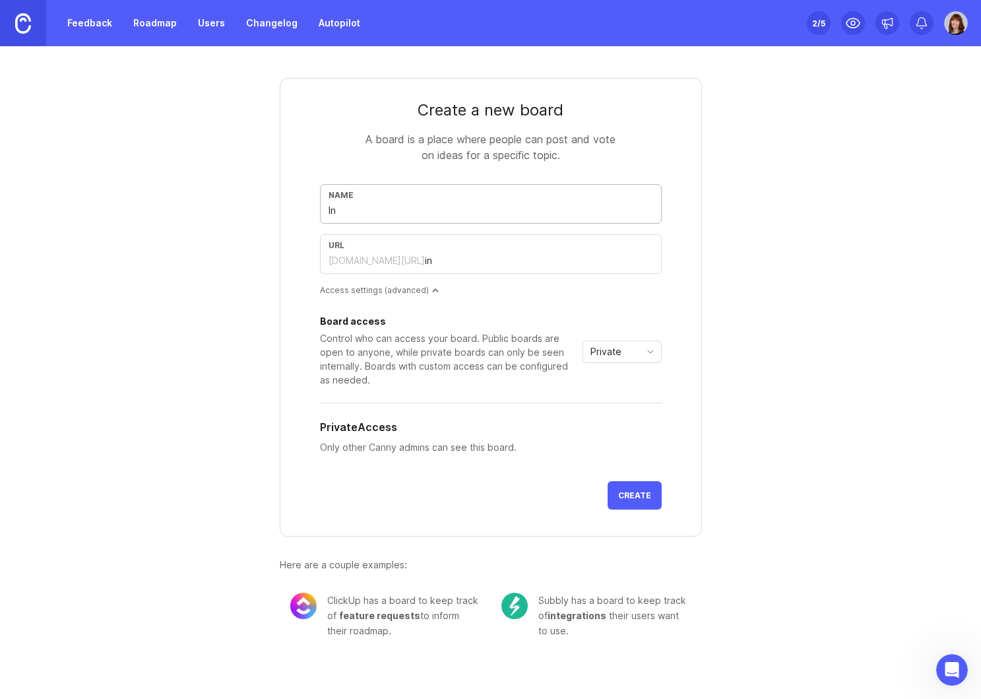
type input "int"
type input "Inte"
type input "inte"
type input "Inter"
type input "inter"
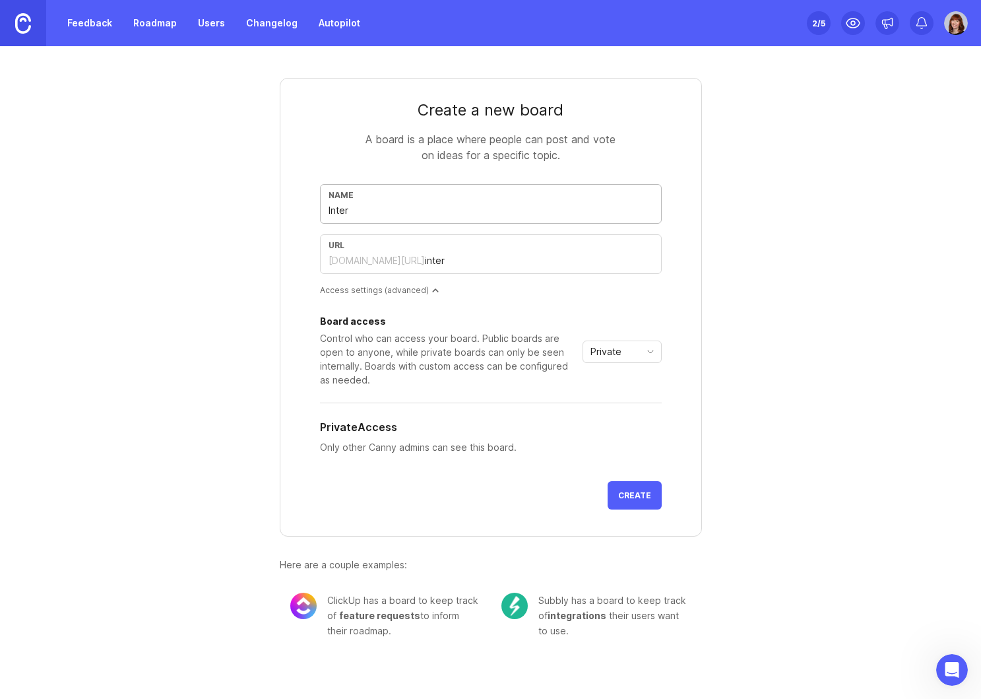
type input "Interc"
type input "interc"
type input "Interco"
type input "interco"
type input "Intercom"
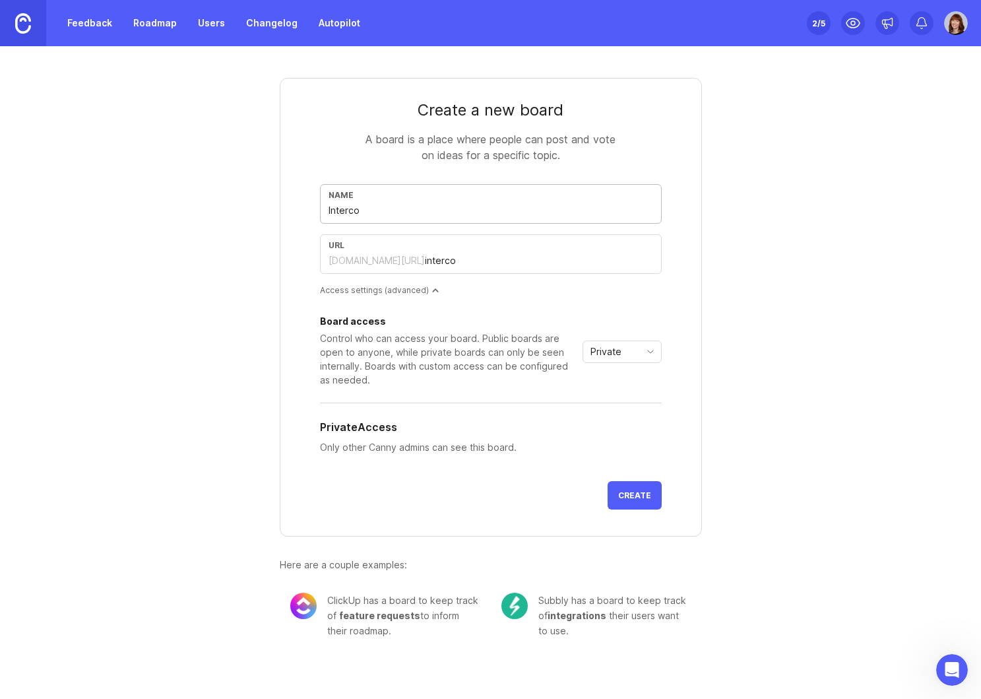
type input "intercom"
type input "Intercom c"
type input "intercom-c"
type input "Intercom ch"
type input "intercom-ch"
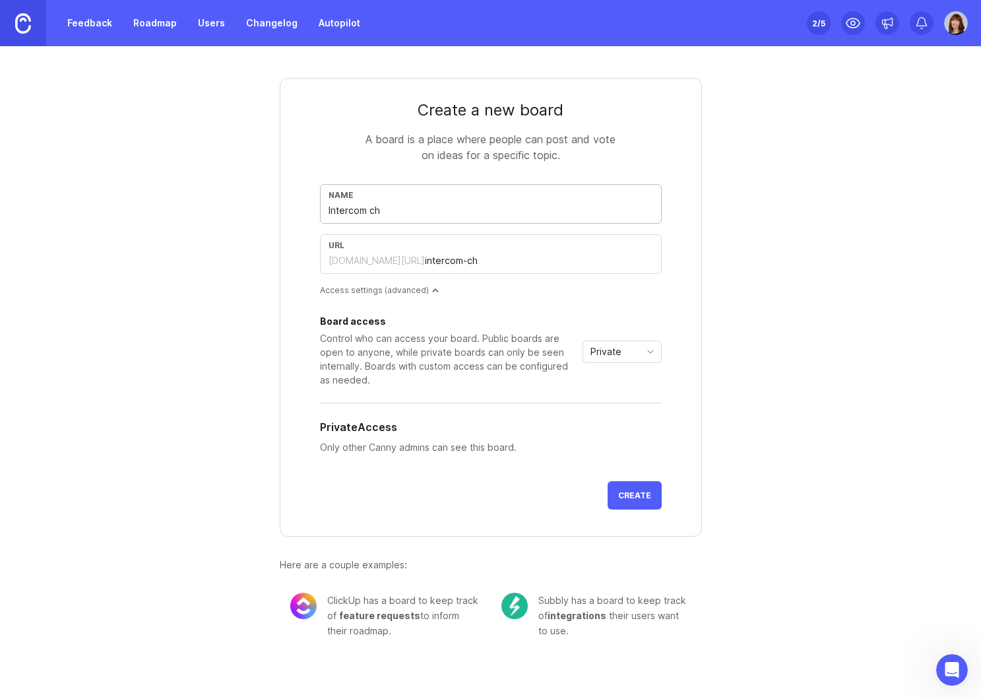
type input "Intercom cha"
type input "intercom-cha"
type input "Intercom chat"
type input "intercom-chat"
type input "Intercom chats"
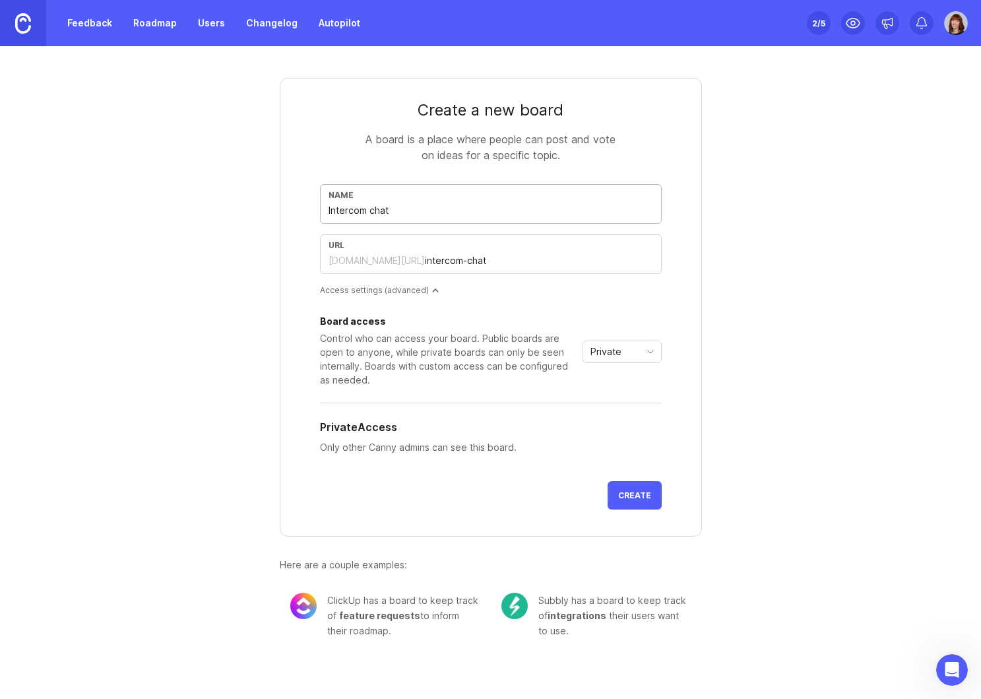
type input "intercom-chats"
click at [385, 210] on input "Intercom chats" at bounding box center [491, 210] width 325 height 15
click at [482, 306] on div "Board access Control who can access your board. Public boards are open to anyon…" at bounding box center [491, 388] width 342 height 164
click at [382, 213] on input "Intercom chats" at bounding box center [491, 210] width 325 height 15
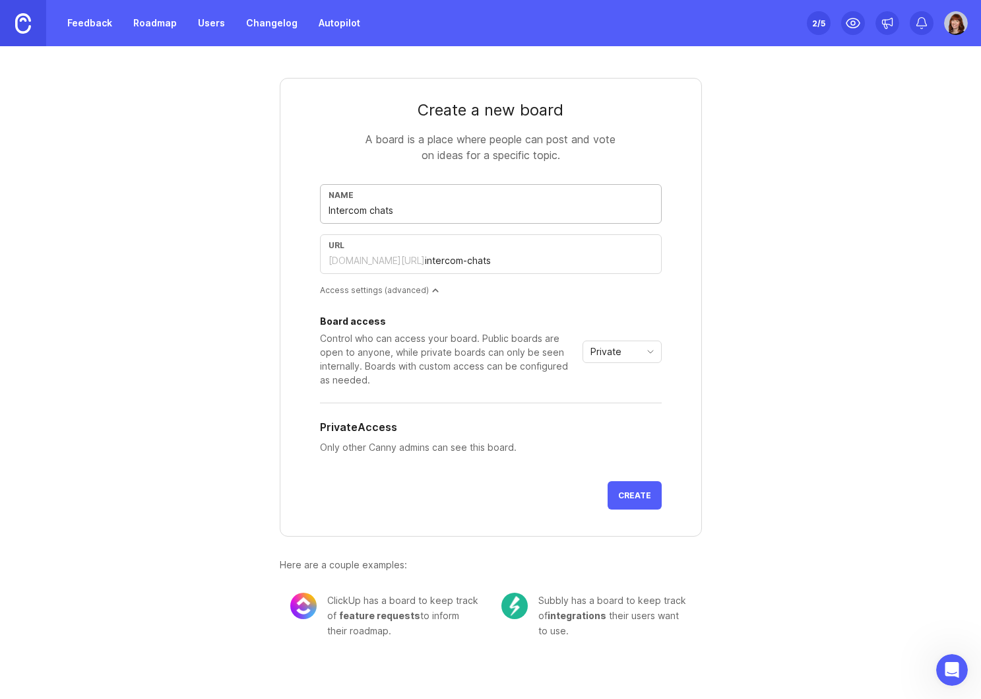
click at [382, 213] on input "Intercom chats" at bounding box center [491, 210] width 325 height 15
type input "Intercom f"
type input "intercom-f"
type input "Intercom fe"
type input "intercom-fe"
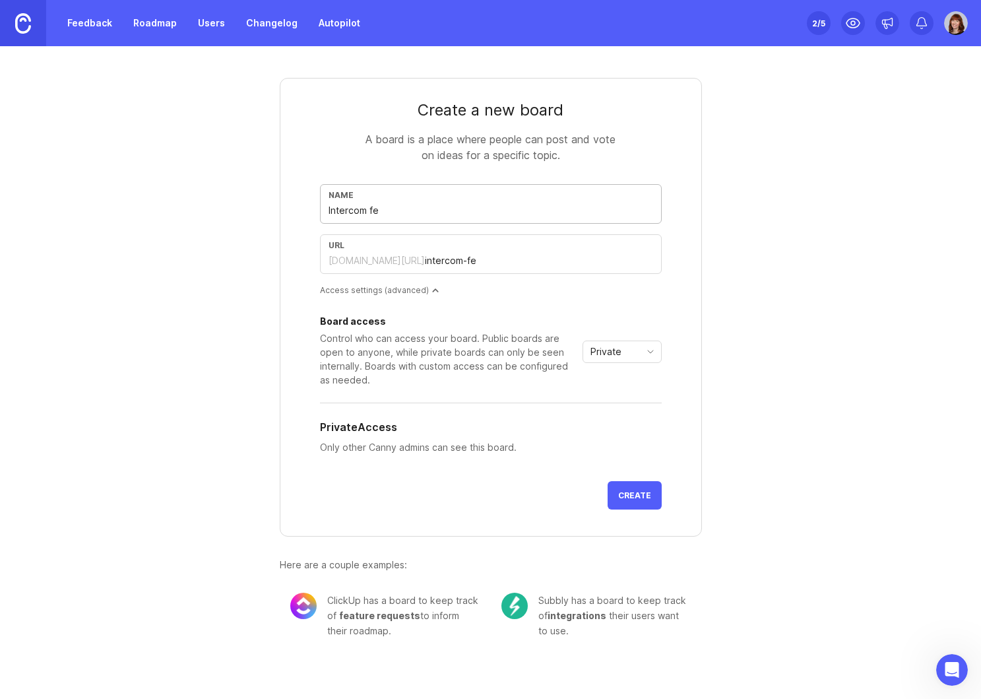
type input "Intercom fee"
type input "intercom-fee"
type input "Intercom feed"
type input "intercom-feed"
type input "Intercom feedb"
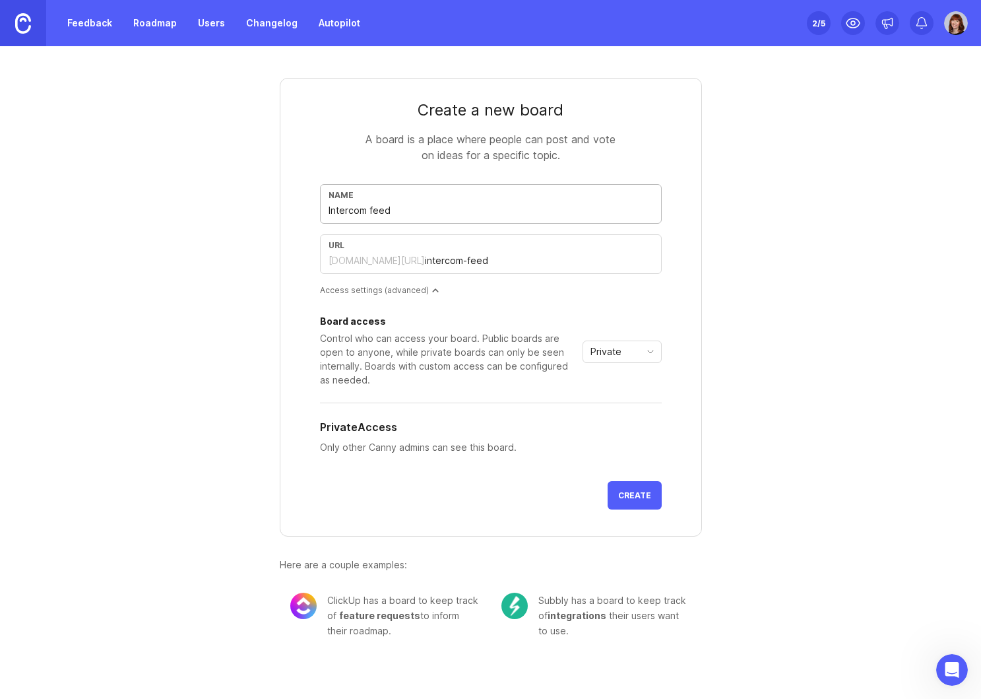
type input "intercom-feedb"
type input "Intercom feedba"
type input "intercom-feedba"
type input "Intercom feedbac"
type input "intercom-feedbac"
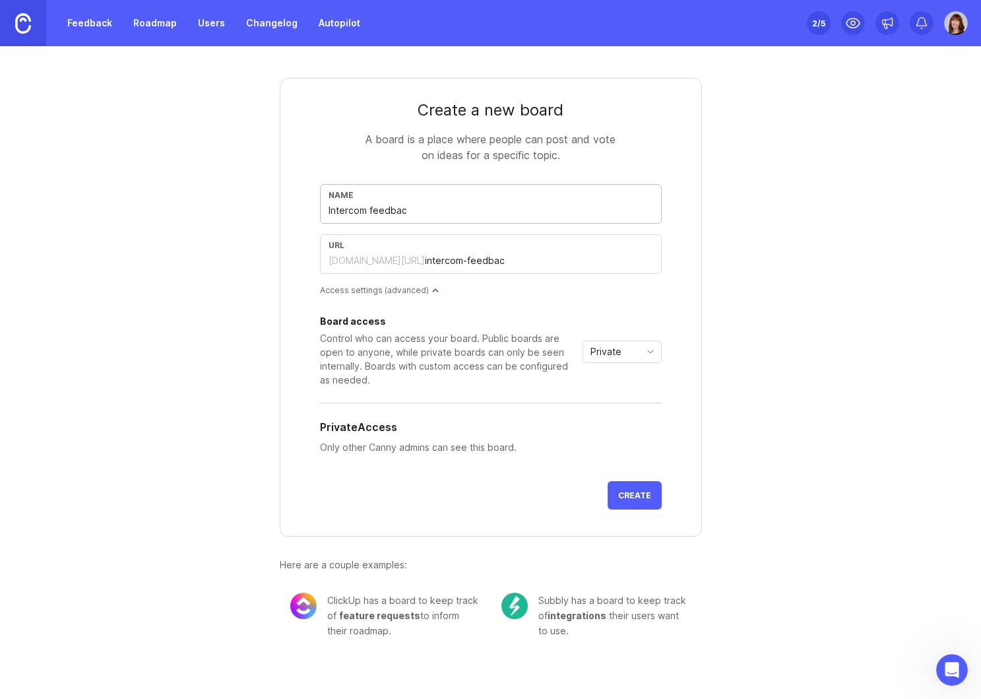
type input "Intercom feedback"
type input "intercom-feedback"
type input "Intercom feedback"
click at [633, 496] on span "Create" at bounding box center [634, 495] width 33 height 10
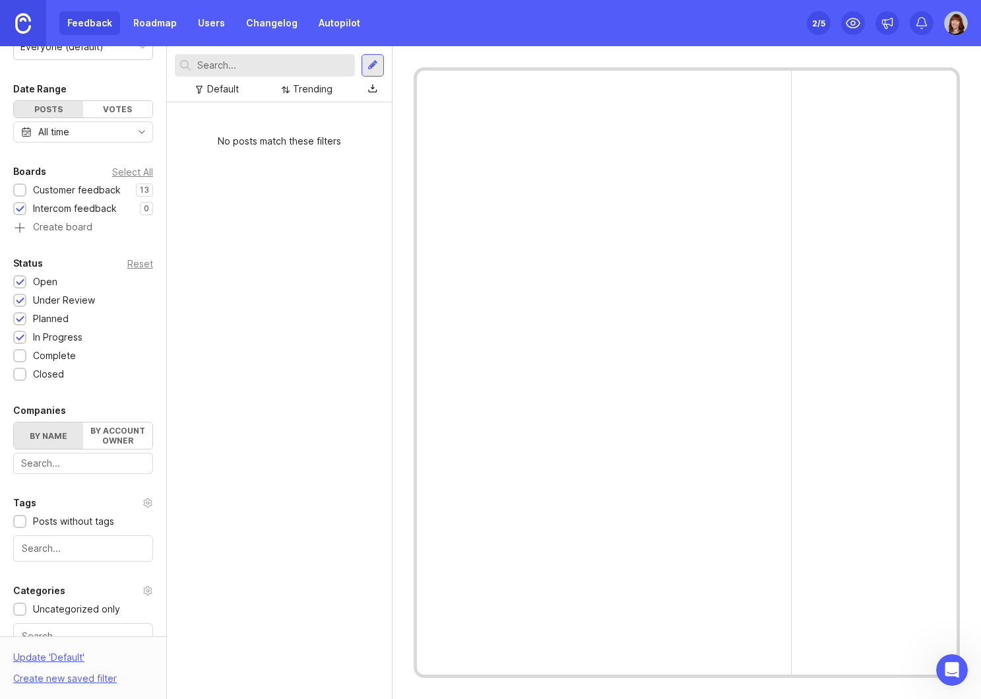
scroll to position [218, 0]
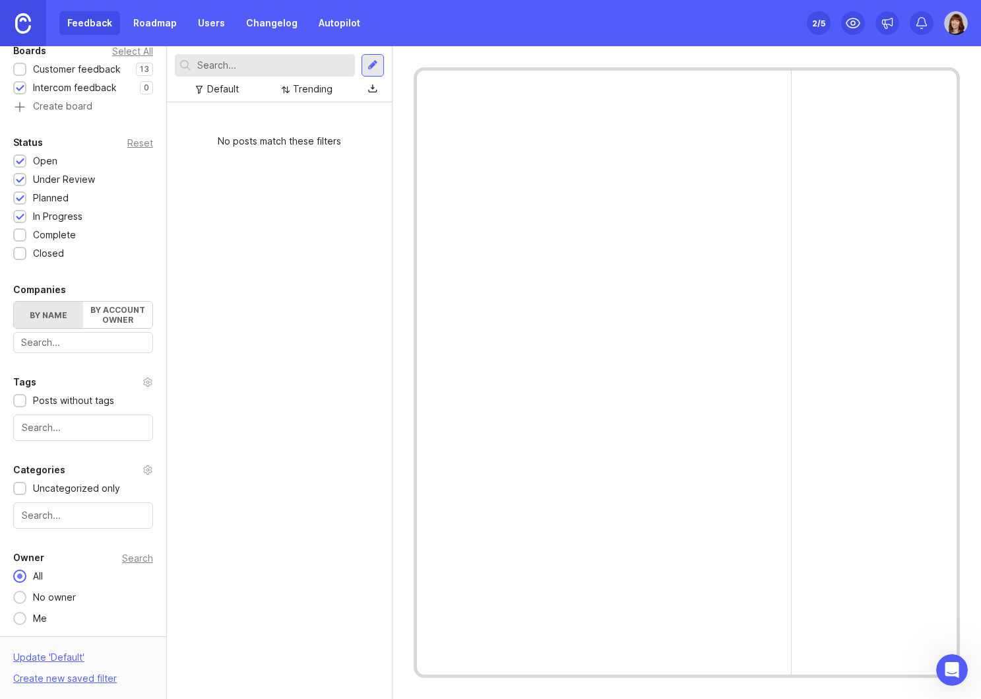
click at [49, 523] on div at bounding box center [83, 515] width 140 height 26
click at [239, 422] on div "No posts match these filters" at bounding box center [279, 400] width 225 height 596
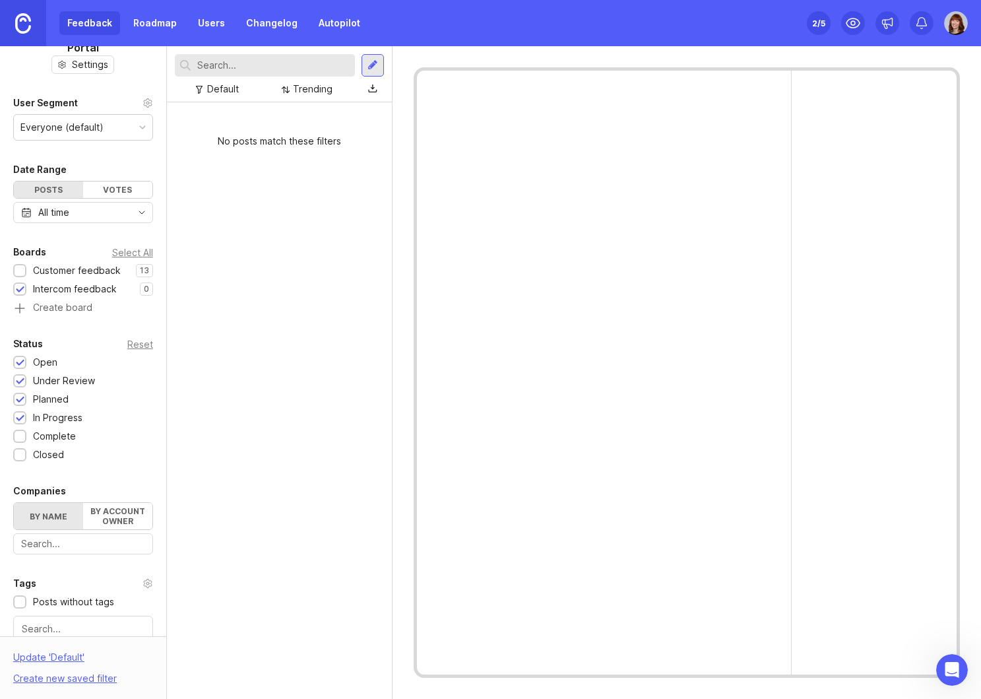
scroll to position [0, 0]
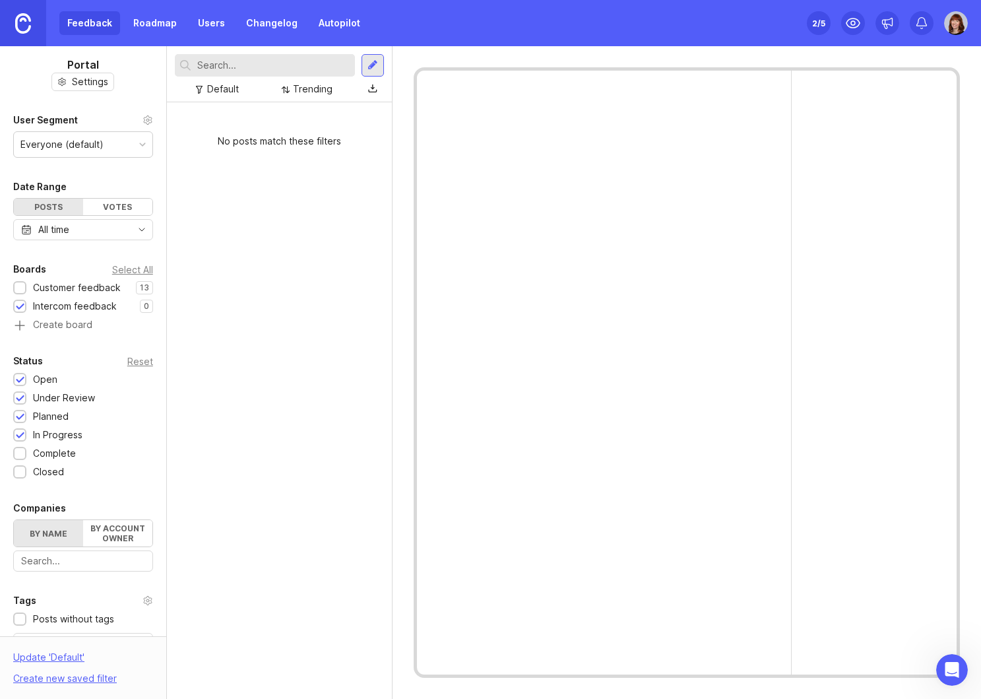
click at [23, 287] on div at bounding box center [20, 289] width 9 height 10
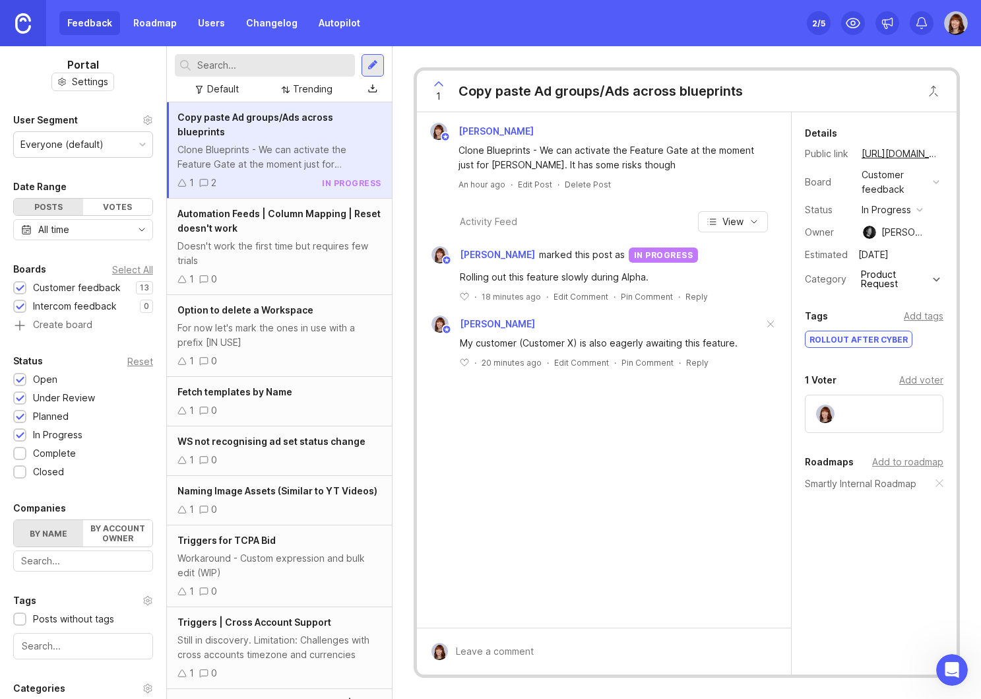
click at [930, 381] on div "Add voter" at bounding box center [921, 380] width 44 height 15
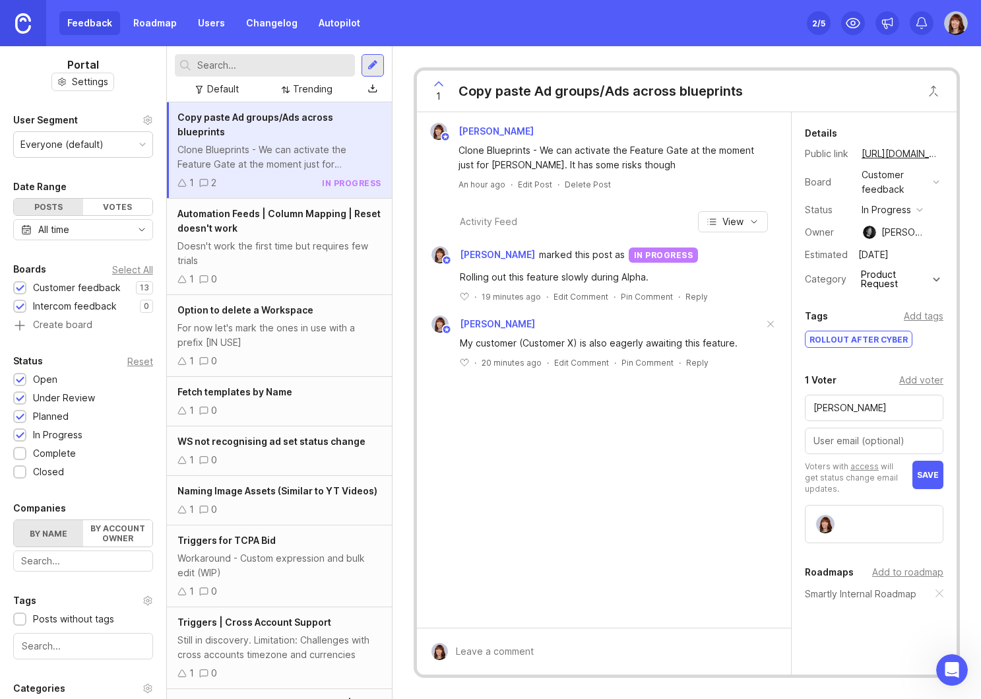
click at [924, 473] on span "save" at bounding box center [928, 475] width 22 height 10
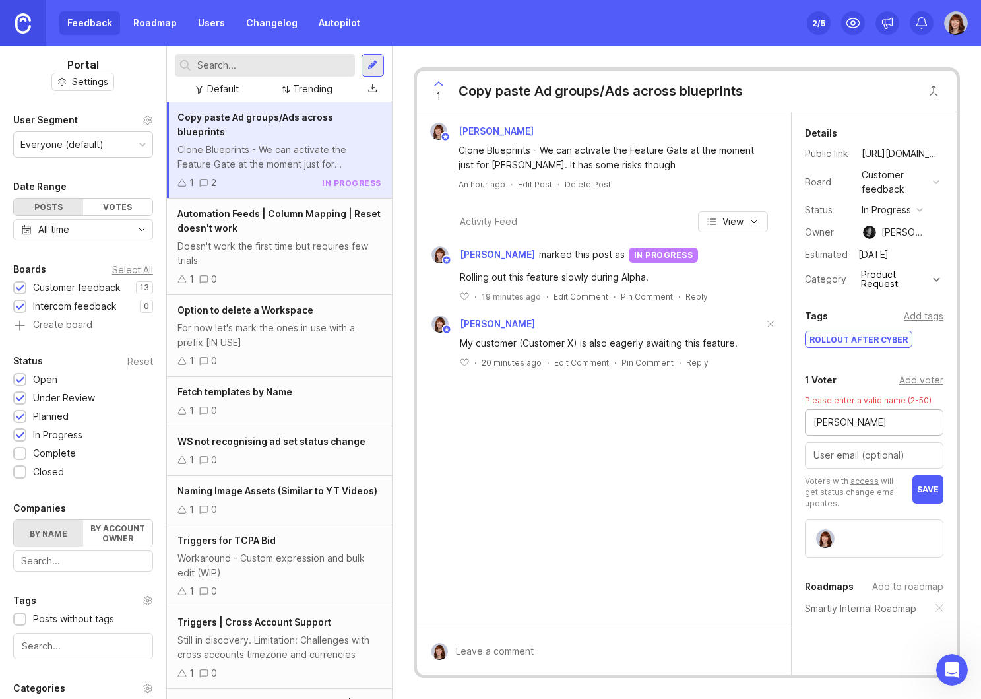
click at [868, 423] on input "[PERSON_NAME]" at bounding box center [874, 422] width 121 height 15
click at [932, 499] on button "save" at bounding box center [928, 489] width 31 height 28
click at [925, 488] on span "save" at bounding box center [928, 489] width 22 height 10
click at [868, 420] on input "John G." at bounding box center [874, 422] width 121 height 15
type input "J"
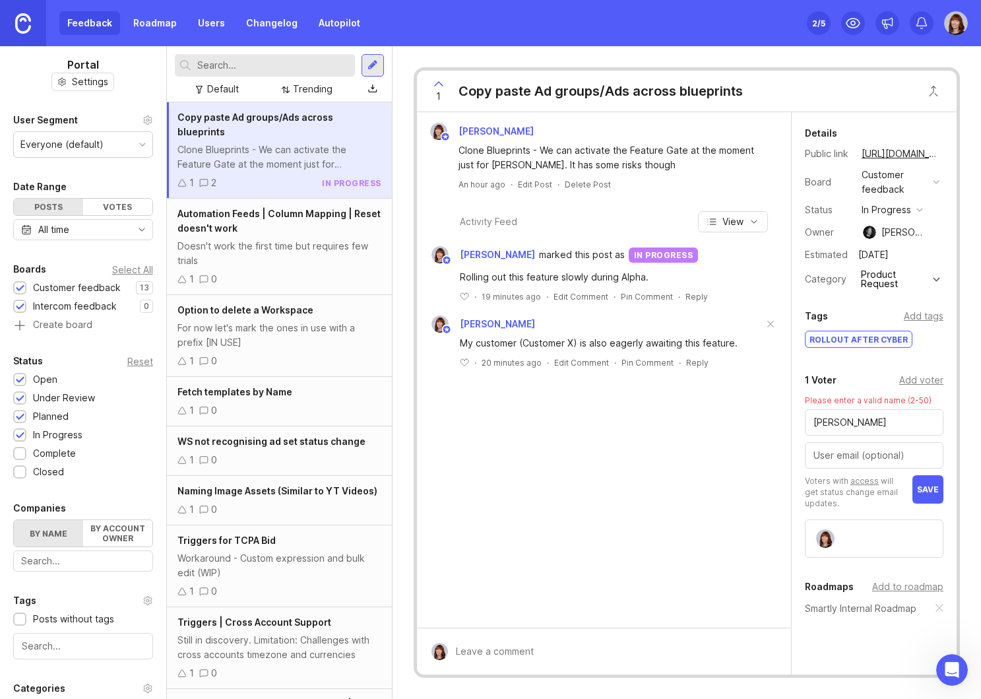
click at [928, 482] on button "save" at bounding box center [928, 489] width 31 height 28
click at [884, 420] on input "Alice C." at bounding box center [874, 422] width 121 height 15
type input "Alice Harper"
click at [930, 488] on span "save" at bounding box center [928, 489] width 22 height 10
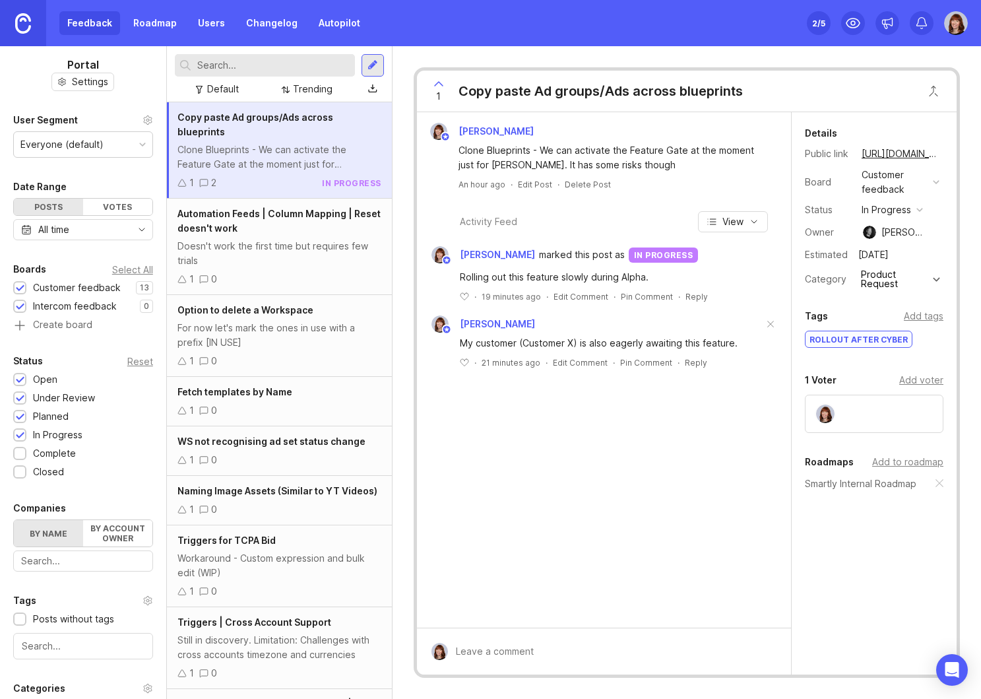
click at [926, 382] on div "Add voter" at bounding box center [921, 380] width 44 height 15
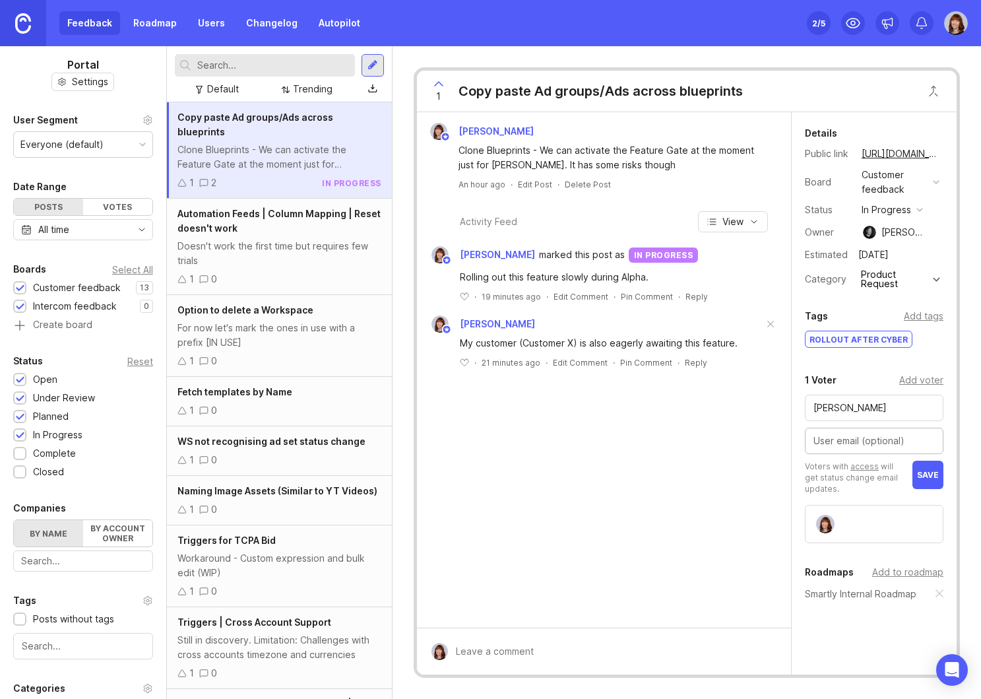
click at [927, 474] on span "save" at bounding box center [928, 475] width 22 height 10
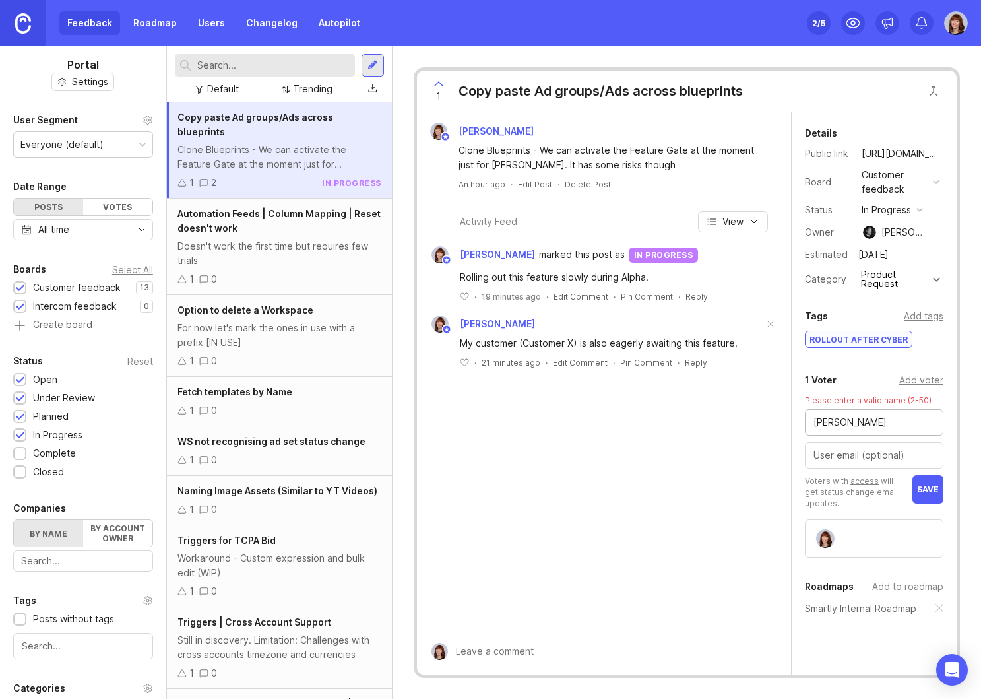
click at [873, 423] on input "[PERSON_NAME]" at bounding box center [874, 422] width 121 height 15
type input "[PERSON_NAME]"
click at [936, 488] on span "save" at bounding box center [928, 489] width 22 height 10
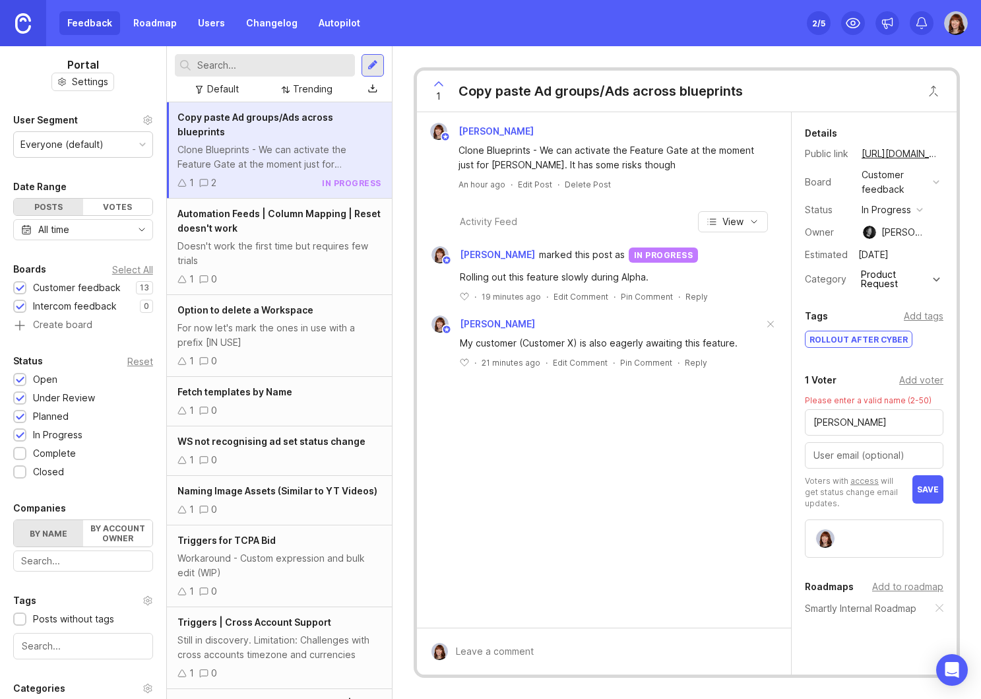
click at [931, 491] on span "save" at bounding box center [928, 489] width 22 height 10
click at [342, 22] on link "Autopilot" at bounding box center [339, 23] width 57 height 24
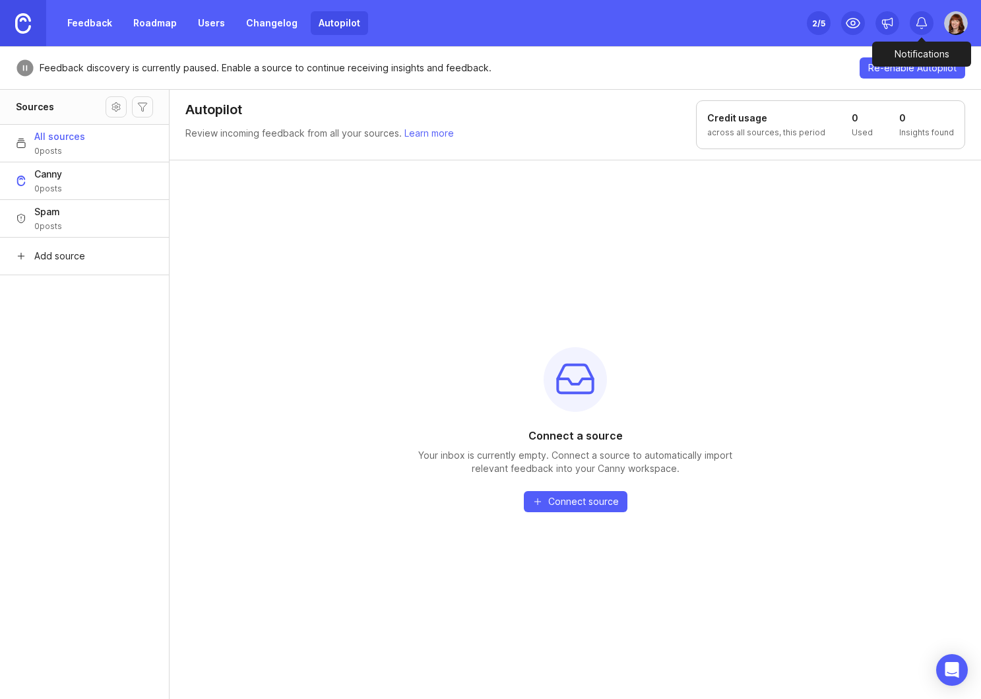
click at [921, 22] on icon at bounding box center [921, 22] width 13 height 13
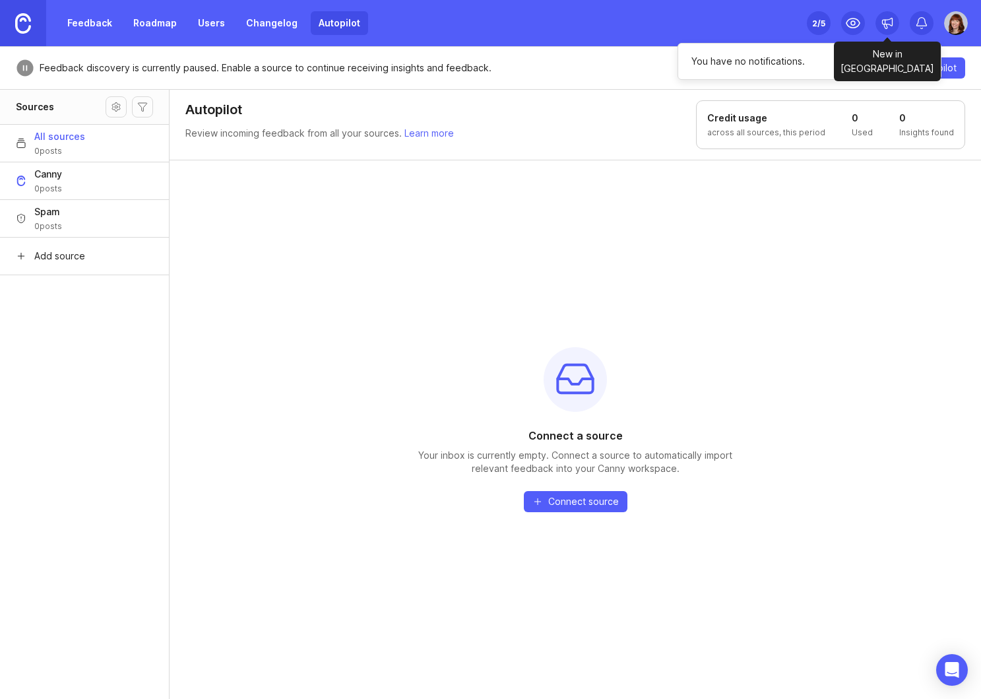
click at [882, 24] on icon at bounding box center [887, 22] width 13 height 13
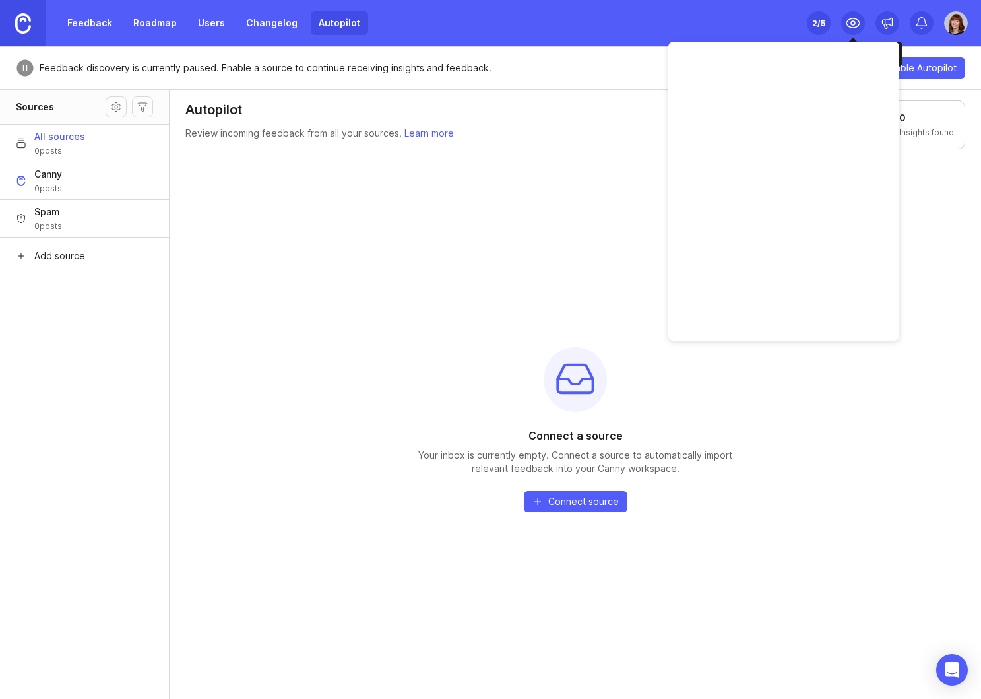
click at [845, 20] on icon at bounding box center [853, 23] width 16 height 16
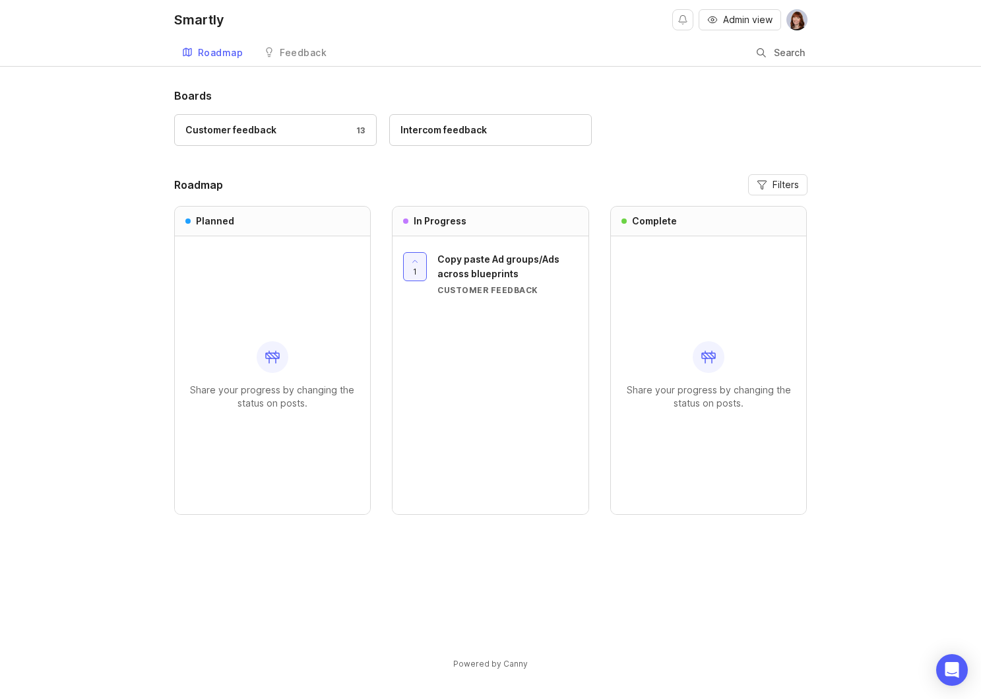
click at [740, 18] on span "Admin view" at bounding box center [747, 19] width 49 height 13
click at [280, 129] on div "Customer feedback 13" at bounding box center [275, 130] width 180 height 15
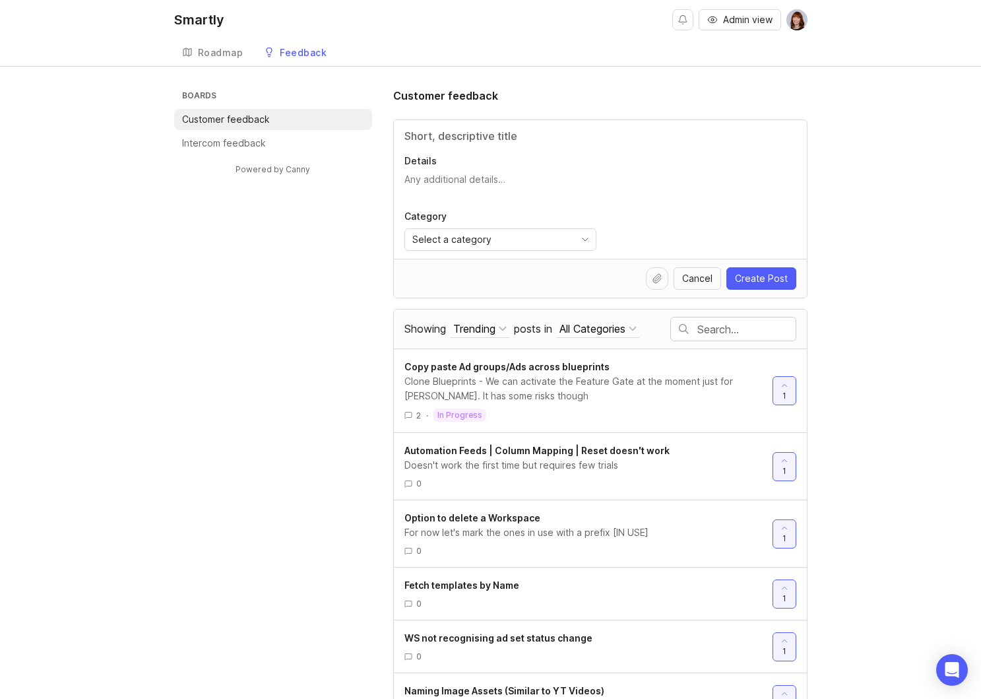
click at [517, 399] on div "Clone Blueprints - We can activate the Feature Gate at the moment just for [PER…" at bounding box center [583, 388] width 358 height 29
